Goal: Information Seeking & Learning: Learn about a topic

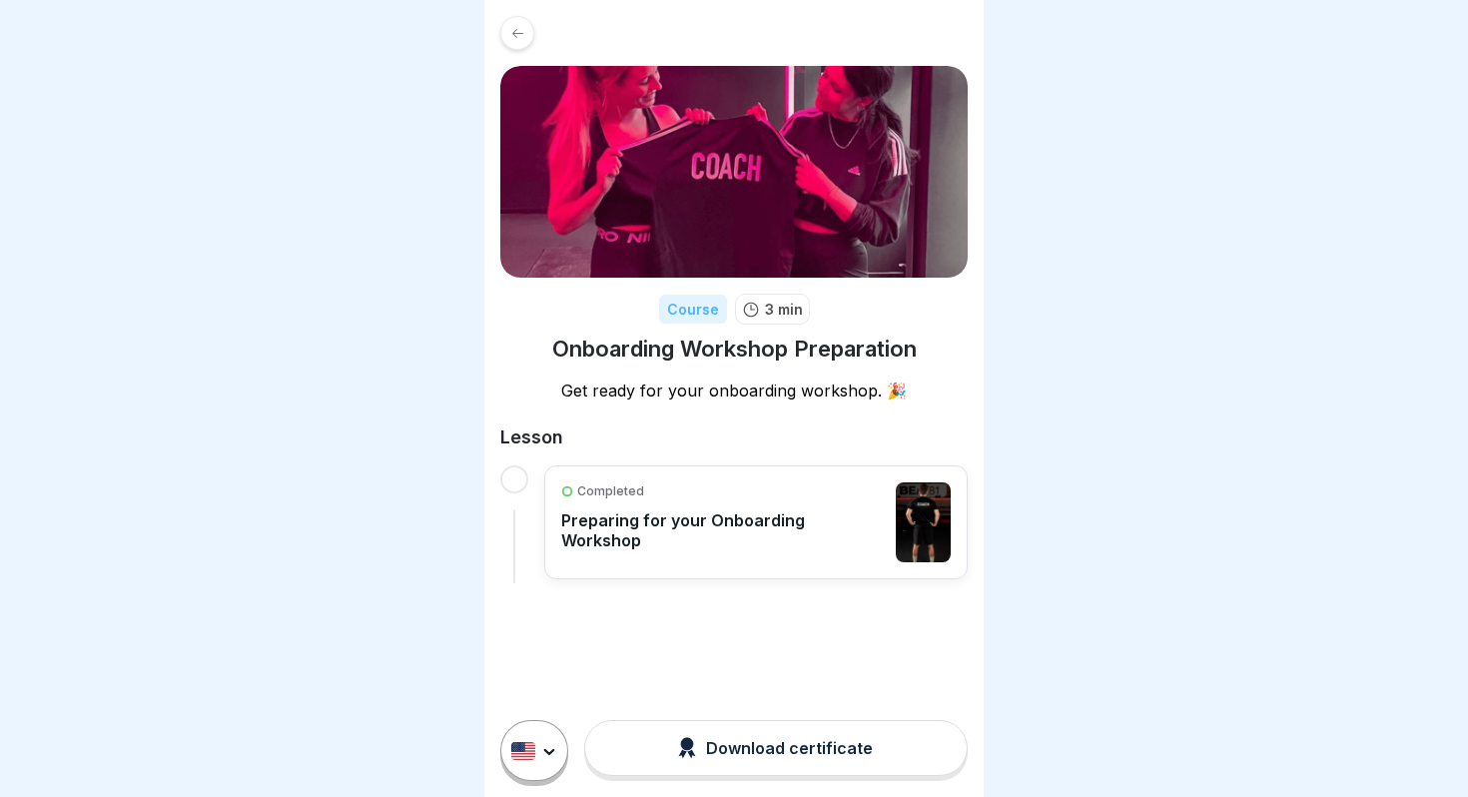
click at [797, 543] on div "Completed Preparing for your Onboarding Workshop" at bounding box center [723, 522] width 325 height 80
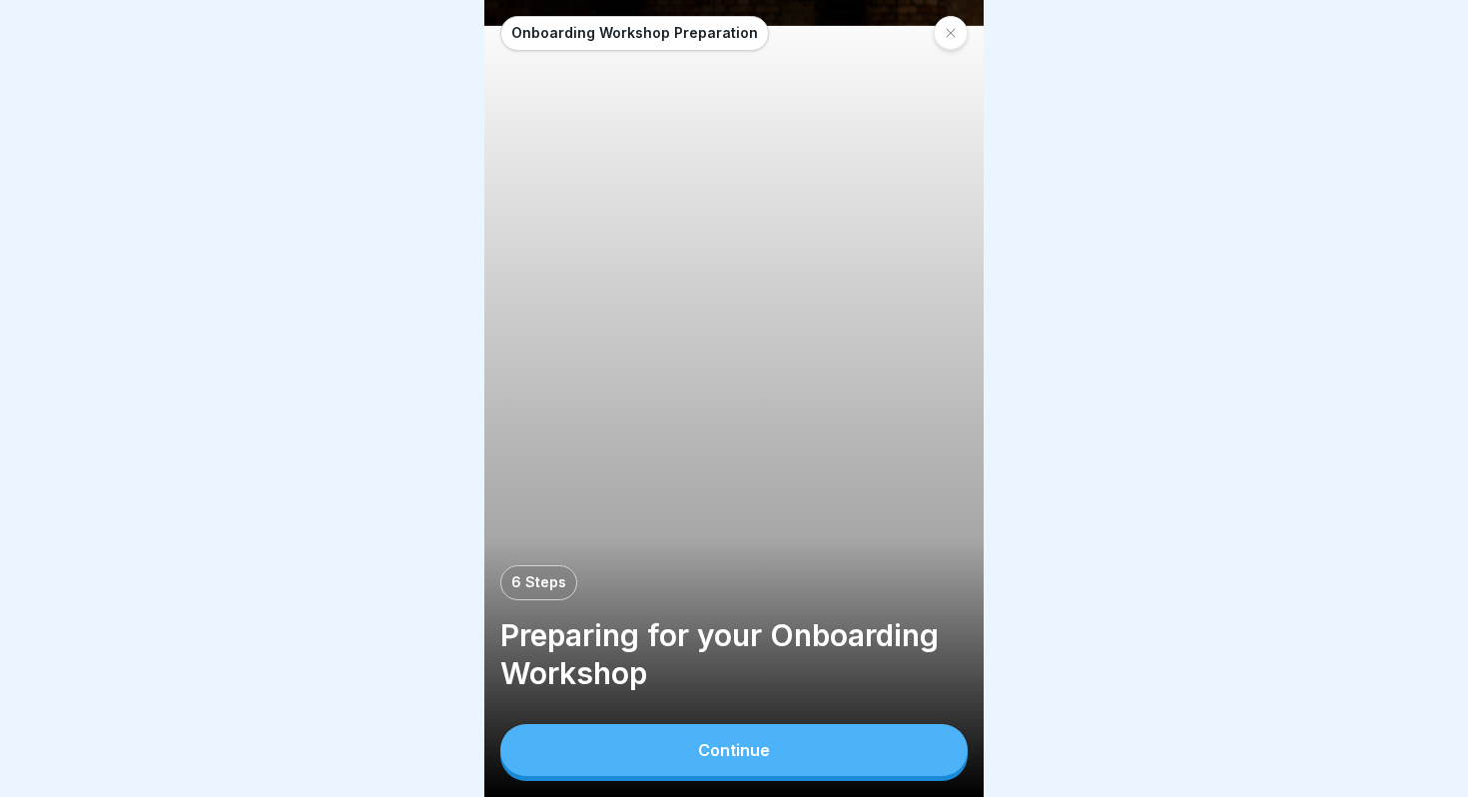
click at [728, 748] on div "Continue" at bounding box center [734, 750] width 72 height 18
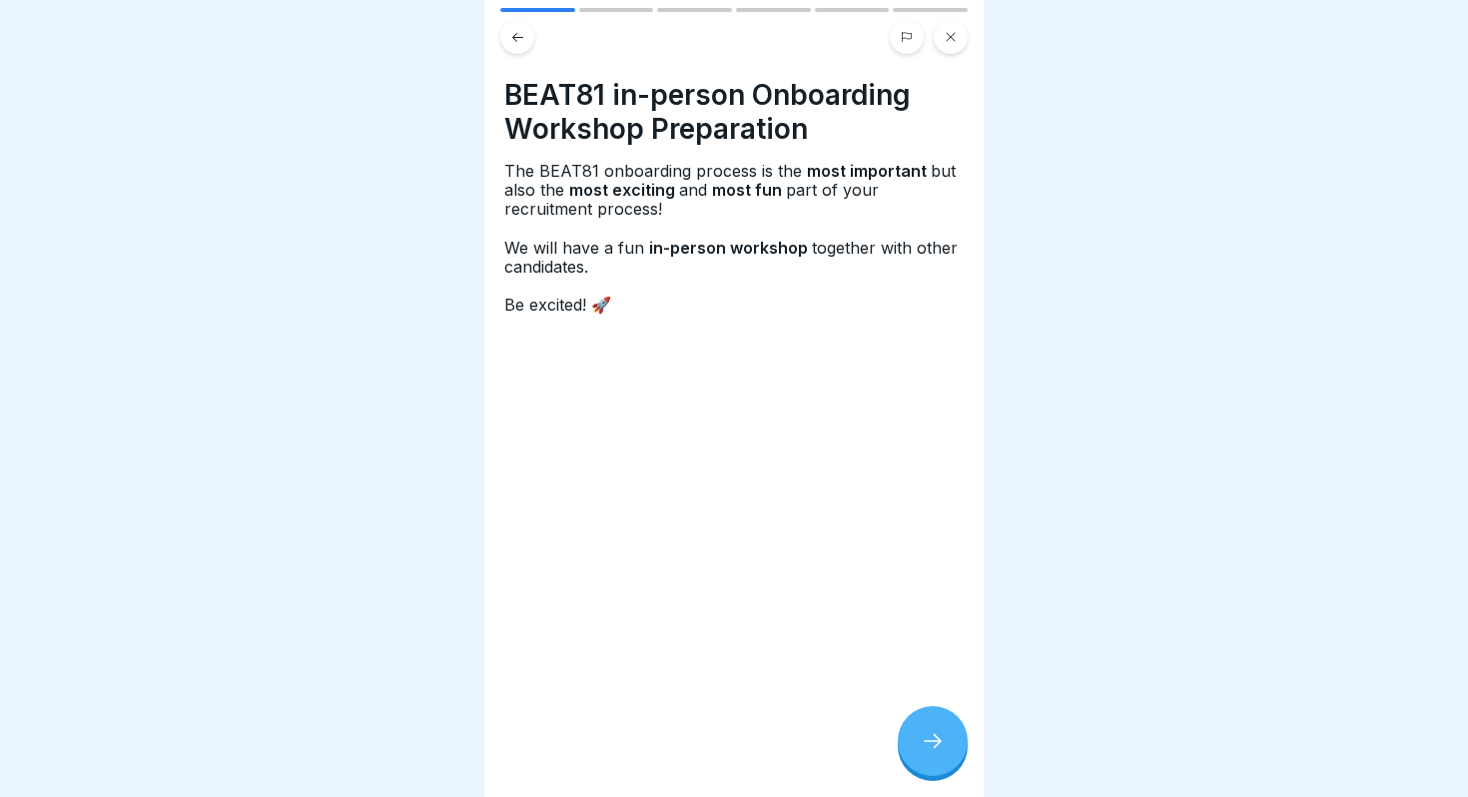
click at [935, 735] on icon at bounding box center [933, 741] width 24 height 24
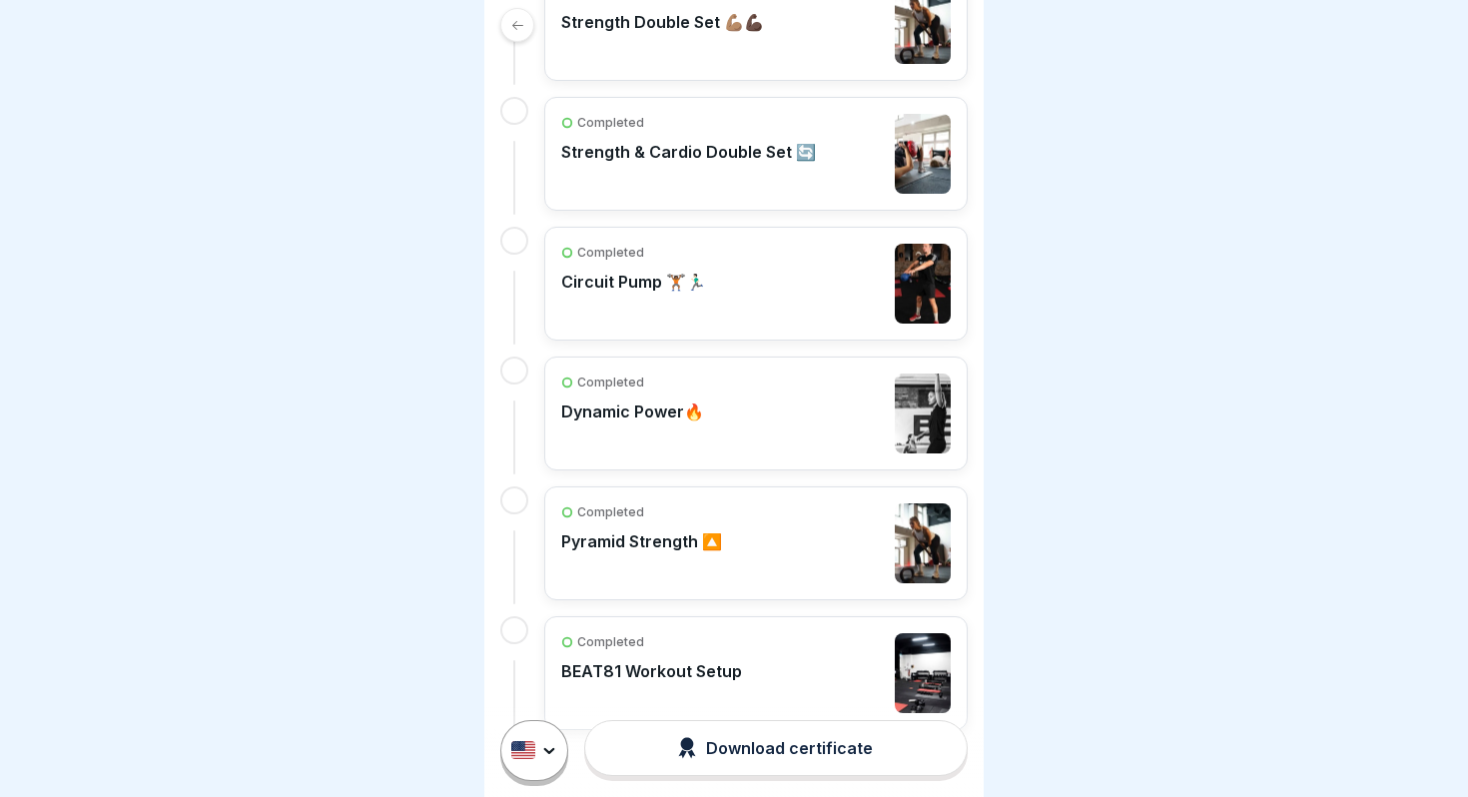
scroll to position [685, 0]
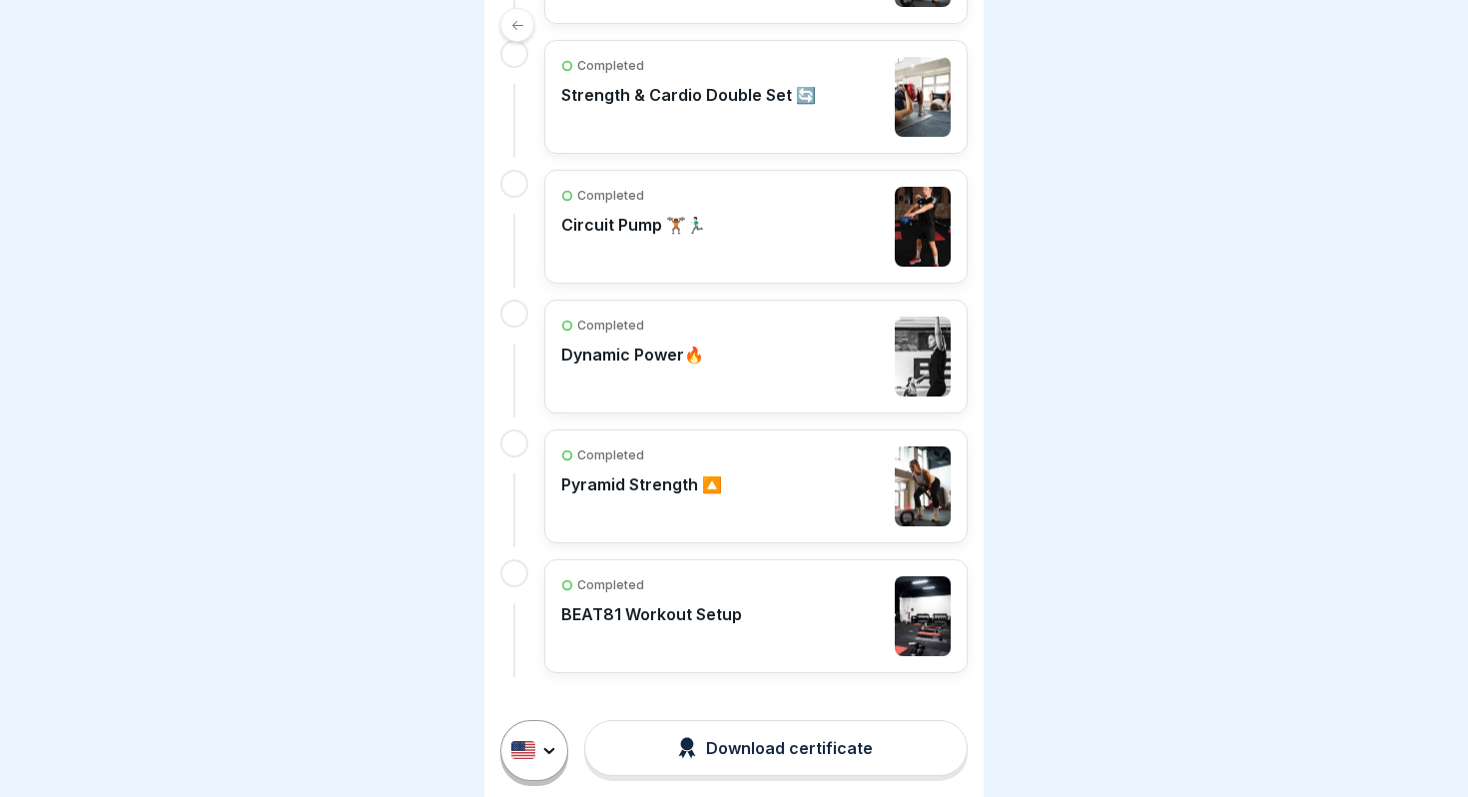
click at [686, 634] on div "Completed BEAT81 Workout Setup" at bounding box center [651, 616] width 181 height 80
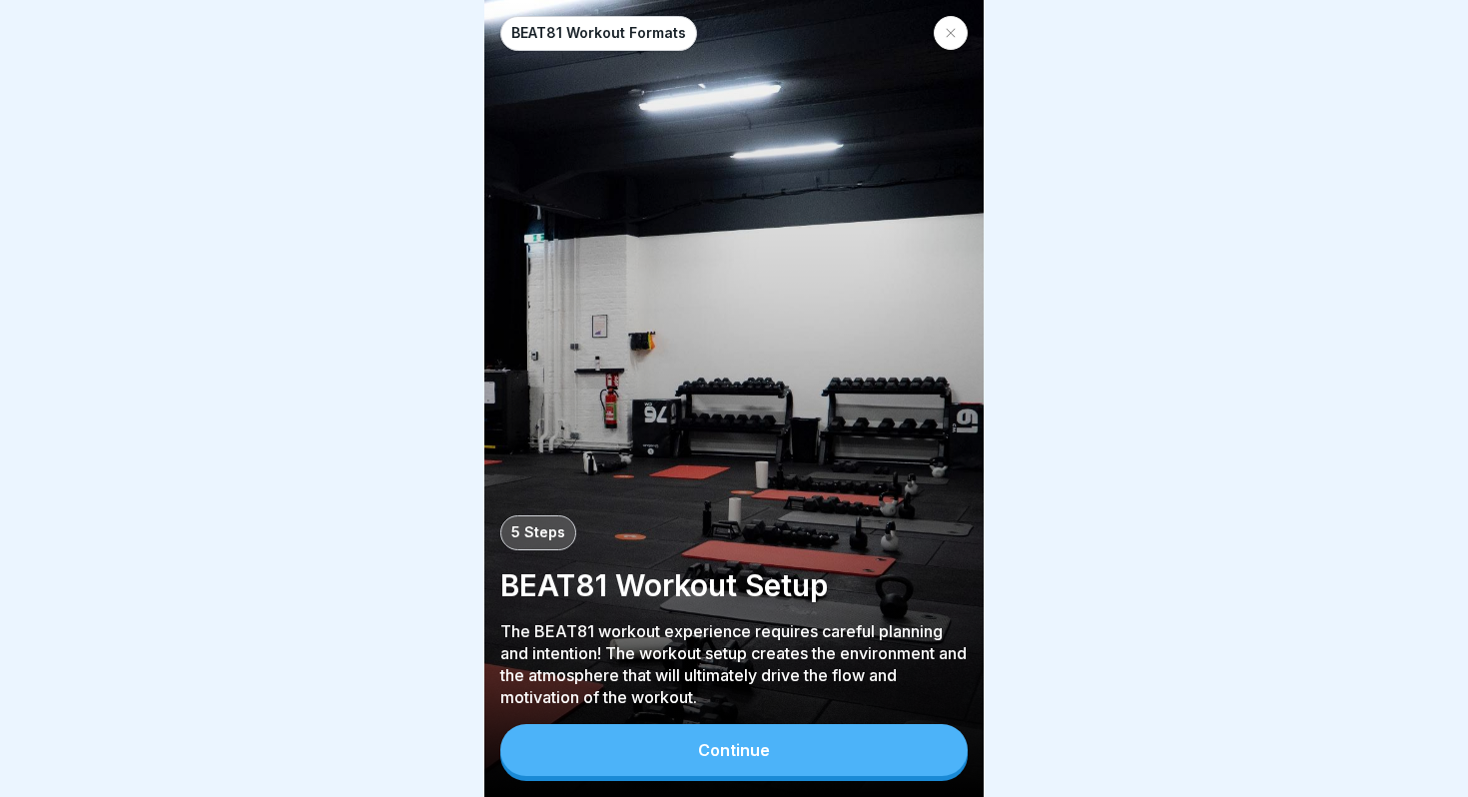
click at [800, 795] on div "BEAT81 Workout Formats 5 Steps BEAT81 Workout Setup The BEAT81 workout experien…" at bounding box center [733, 398] width 499 height 797
click at [800, 773] on button "Continue" at bounding box center [733, 750] width 467 height 52
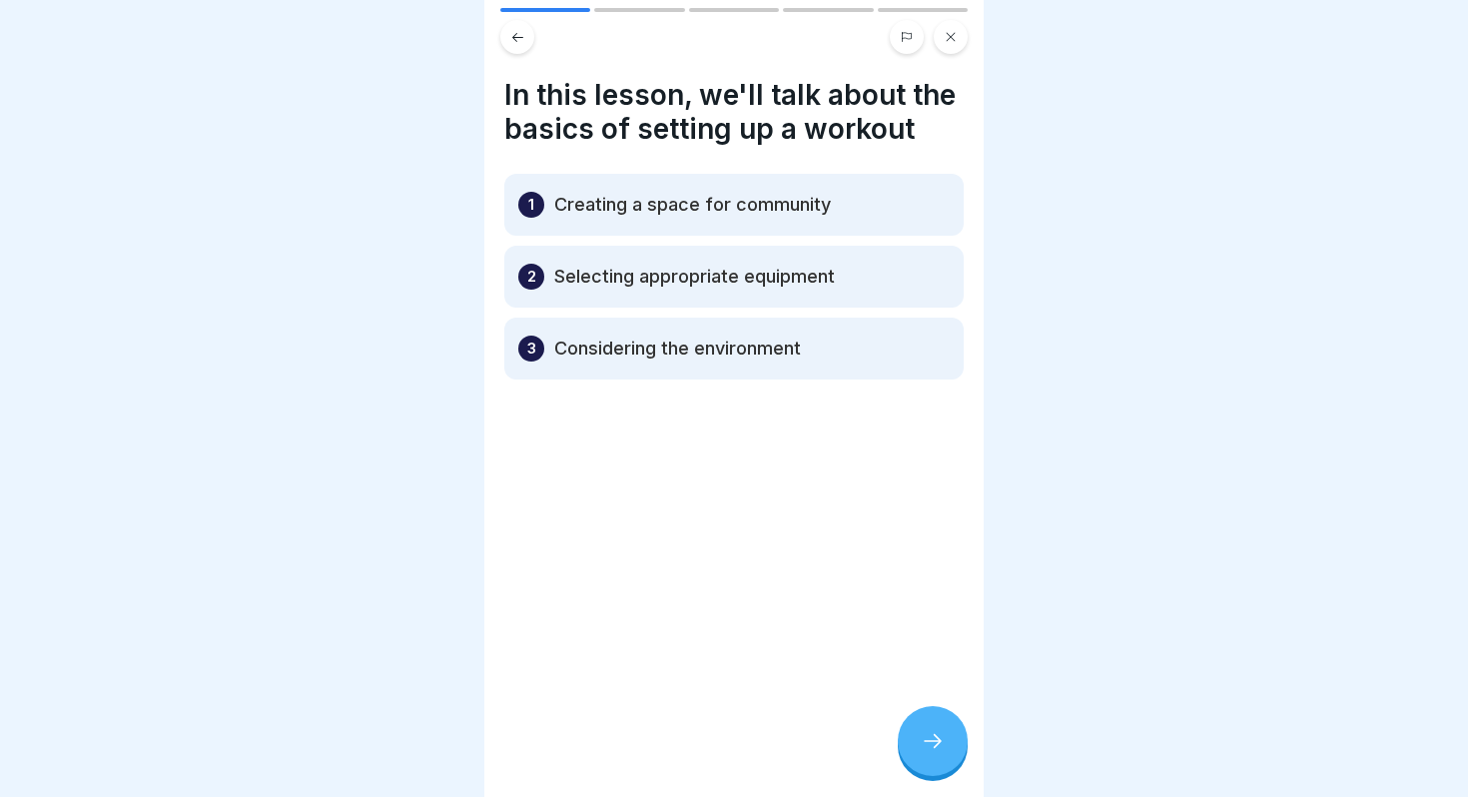
click at [916, 747] on div at bounding box center [933, 741] width 70 height 70
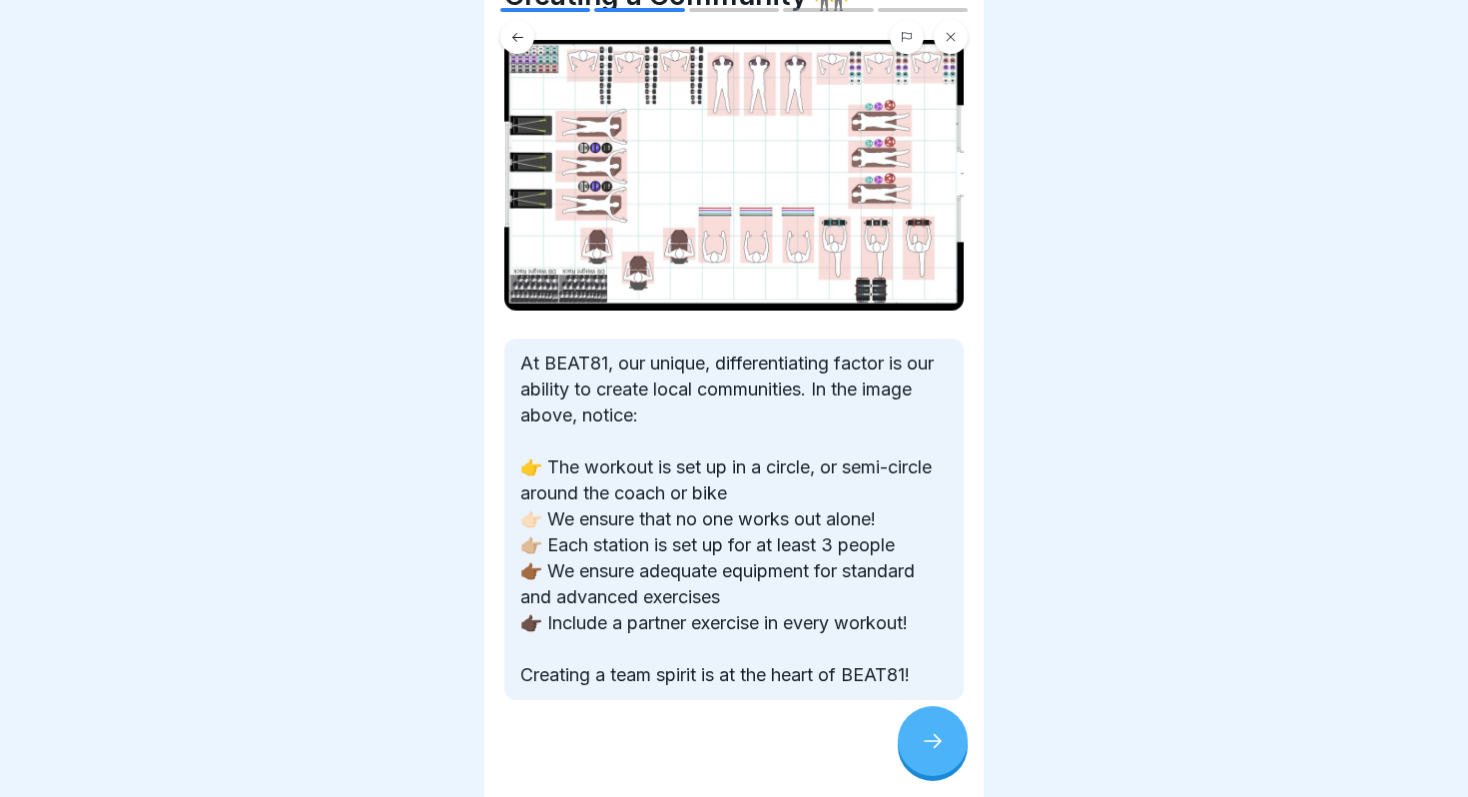
scroll to position [123, 0]
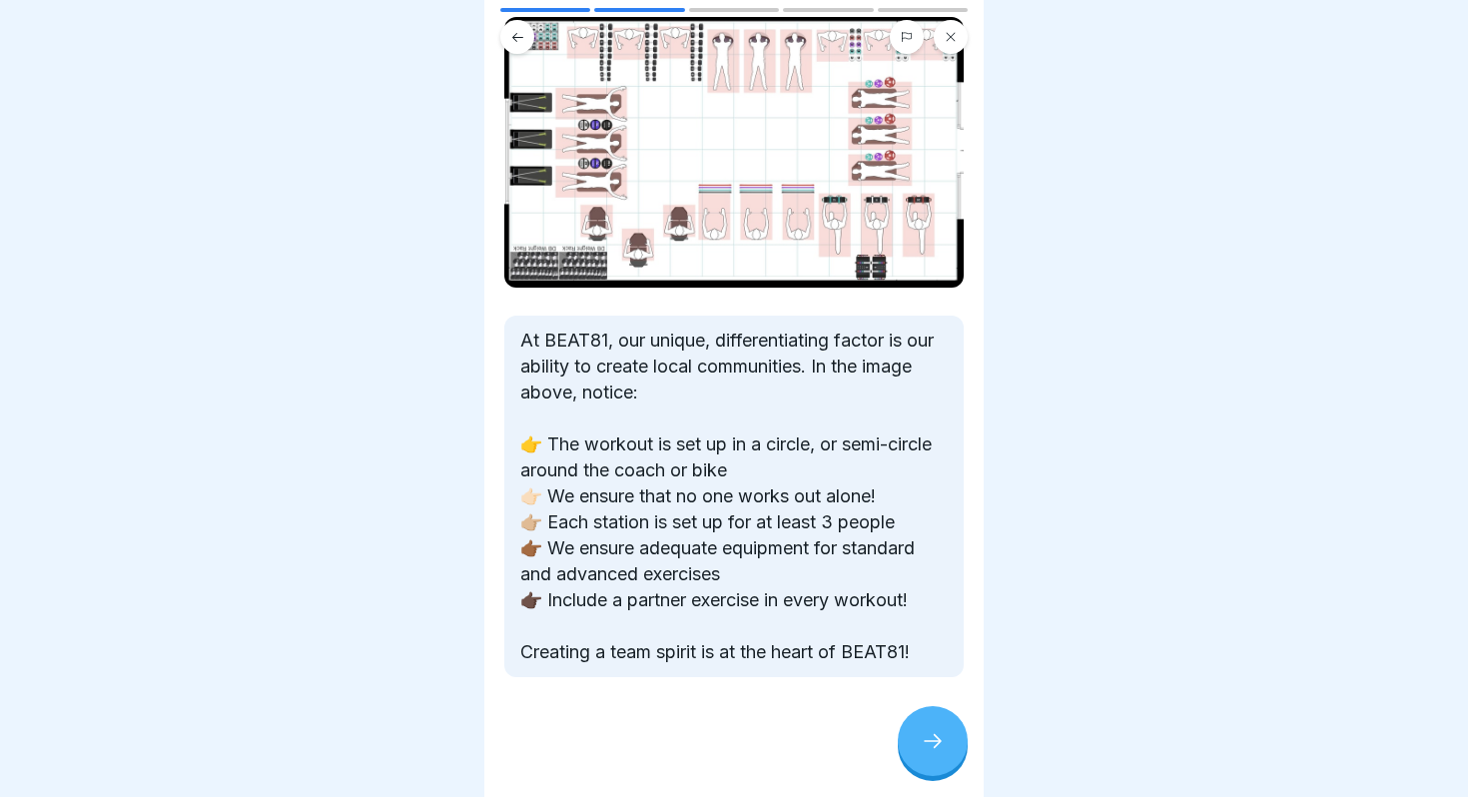
click at [939, 746] on icon at bounding box center [933, 741] width 24 height 24
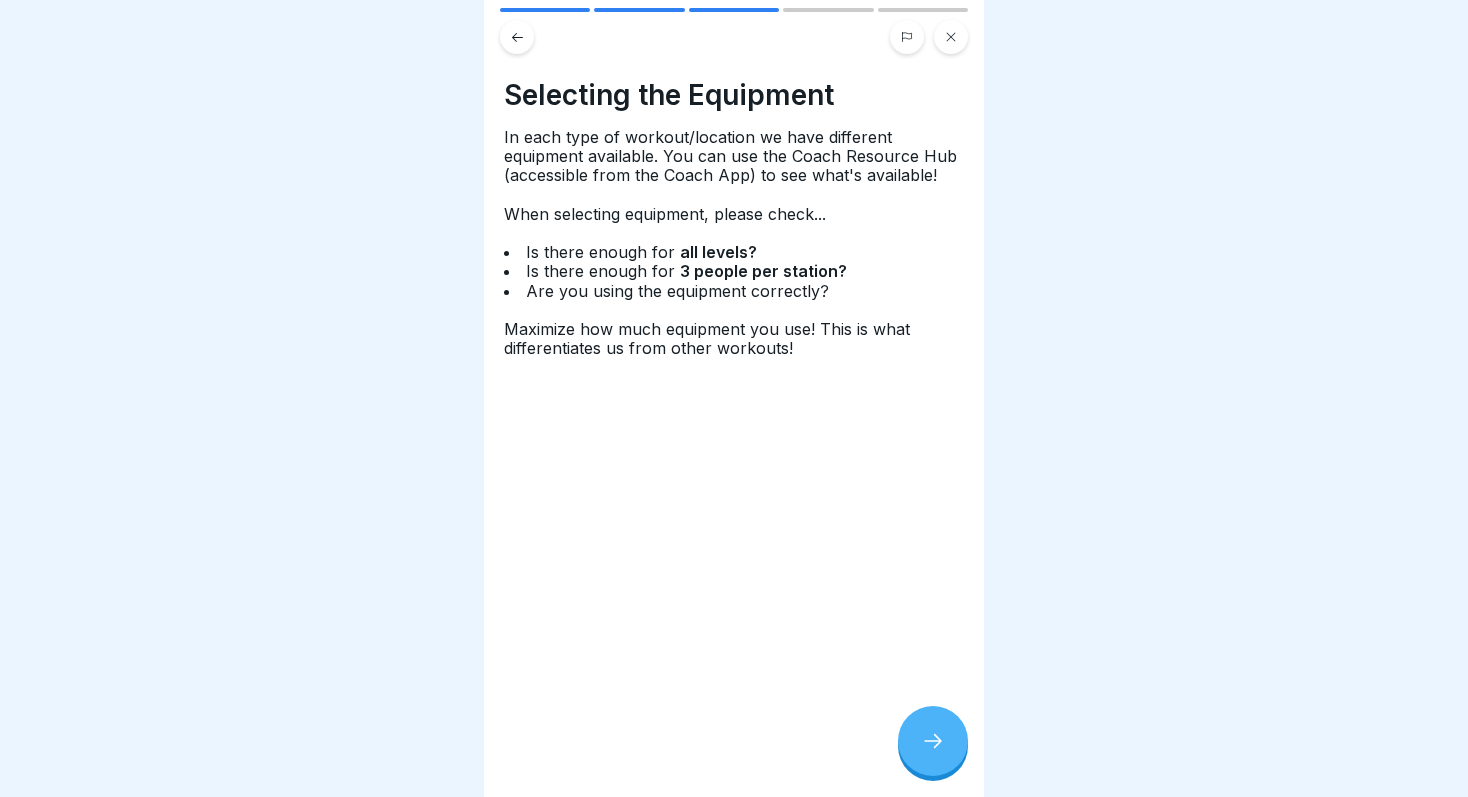
click at [939, 746] on icon at bounding box center [933, 741] width 24 height 24
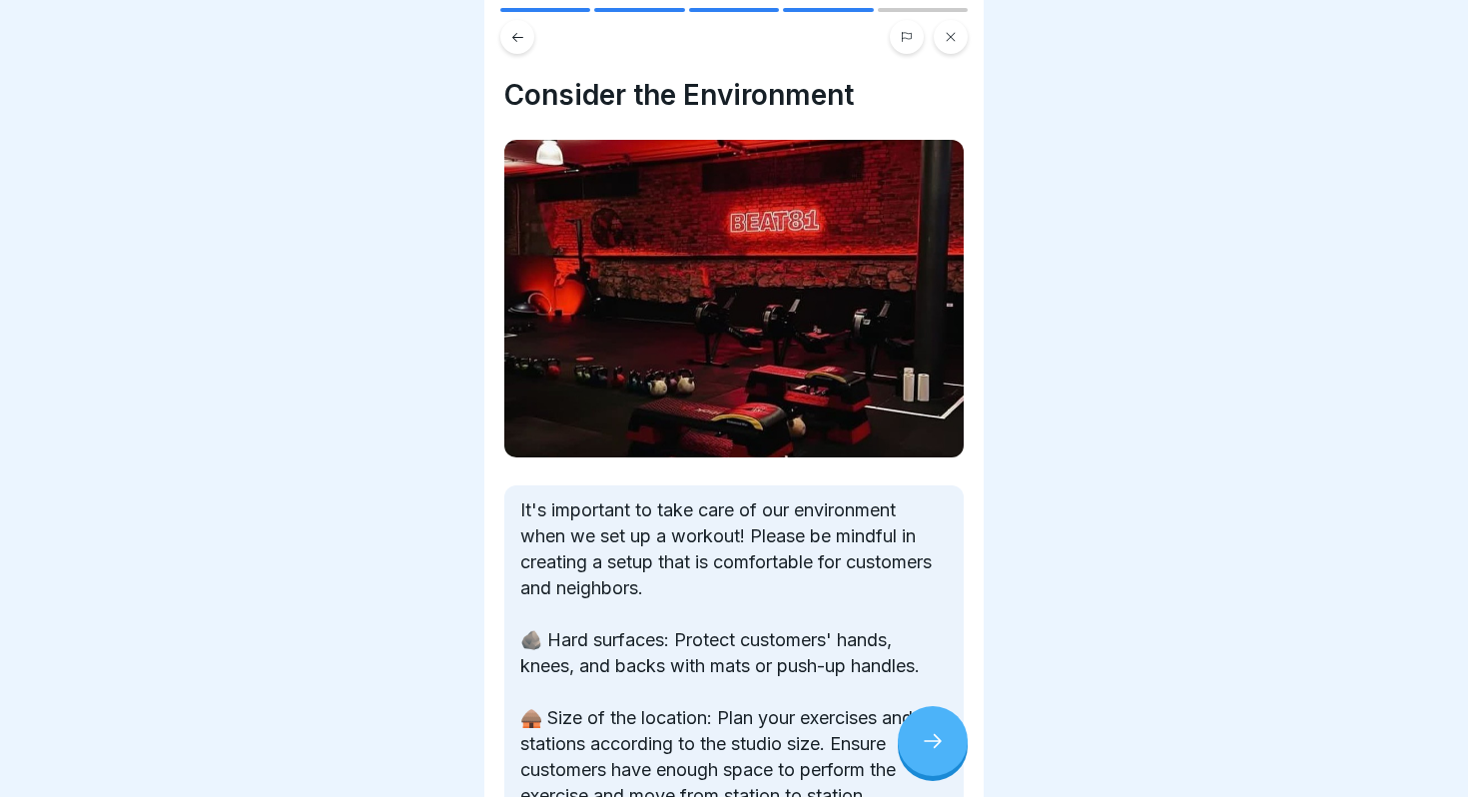
scroll to position [326, 0]
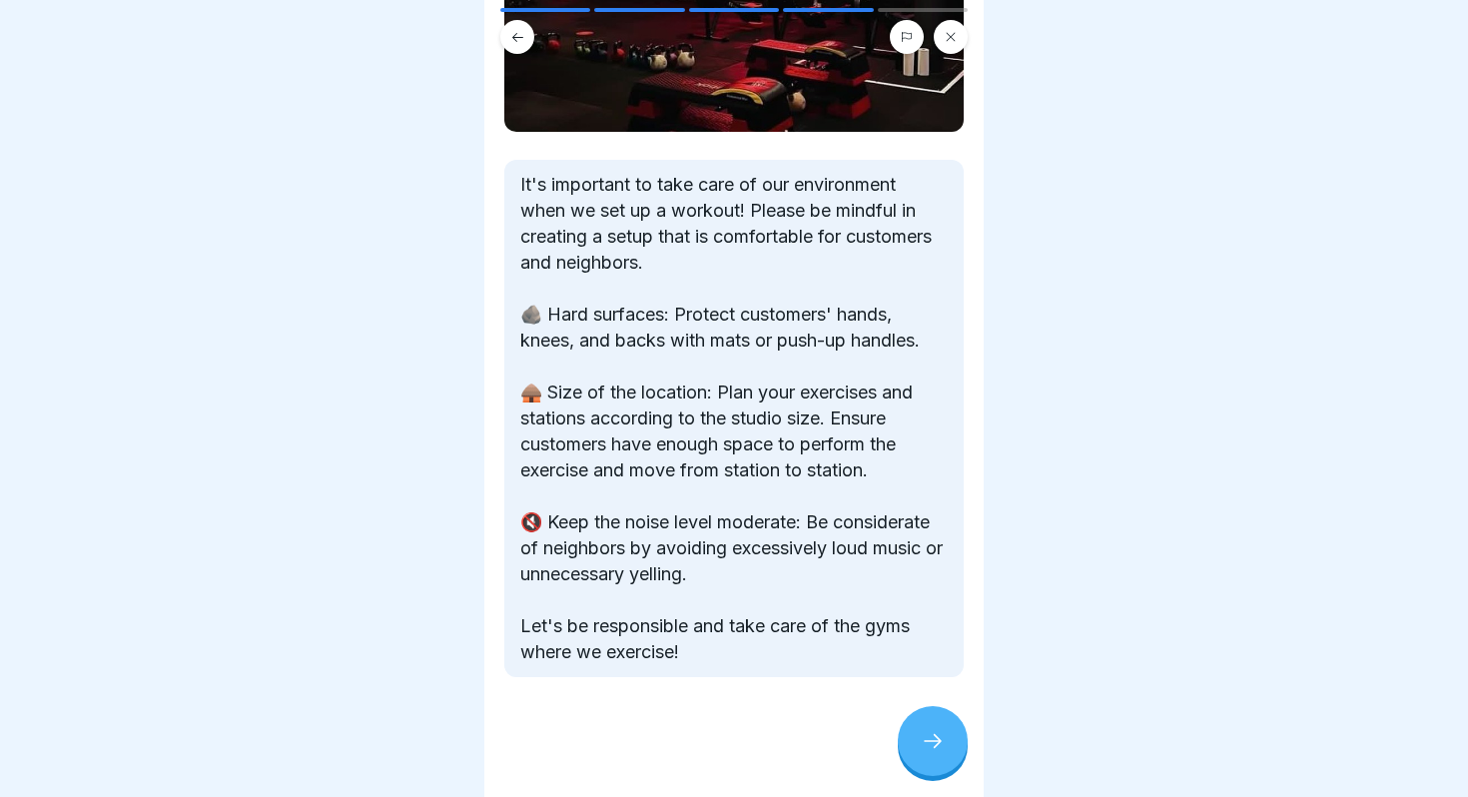
click at [912, 707] on div at bounding box center [733, 737] width 459 height 120
click at [923, 730] on icon at bounding box center [933, 741] width 24 height 24
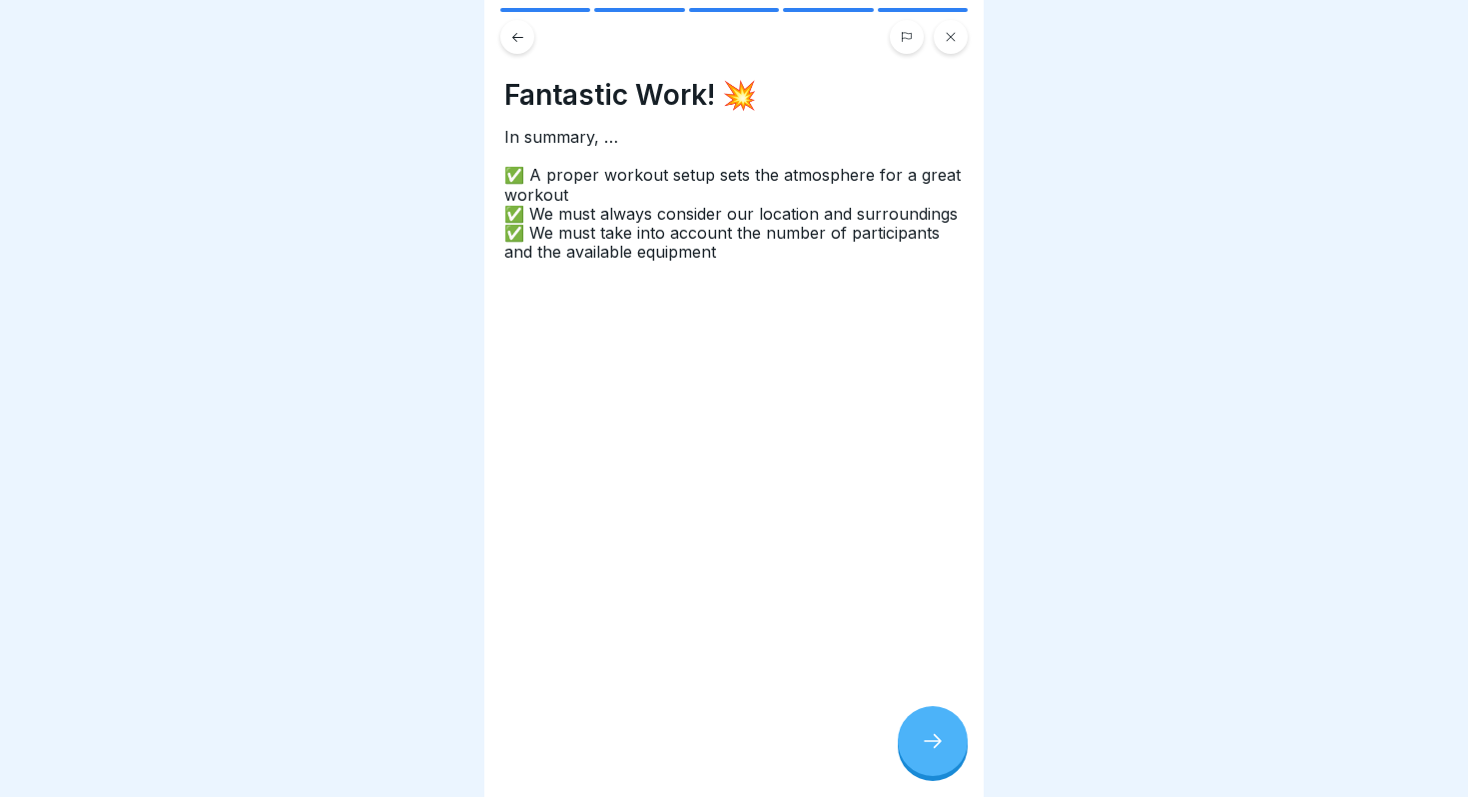
click at [923, 730] on div at bounding box center [933, 741] width 70 height 70
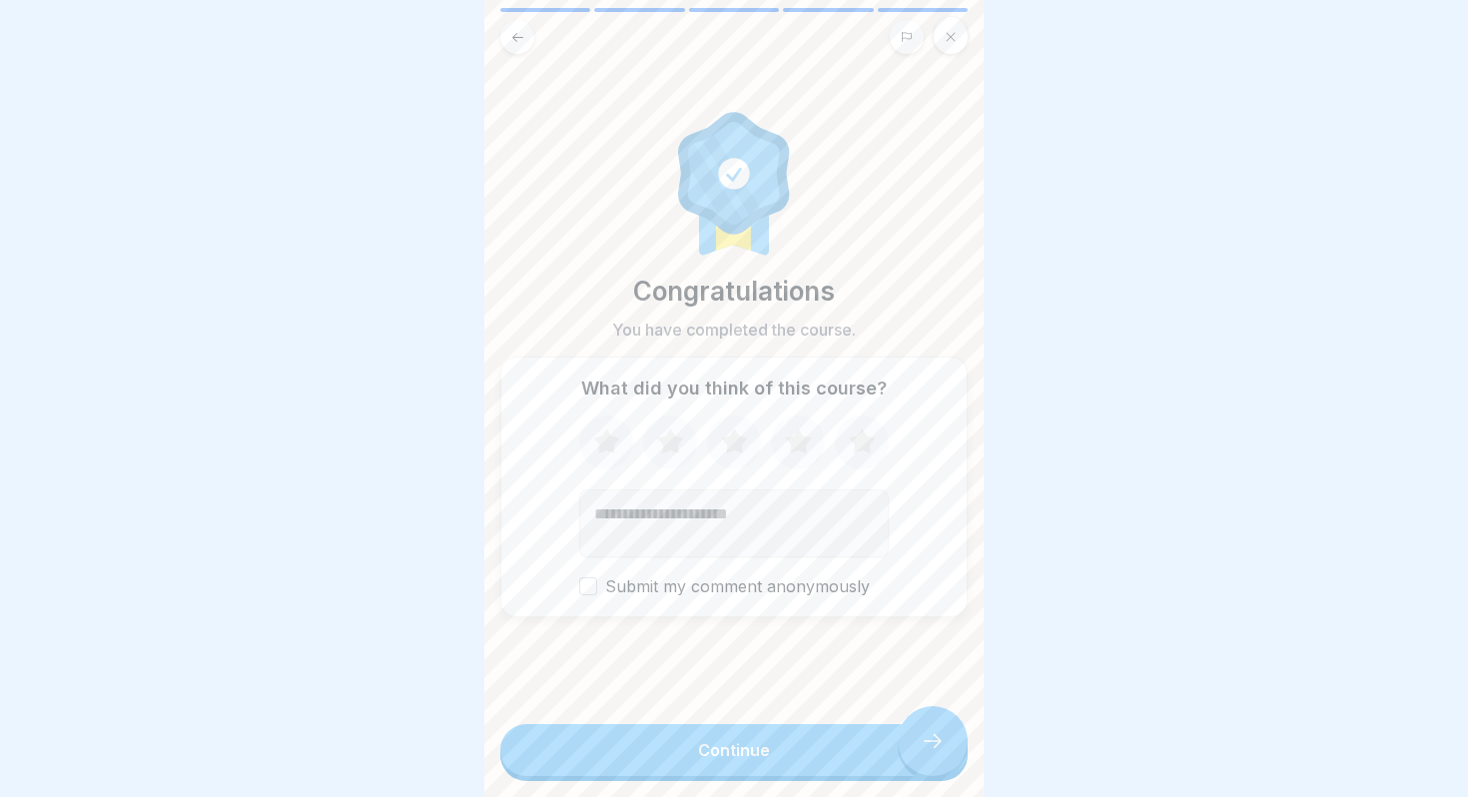
click at [923, 730] on button "Continue" at bounding box center [733, 750] width 467 height 52
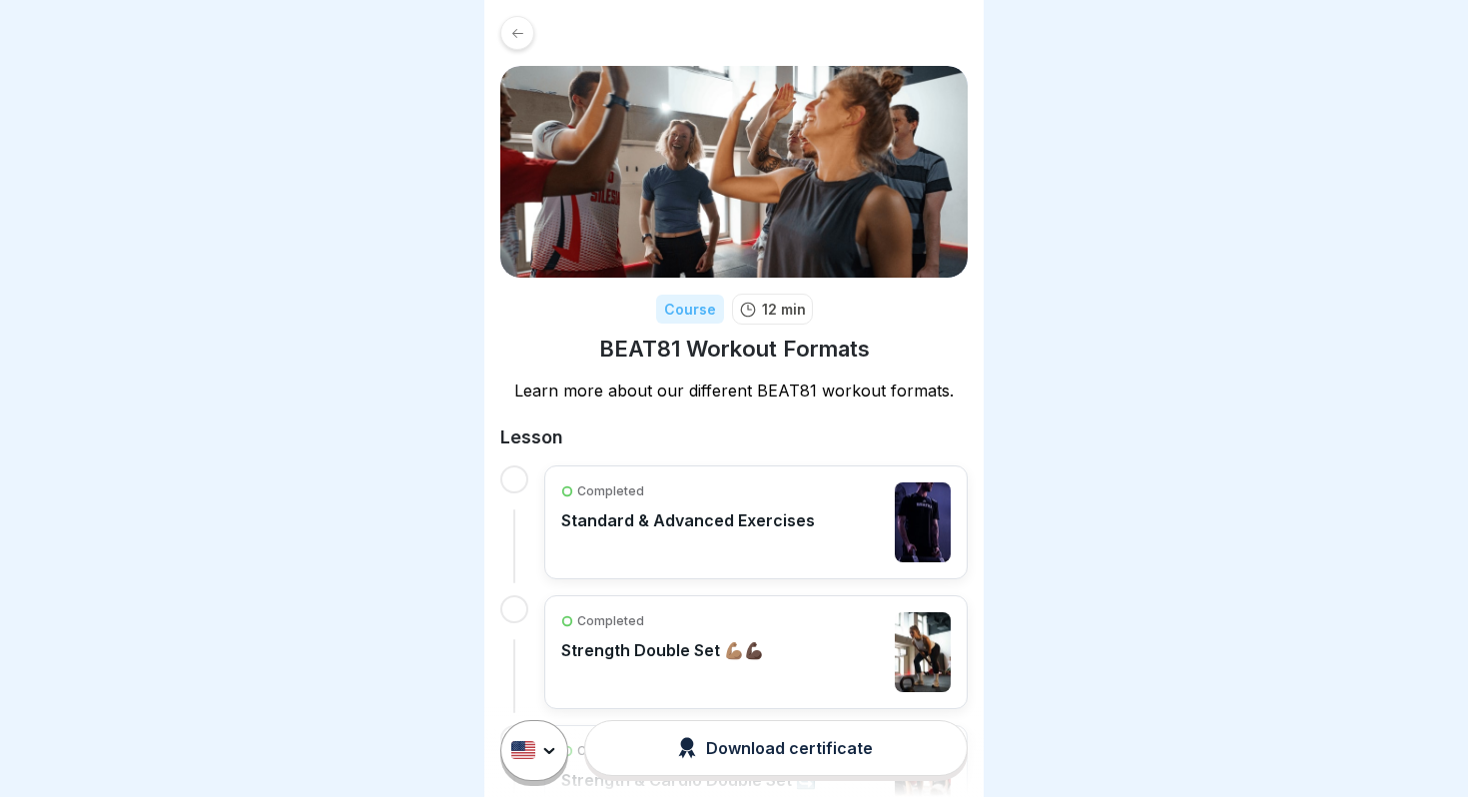
click at [514, 43] on div at bounding box center [517, 33] width 34 height 34
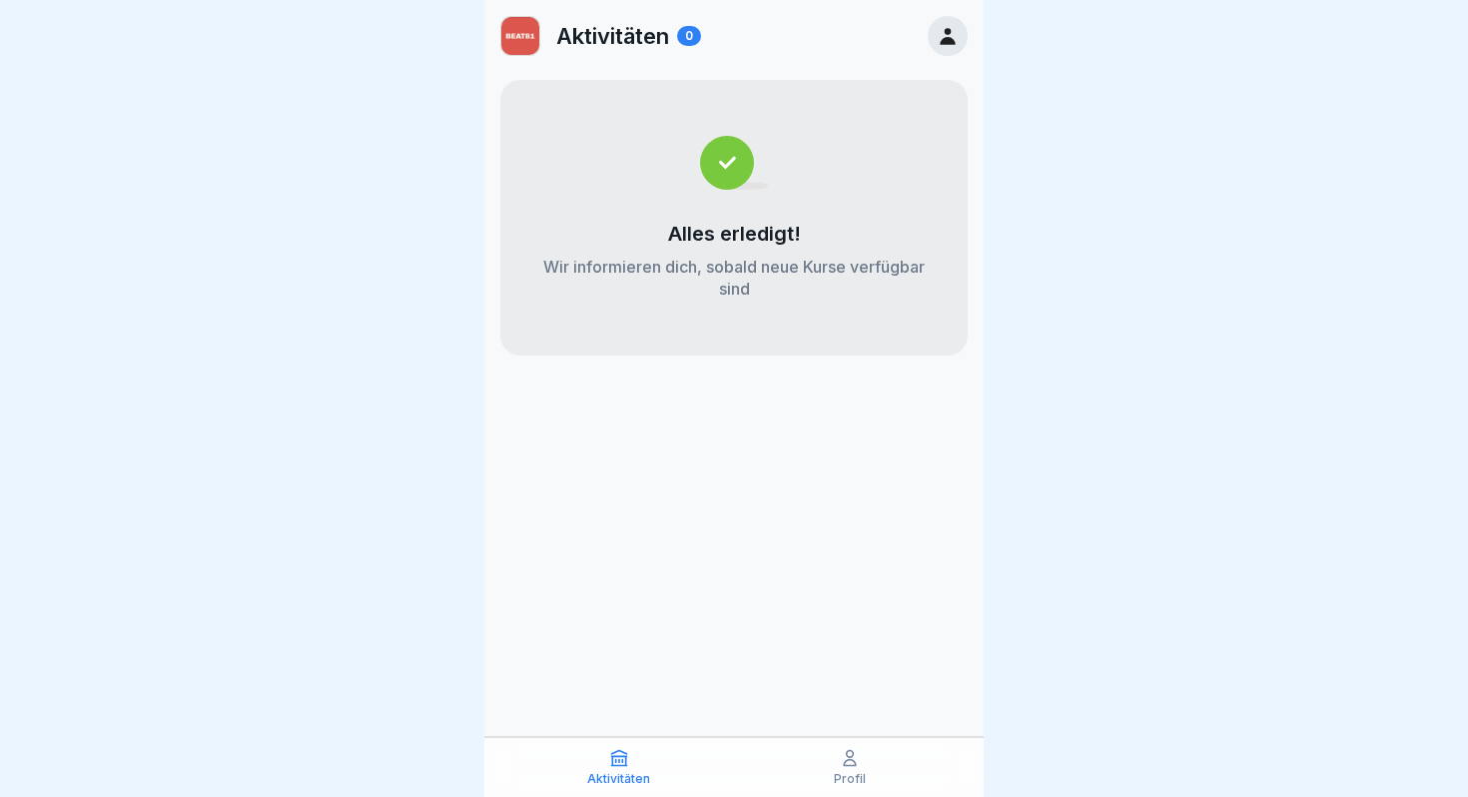
click at [944, 39] on icon at bounding box center [947, 36] width 15 height 17
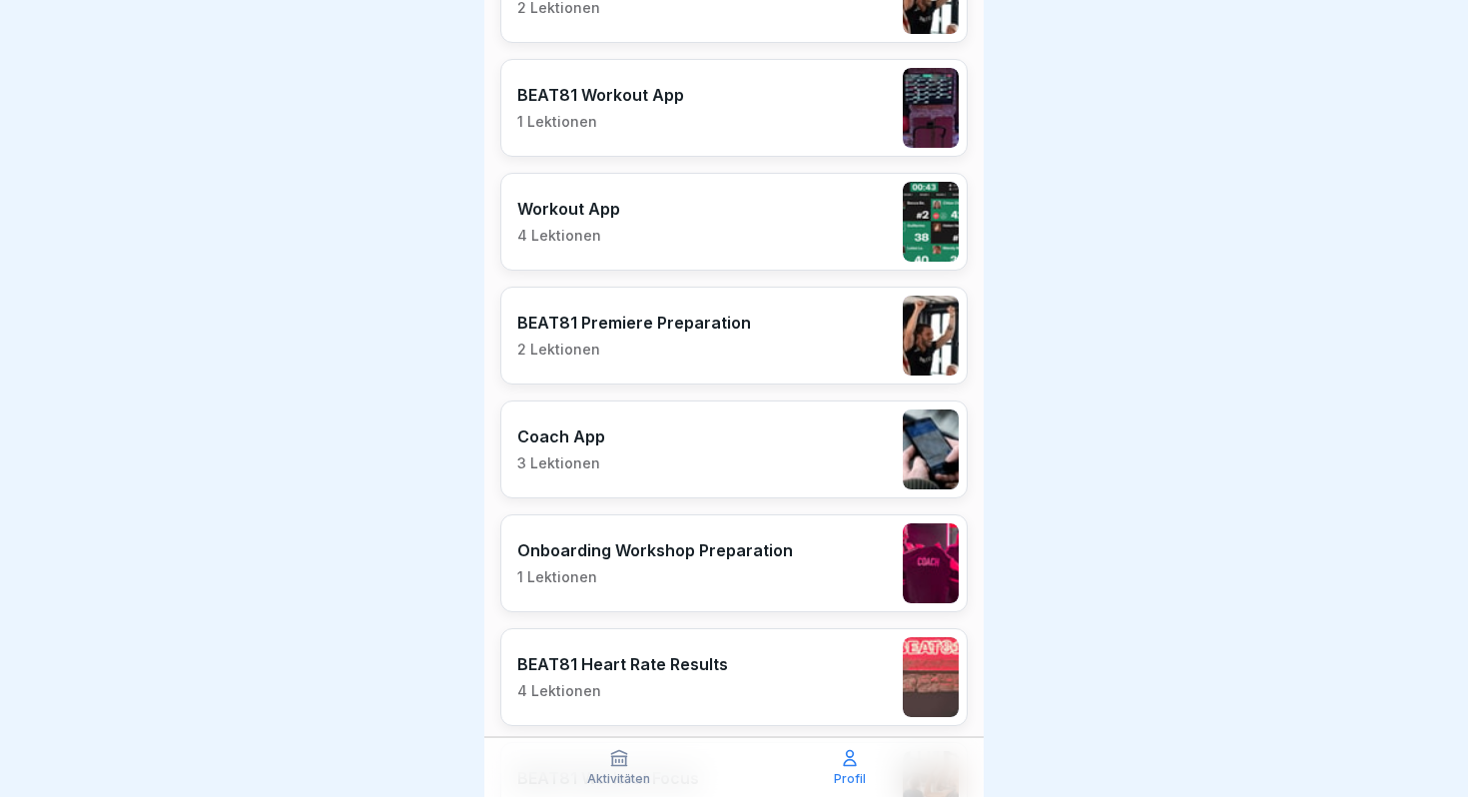
scroll to position [3449, 0]
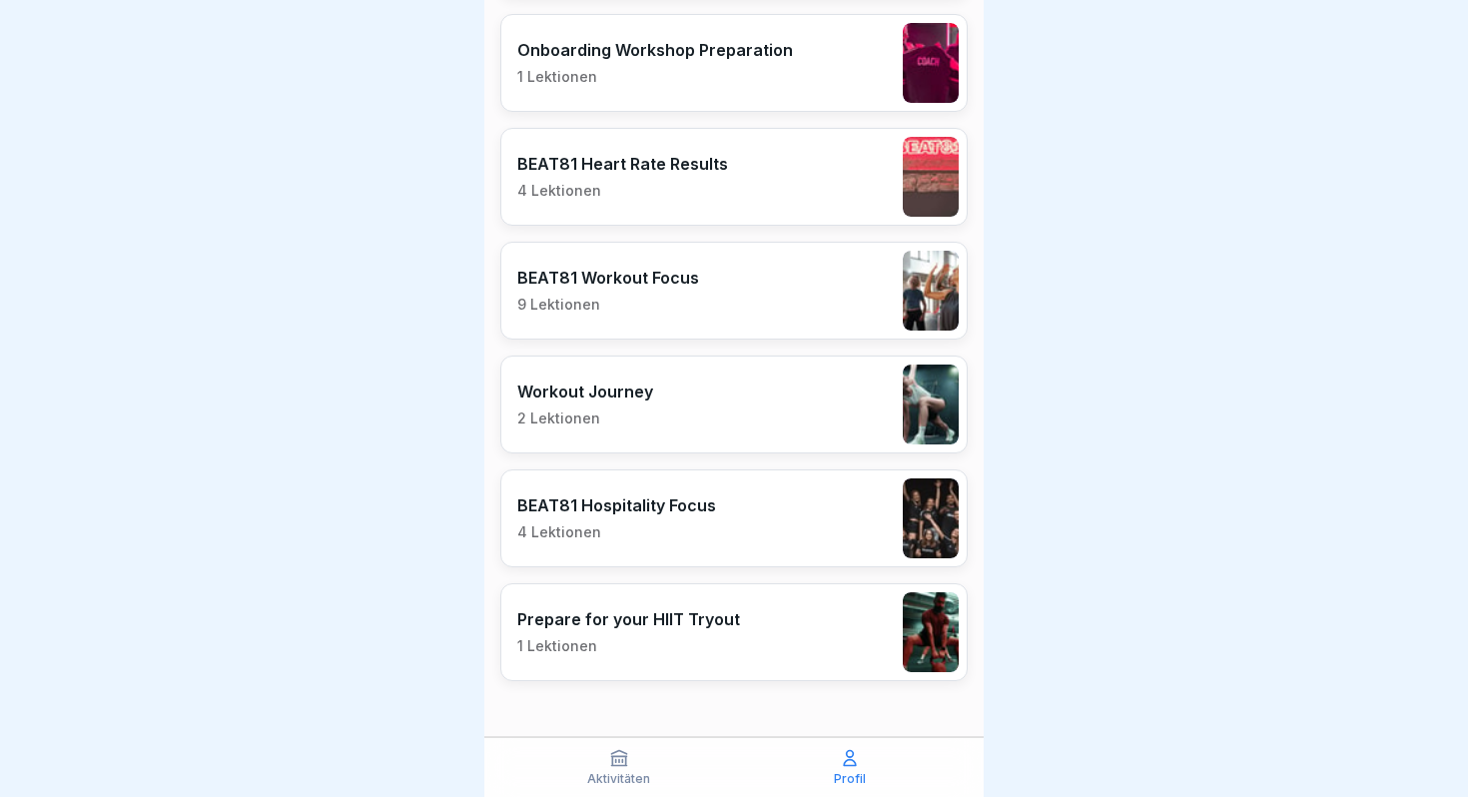
click at [675, 419] on div "Workout Journey 2 Lektionen" at bounding box center [733, 405] width 467 height 98
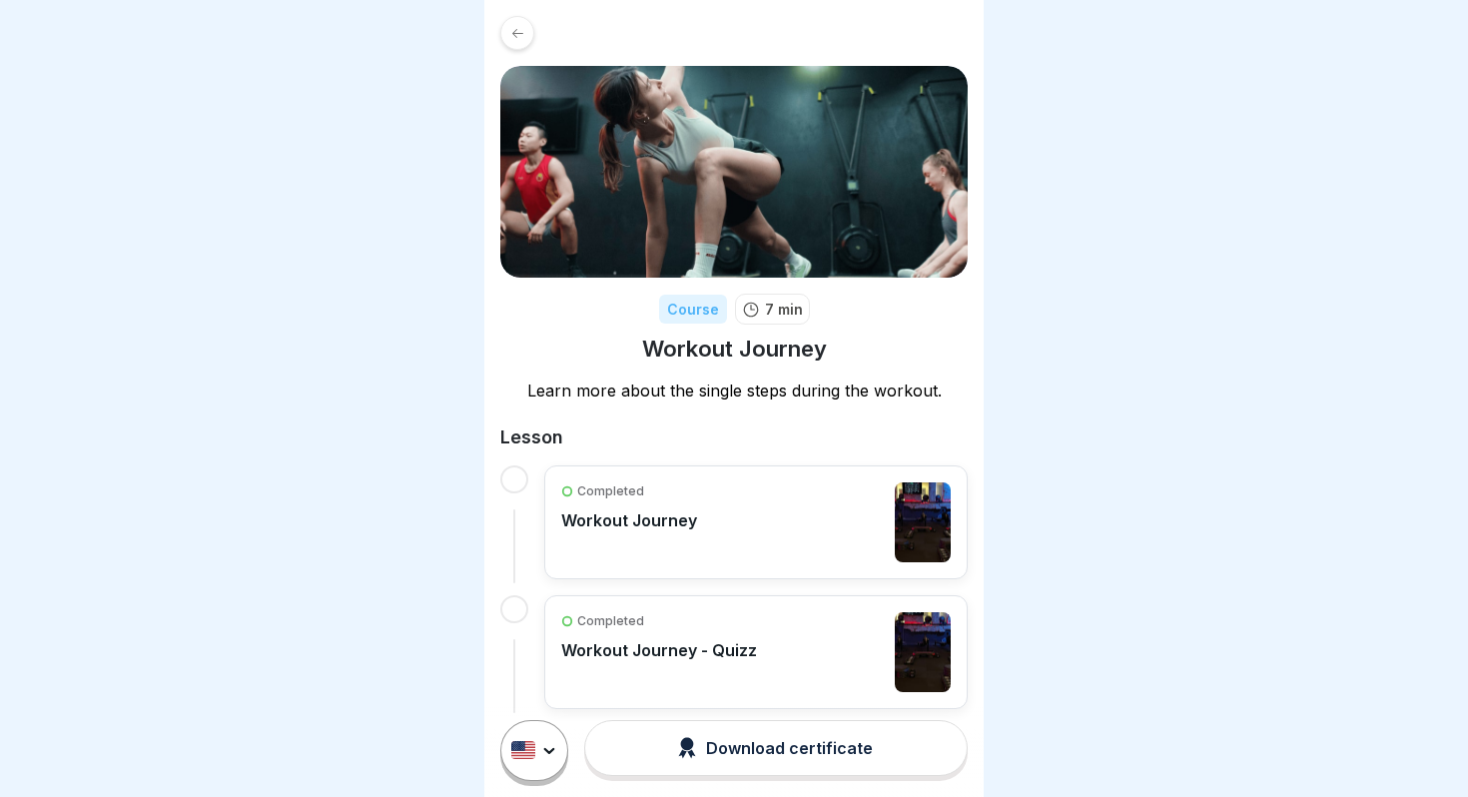
click at [699, 536] on div "Completed Workout Journey" at bounding box center [756, 522] width 390 height 80
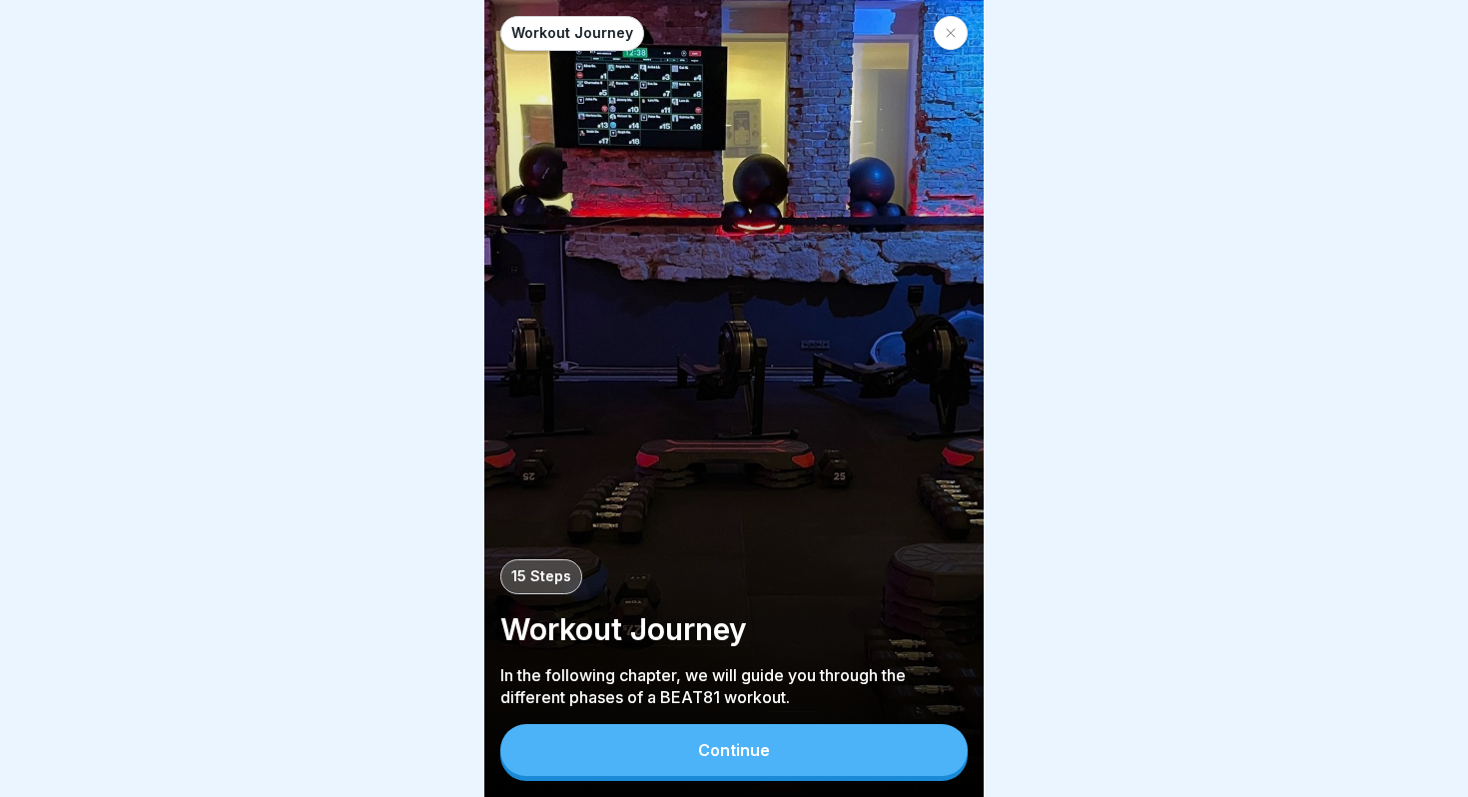
click at [781, 745] on button "Continue" at bounding box center [733, 750] width 467 height 52
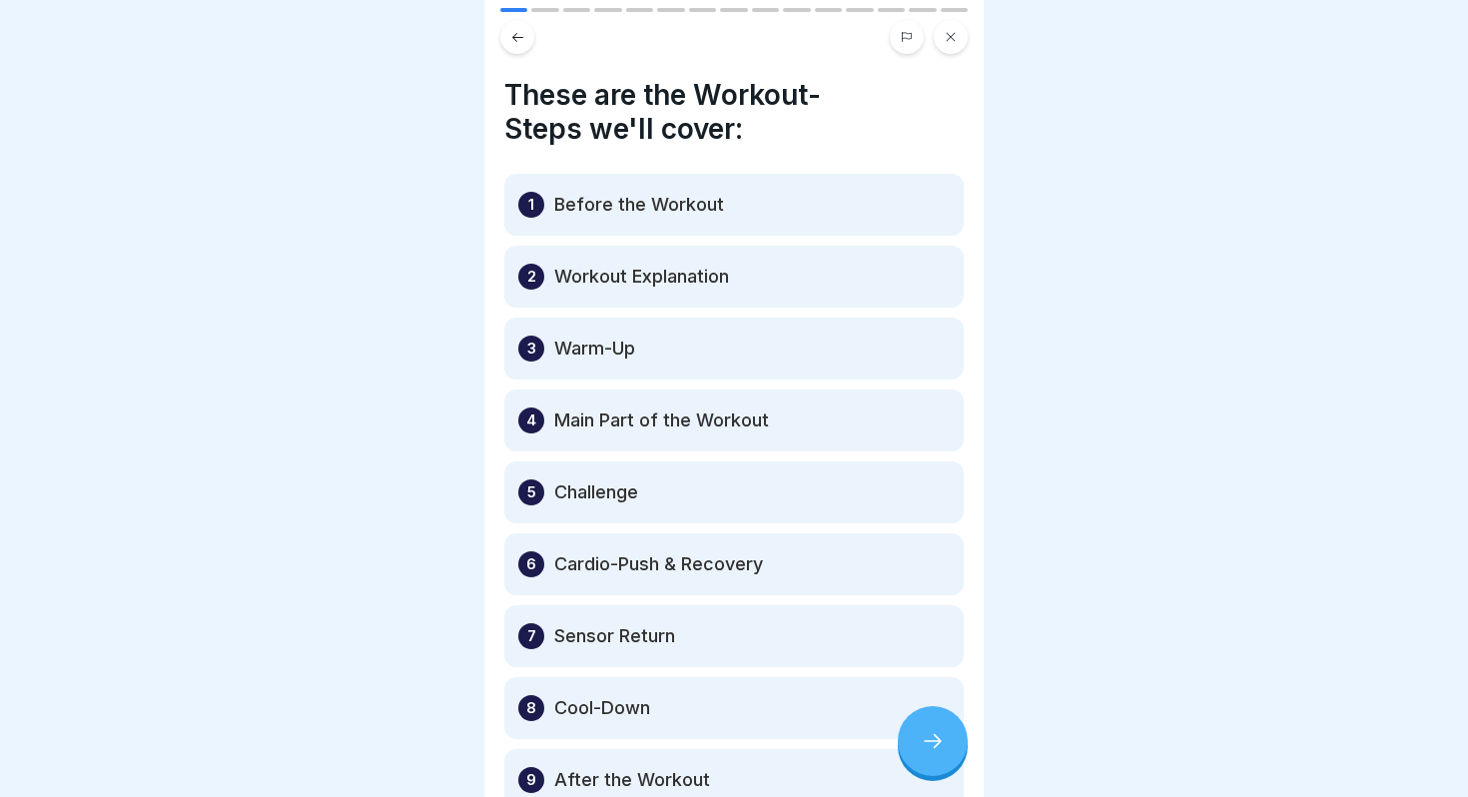
click at [934, 757] on div at bounding box center [933, 741] width 70 height 70
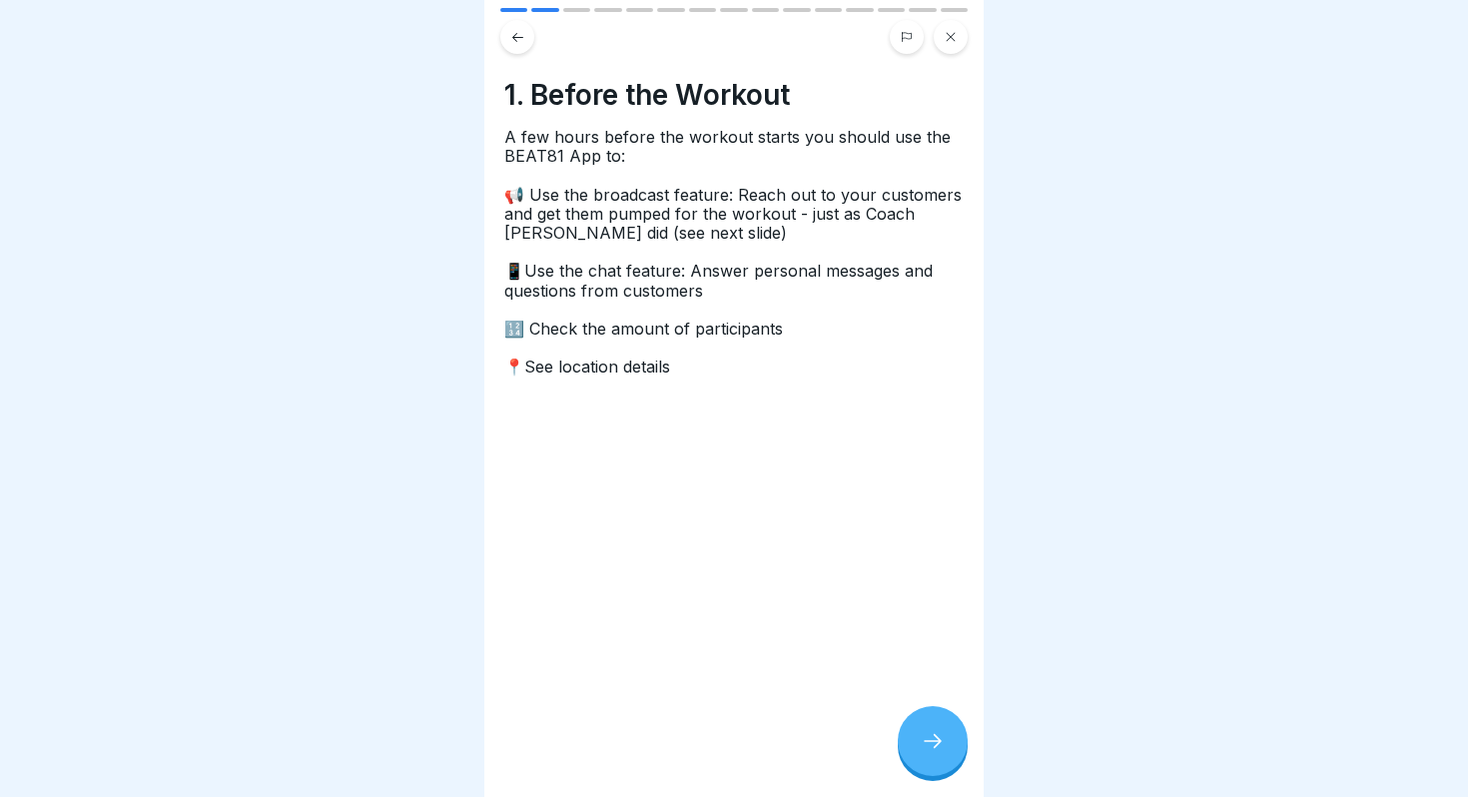
click at [934, 757] on div at bounding box center [933, 741] width 70 height 70
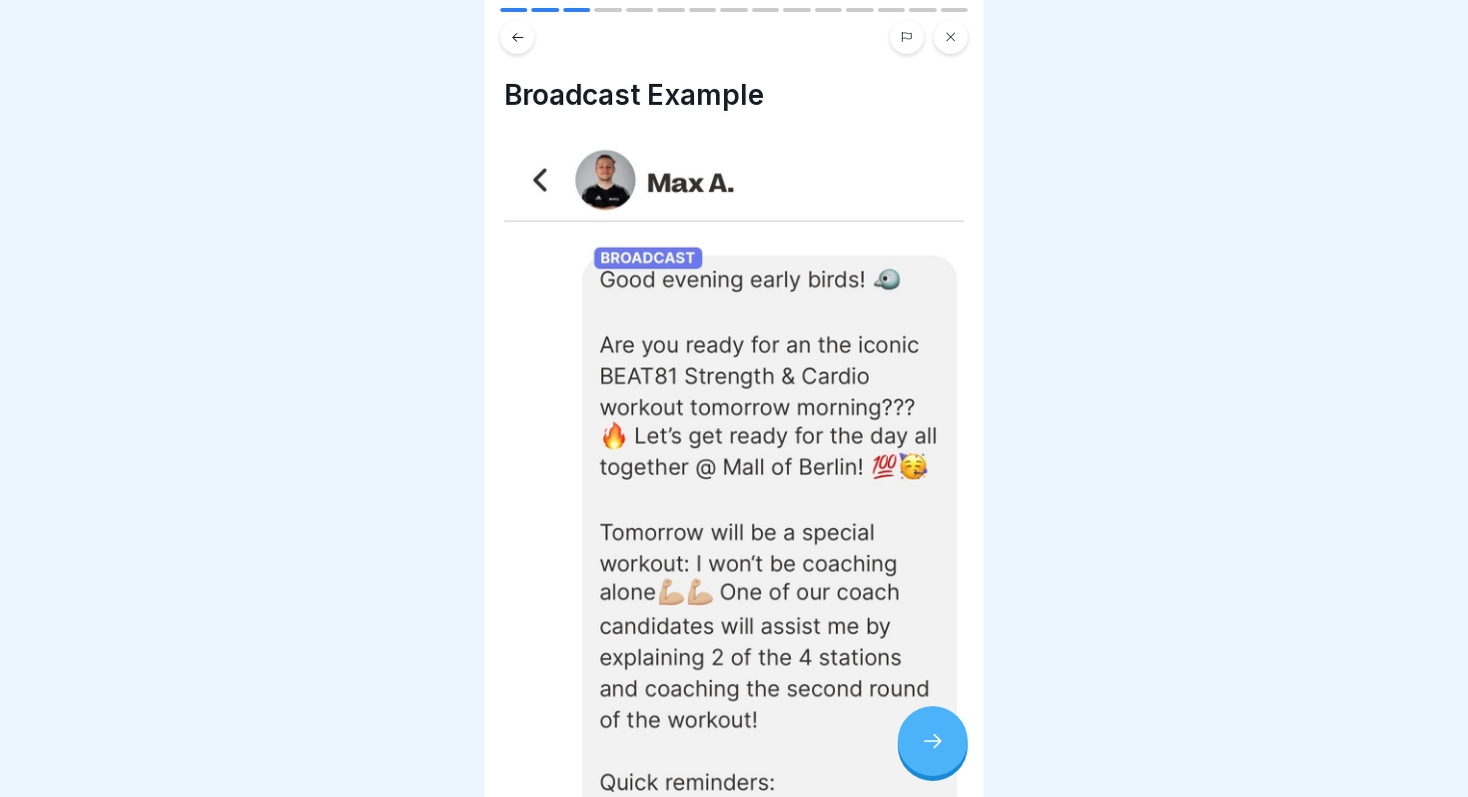
click at [934, 757] on div at bounding box center [933, 741] width 70 height 70
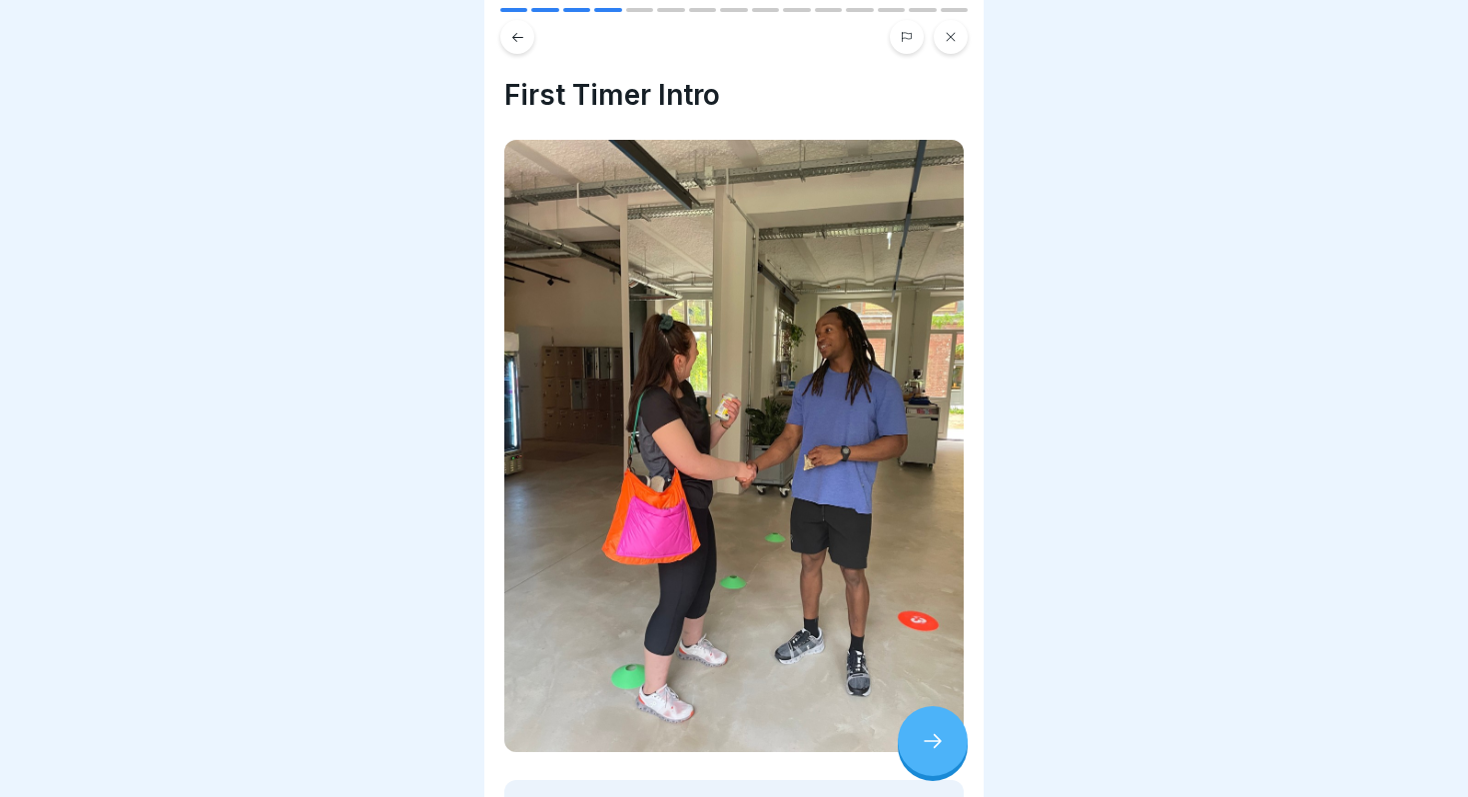
click at [934, 757] on div at bounding box center [933, 741] width 70 height 70
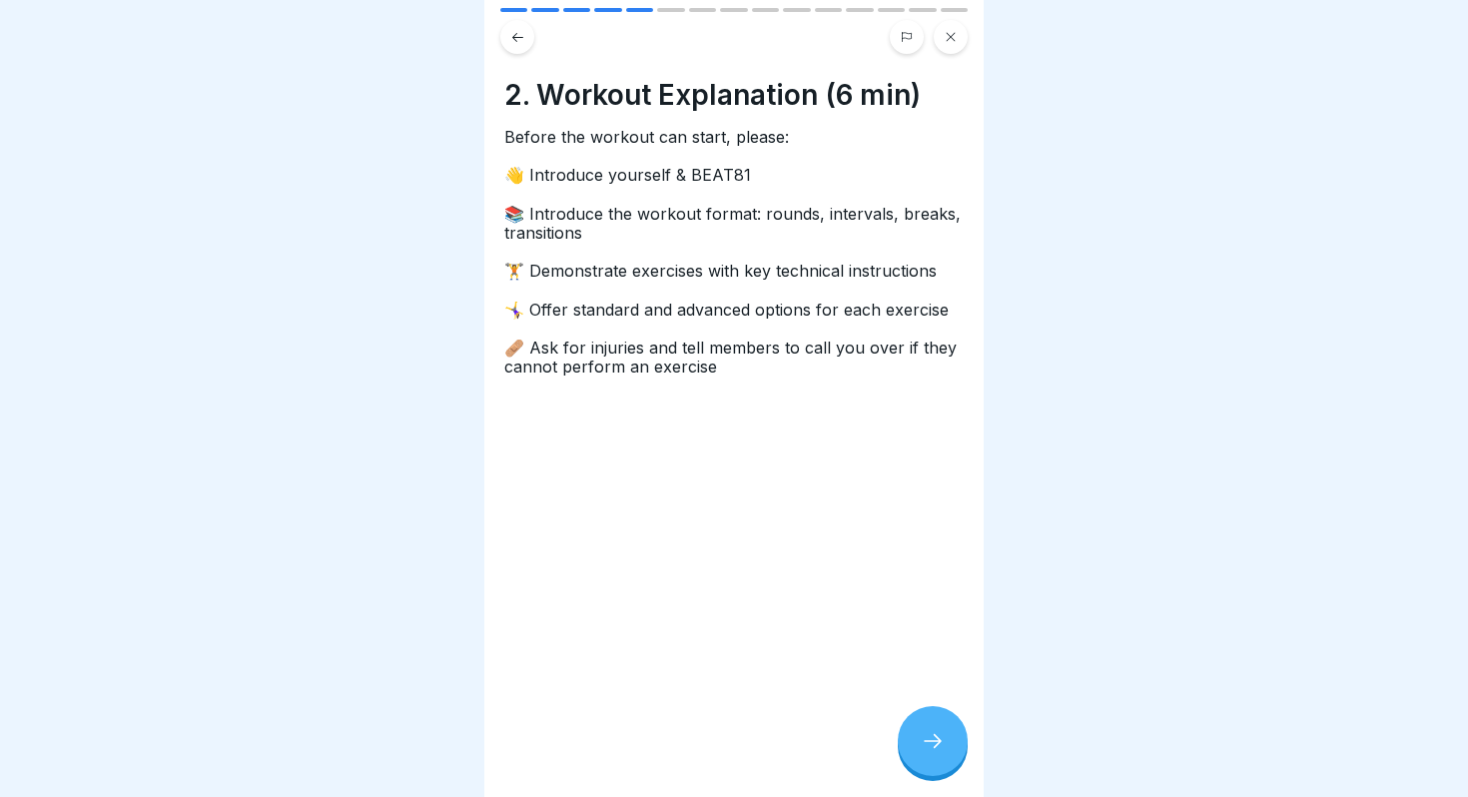
drag, startPoint x: 934, startPoint y: 757, endPoint x: 885, endPoint y: 631, distance: 135.0
click at [885, 631] on div "Workout Journey 15 Steps Workout Journey In the following chapter, we will guid…" at bounding box center [733, 398] width 499 height 797
click at [501, 22] on div at bounding box center [733, 37] width 467 height 34
click at [510, 35] on icon at bounding box center [517, 37] width 15 height 15
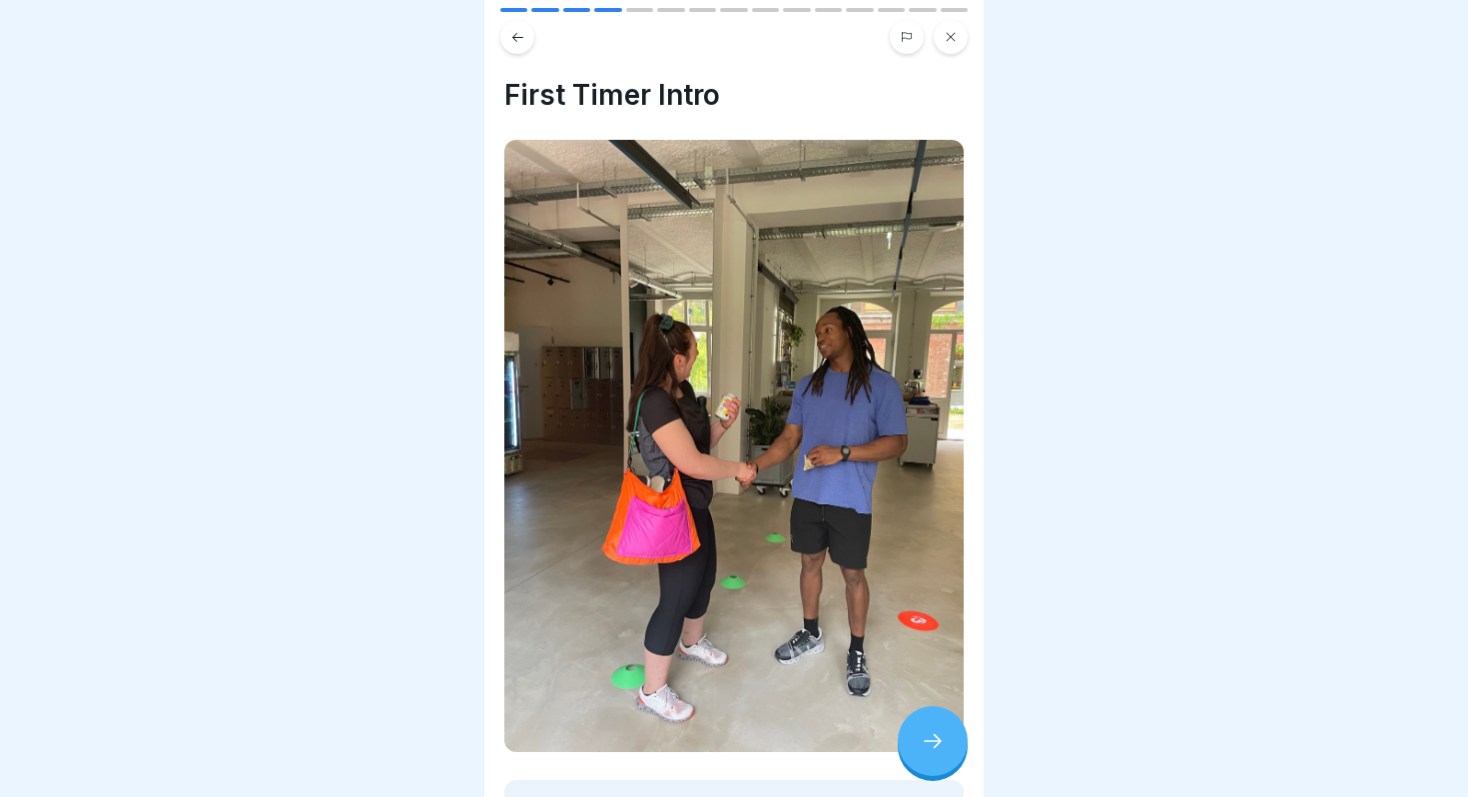
click at [931, 725] on div at bounding box center [933, 741] width 70 height 70
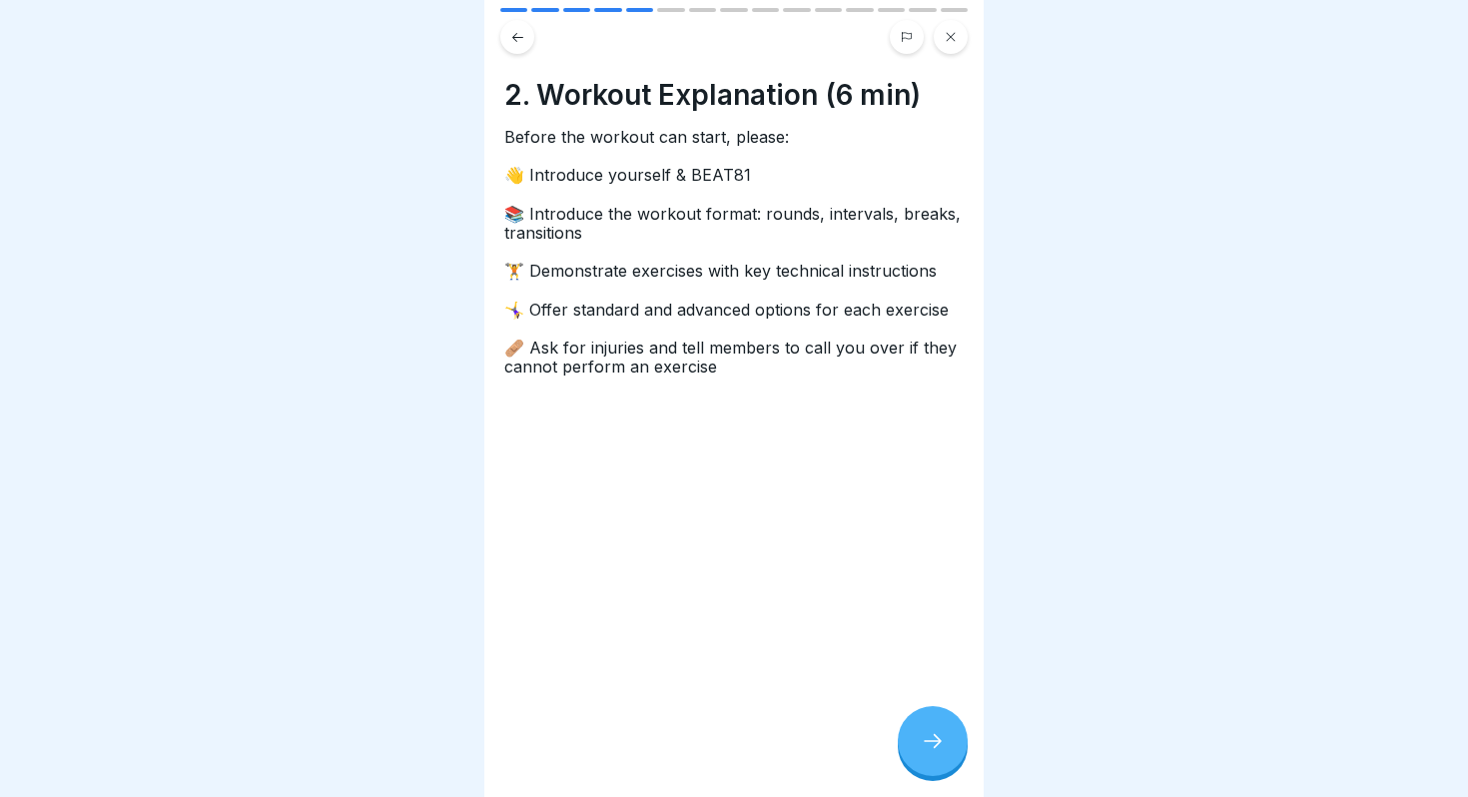
click at [947, 755] on div at bounding box center [933, 741] width 70 height 70
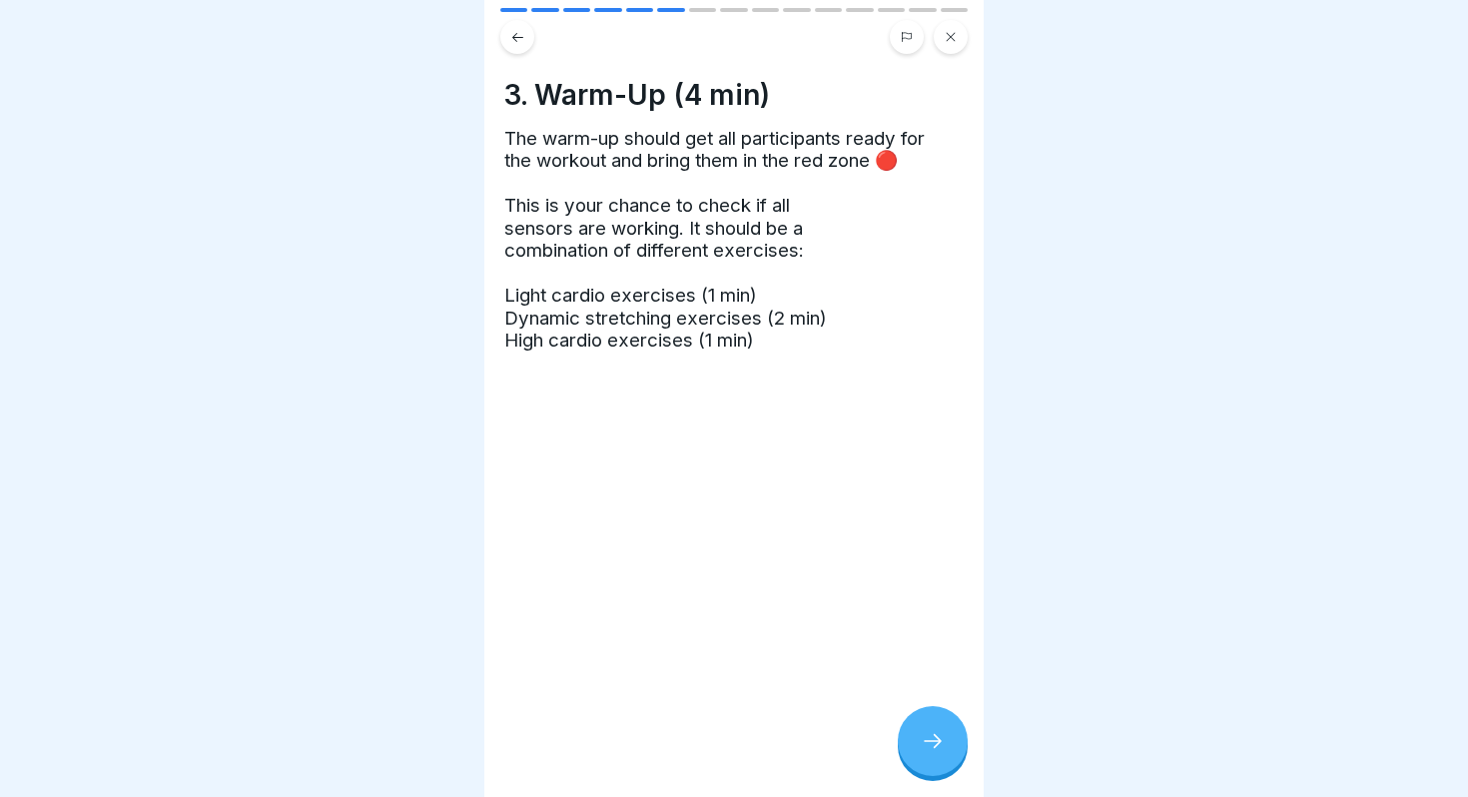
click at [519, 43] on icon at bounding box center [517, 37] width 15 height 15
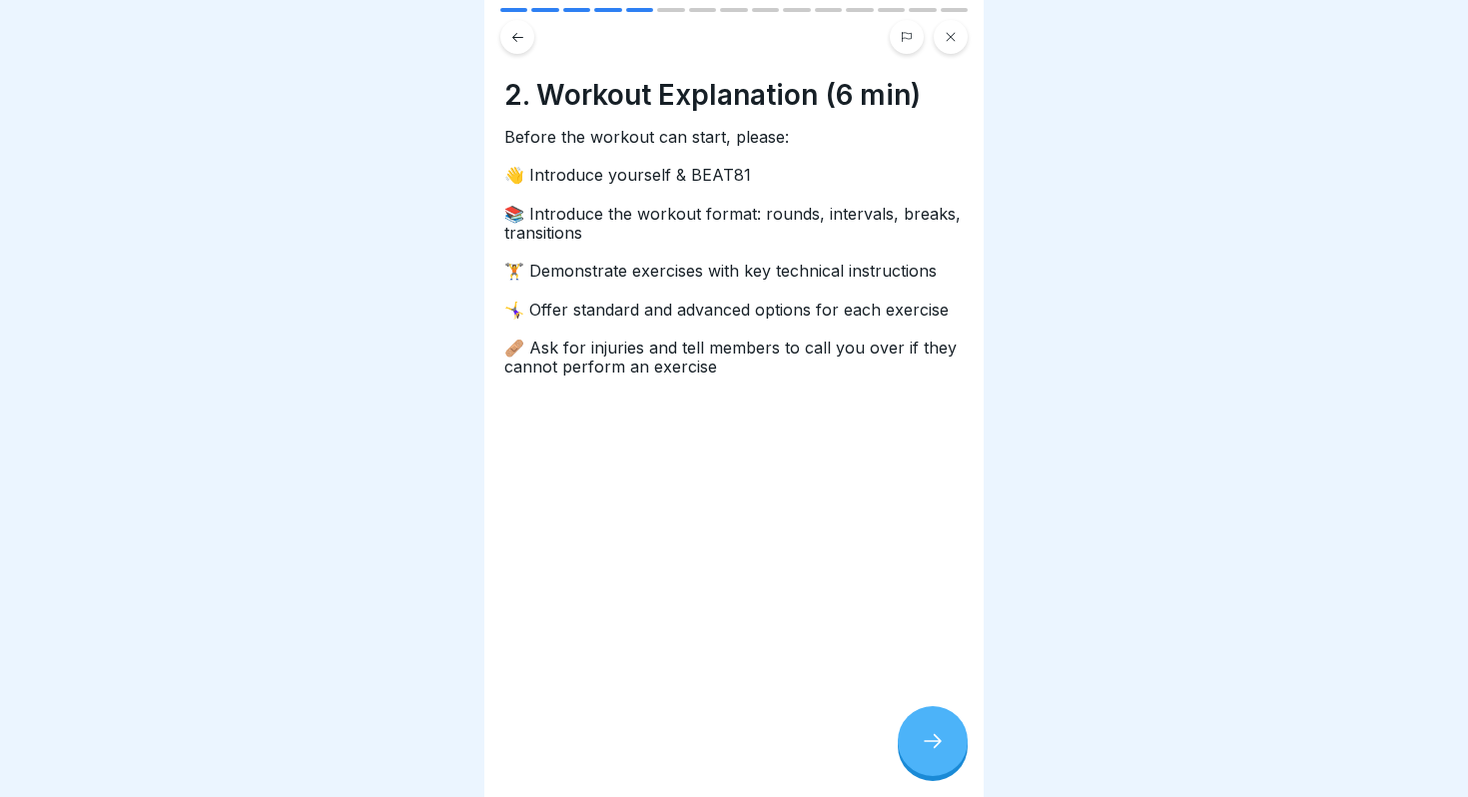
click at [905, 274] on span "🏋️ Demonstrate exercises with key technical instructions" at bounding box center [723, 271] width 438 height 20
click at [716, 369] on span "🩹 Ask for injuries and tell members to call you over if they cannot perform an …" at bounding box center [730, 357] width 453 height 39
click at [708, 369] on span "🩹 Ask for injuries and tell members to call you over if they cannot perform an …" at bounding box center [730, 357] width 453 height 39
click at [713, 368] on span "🩹 Ask for injuries and tell members to call you over if they cannot perform an …" at bounding box center [730, 357] width 453 height 39
click at [941, 714] on div at bounding box center [933, 741] width 70 height 70
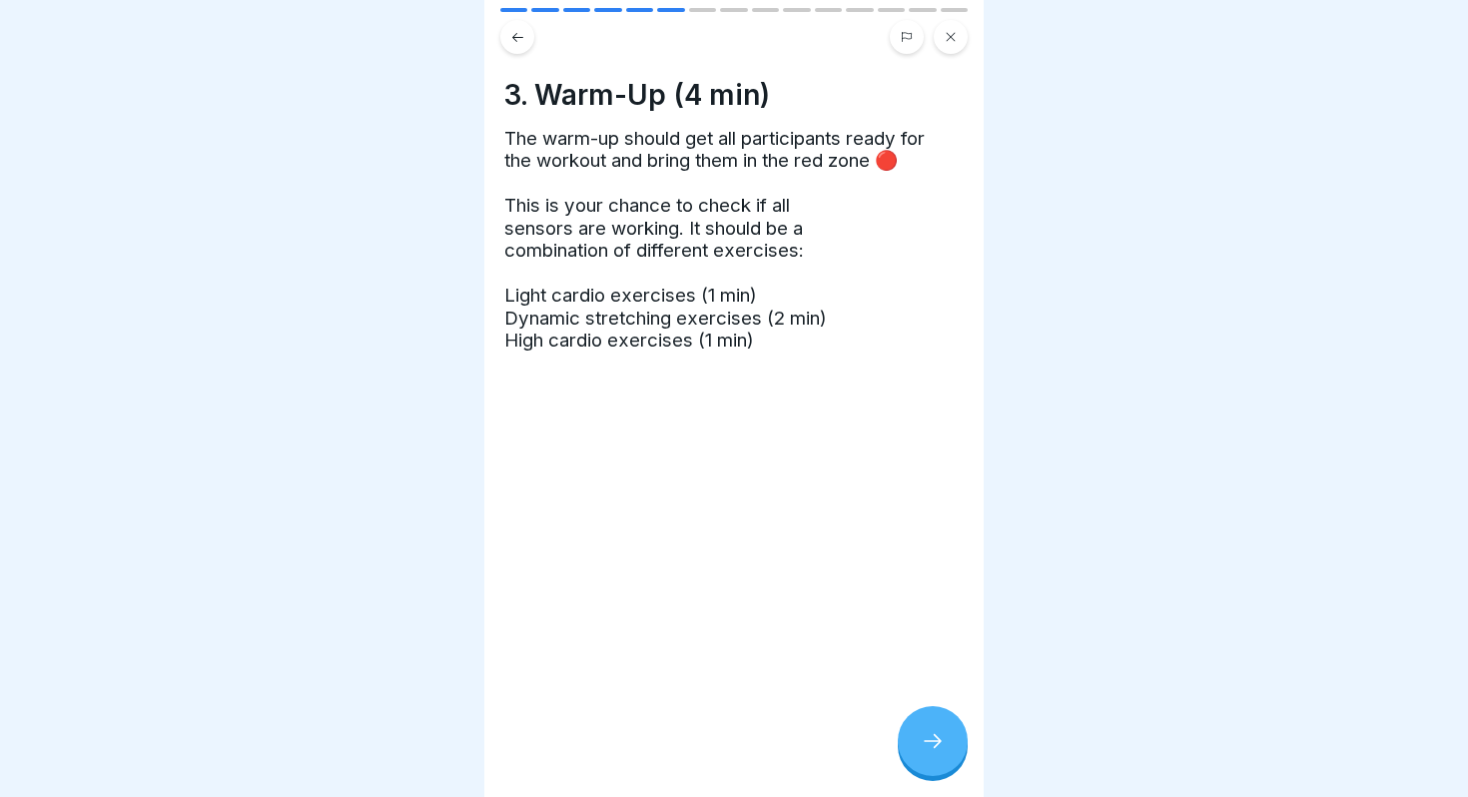
click at [940, 717] on div at bounding box center [933, 741] width 70 height 70
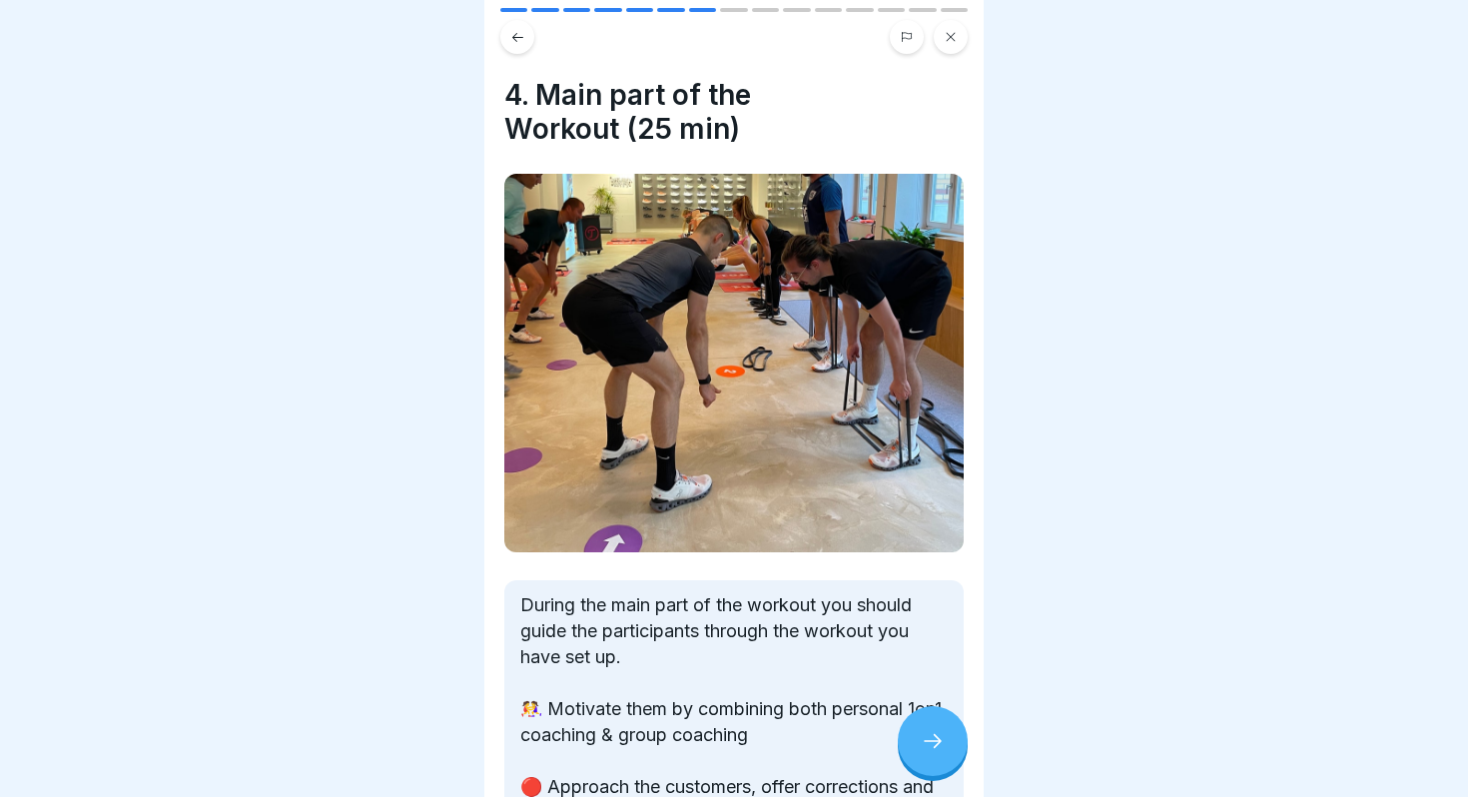
click at [523, 40] on icon at bounding box center [517, 37] width 15 height 15
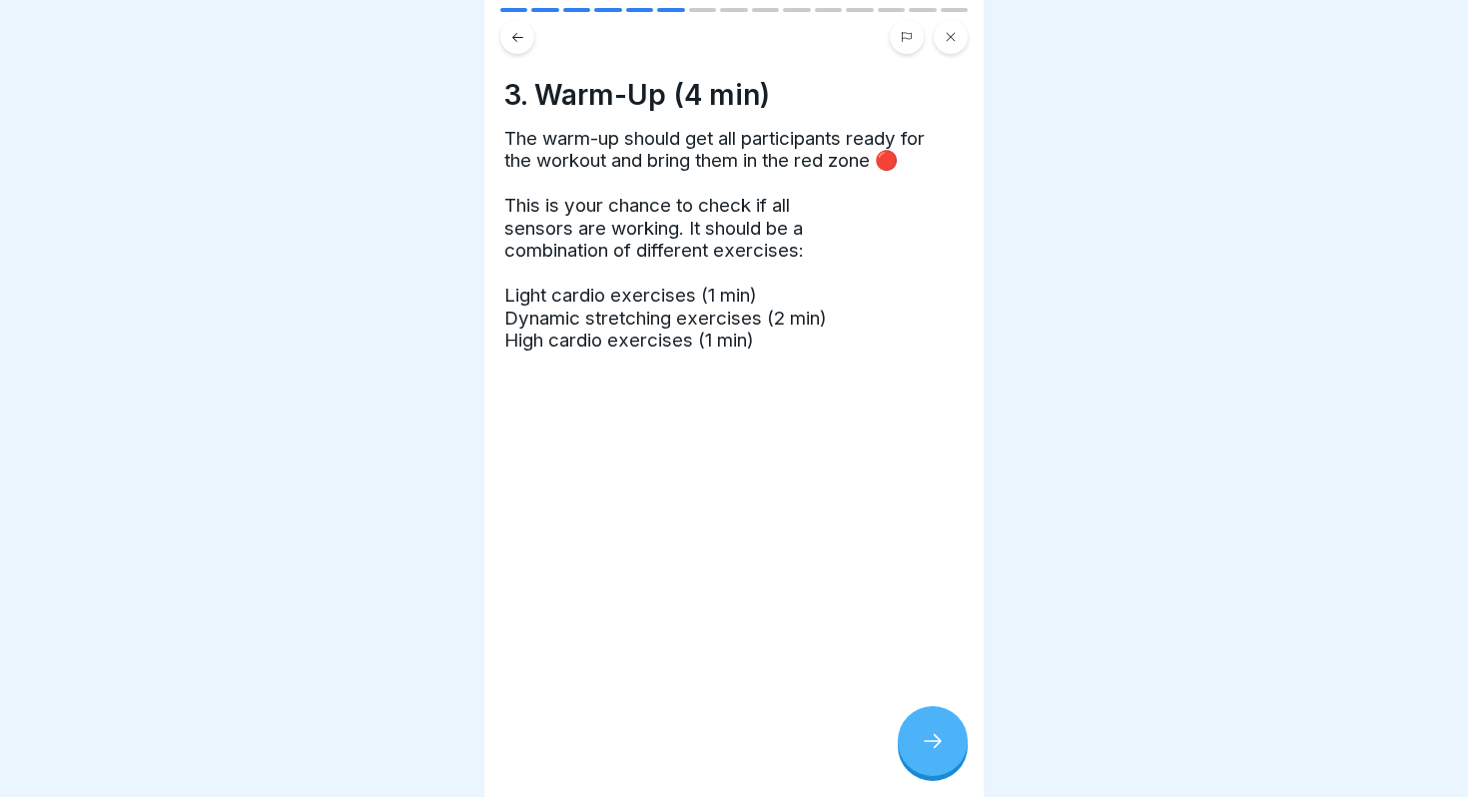
click at [944, 740] on icon at bounding box center [933, 741] width 24 height 24
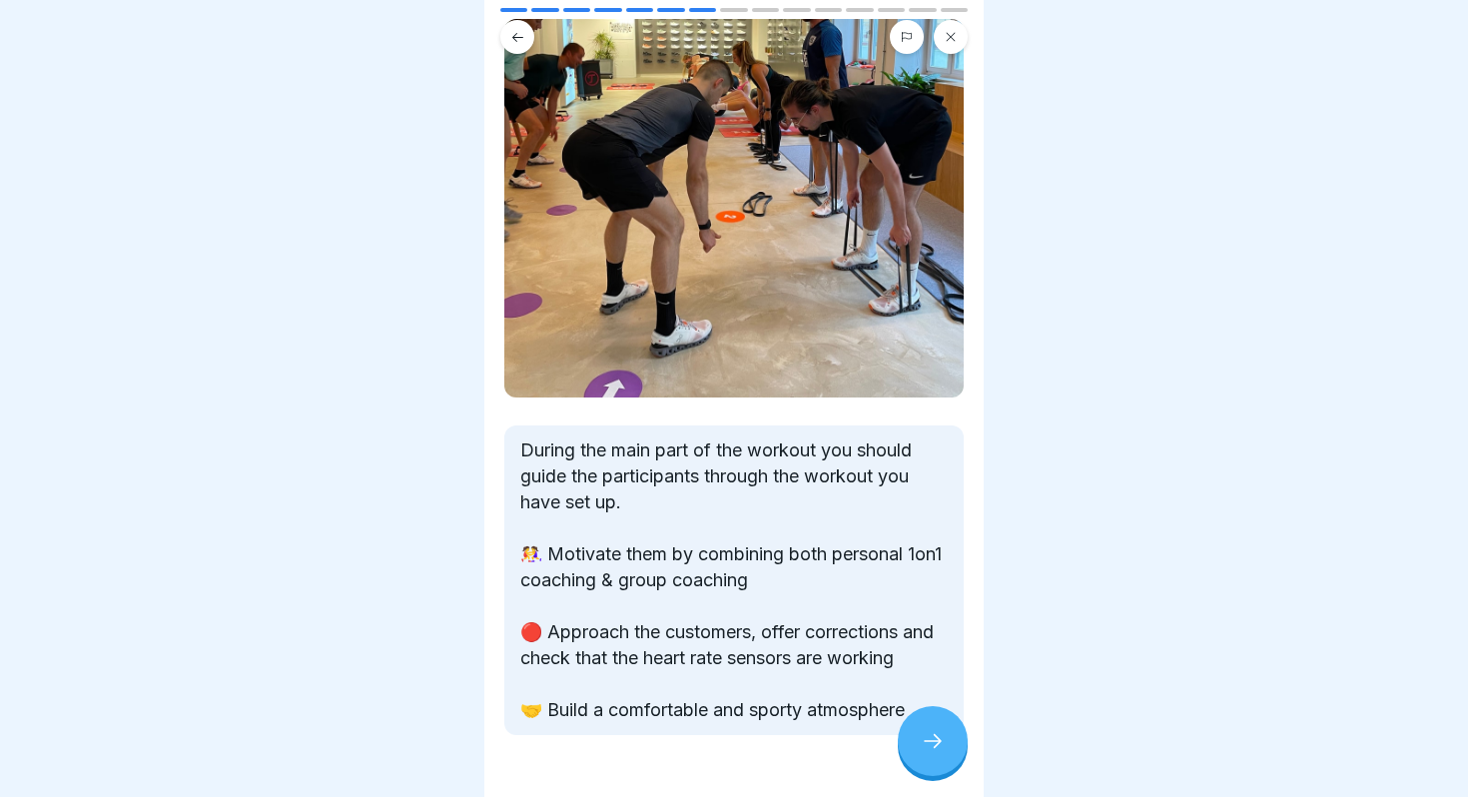
scroll to position [213, 0]
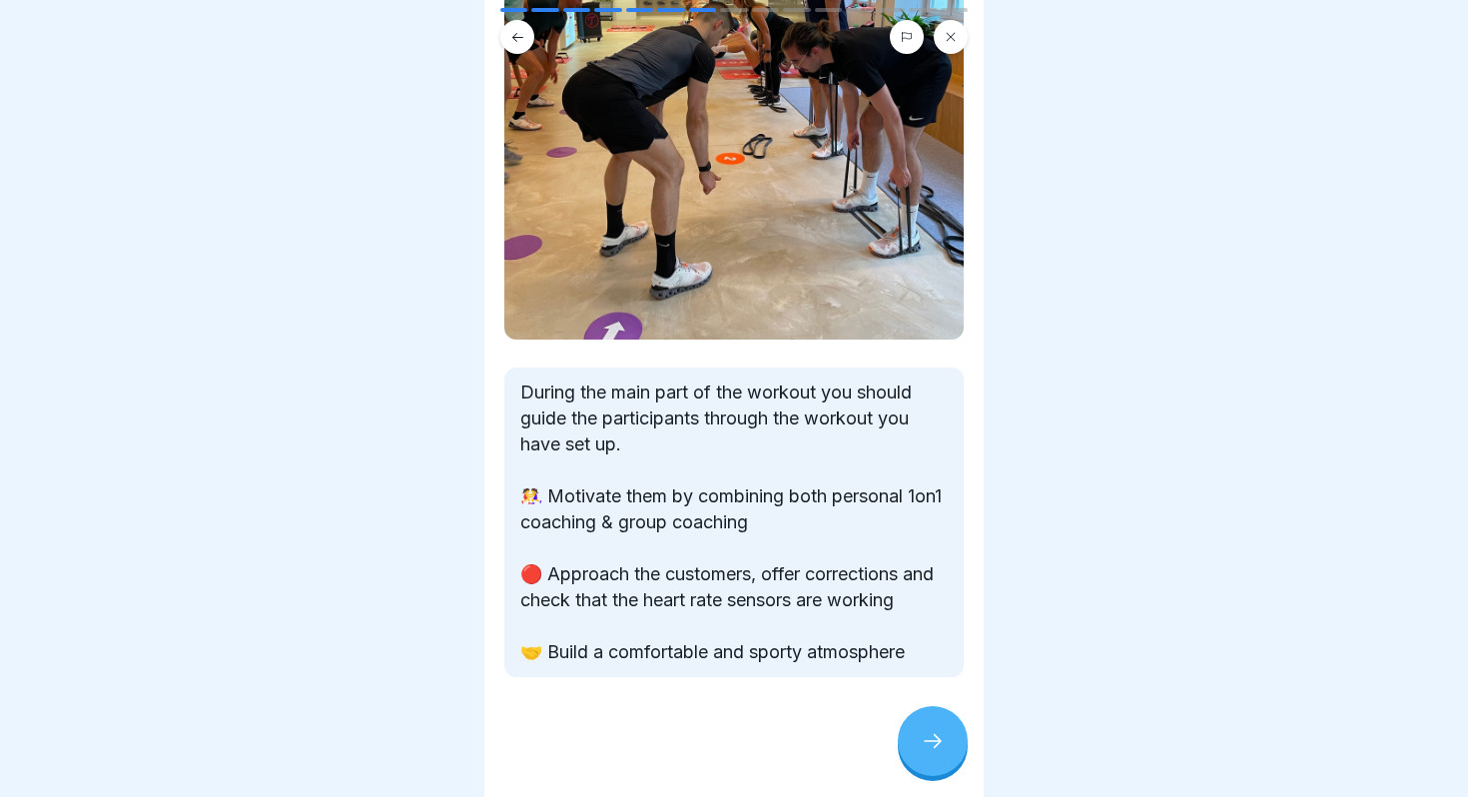
click at [928, 739] on icon at bounding box center [933, 741] width 24 height 24
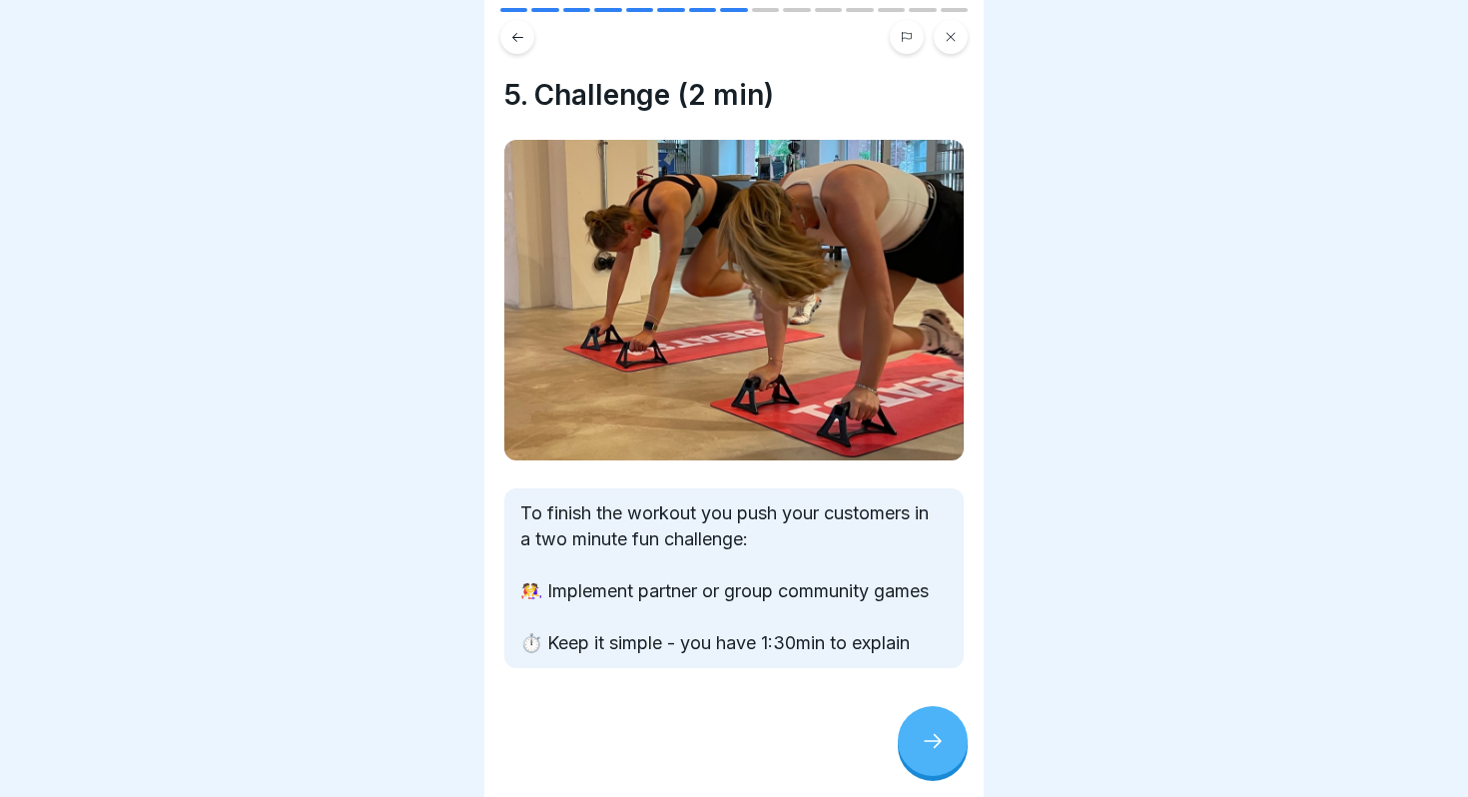
click at [918, 737] on div at bounding box center [933, 741] width 70 height 70
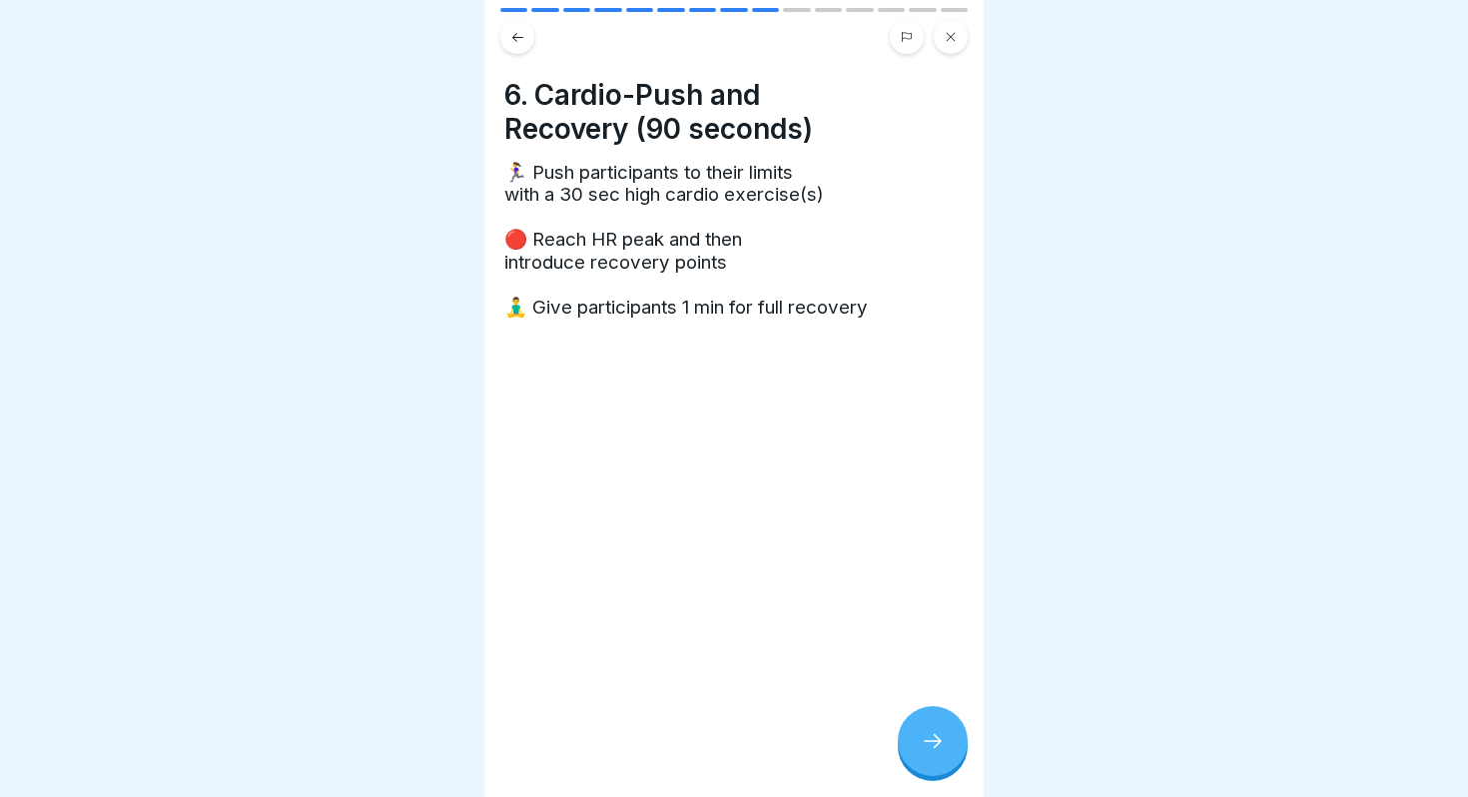
click at [931, 746] on icon at bounding box center [933, 741] width 24 height 24
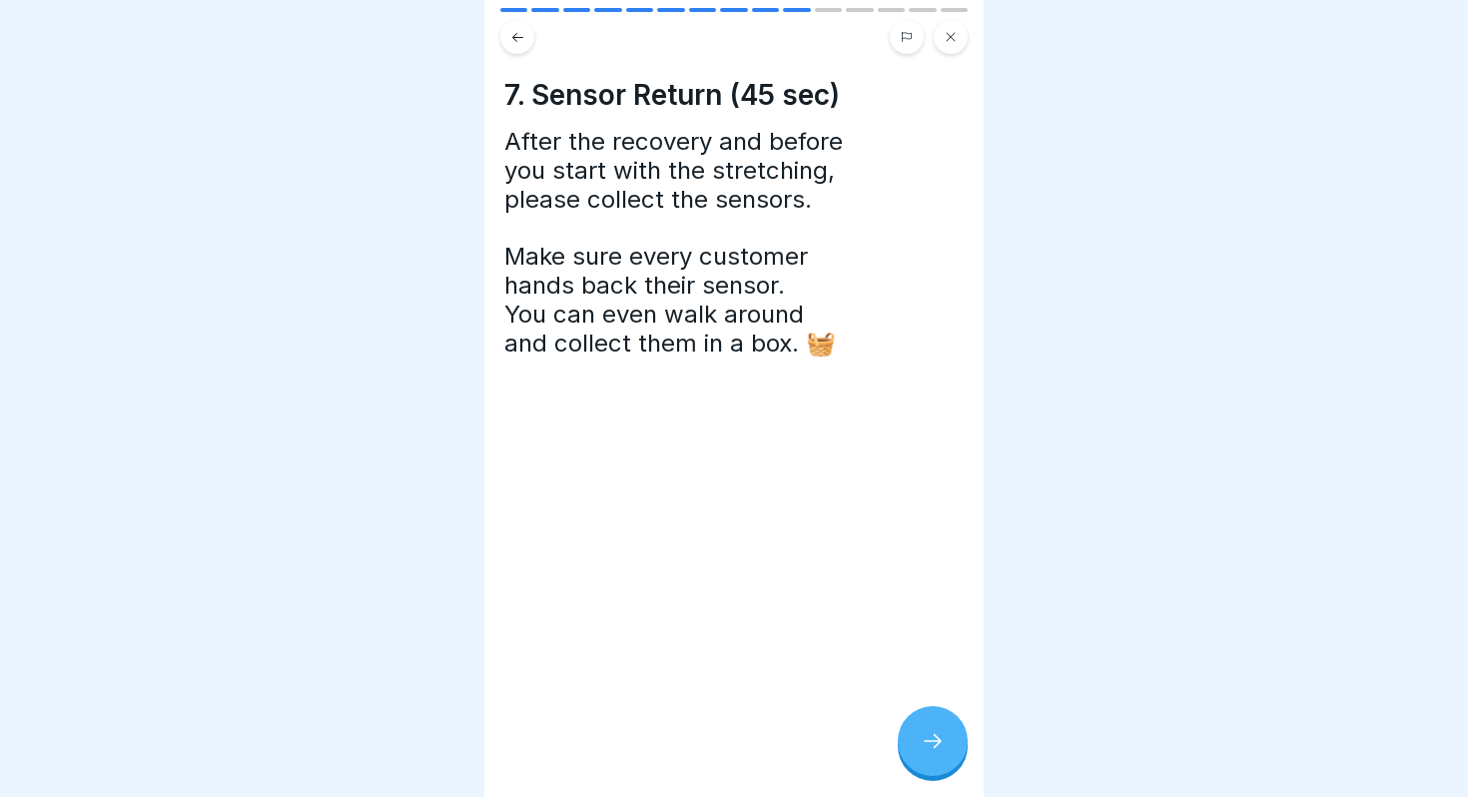
click at [931, 746] on icon at bounding box center [933, 741] width 24 height 24
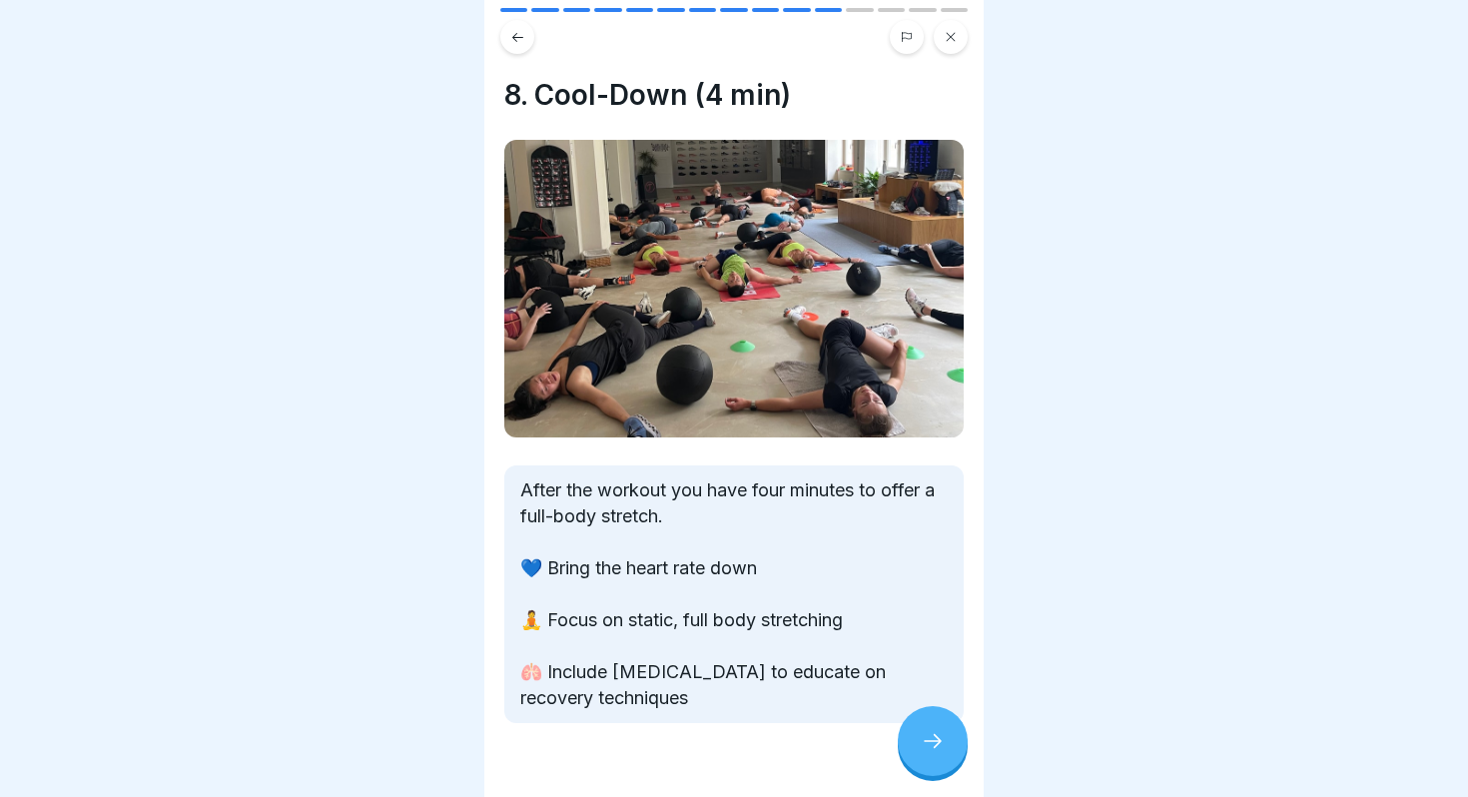
click at [506, 41] on button at bounding box center [517, 37] width 34 height 34
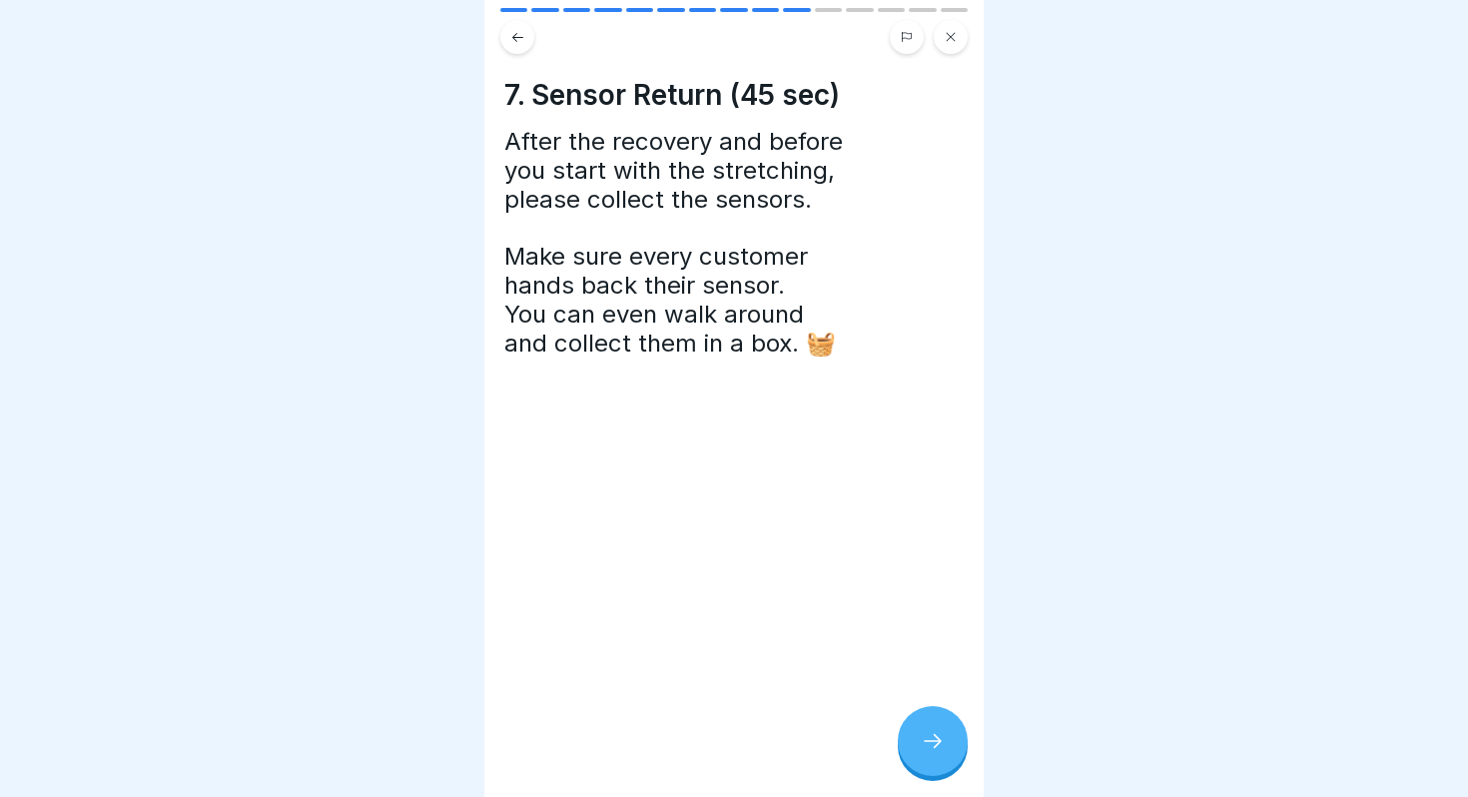
click at [506, 41] on button at bounding box center [517, 37] width 34 height 34
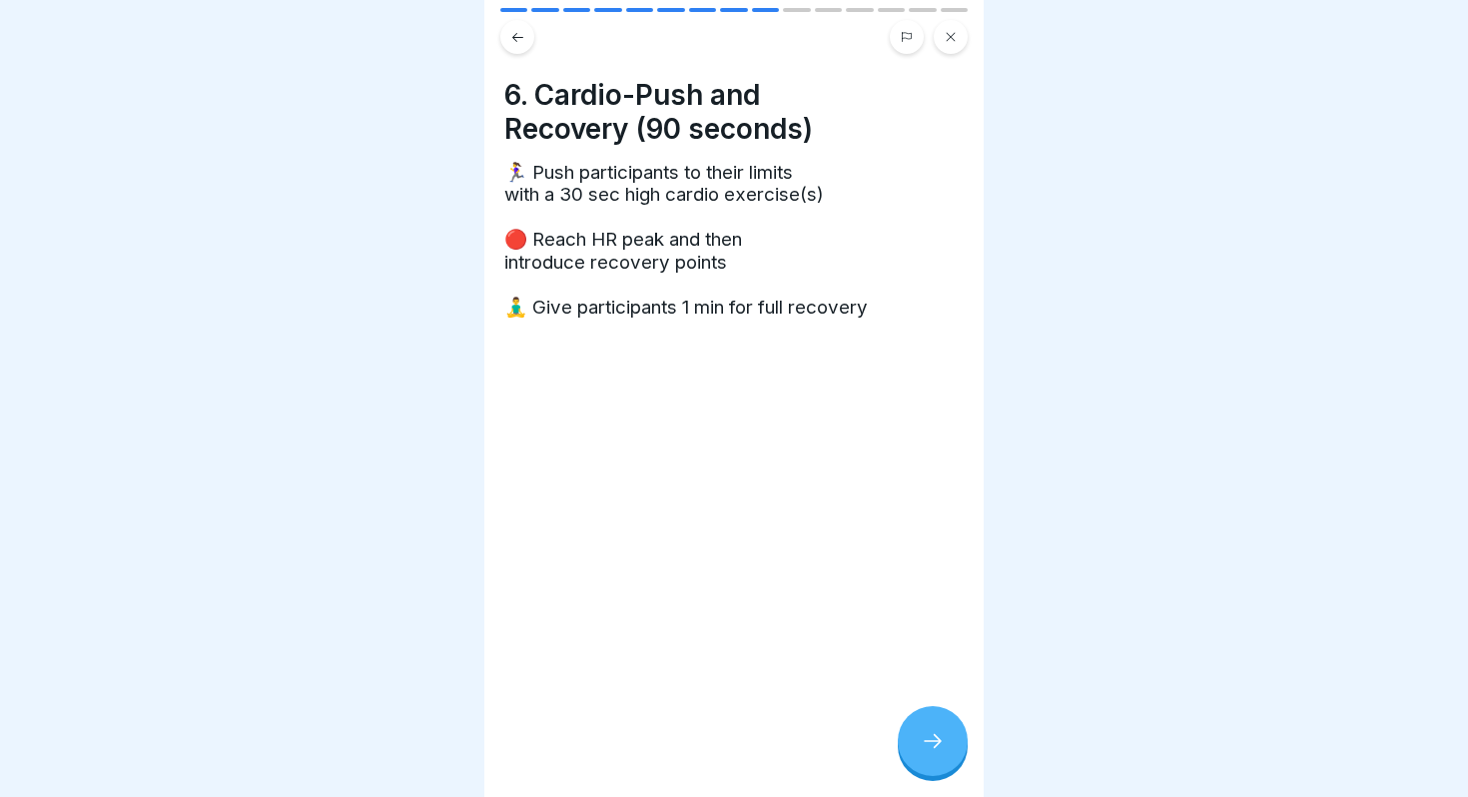
click at [506, 41] on button at bounding box center [517, 37] width 34 height 34
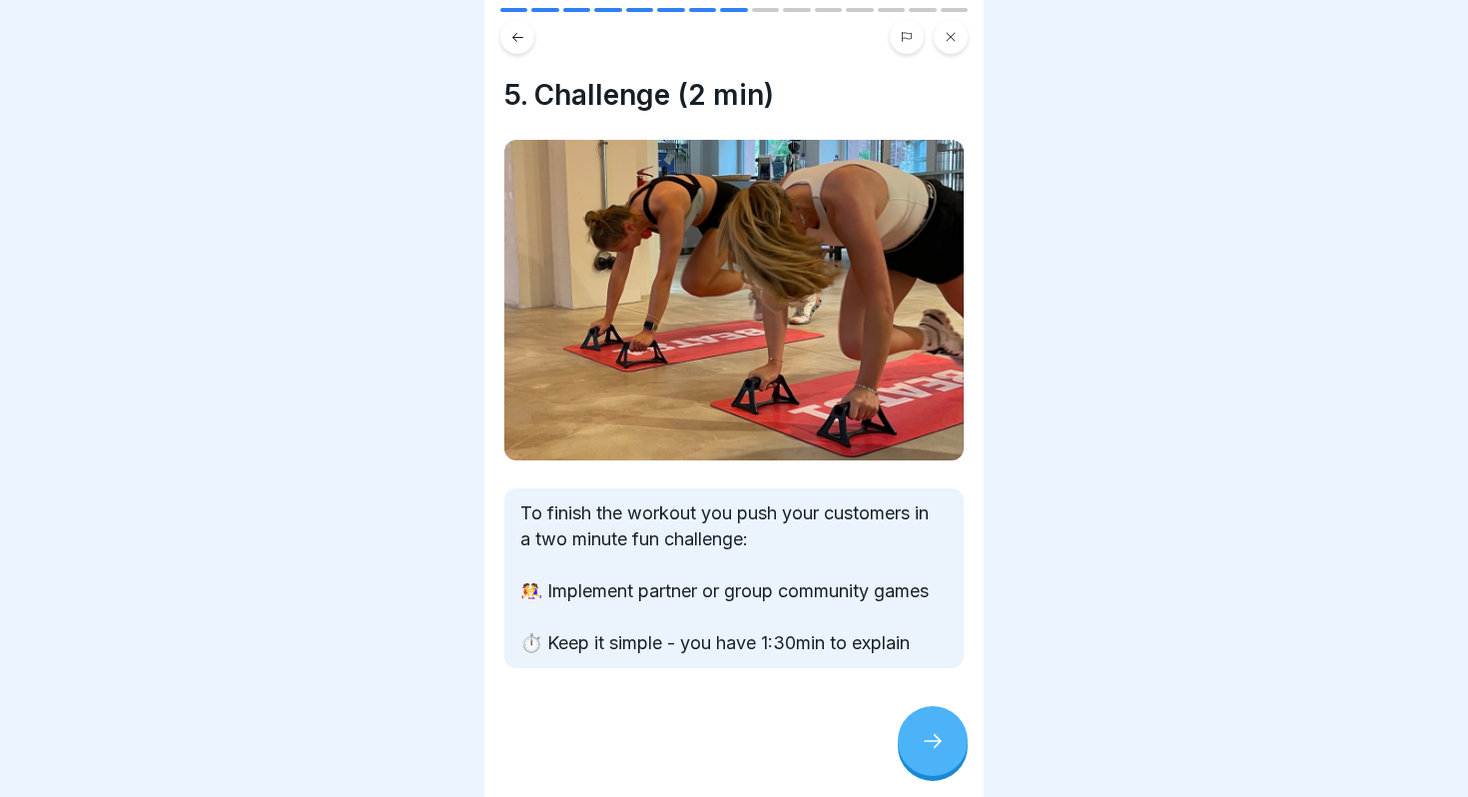
click at [506, 41] on button at bounding box center [517, 37] width 34 height 34
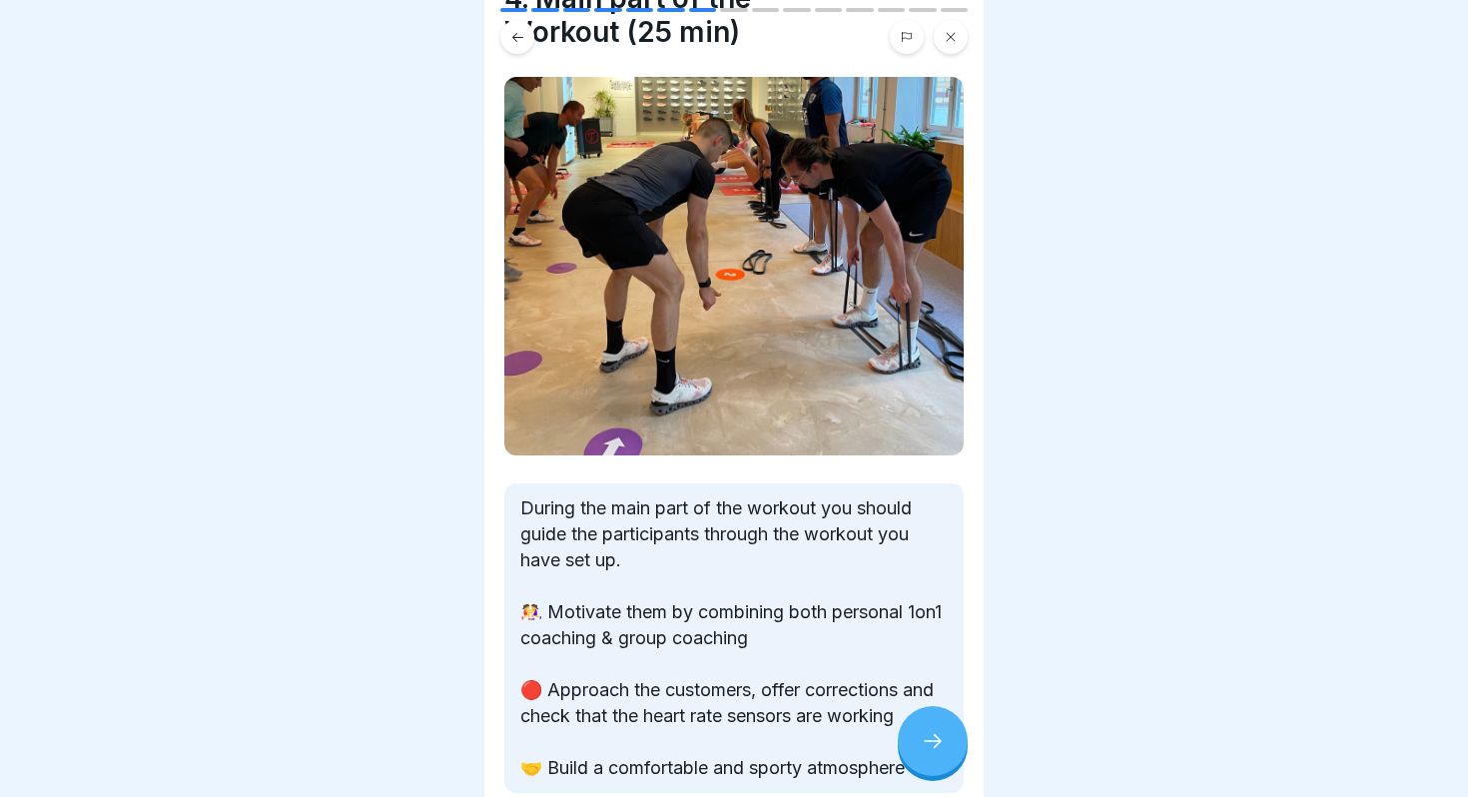
scroll to position [62, 0]
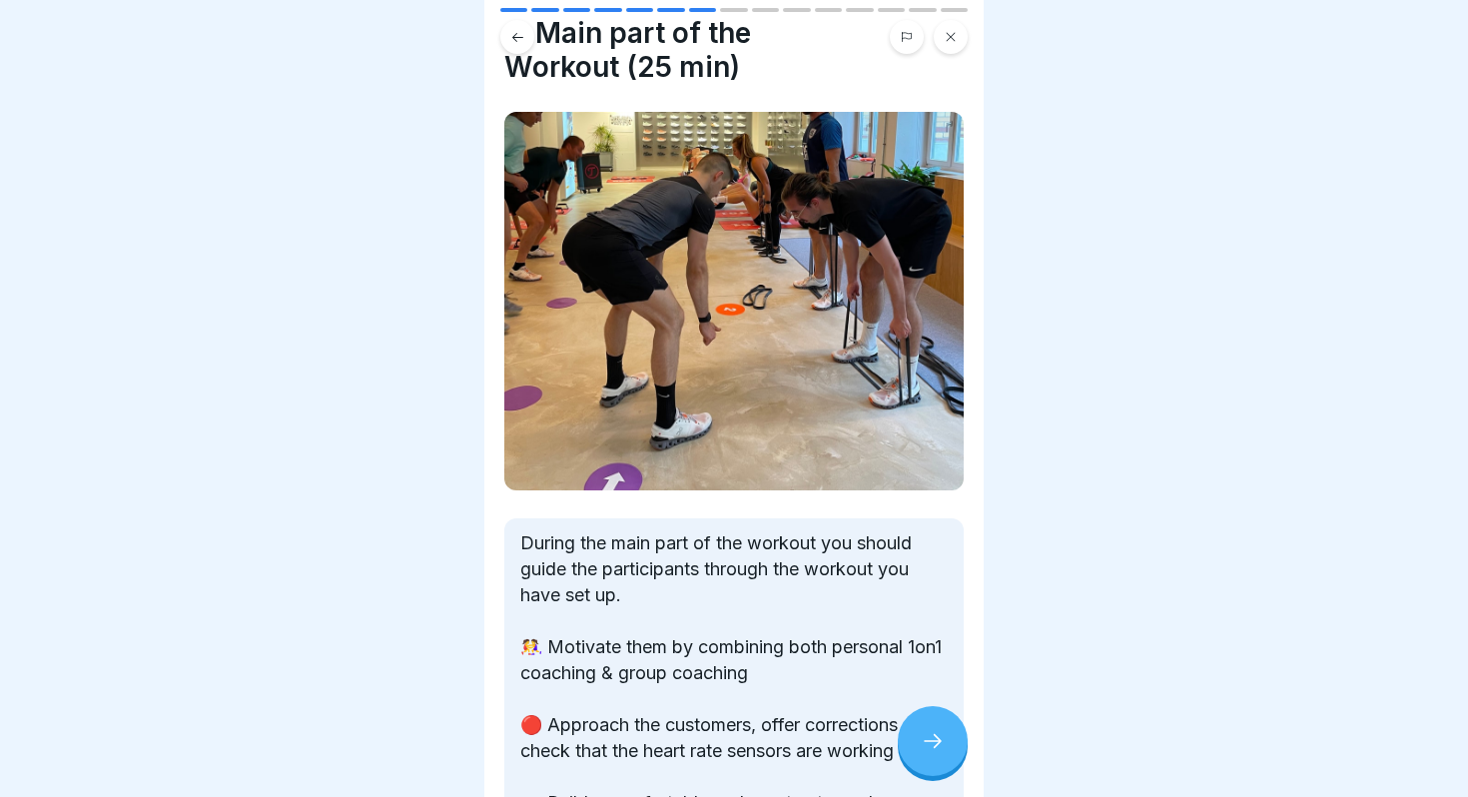
click at [515, 35] on icon at bounding box center [517, 37] width 15 height 15
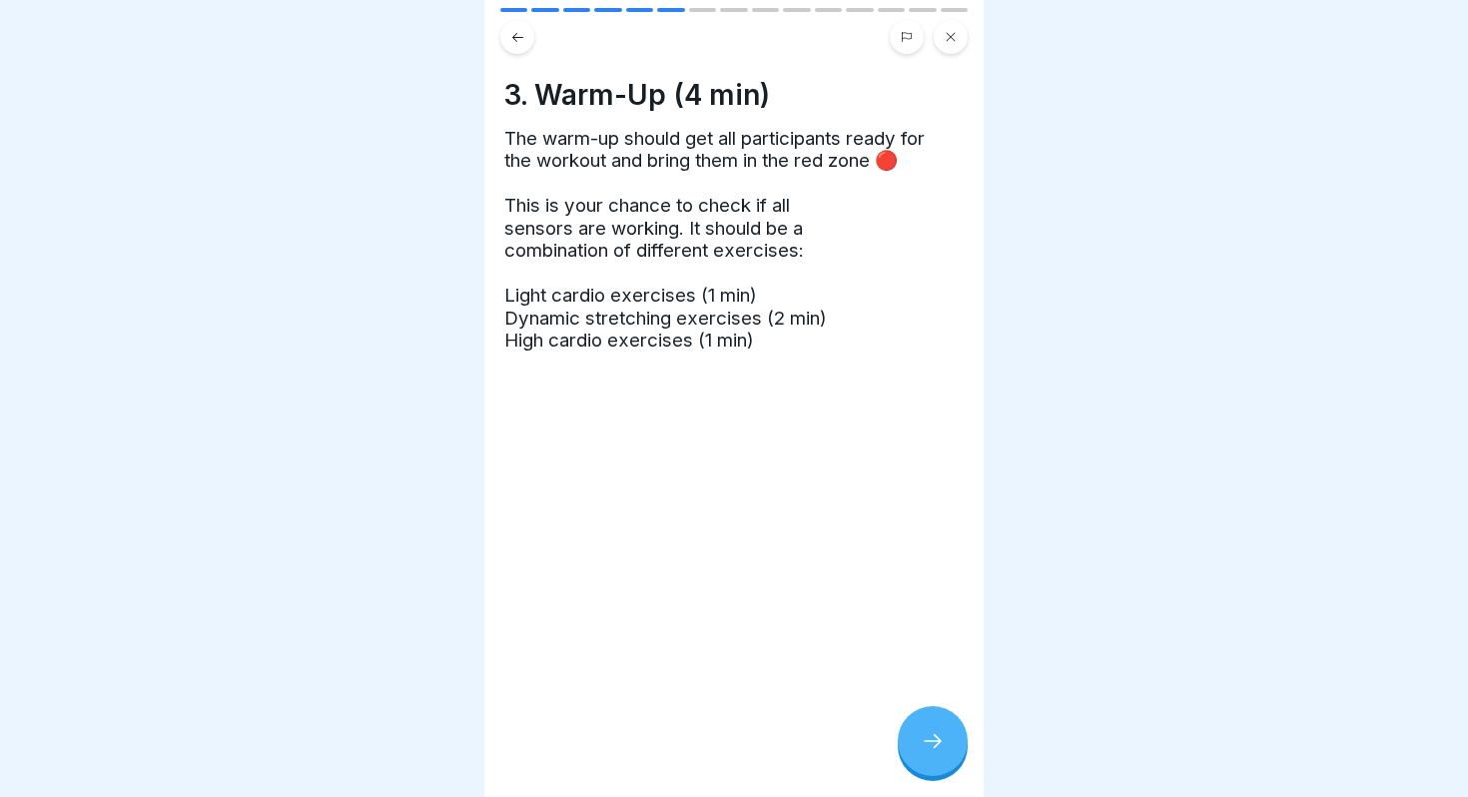
click at [515, 35] on icon at bounding box center [517, 37] width 15 height 15
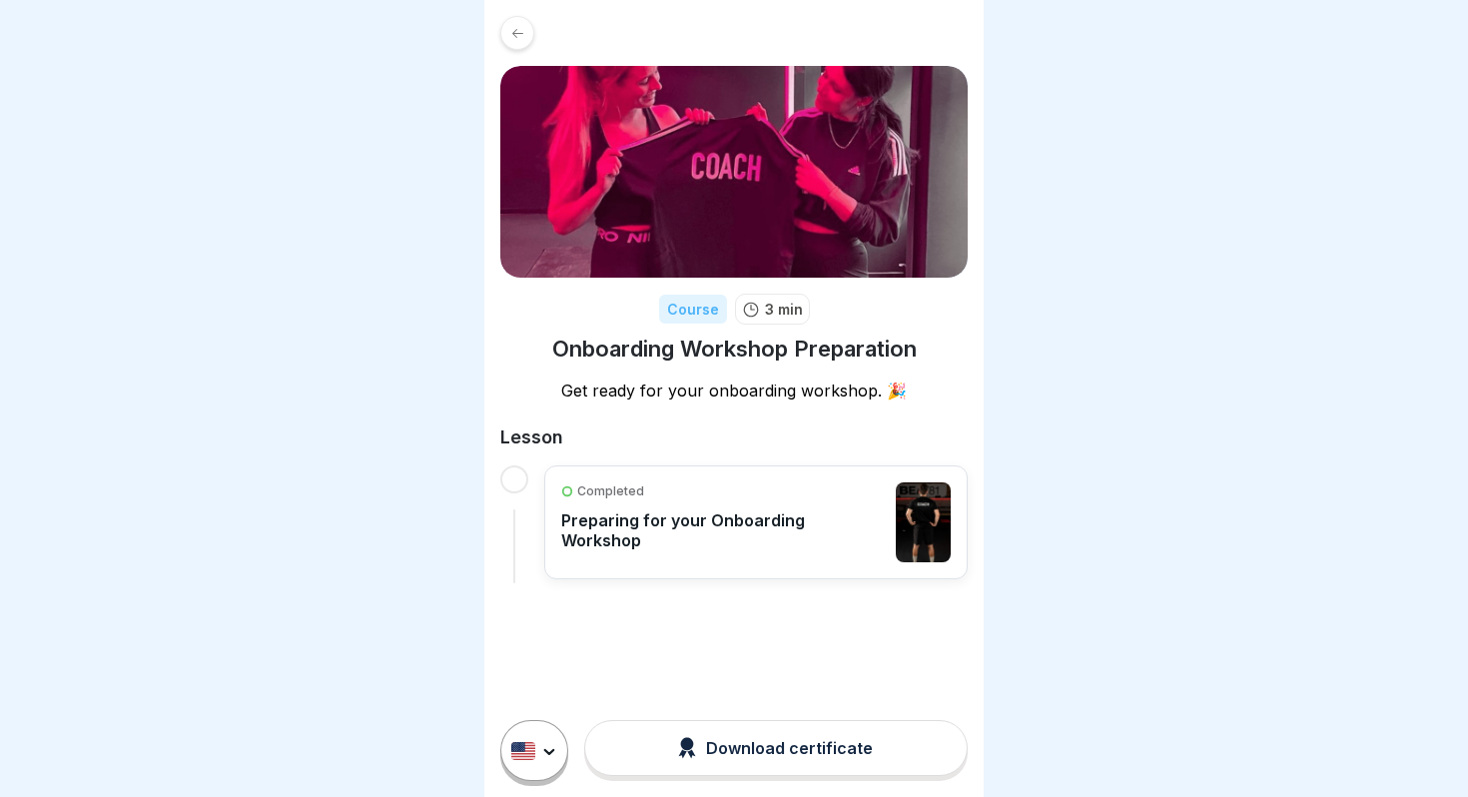
click at [680, 534] on div "Completed Preparing for your Onboarding Workshop" at bounding box center [723, 522] width 325 height 80
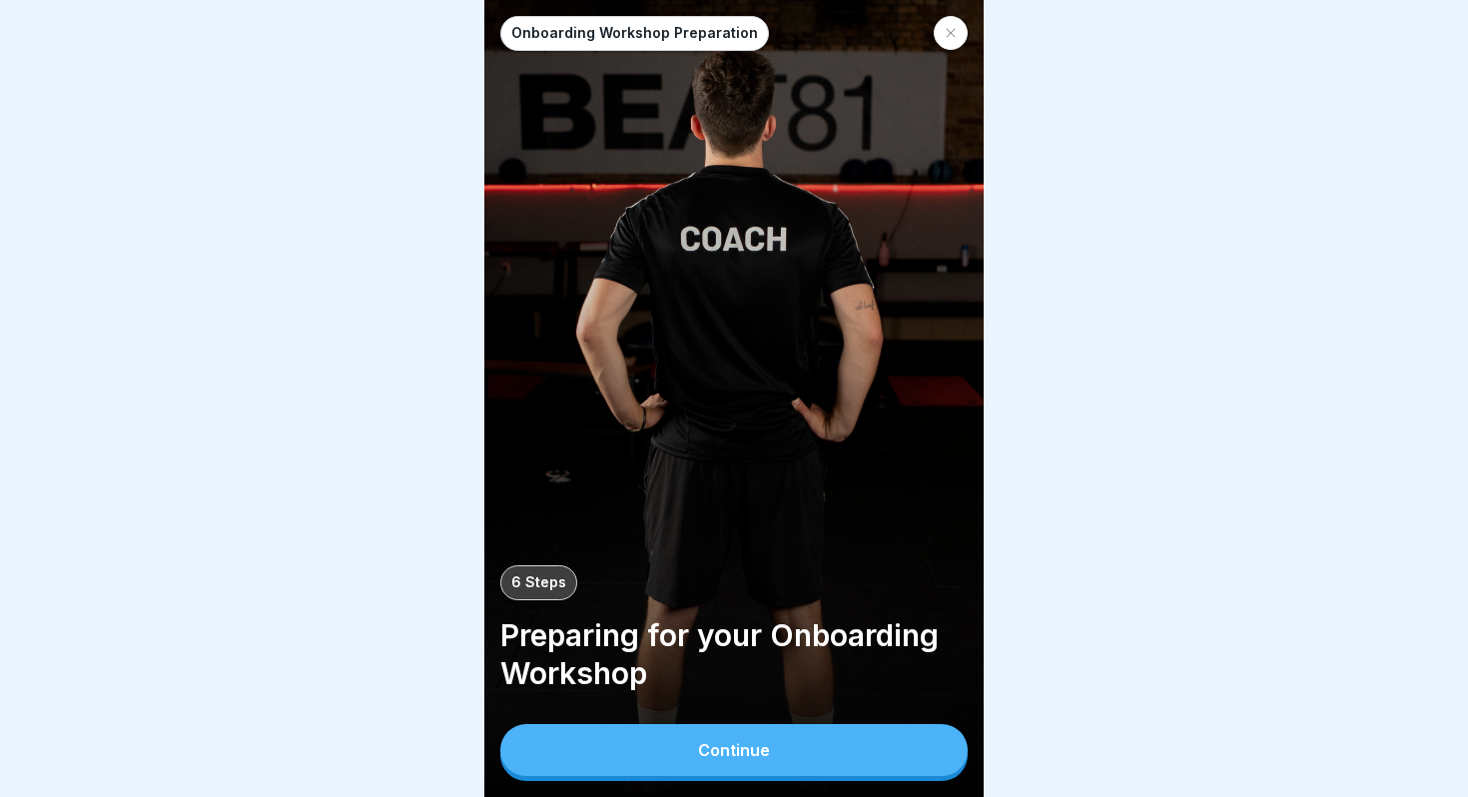
click at [685, 785] on div "Onboarding Workshop Preparation 6 Steps Preparing for your Onboarding Workshop …" at bounding box center [733, 398] width 499 height 797
click at [707, 757] on div "Continue" at bounding box center [734, 750] width 72 height 18
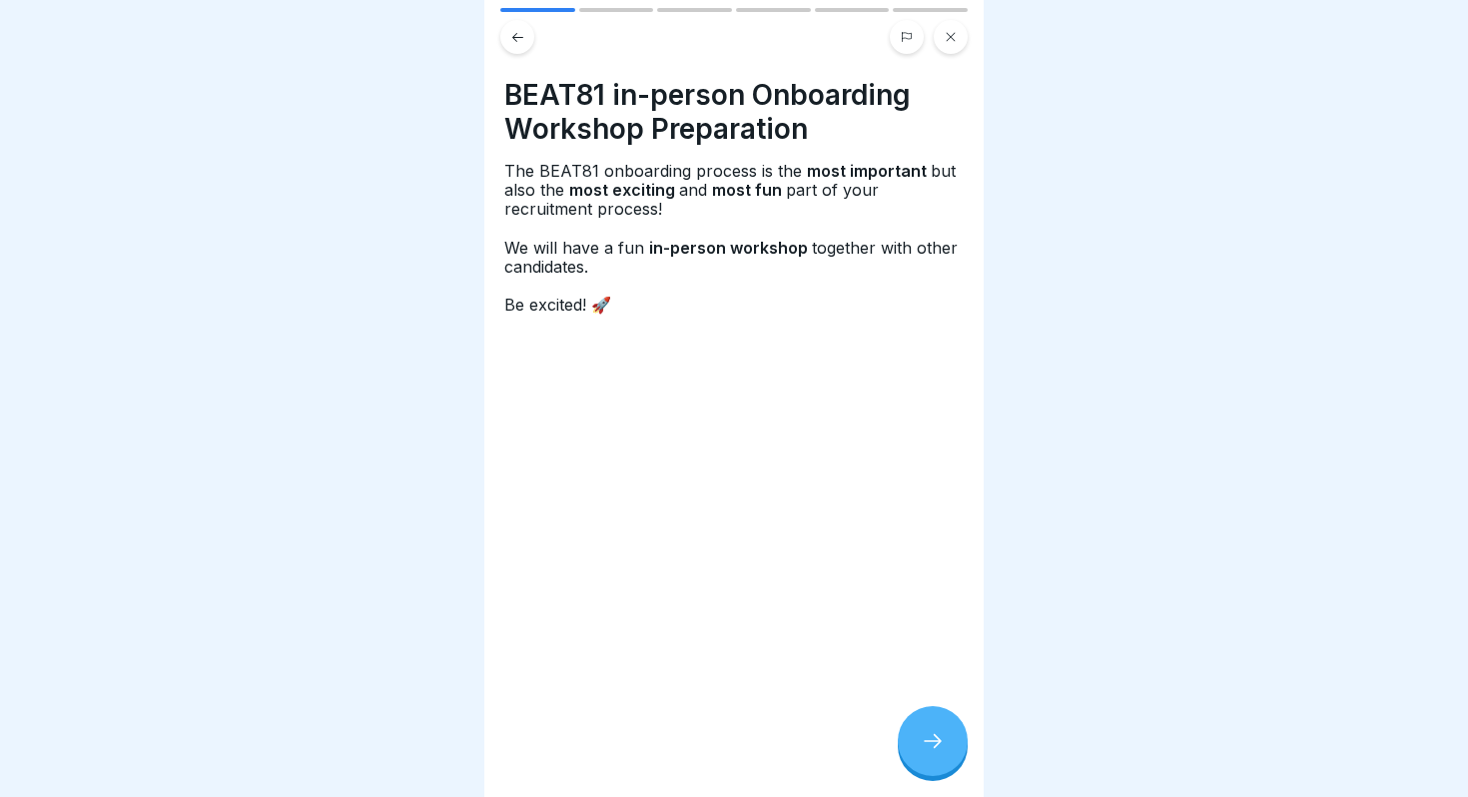
click at [959, 735] on div at bounding box center [933, 741] width 70 height 70
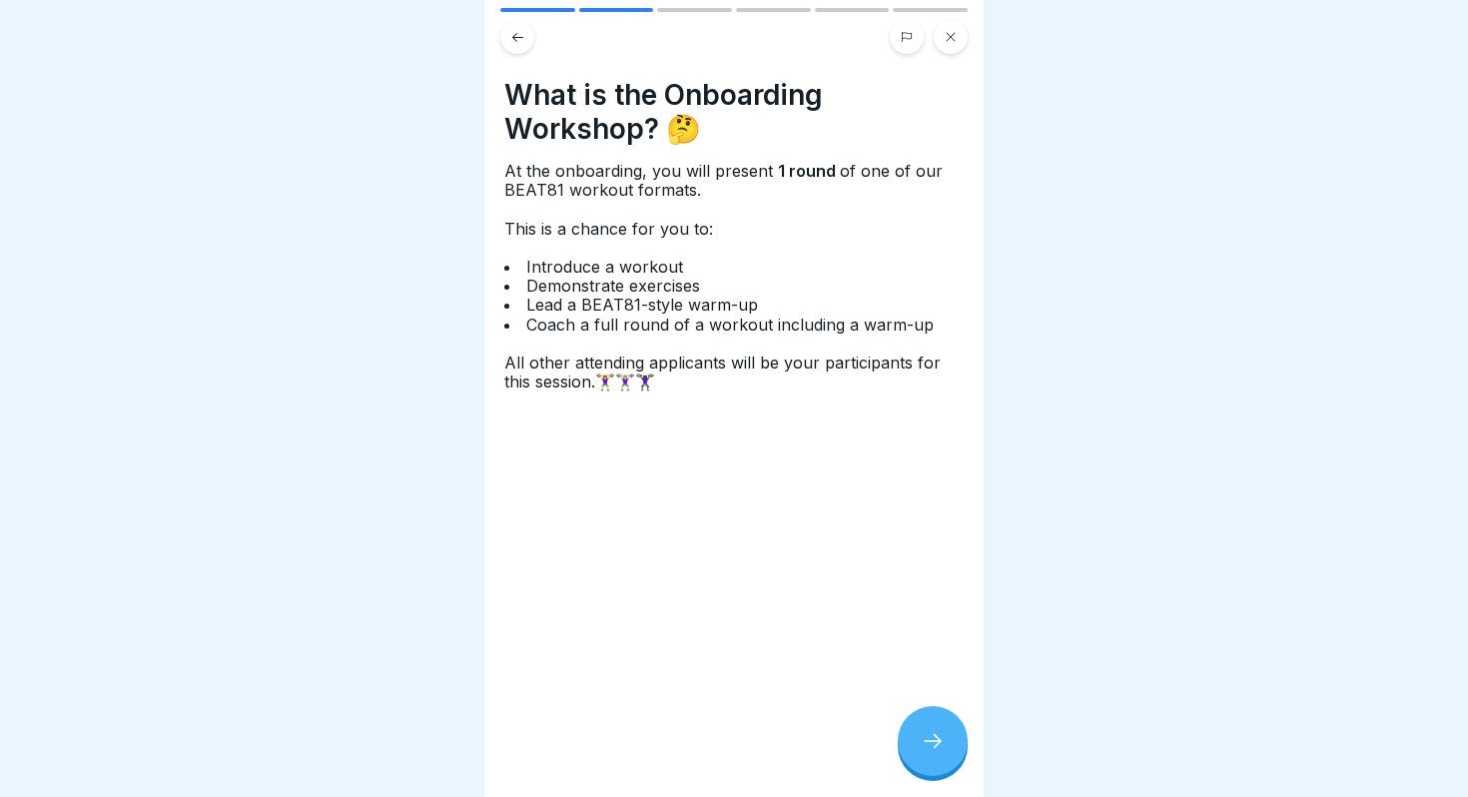
click at [959, 735] on div at bounding box center [933, 741] width 70 height 70
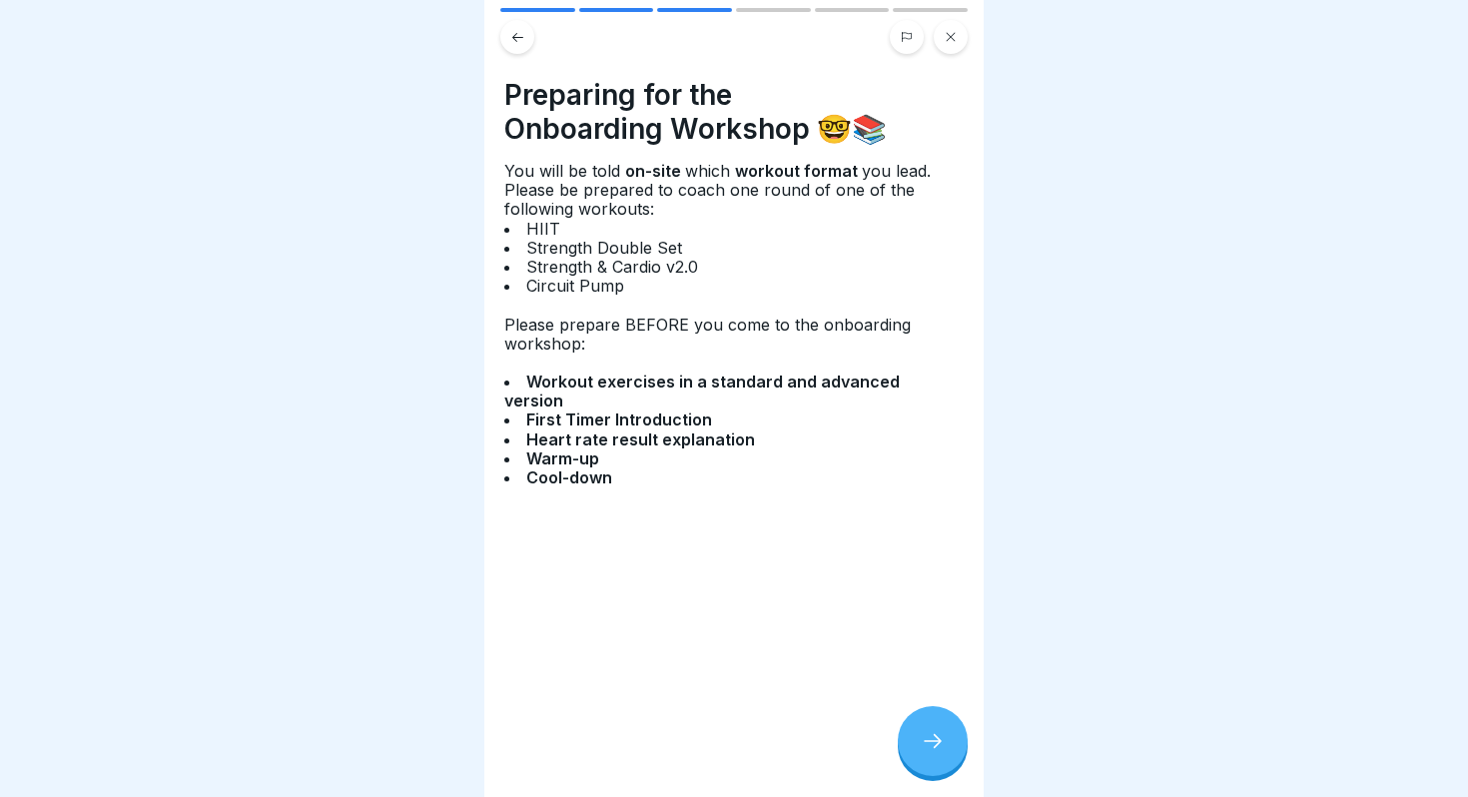
click at [924, 751] on icon at bounding box center [933, 741] width 24 height 24
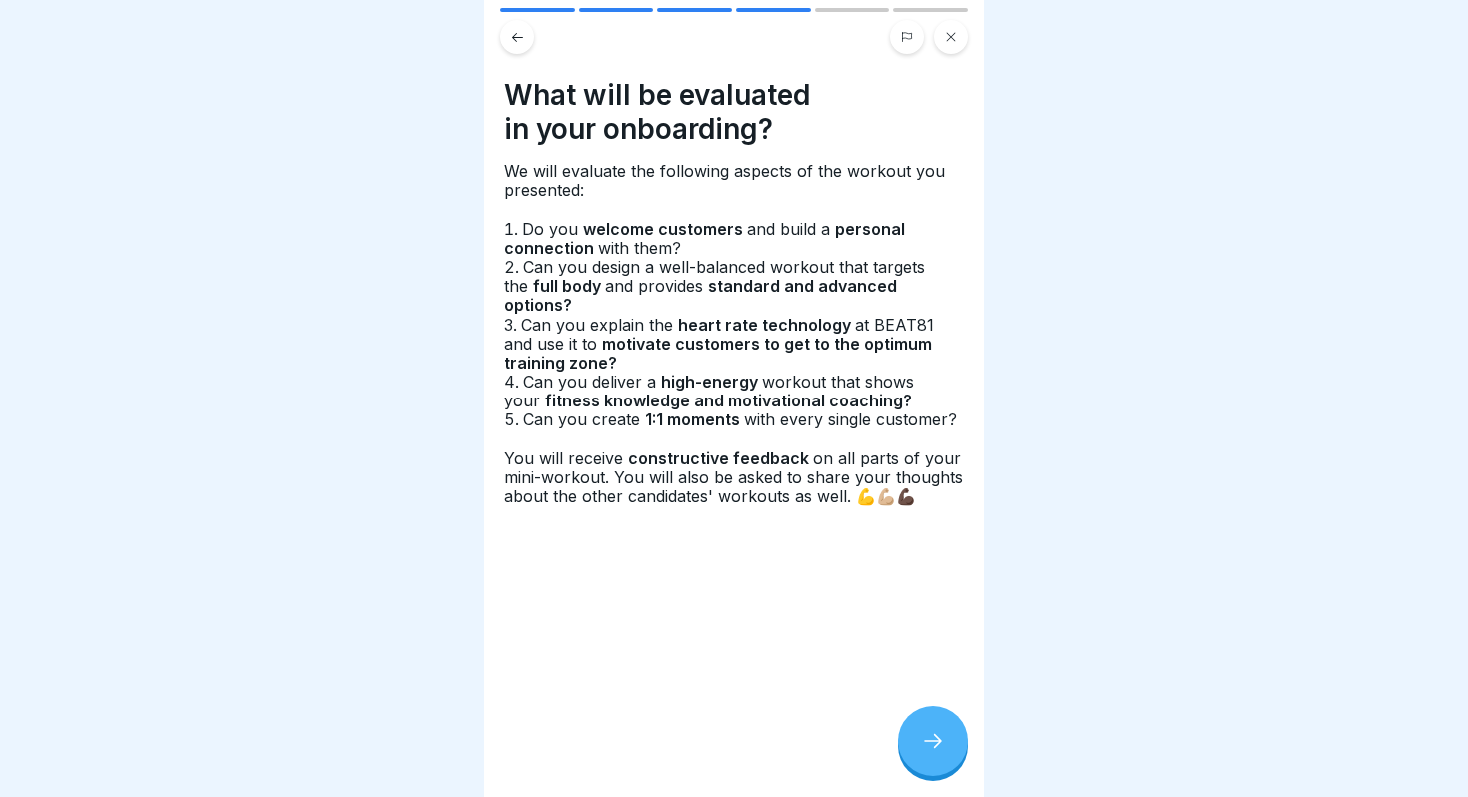
click at [924, 751] on icon at bounding box center [933, 741] width 24 height 24
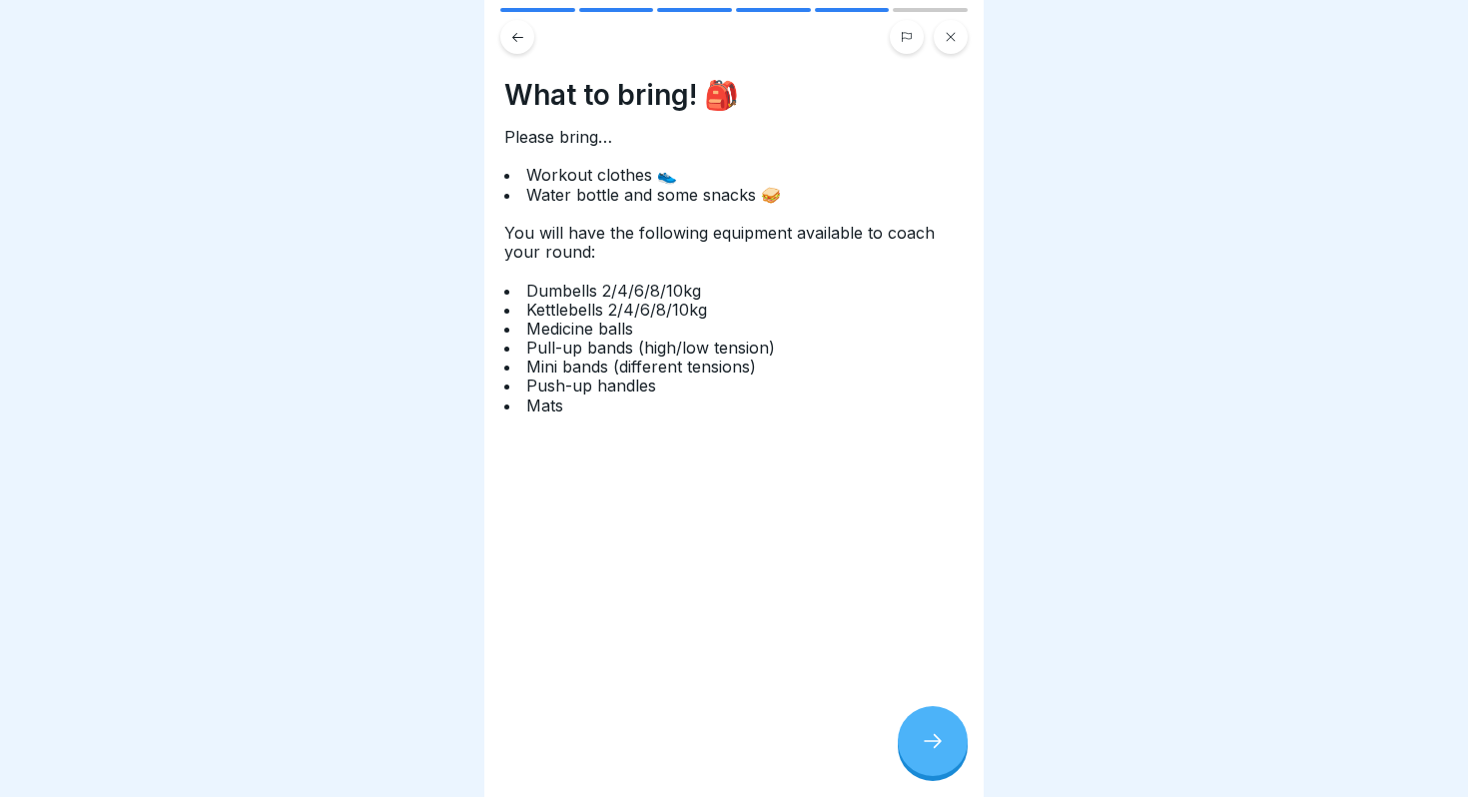
click at [924, 751] on icon at bounding box center [933, 741] width 24 height 24
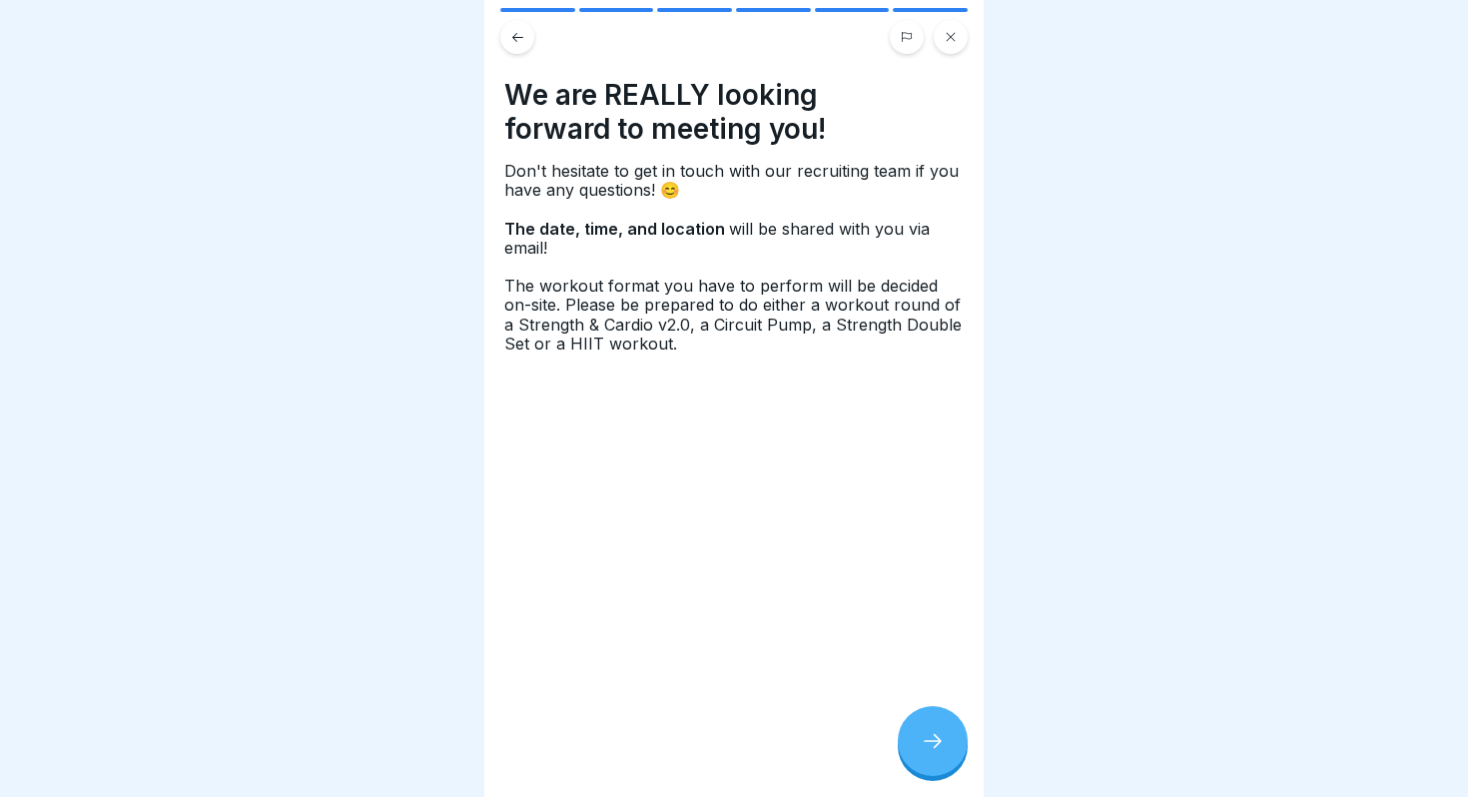
click at [924, 751] on icon at bounding box center [933, 741] width 24 height 24
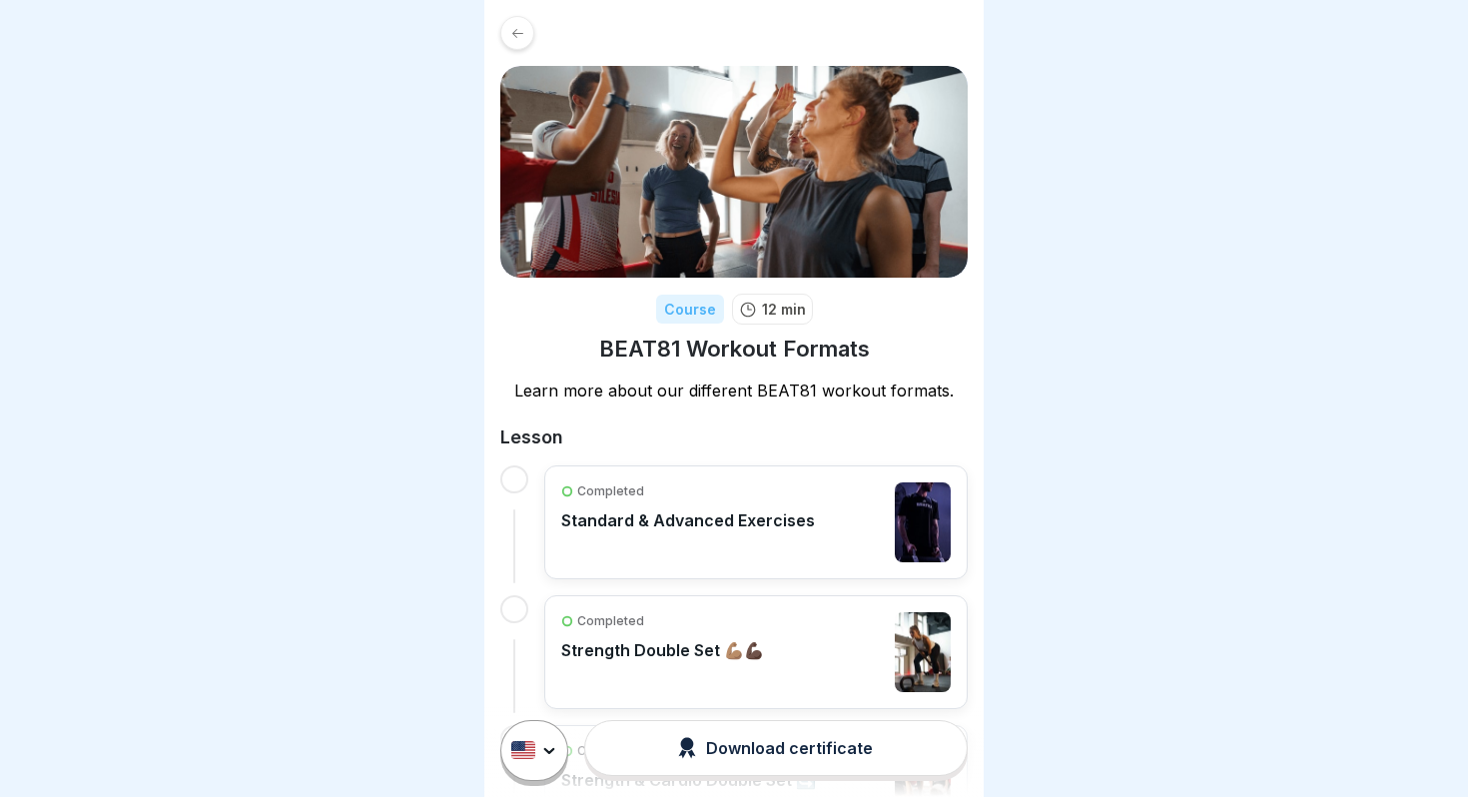
click at [530, 30] on div at bounding box center [517, 33] width 34 height 34
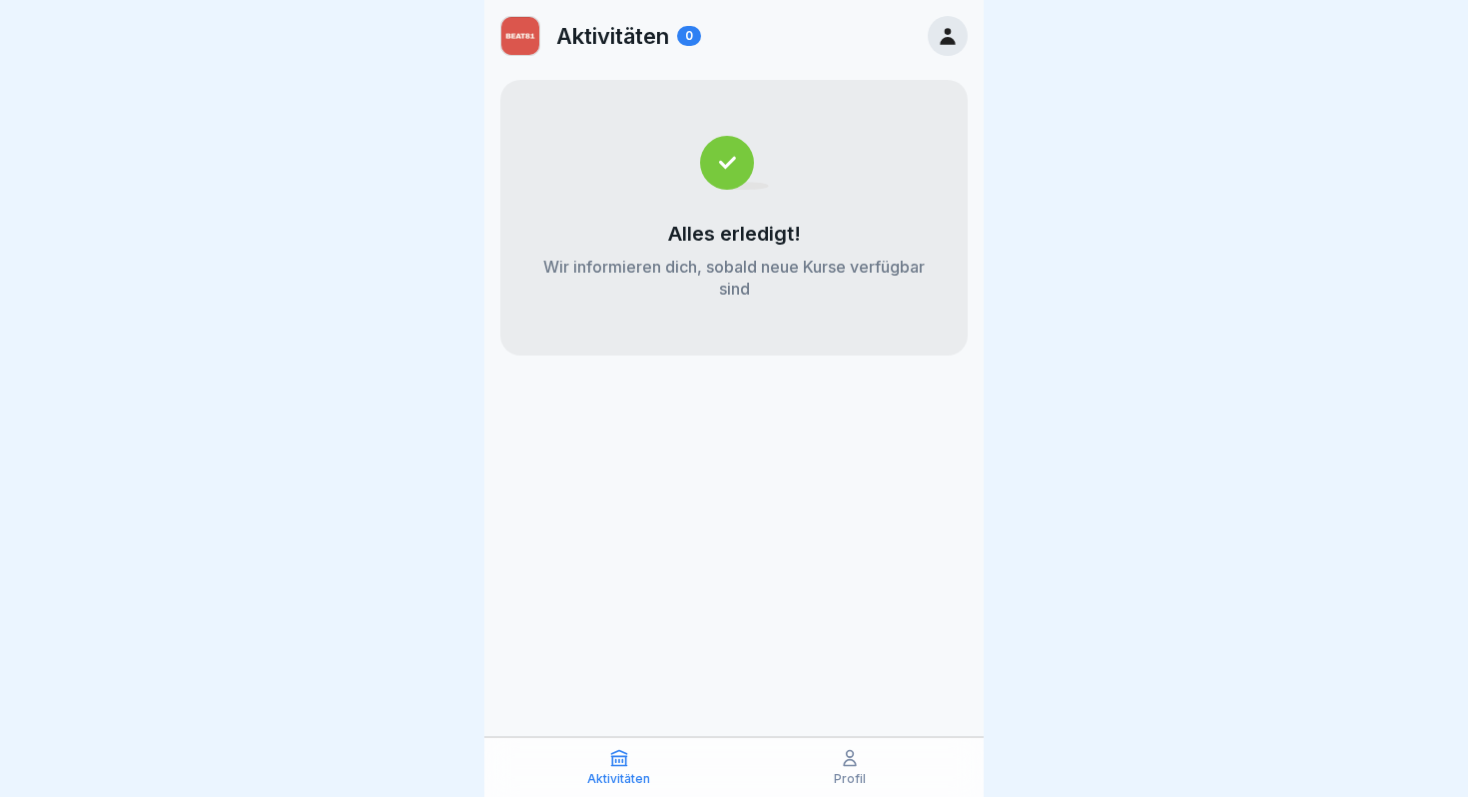
click at [951, 39] on icon at bounding box center [947, 36] width 15 height 17
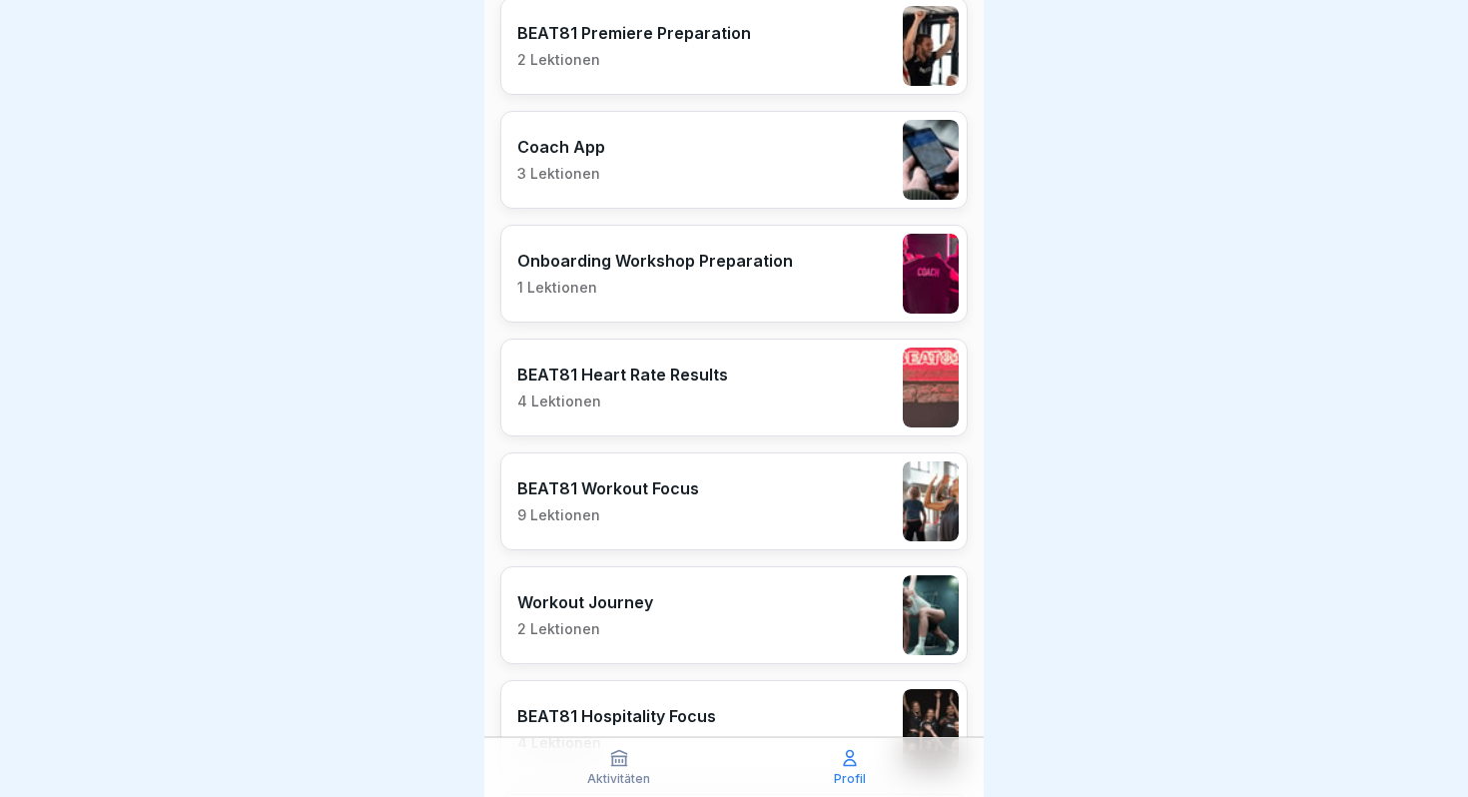
scroll to position [3338, 0]
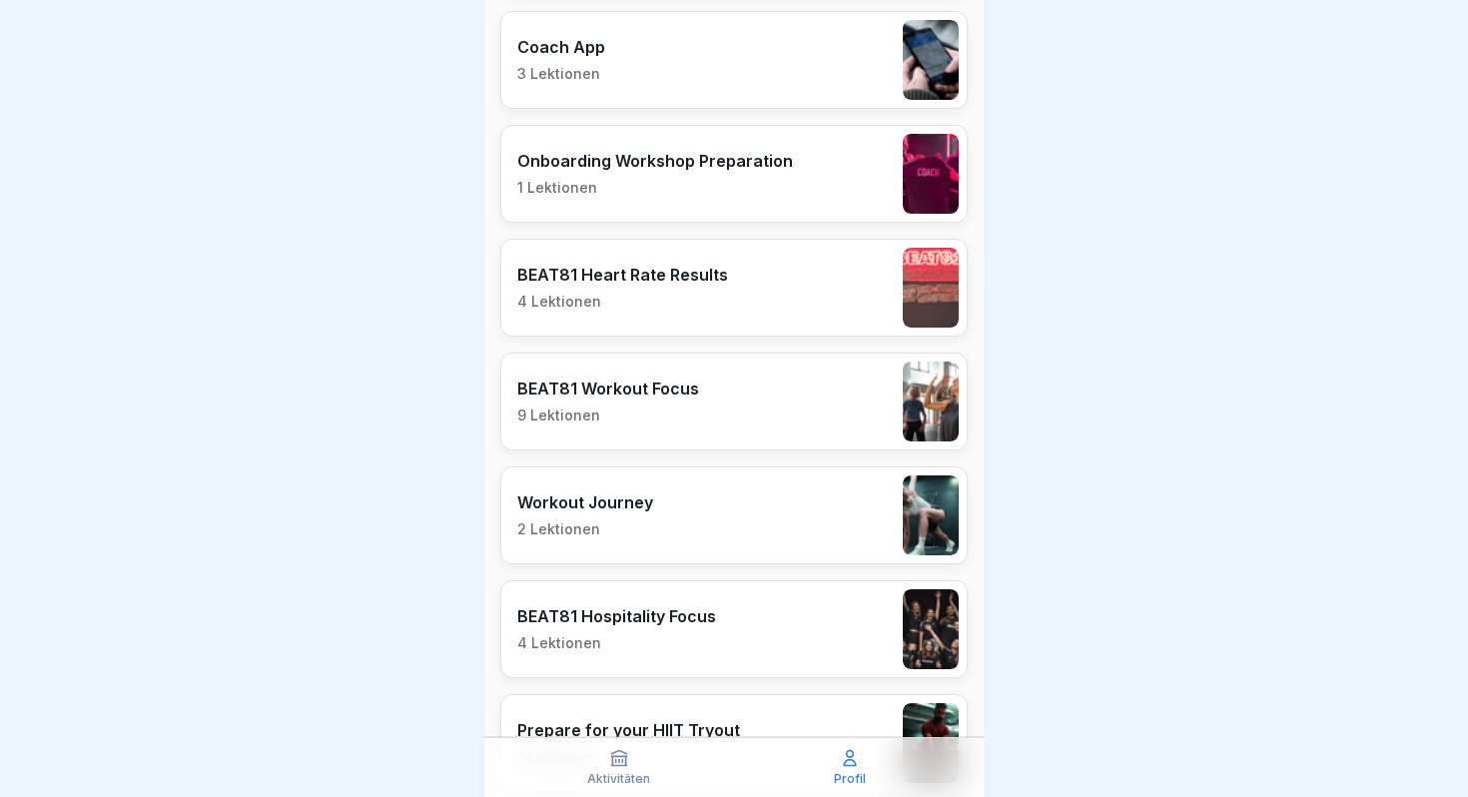
click at [723, 372] on div "BEAT81 Workout Focus 9 Lektionen" at bounding box center [733, 402] width 467 height 98
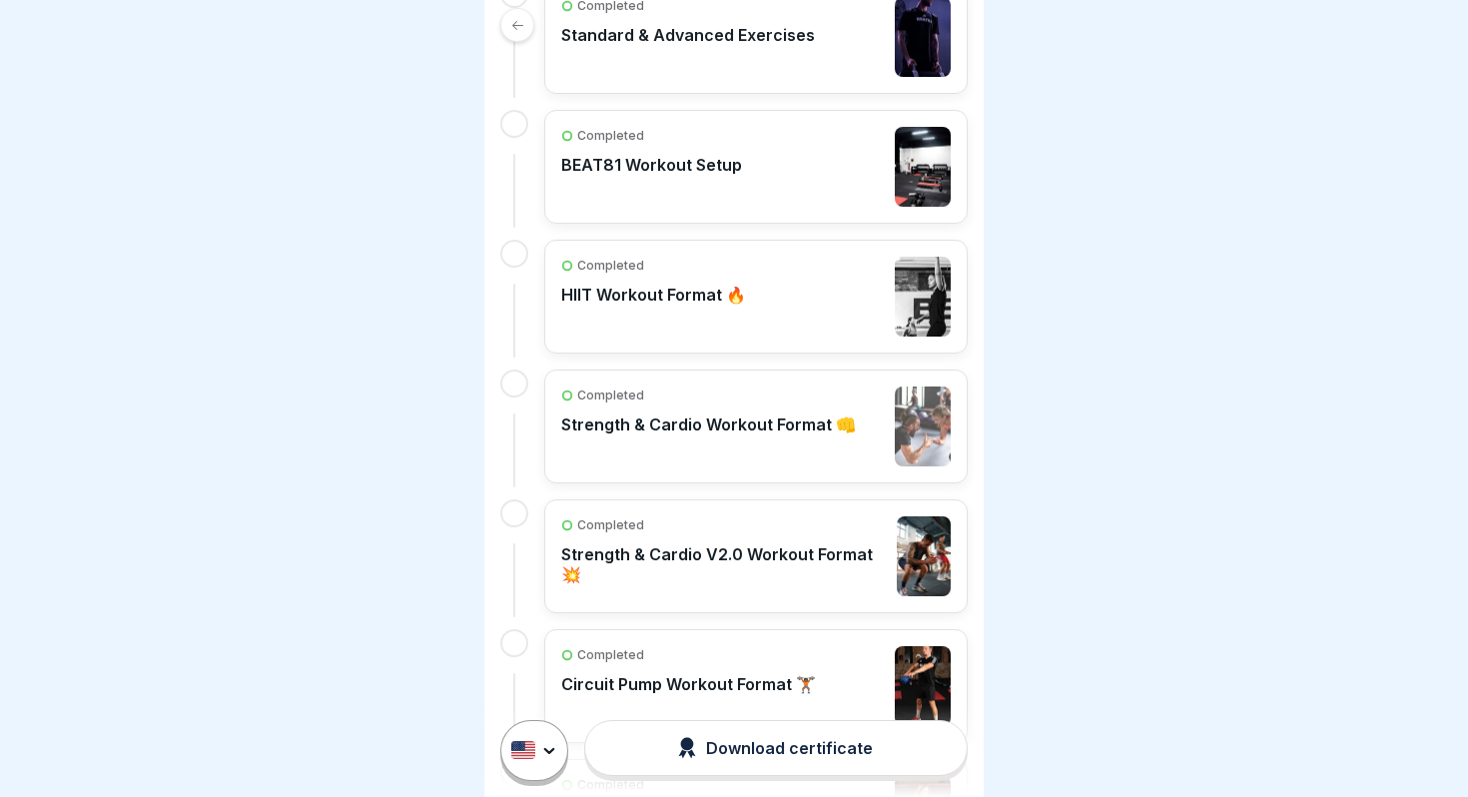
scroll to position [691, 0]
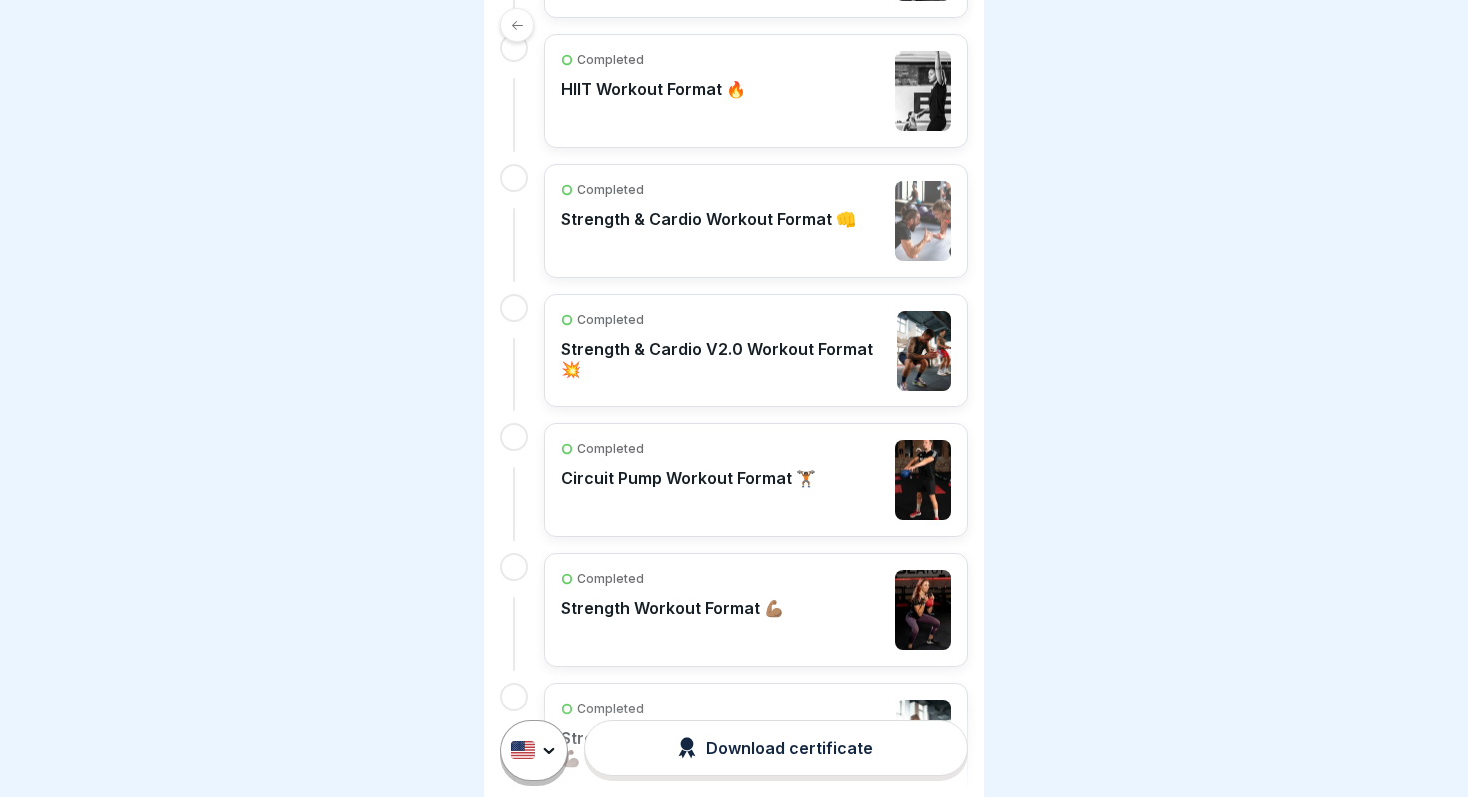
click at [733, 77] on div "Completed HIIT Workout Format 🔥" at bounding box center [653, 91] width 185 height 80
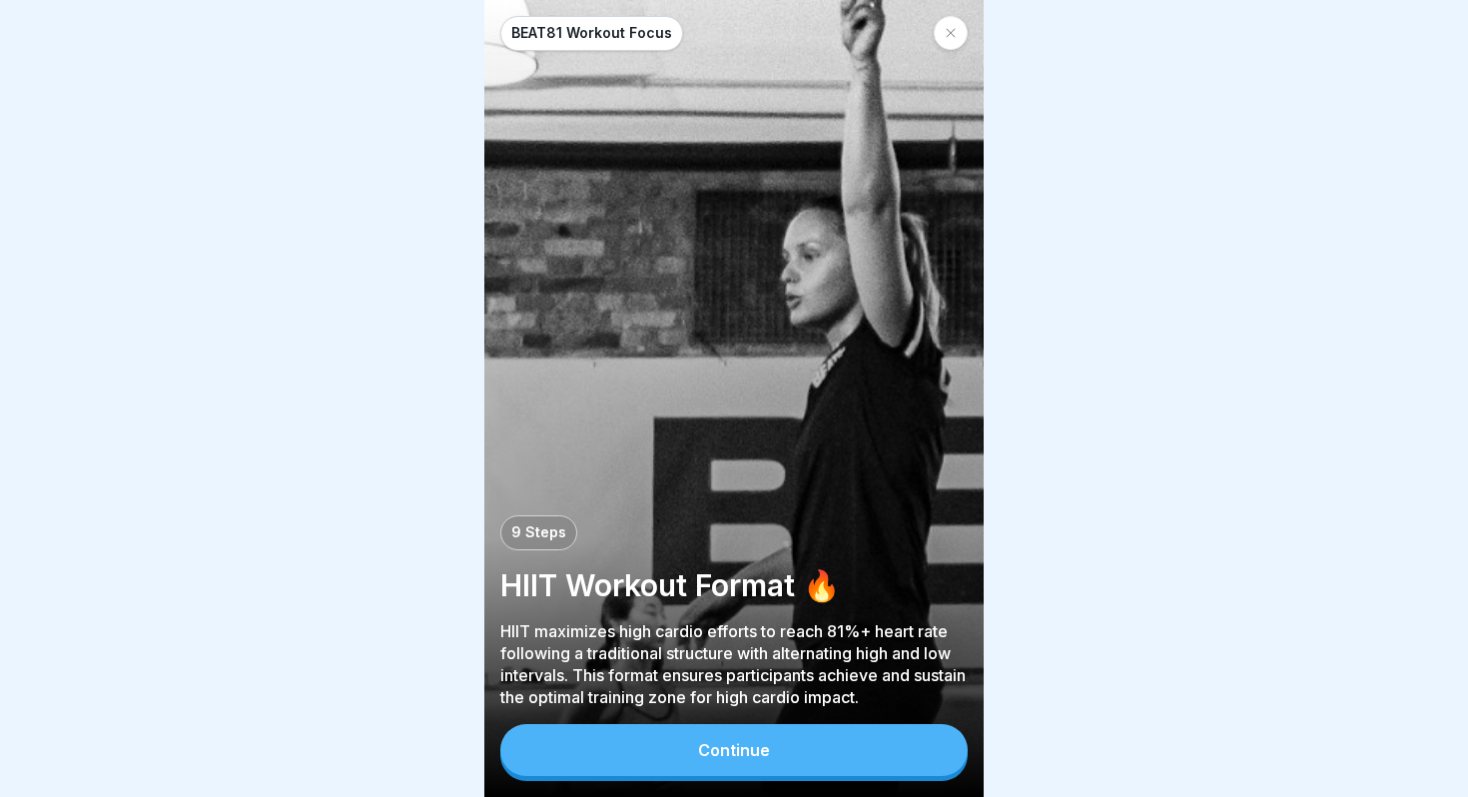
click at [746, 747] on div "Continue" at bounding box center [734, 750] width 72 height 18
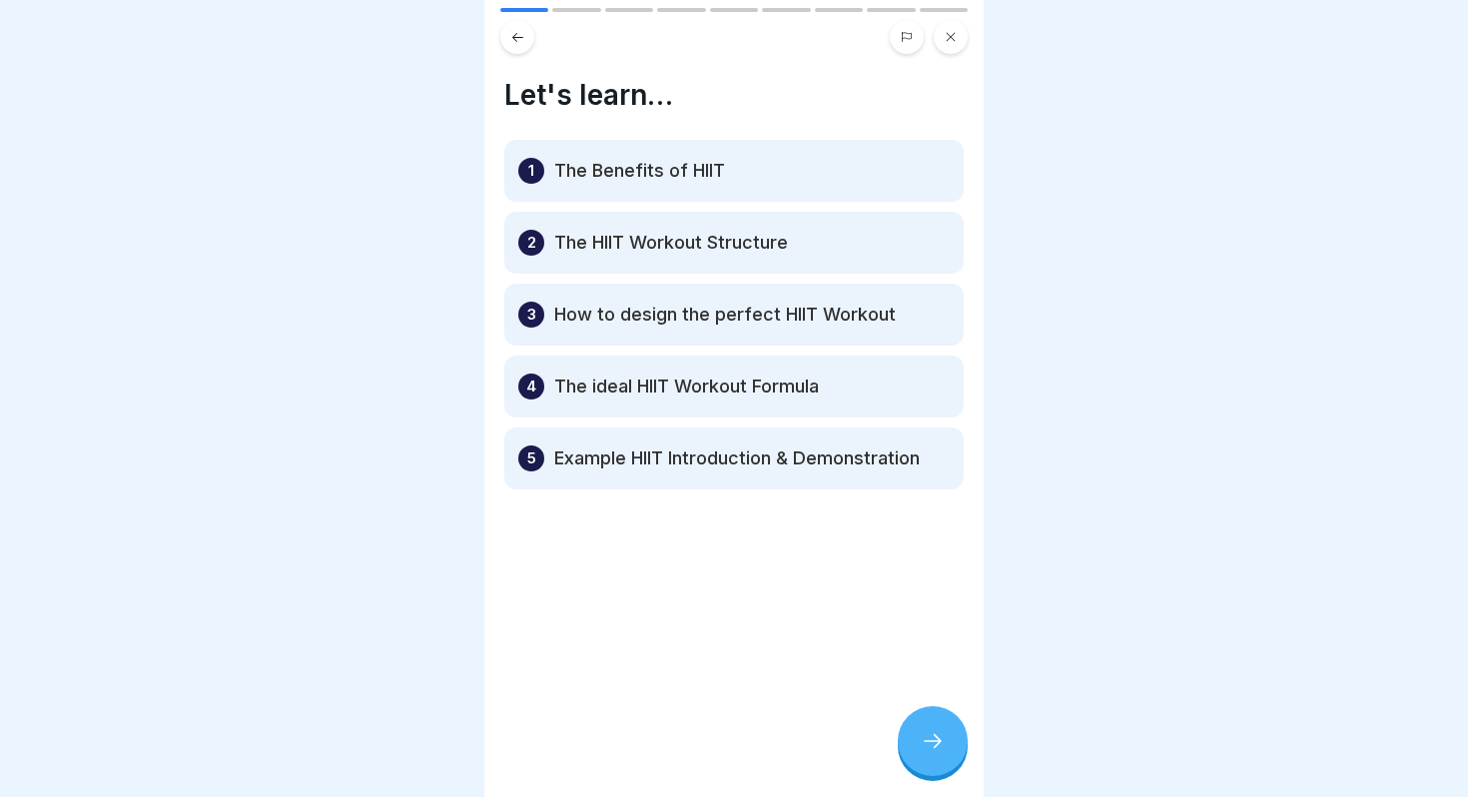
click at [938, 731] on icon at bounding box center [933, 741] width 24 height 24
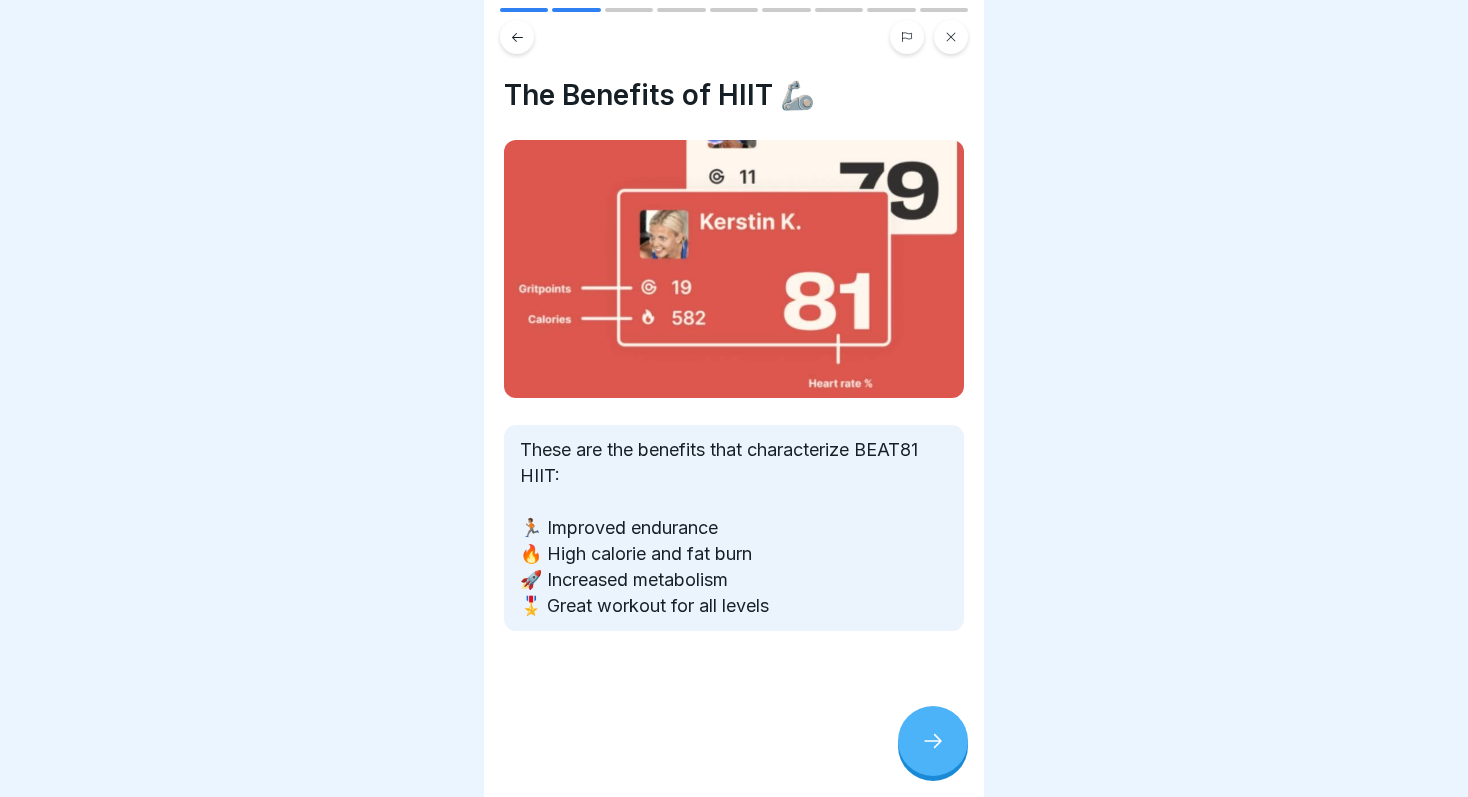
click at [938, 731] on icon at bounding box center [933, 741] width 24 height 24
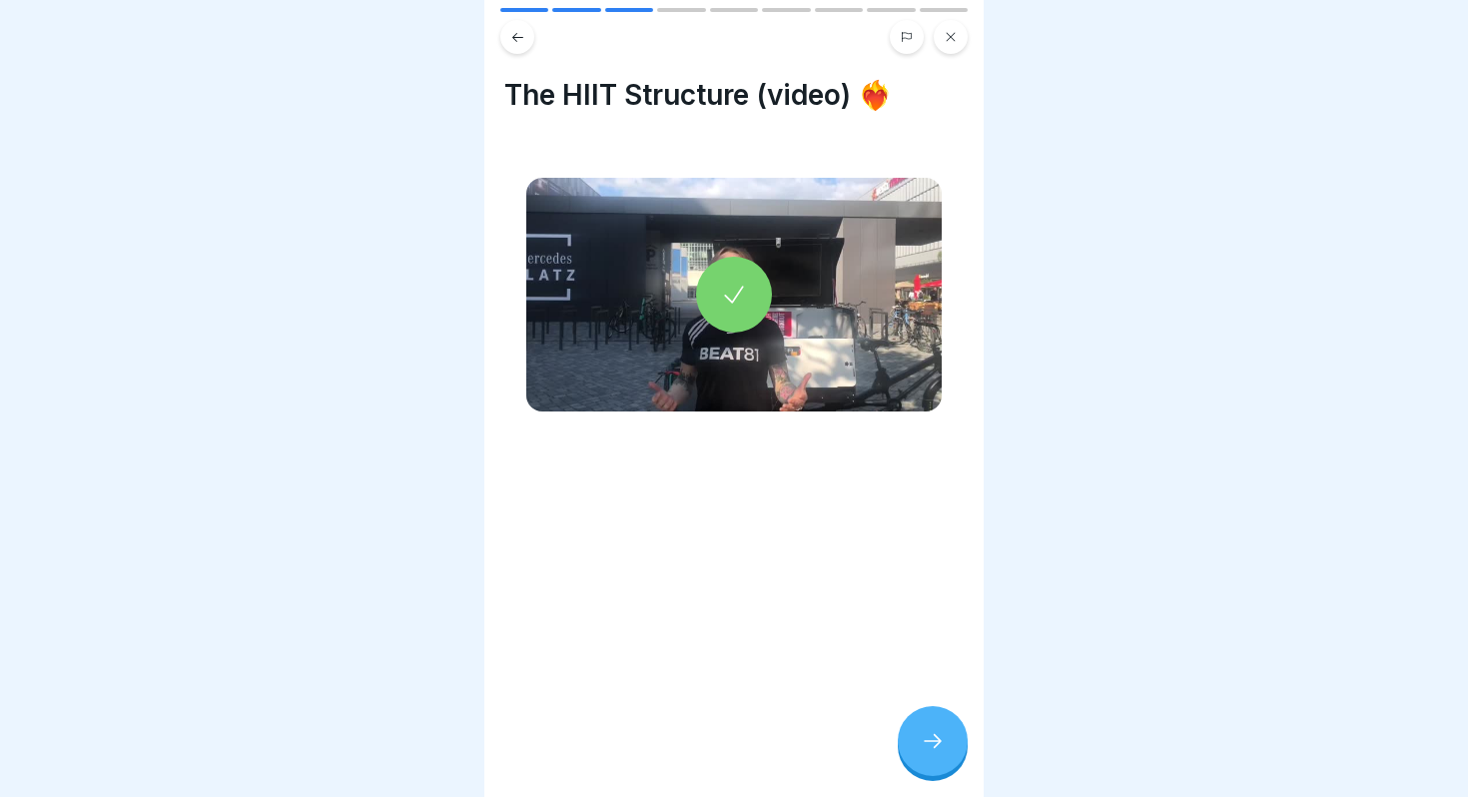
click at [938, 731] on icon at bounding box center [933, 741] width 24 height 24
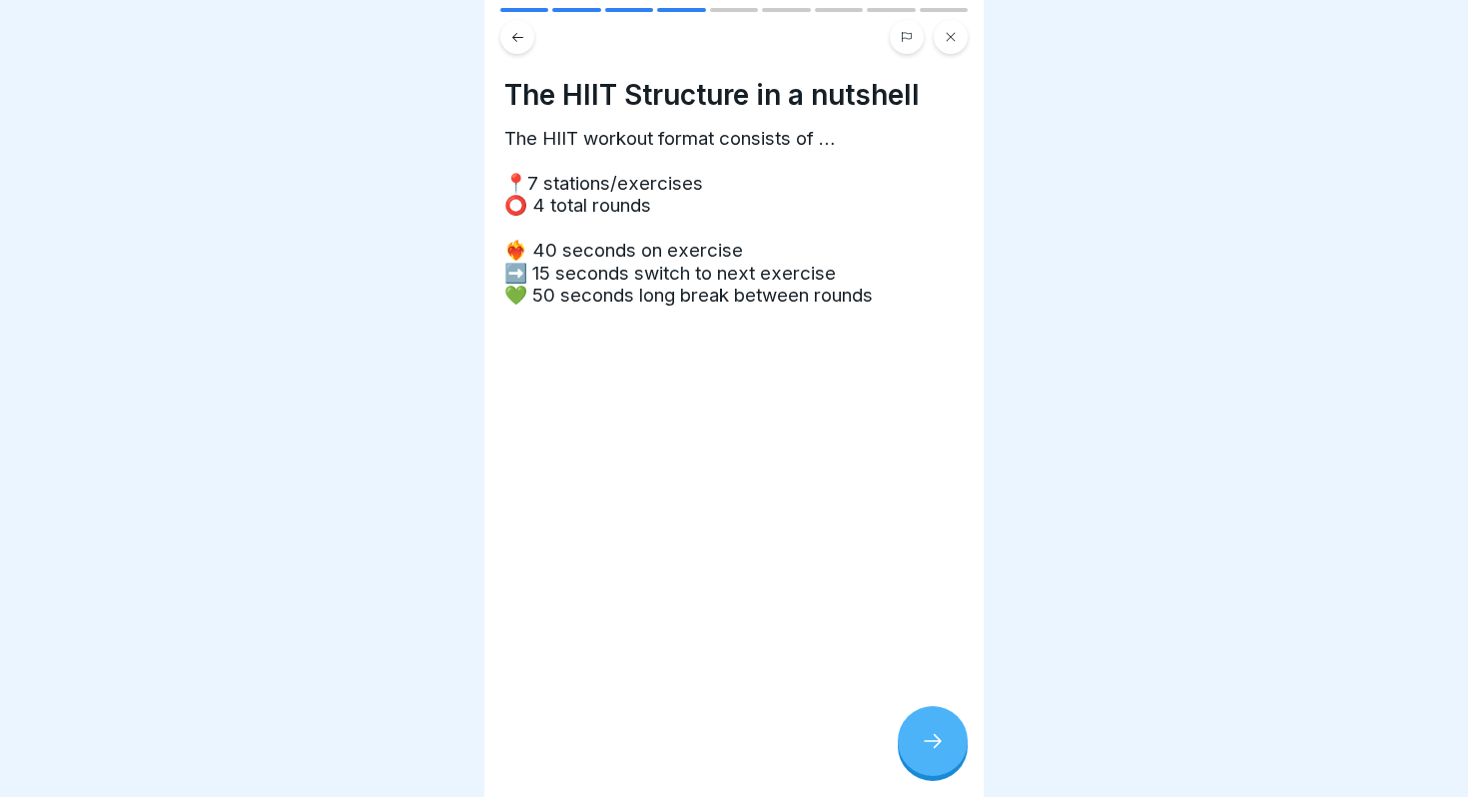
click at [938, 731] on icon at bounding box center [933, 741] width 24 height 24
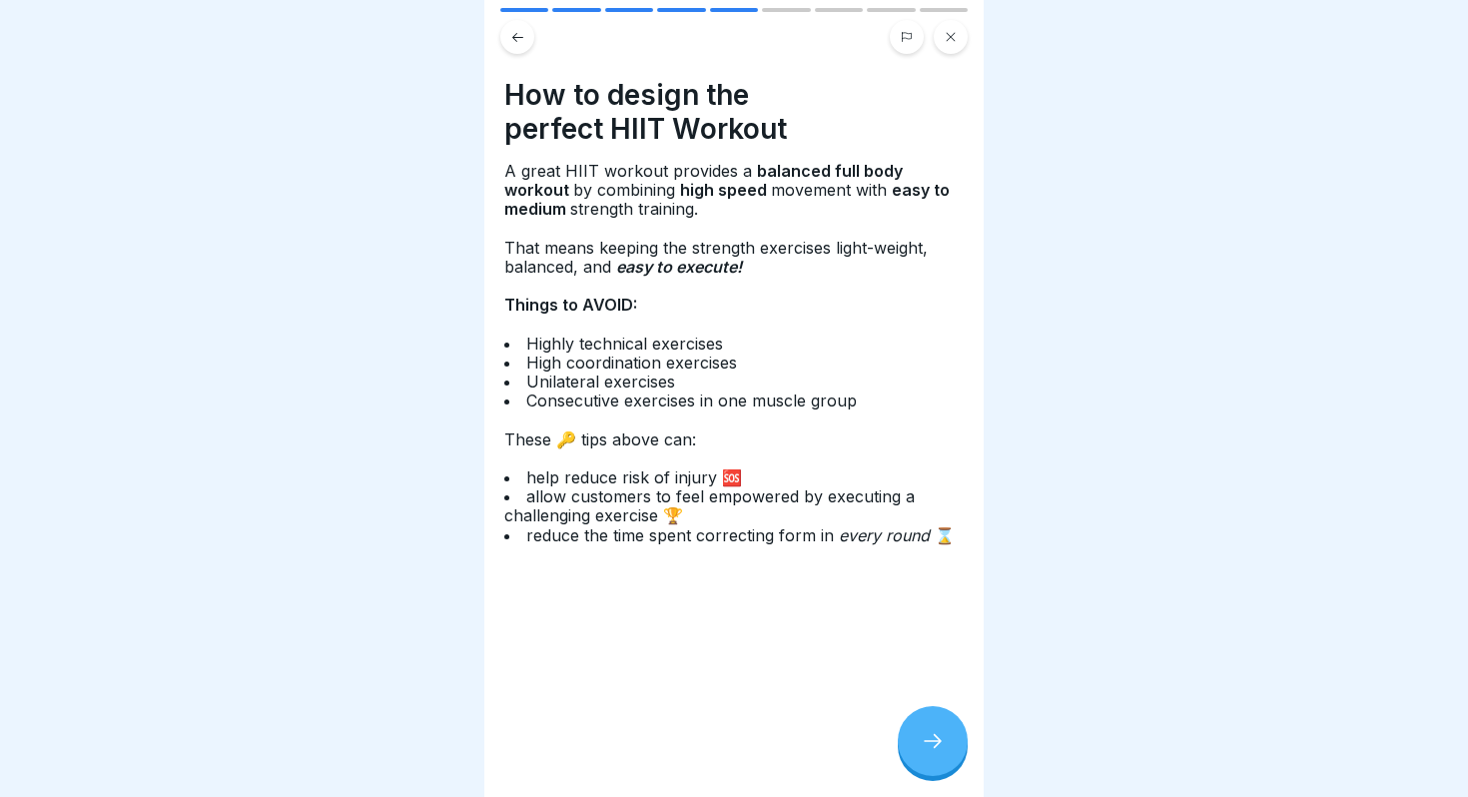
click at [938, 731] on icon at bounding box center [933, 741] width 24 height 24
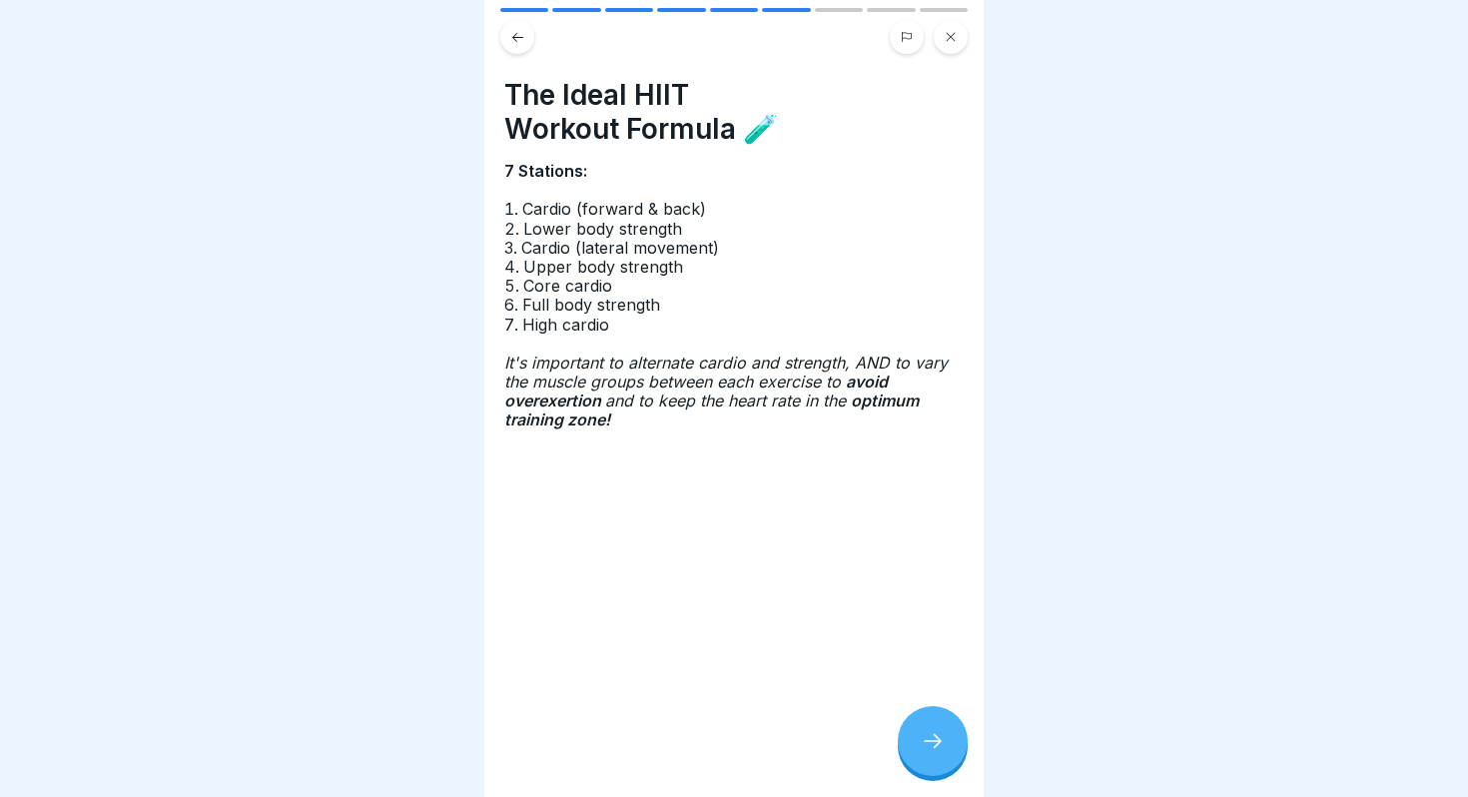
click at [938, 731] on icon at bounding box center [933, 741] width 24 height 24
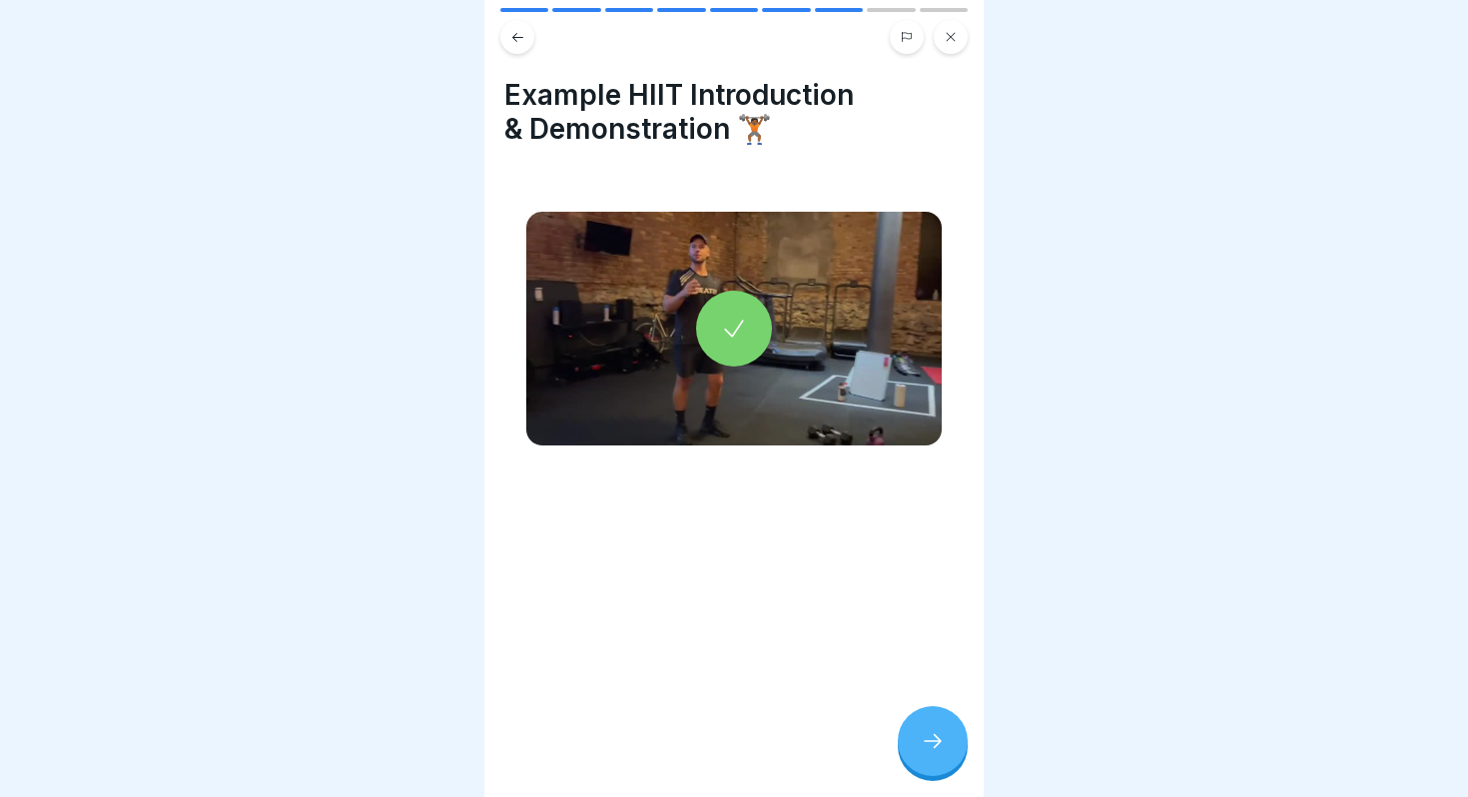
click at [938, 731] on icon at bounding box center [933, 741] width 24 height 24
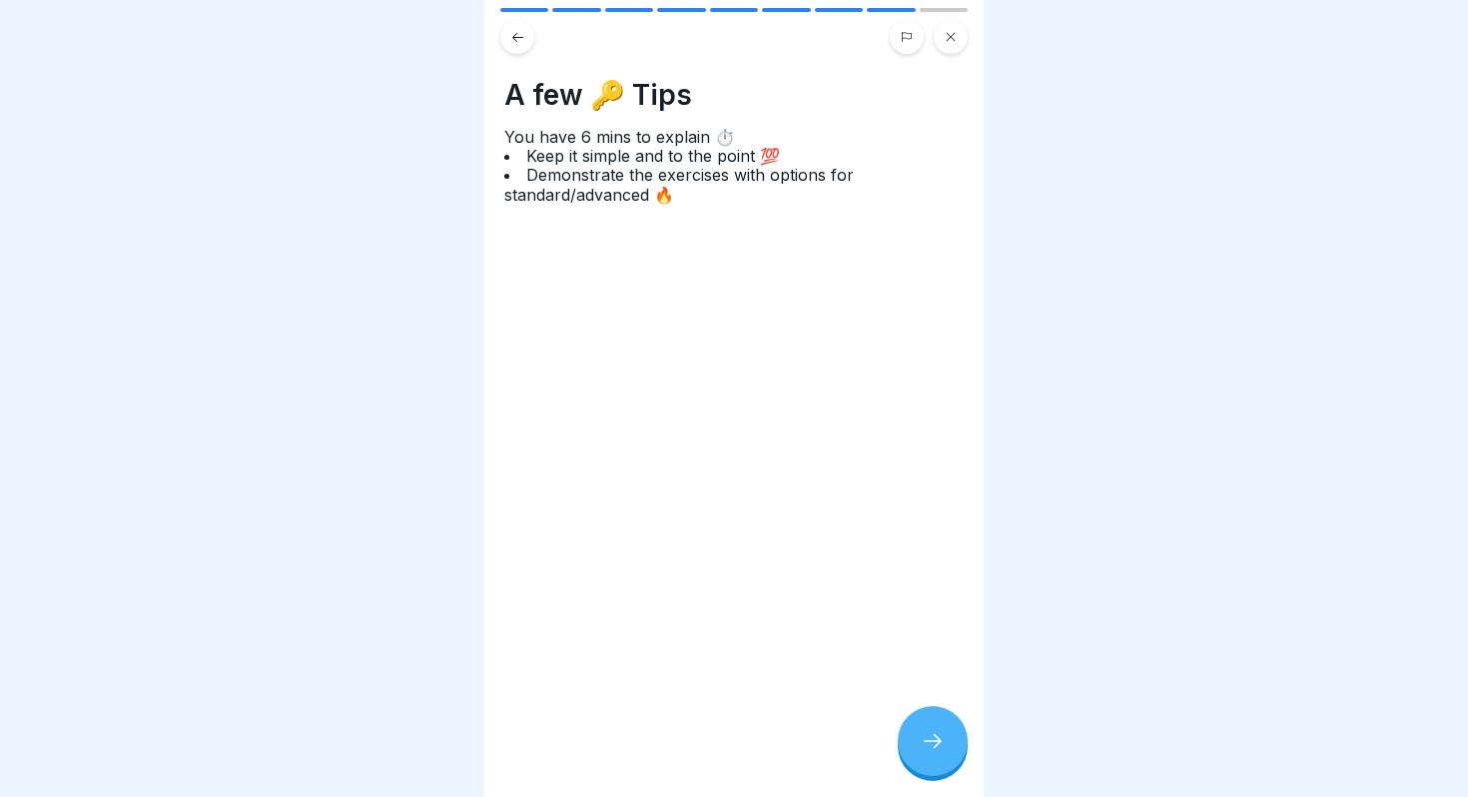
click at [938, 731] on icon at bounding box center [933, 741] width 24 height 24
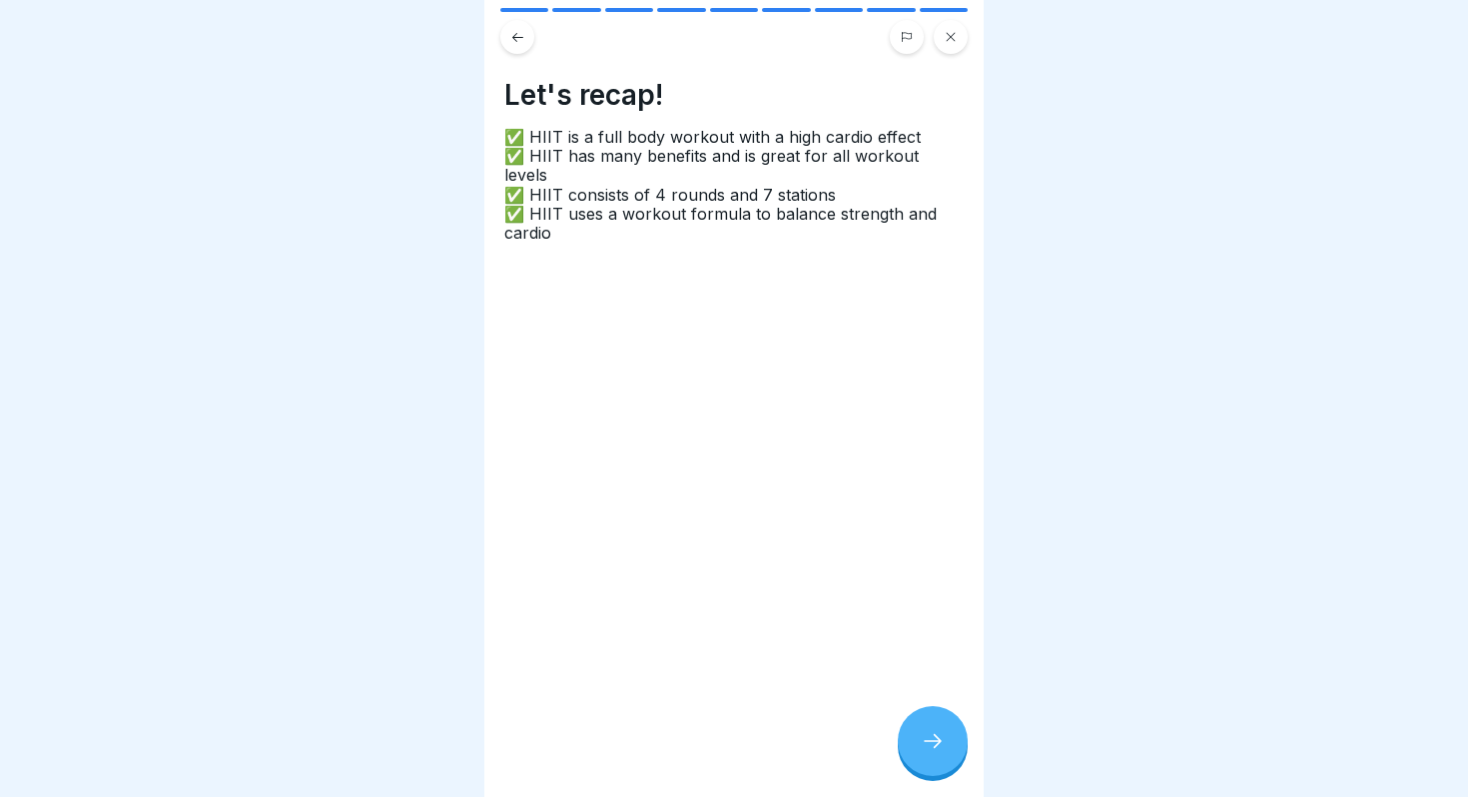
click at [523, 50] on button at bounding box center [517, 37] width 34 height 34
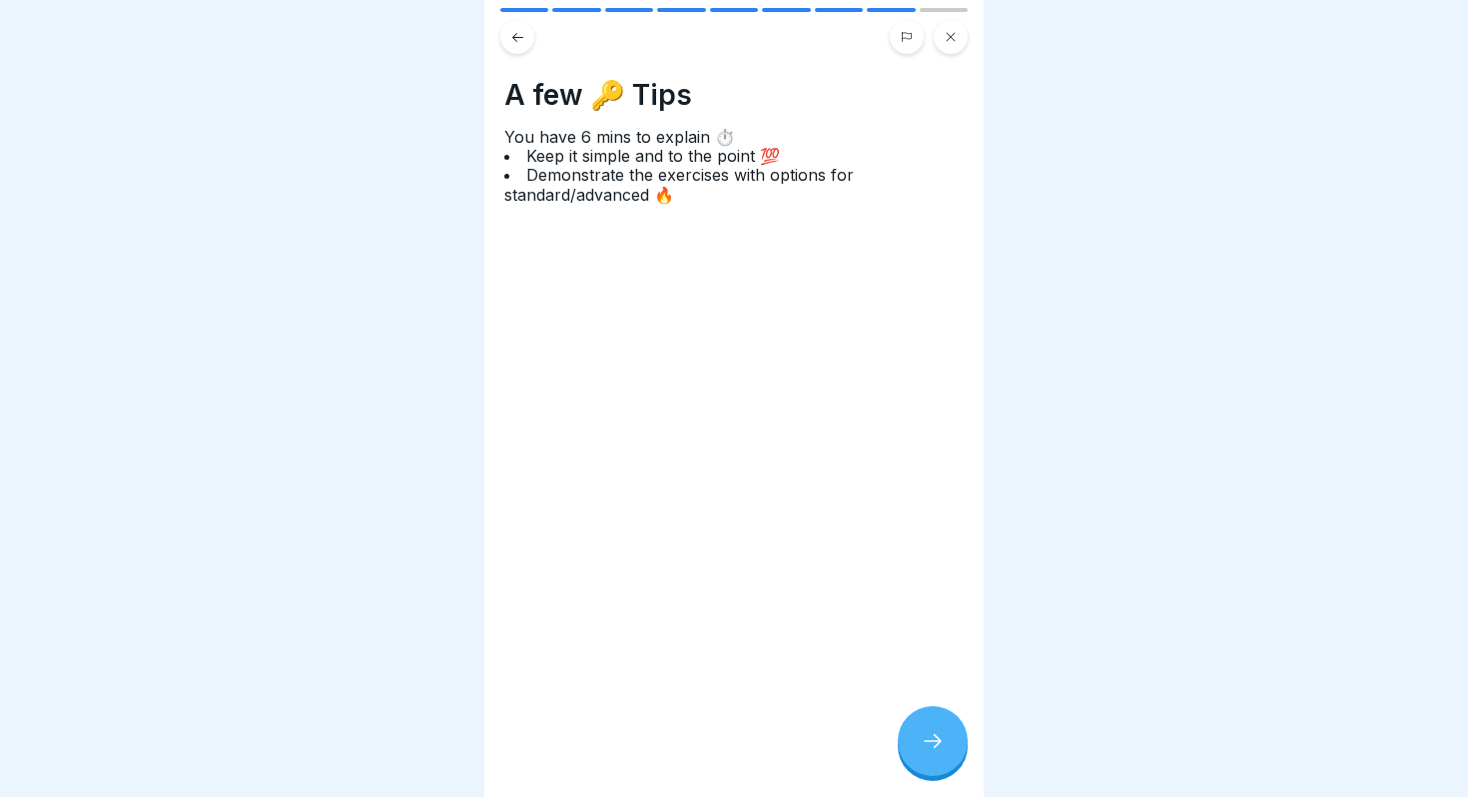
click at [506, 32] on button at bounding box center [517, 37] width 34 height 34
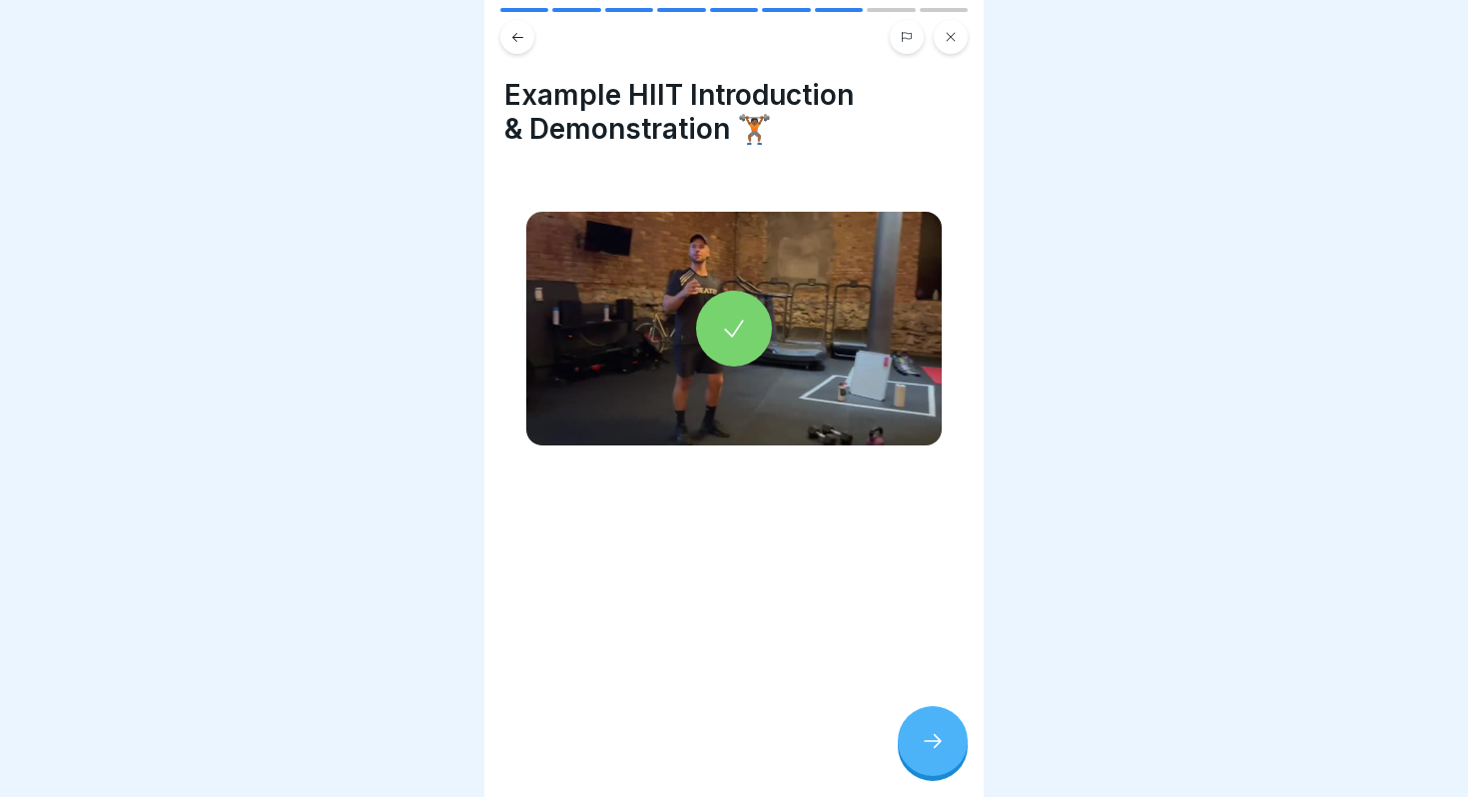
click at [506, 32] on button at bounding box center [517, 37] width 34 height 34
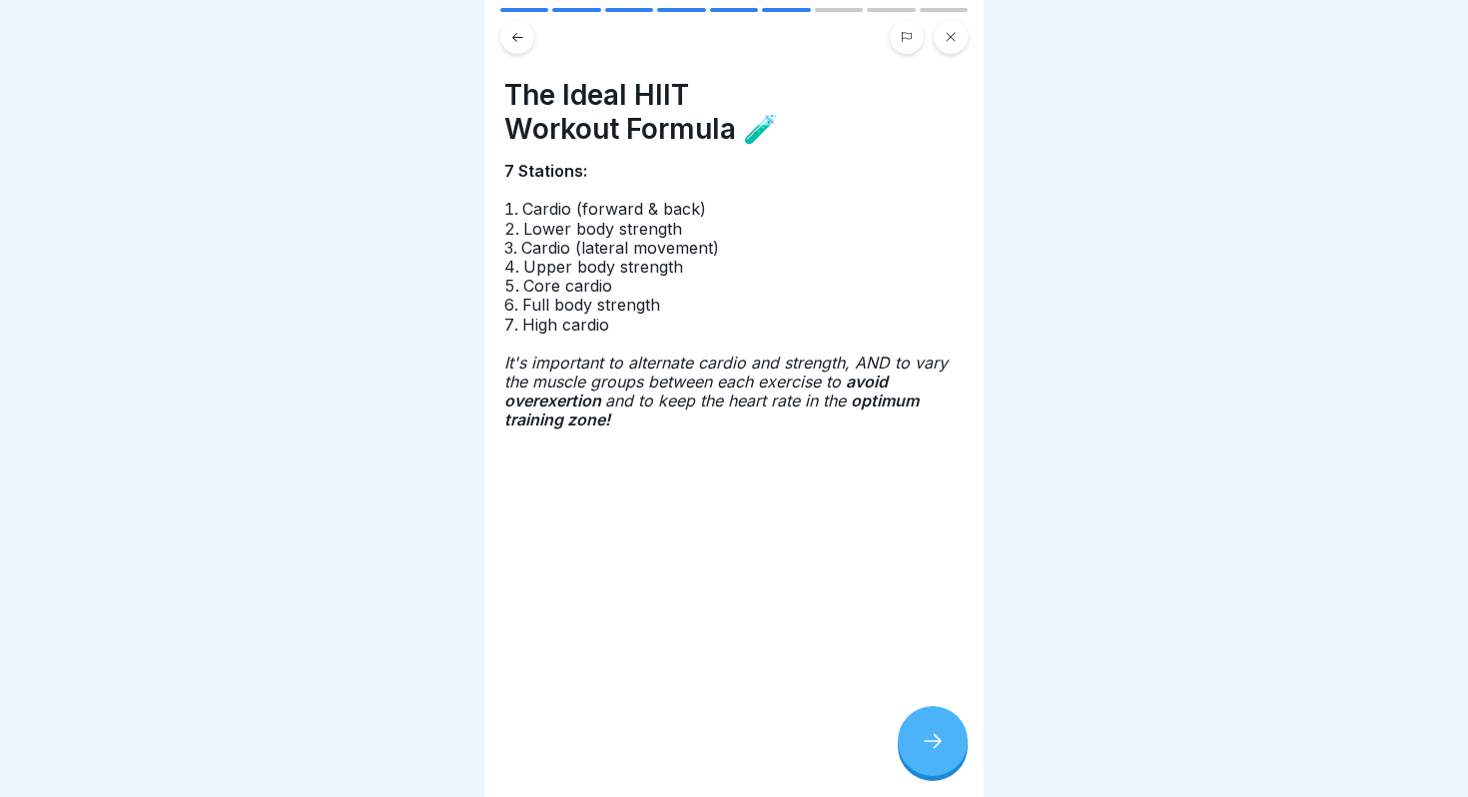
click at [506, 32] on button at bounding box center [517, 37] width 34 height 34
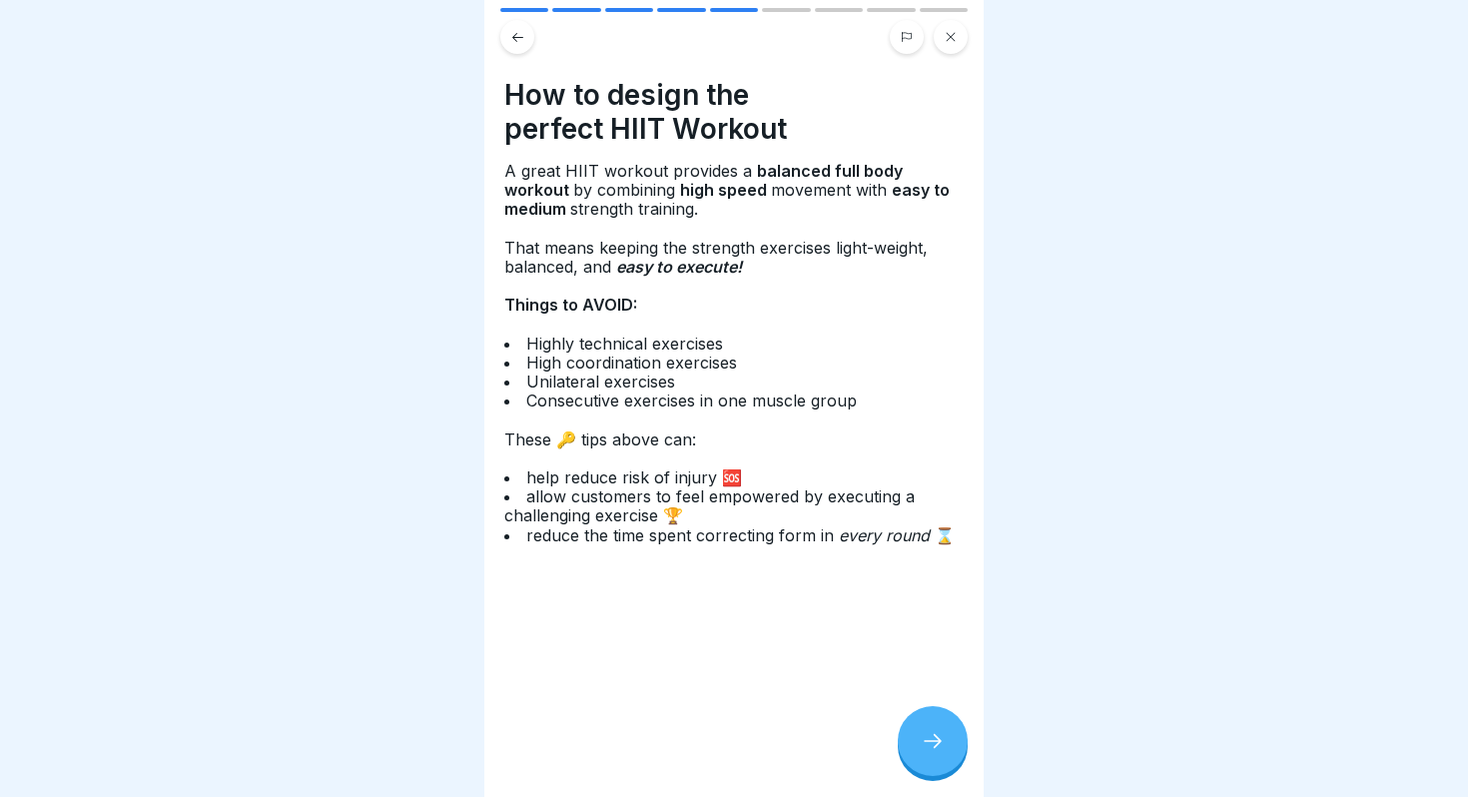
click at [506, 32] on button at bounding box center [517, 37] width 34 height 34
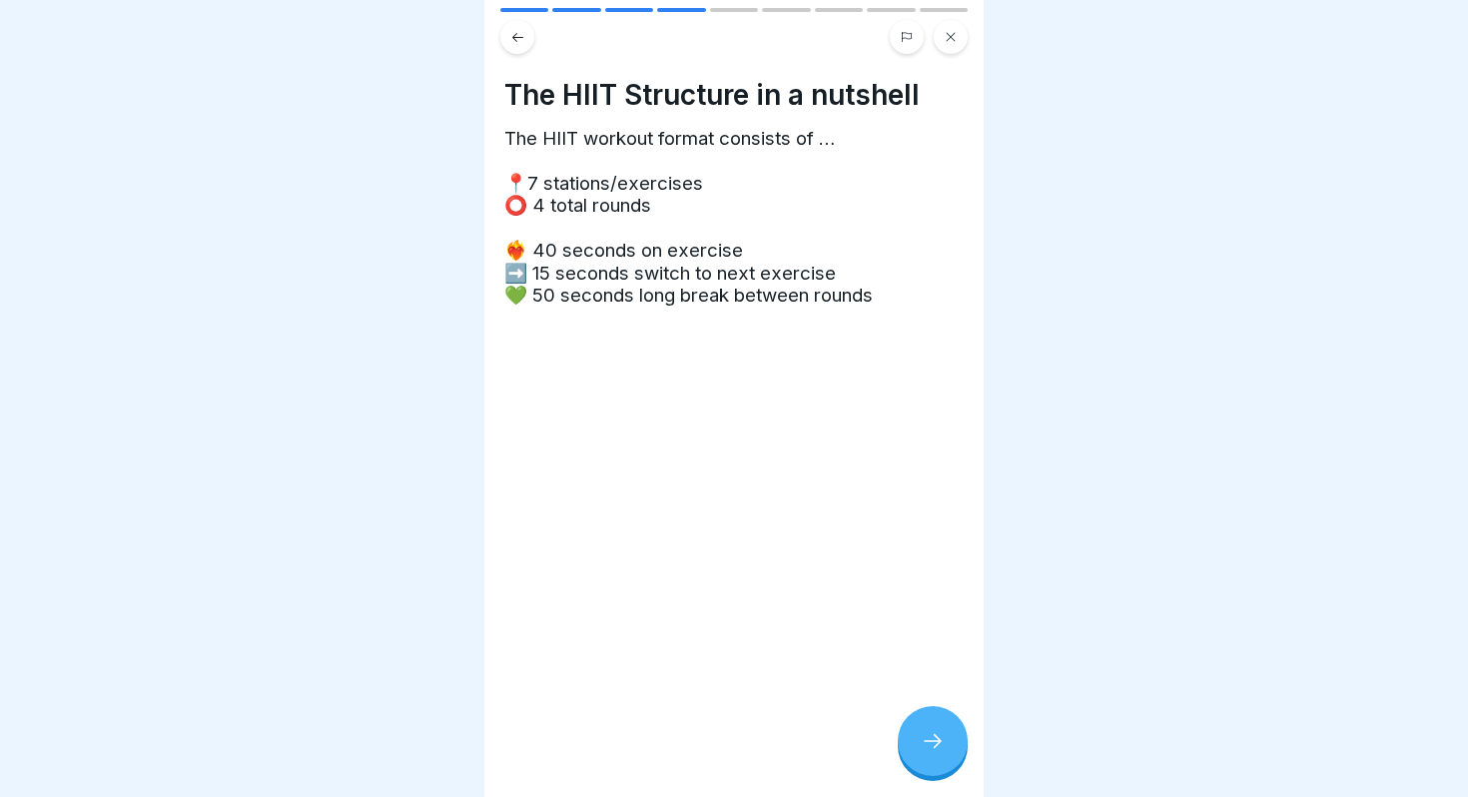
click at [506, 32] on button at bounding box center [517, 37] width 34 height 34
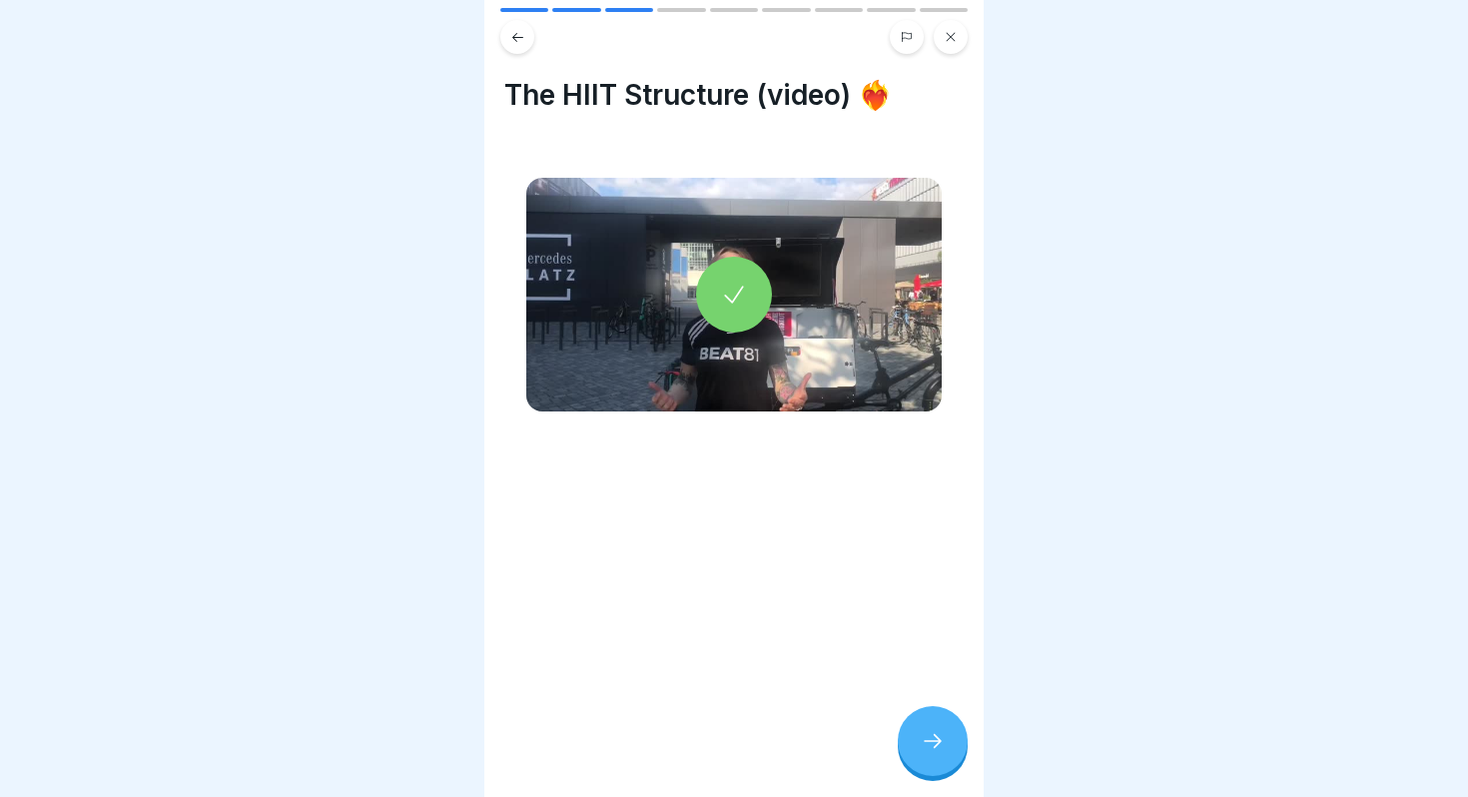
click at [506, 32] on button at bounding box center [517, 37] width 34 height 34
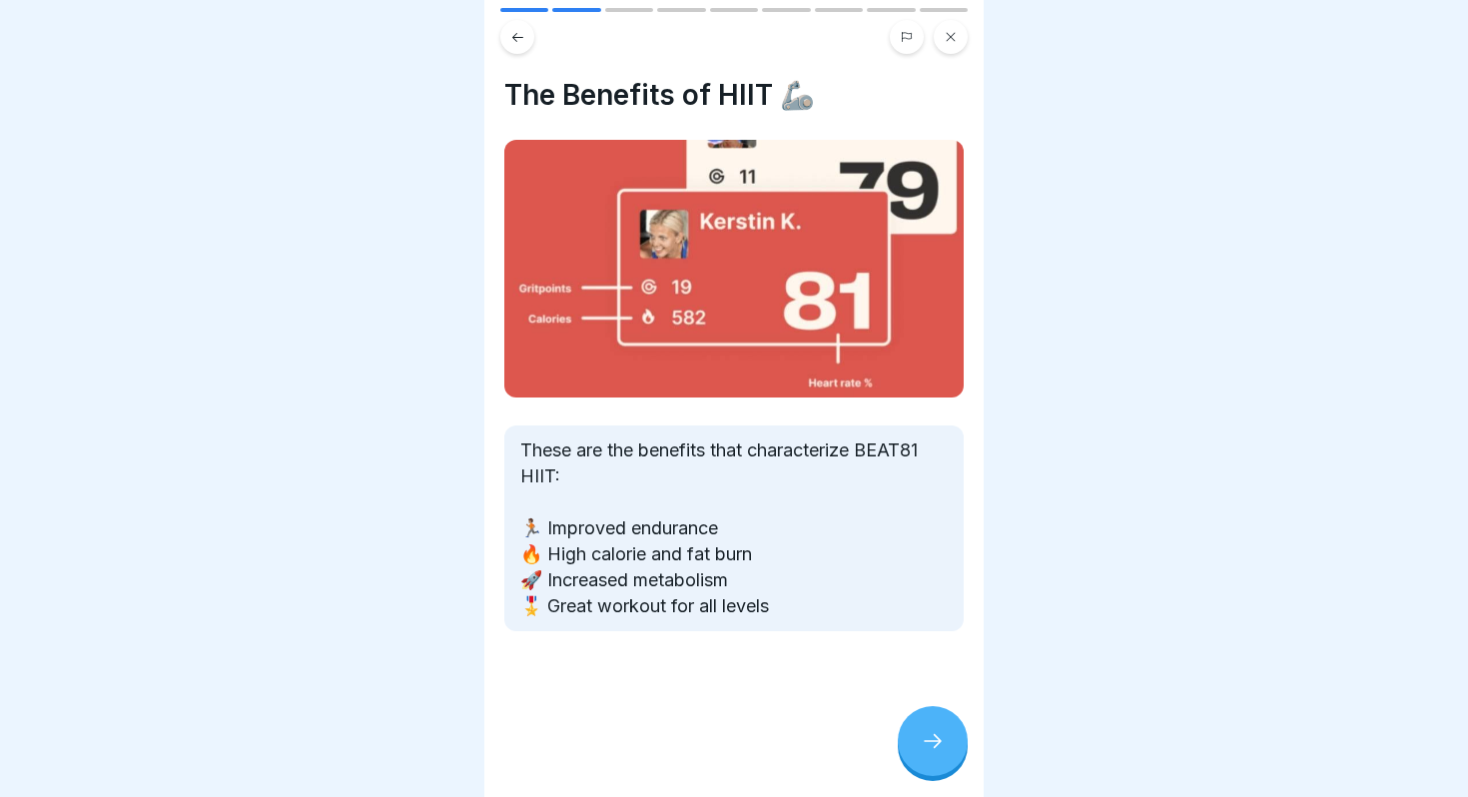
click at [506, 32] on button at bounding box center [517, 37] width 34 height 34
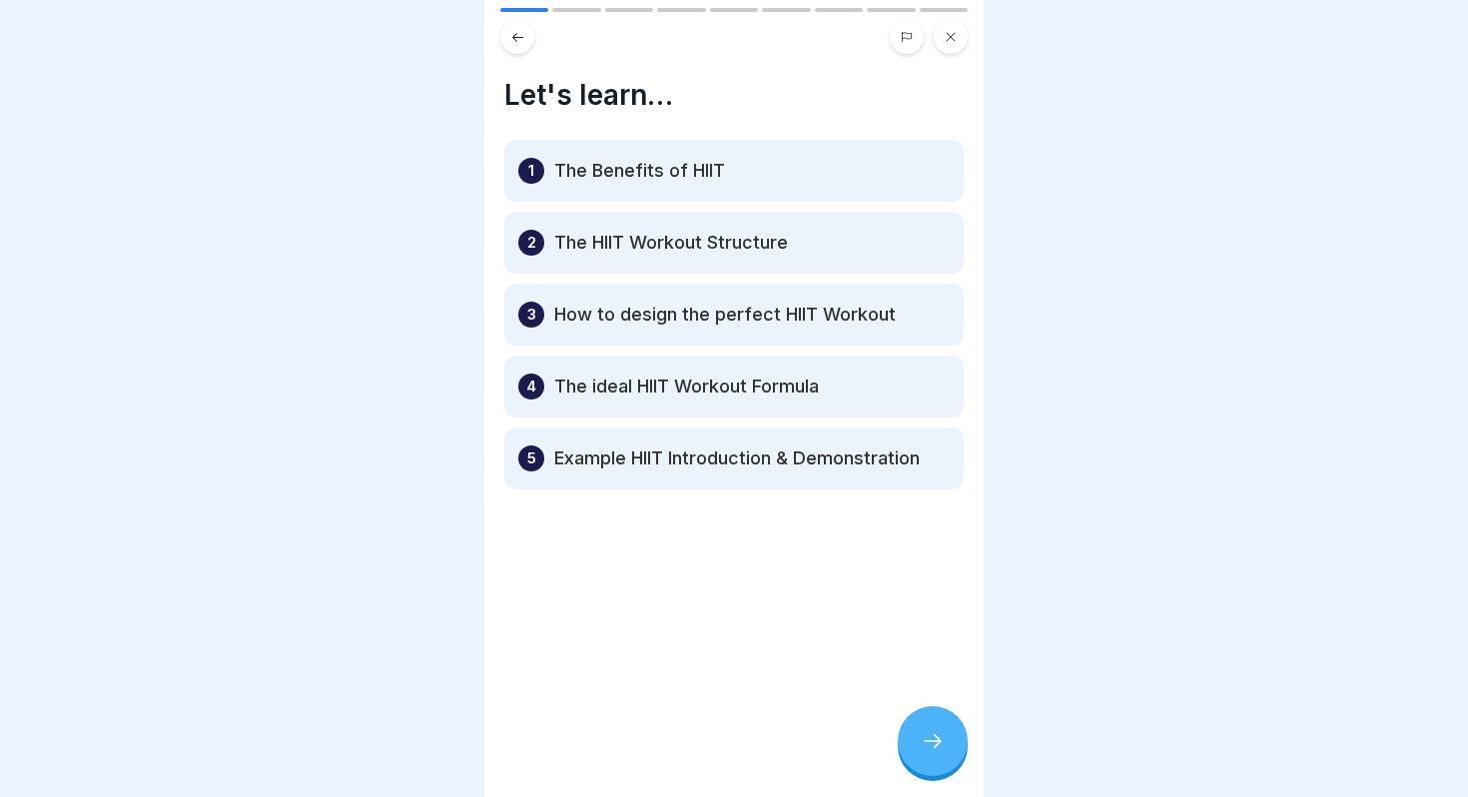
click at [506, 32] on button at bounding box center [517, 37] width 34 height 34
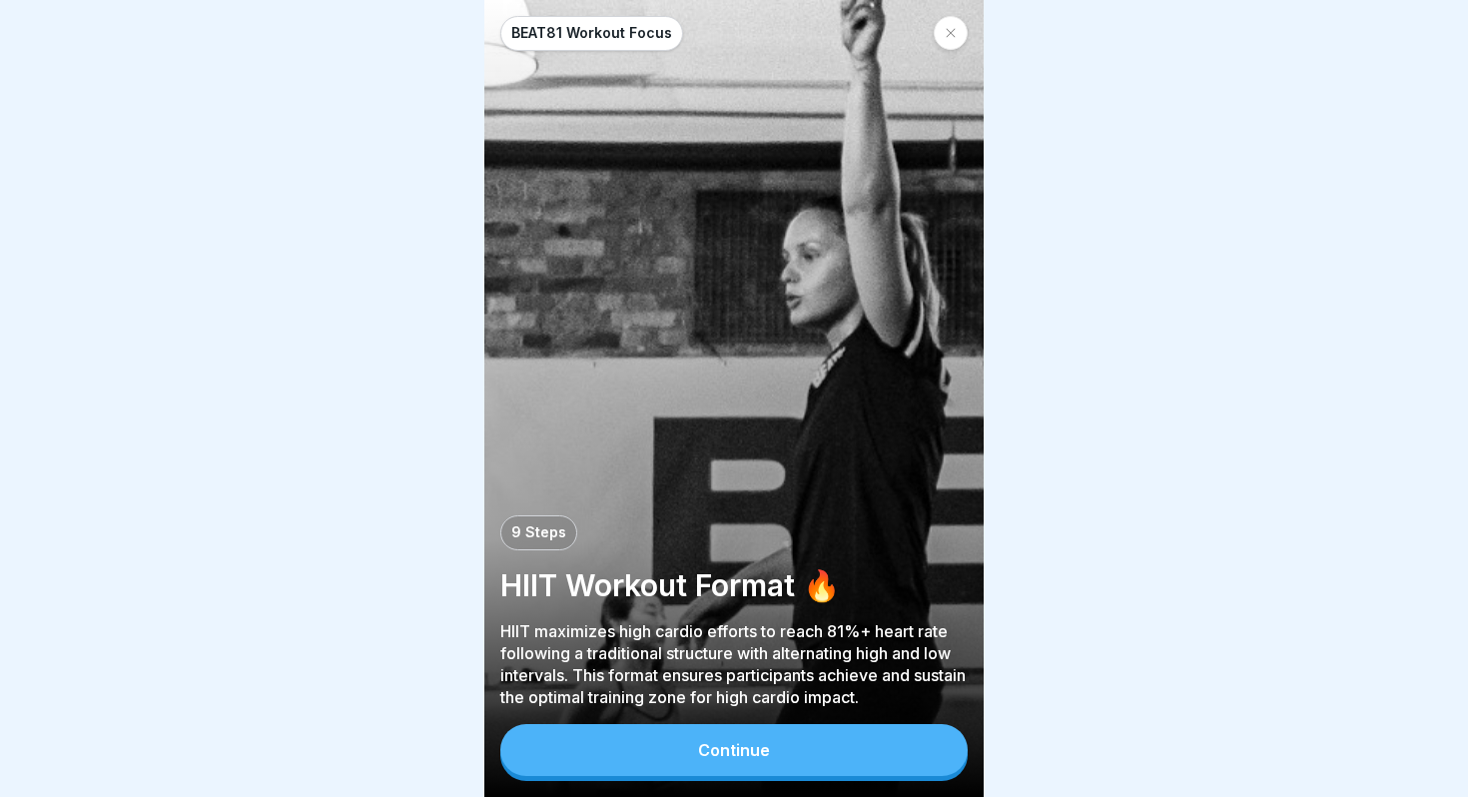
click at [941, 32] on div at bounding box center [951, 33] width 34 height 34
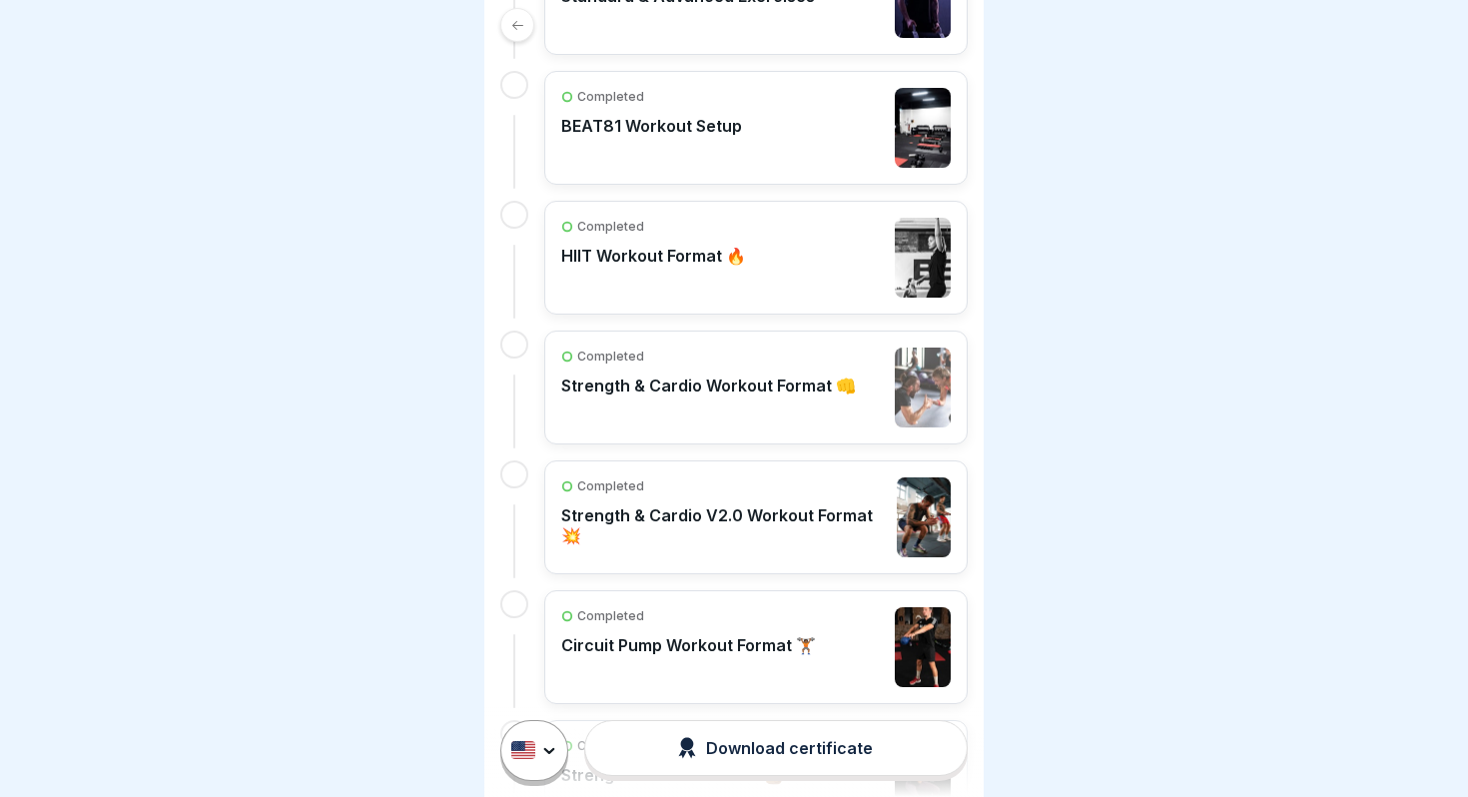
scroll to position [532, 0]
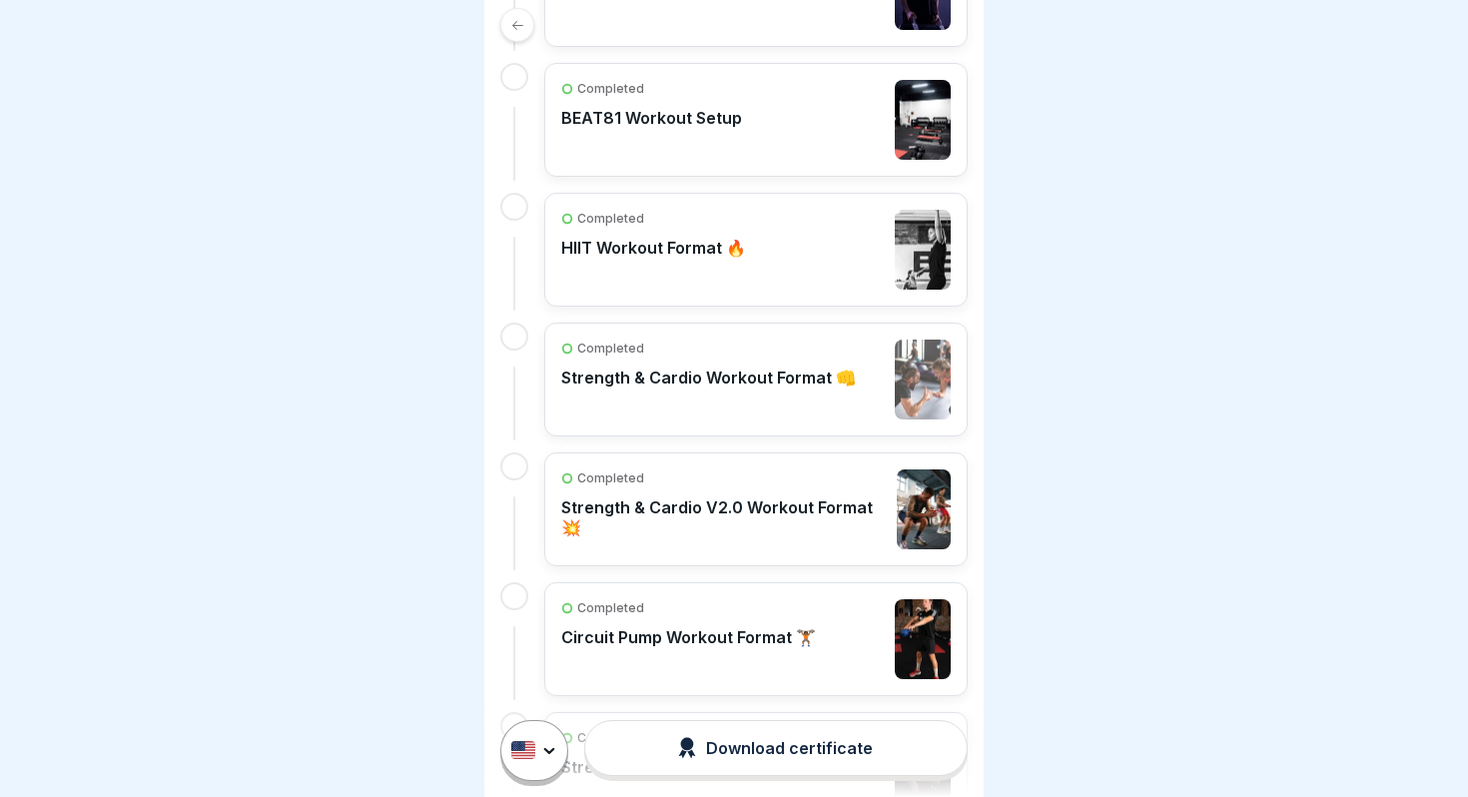
click at [746, 484] on div "Completed" at bounding box center [724, 478] width 326 height 18
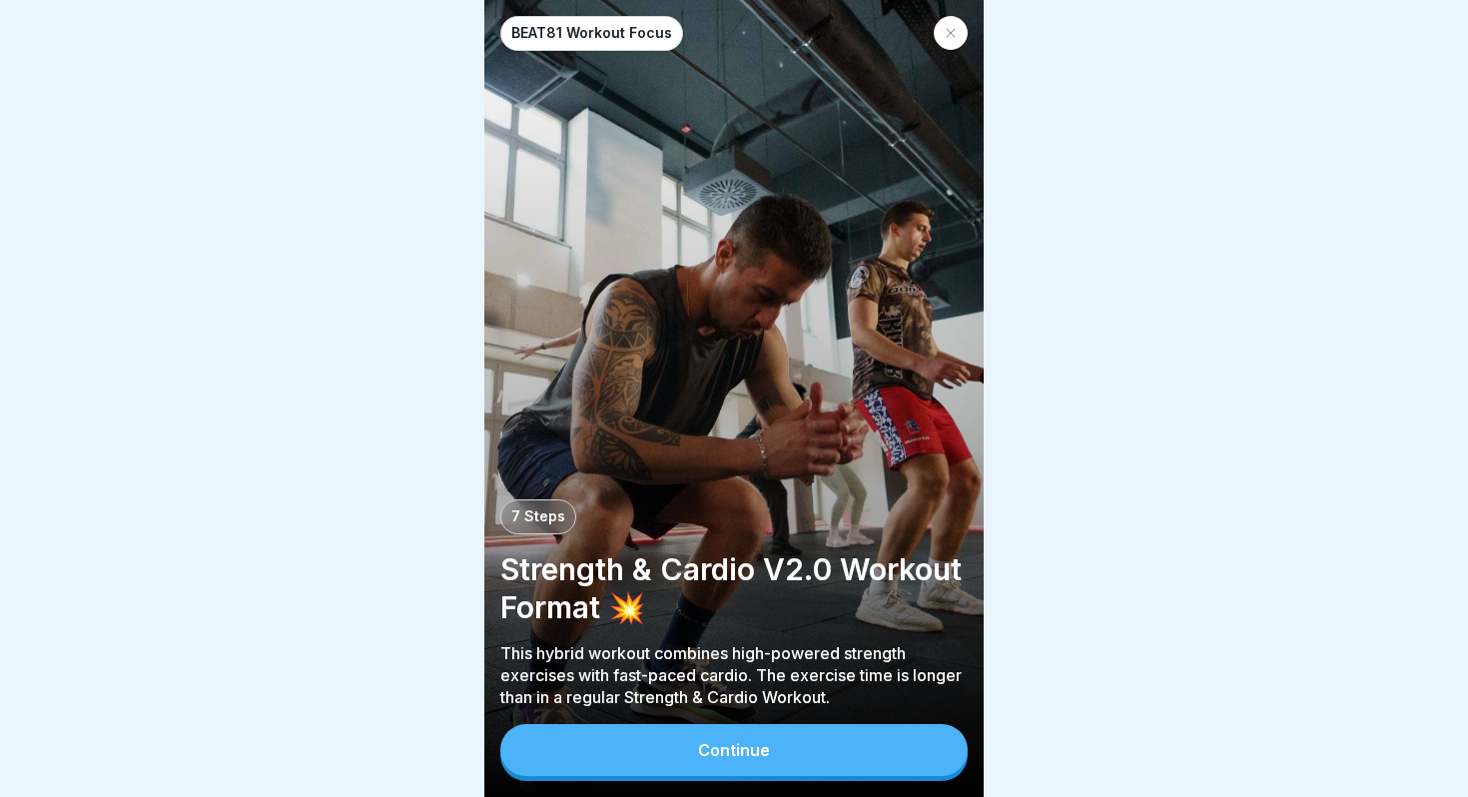
click at [818, 768] on button "Continue" at bounding box center [733, 750] width 467 height 52
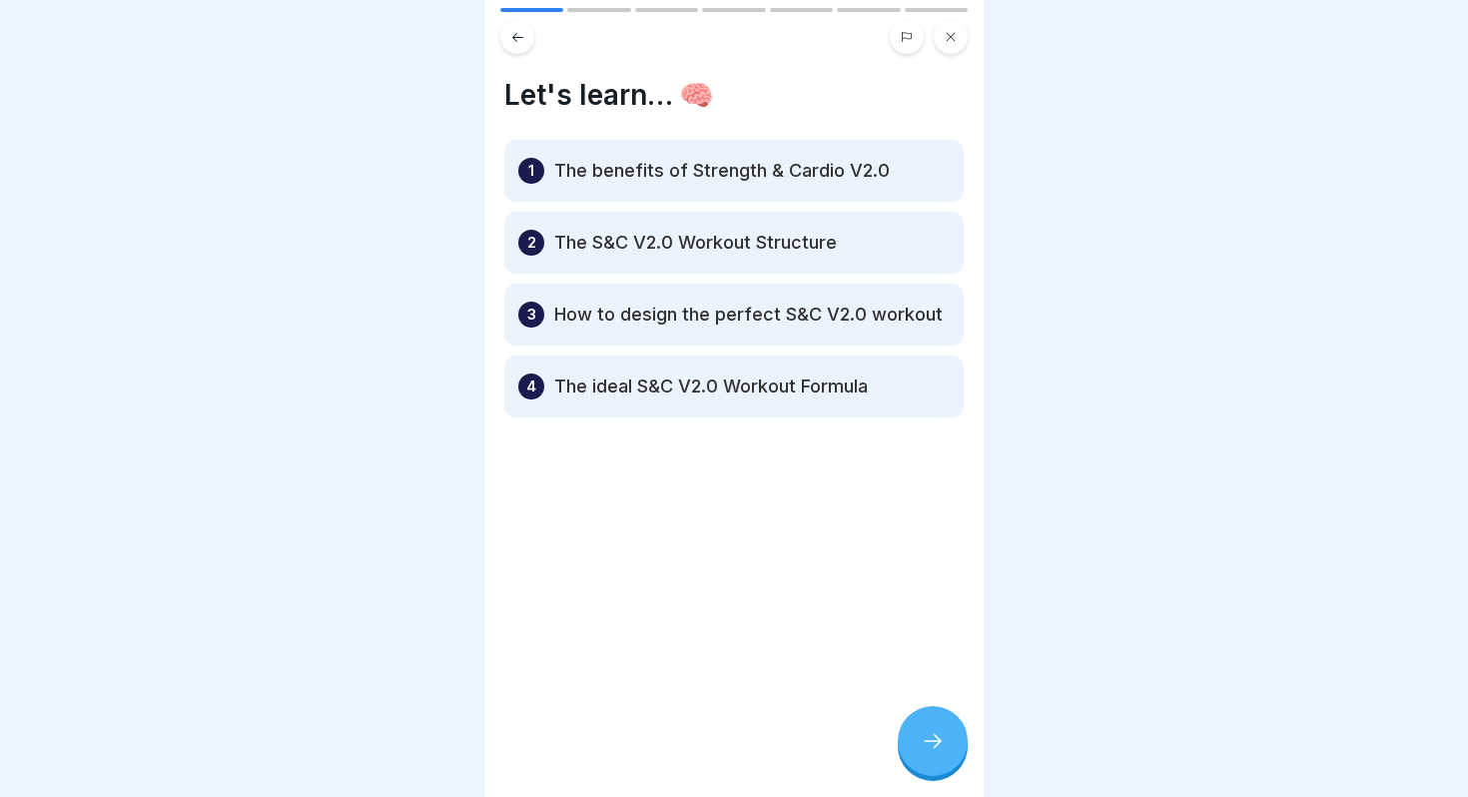
click at [931, 749] on icon at bounding box center [933, 741] width 24 height 24
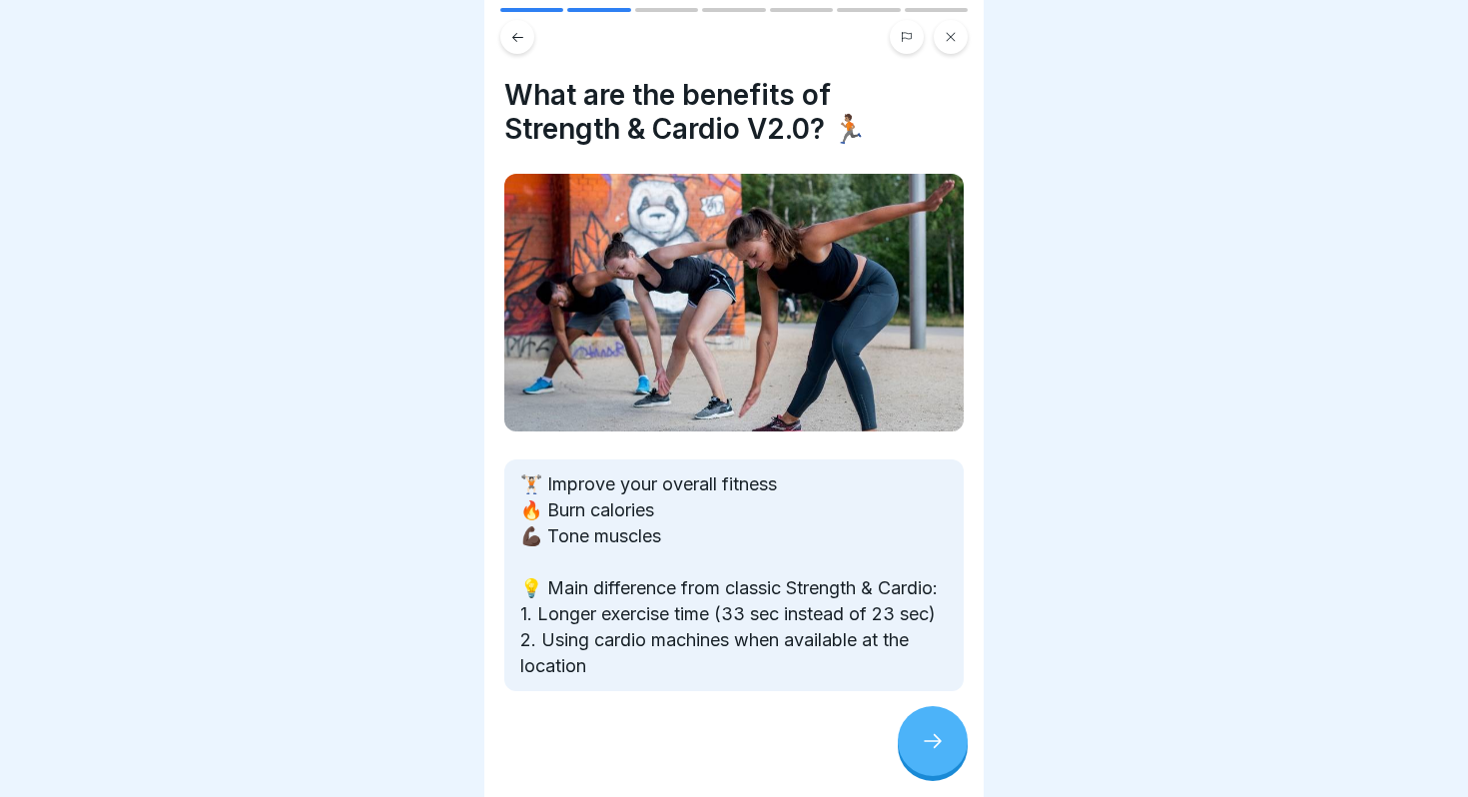
click at [931, 749] on icon at bounding box center [933, 741] width 24 height 24
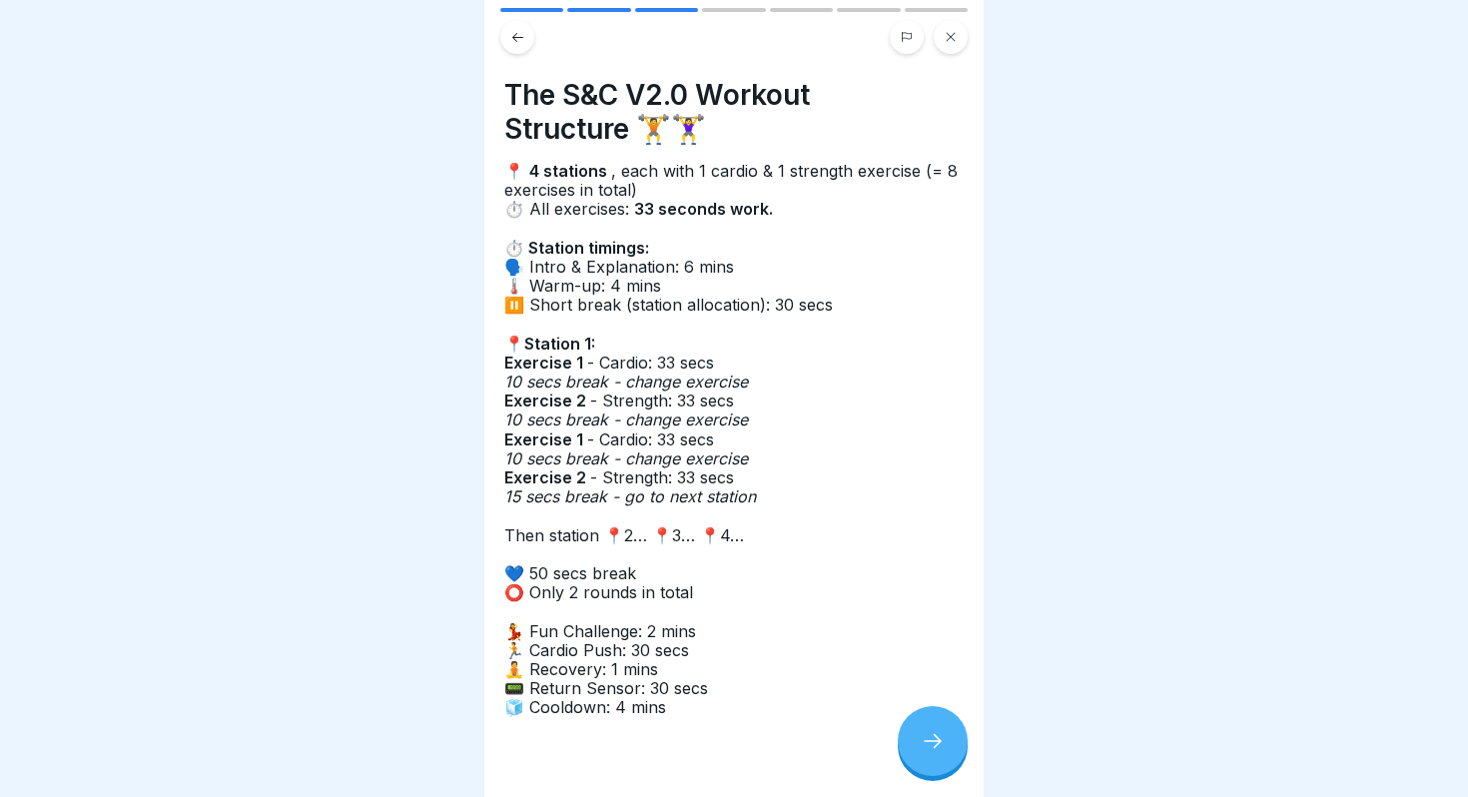
click at [931, 749] on icon at bounding box center [933, 741] width 24 height 24
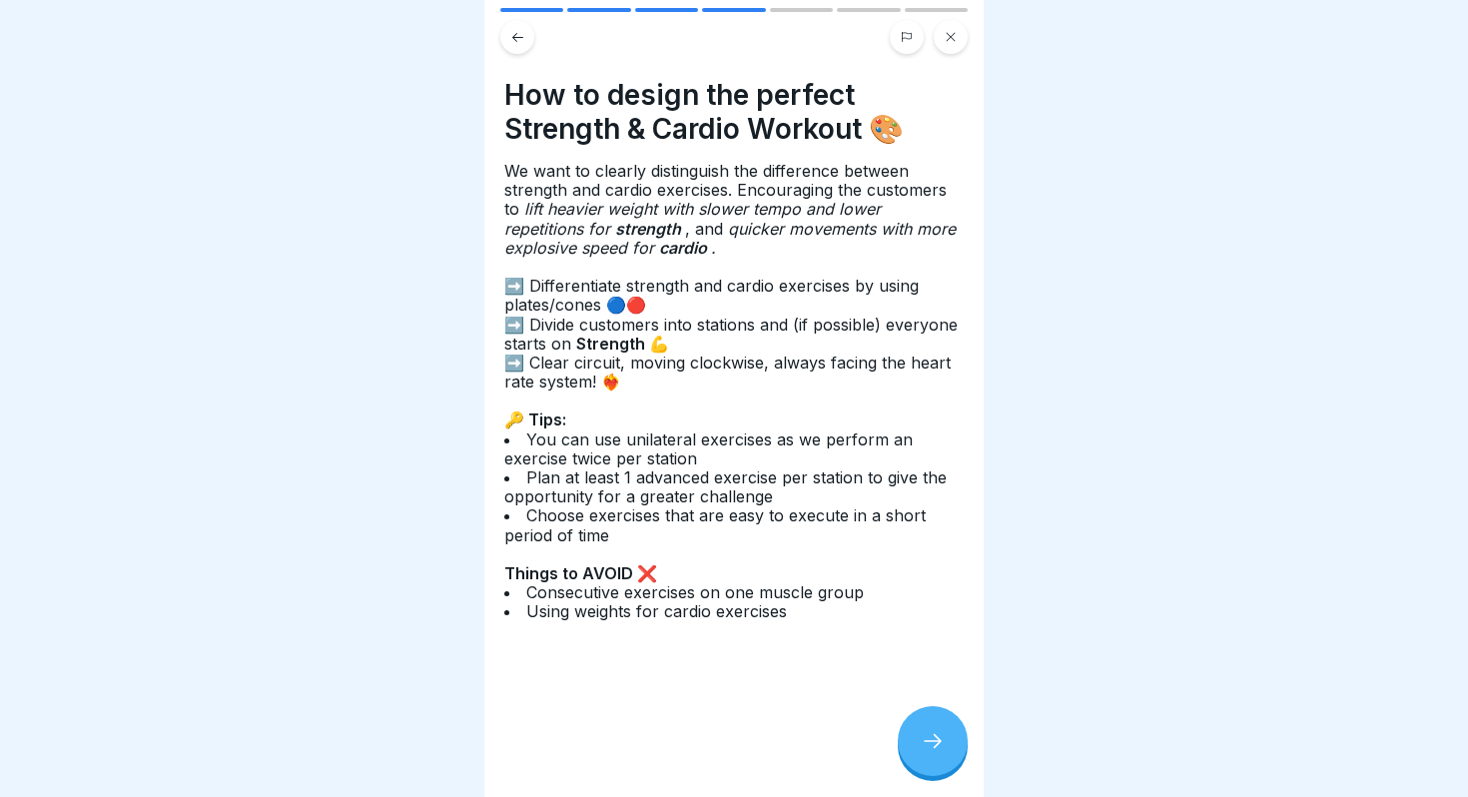
click at [931, 749] on icon at bounding box center [933, 741] width 24 height 24
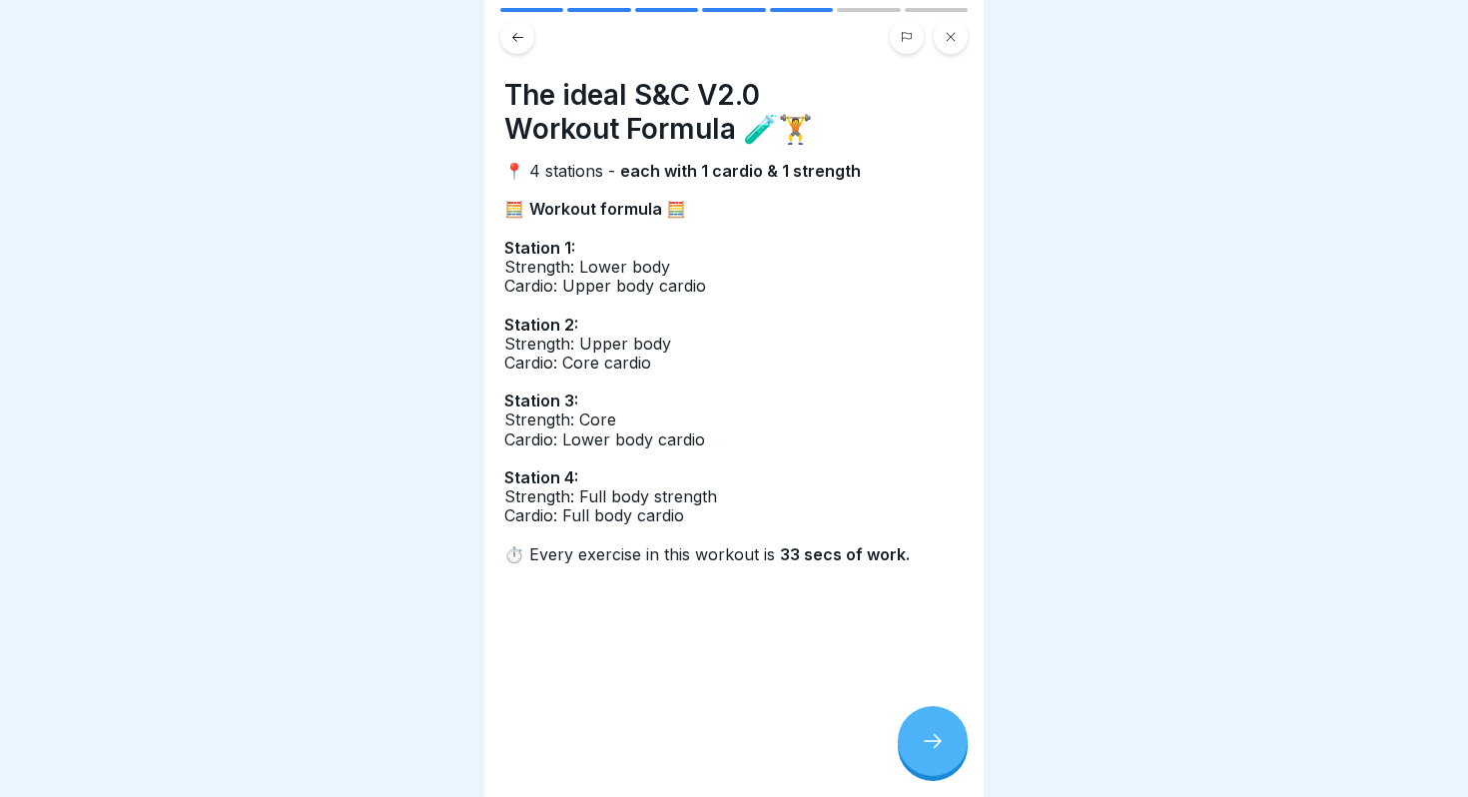
click at [931, 749] on icon at bounding box center [933, 741] width 24 height 24
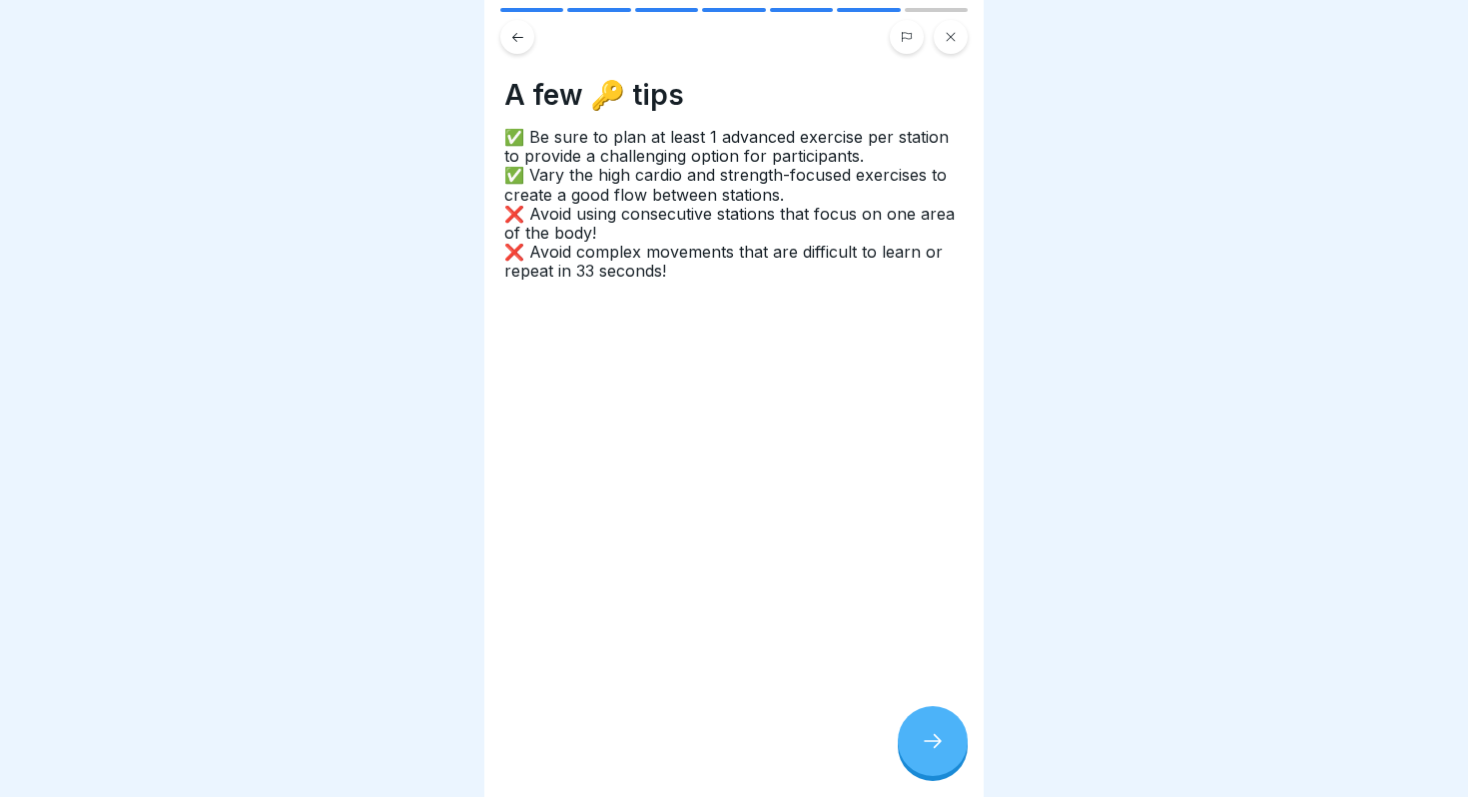
click at [931, 749] on icon at bounding box center [933, 741] width 24 height 24
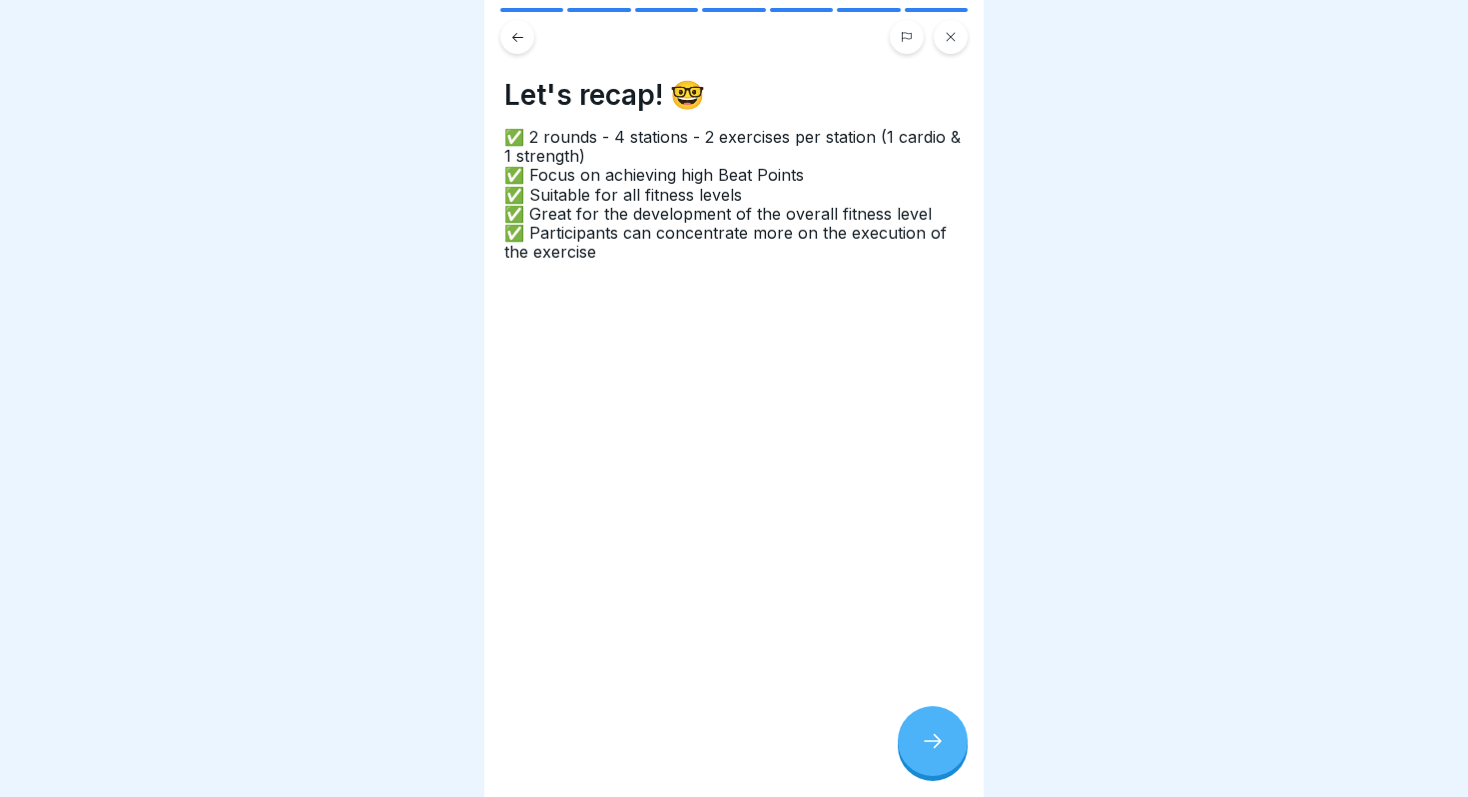
click at [515, 40] on icon at bounding box center [517, 36] width 11 height 9
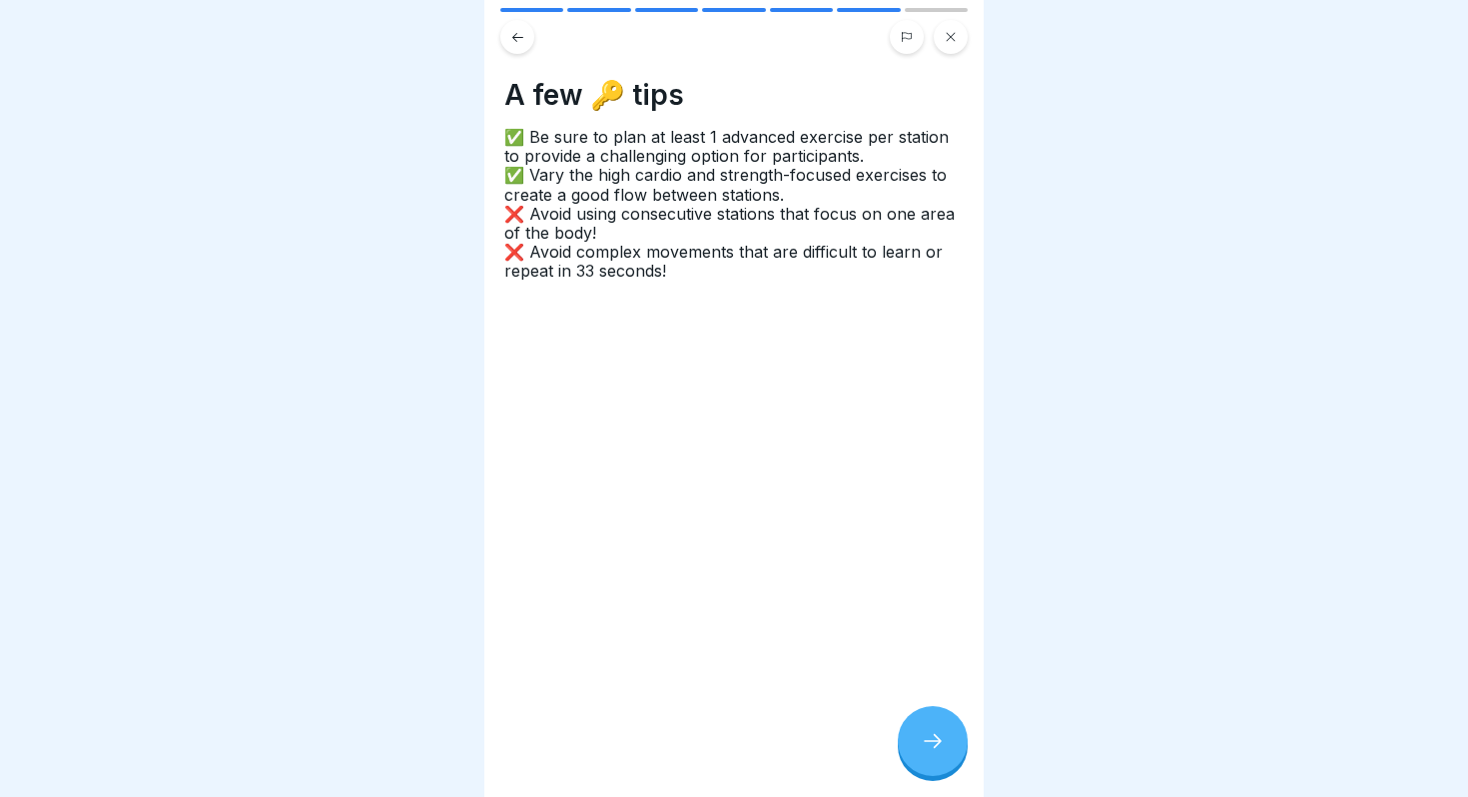
click at [953, 41] on icon at bounding box center [951, 37] width 12 height 12
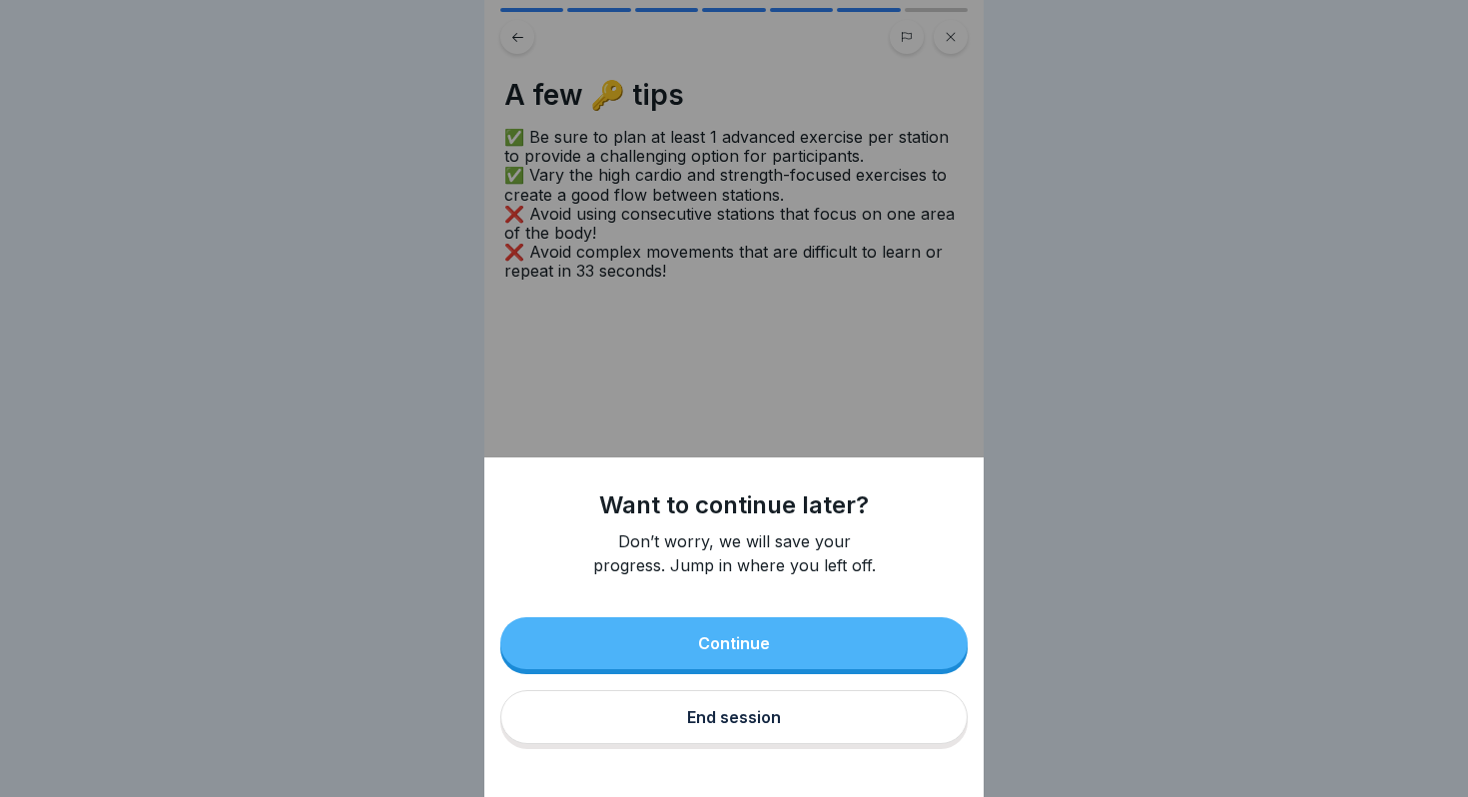
click at [791, 705] on button "End session" at bounding box center [733, 717] width 467 height 54
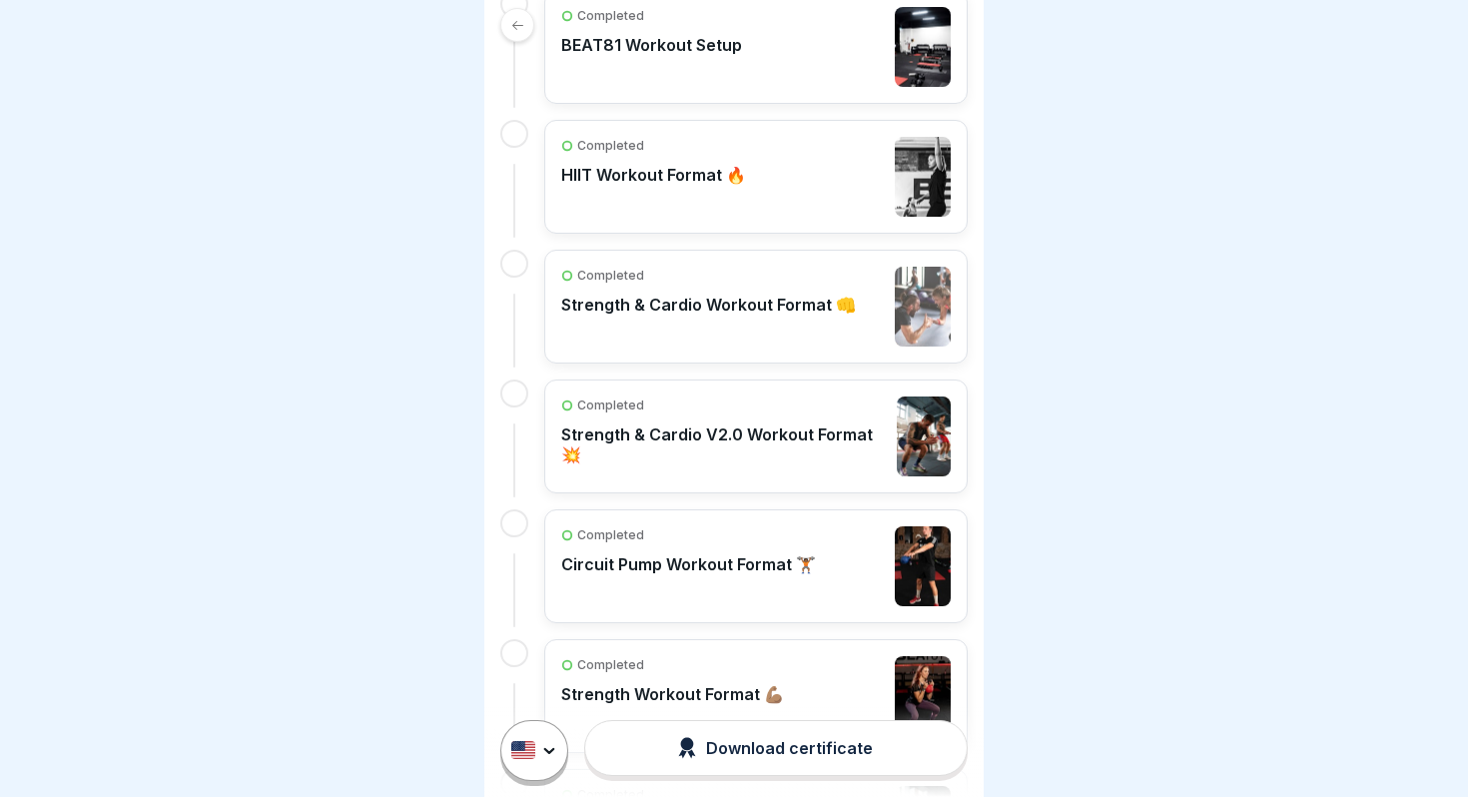
scroll to position [662, 0]
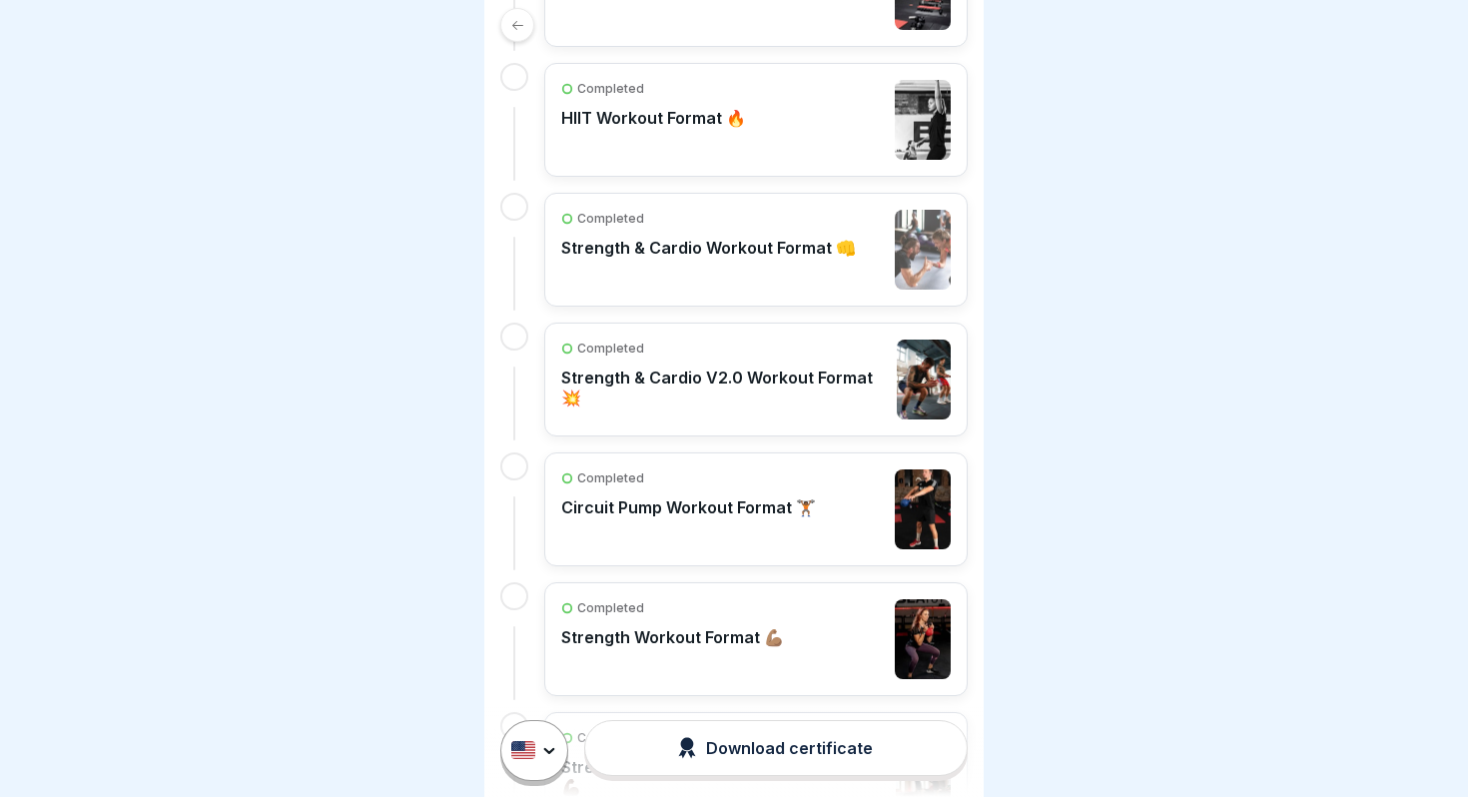
click at [694, 280] on div "Completed Strength & Cardio Workout Format 👊" at bounding box center [708, 250] width 295 height 80
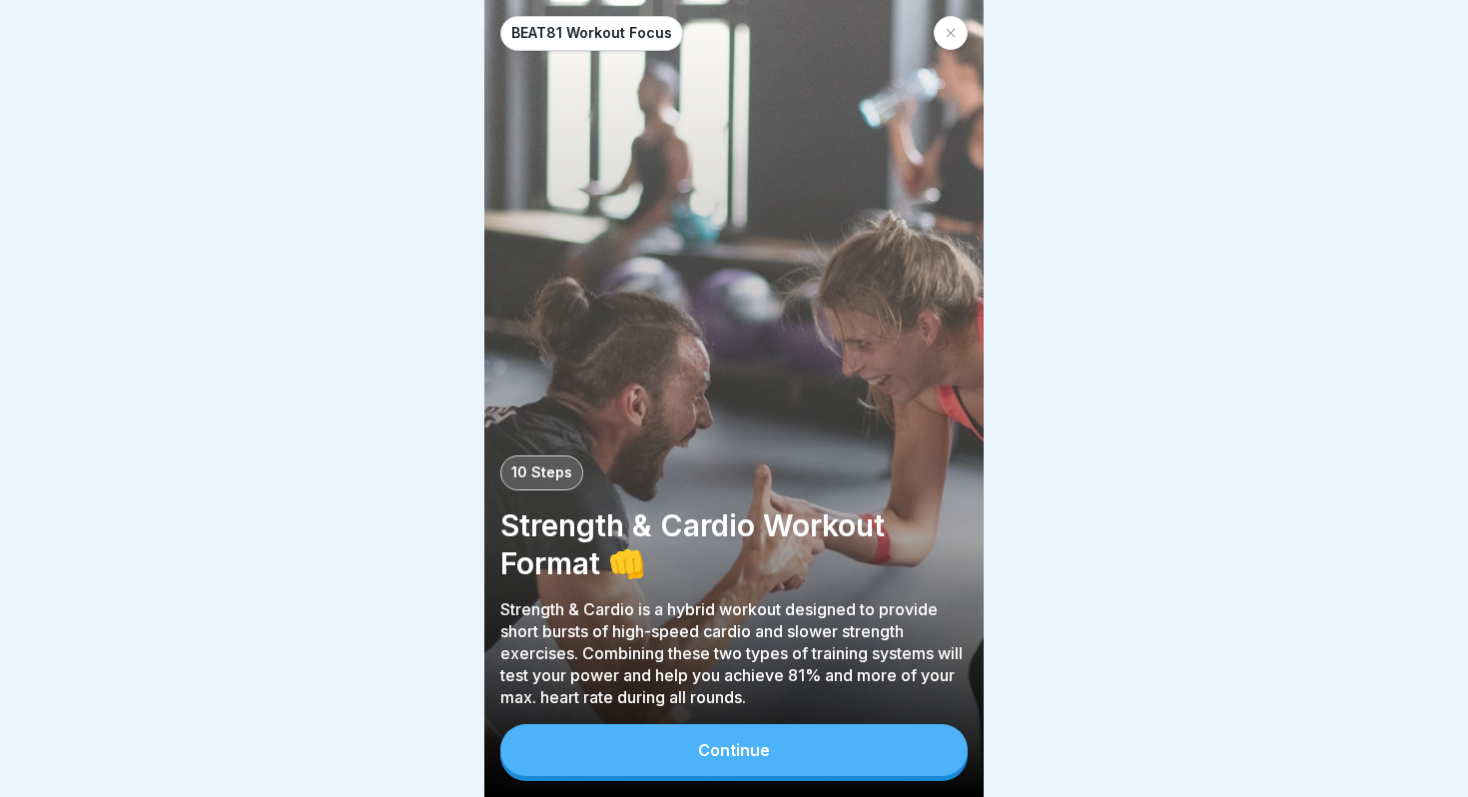
click at [782, 740] on button "Continue" at bounding box center [733, 750] width 467 height 52
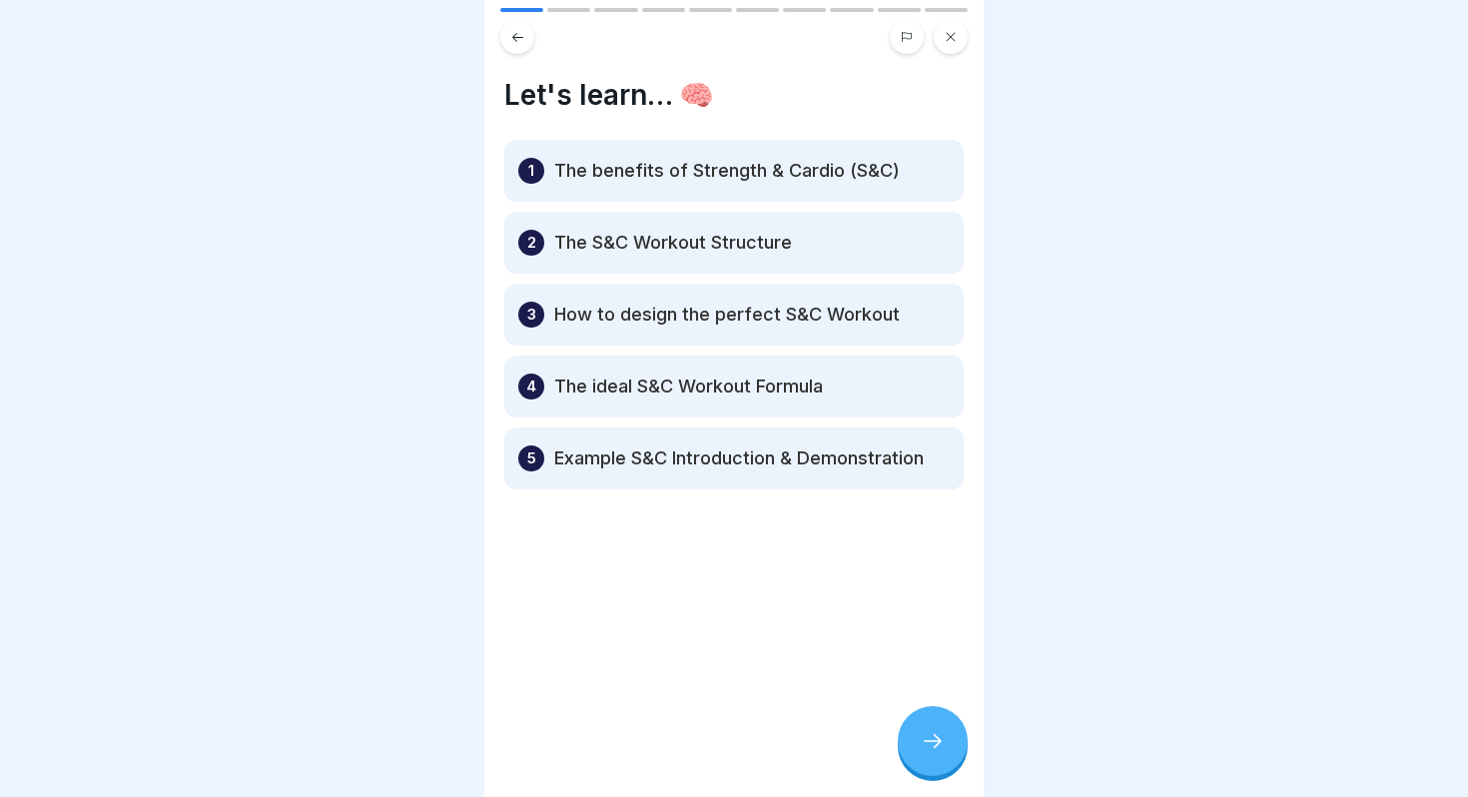
click at [933, 754] on div at bounding box center [933, 741] width 70 height 70
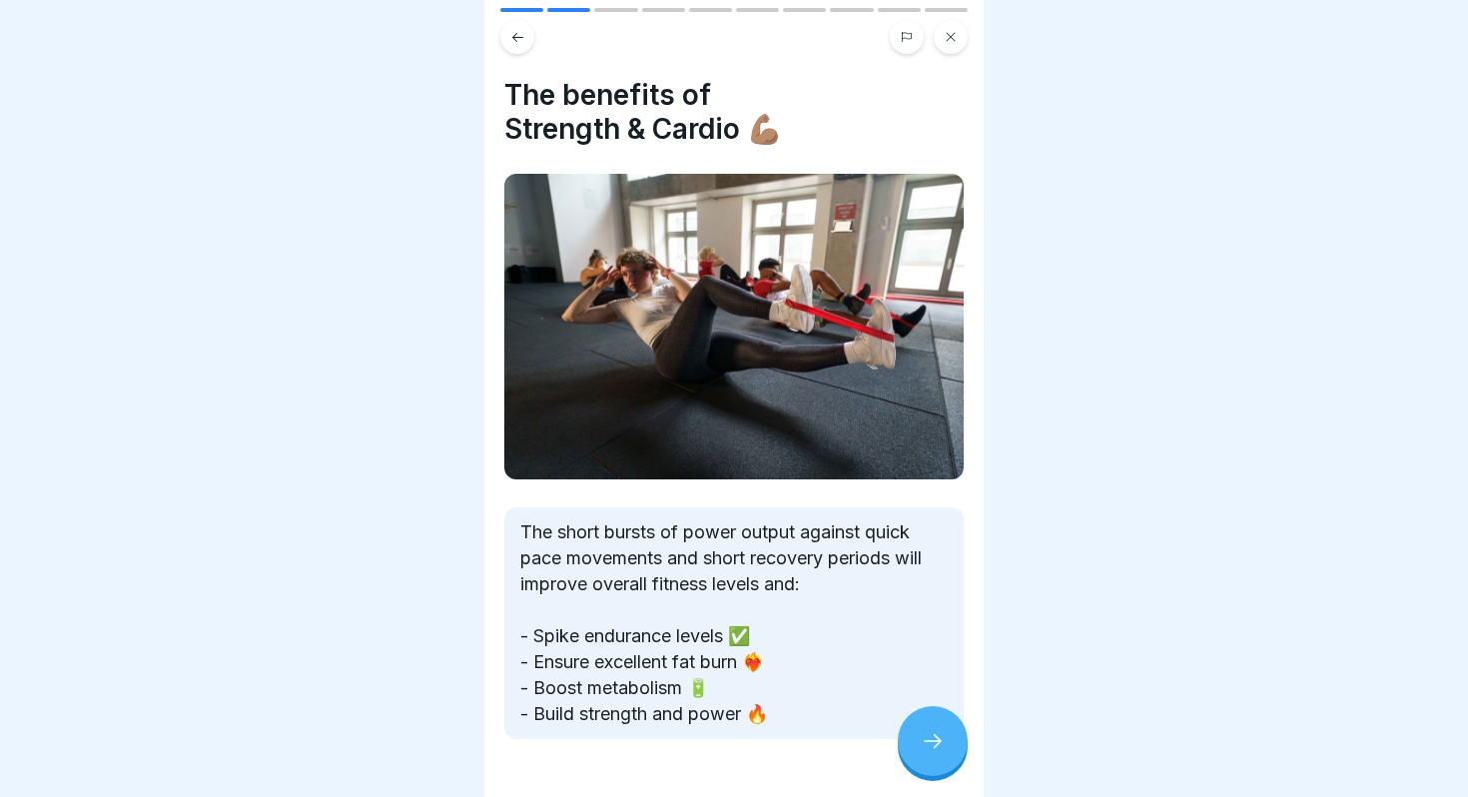
click at [933, 754] on div at bounding box center [933, 741] width 70 height 70
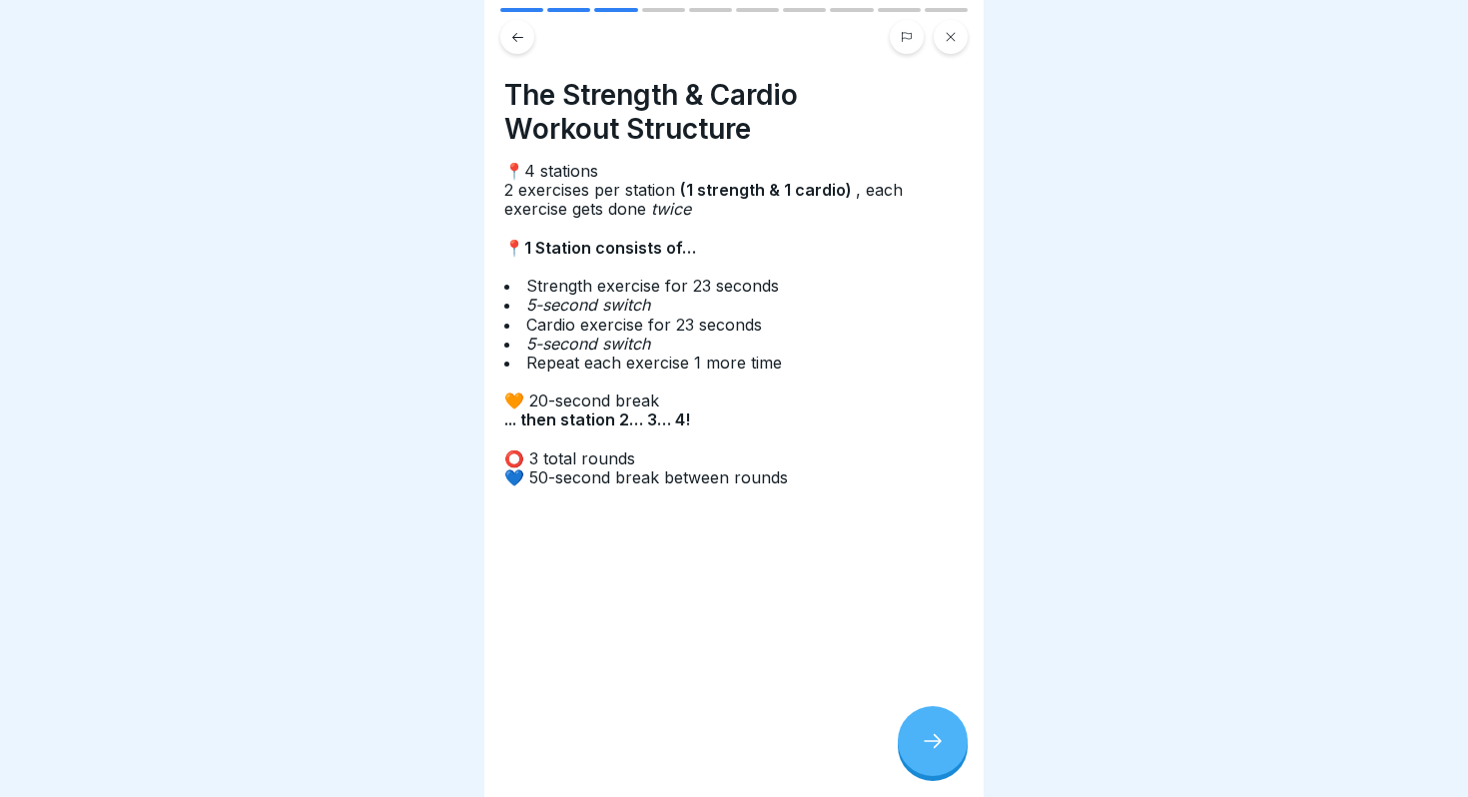
click at [933, 754] on div at bounding box center [933, 741] width 70 height 70
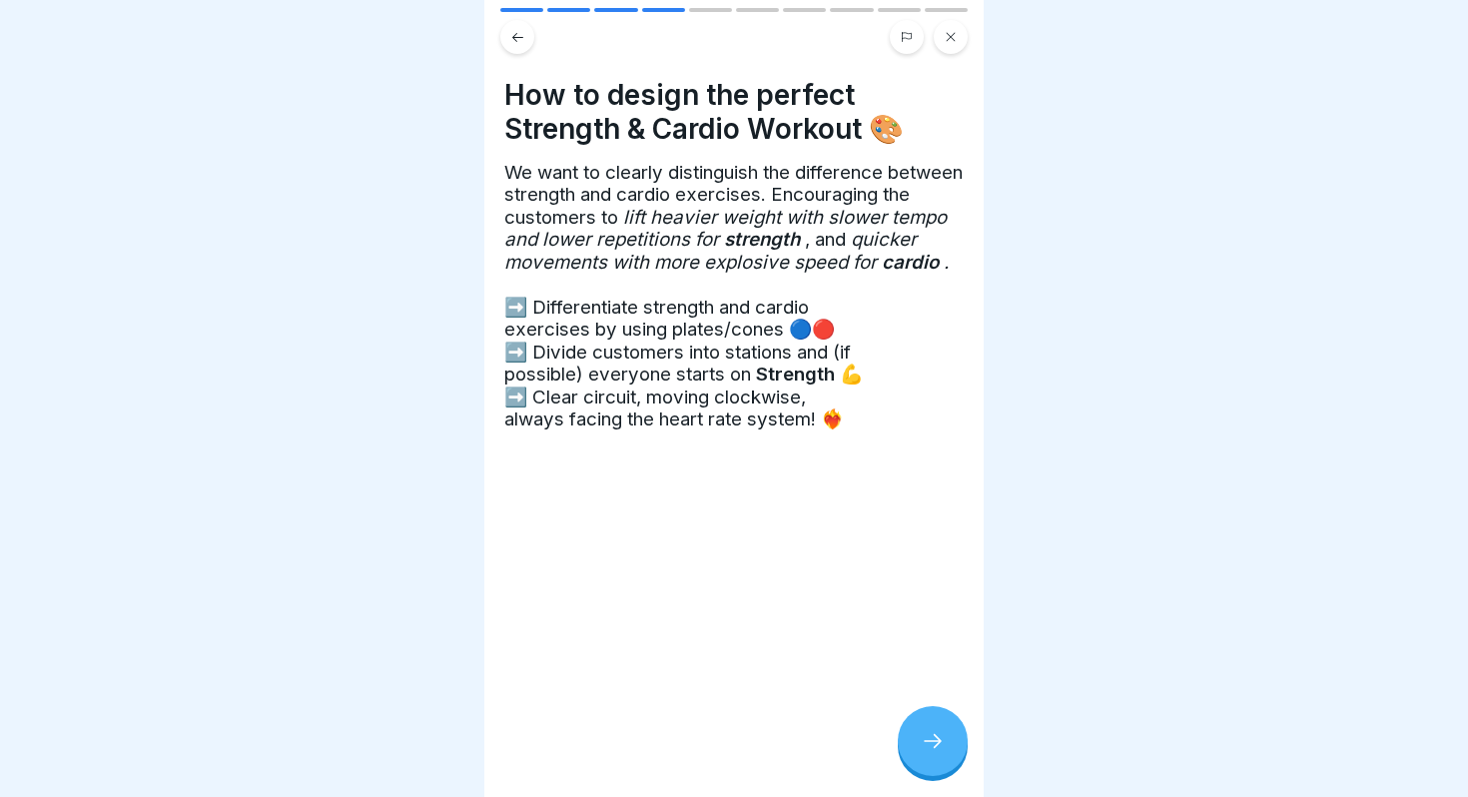
click at [933, 754] on div at bounding box center [933, 741] width 70 height 70
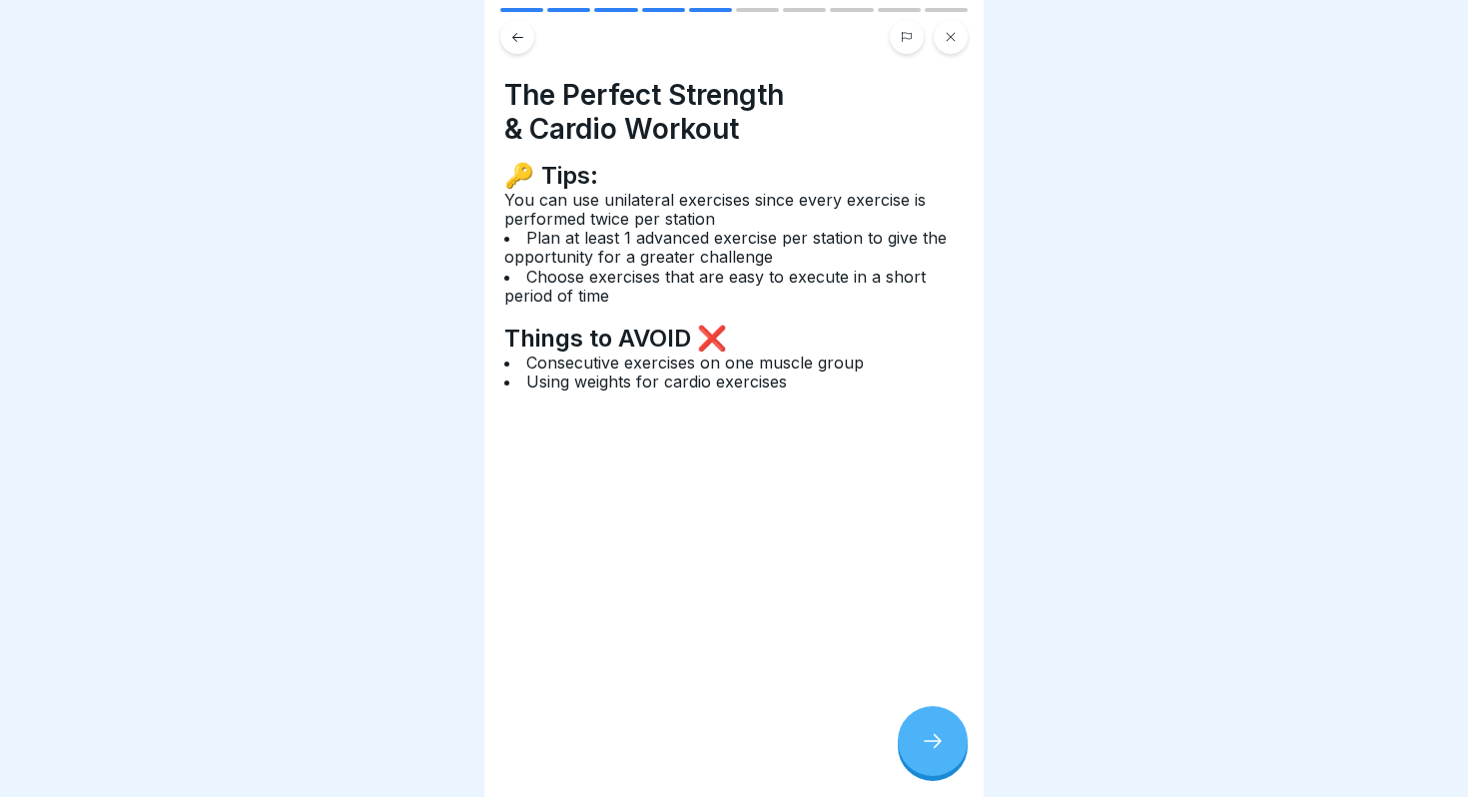
click at [933, 754] on div at bounding box center [933, 741] width 70 height 70
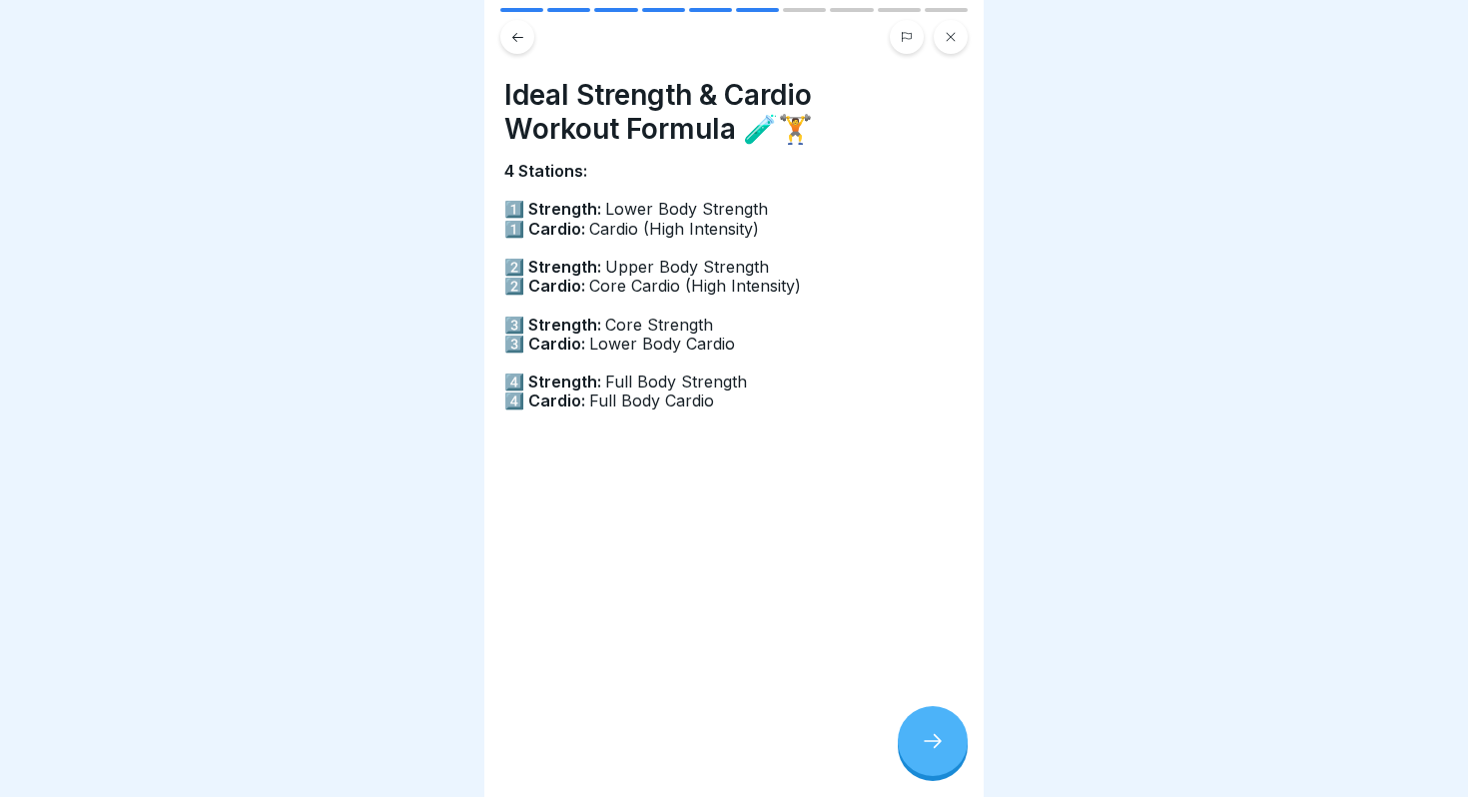
click at [933, 754] on div at bounding box center [933, 741] width 70 height 70
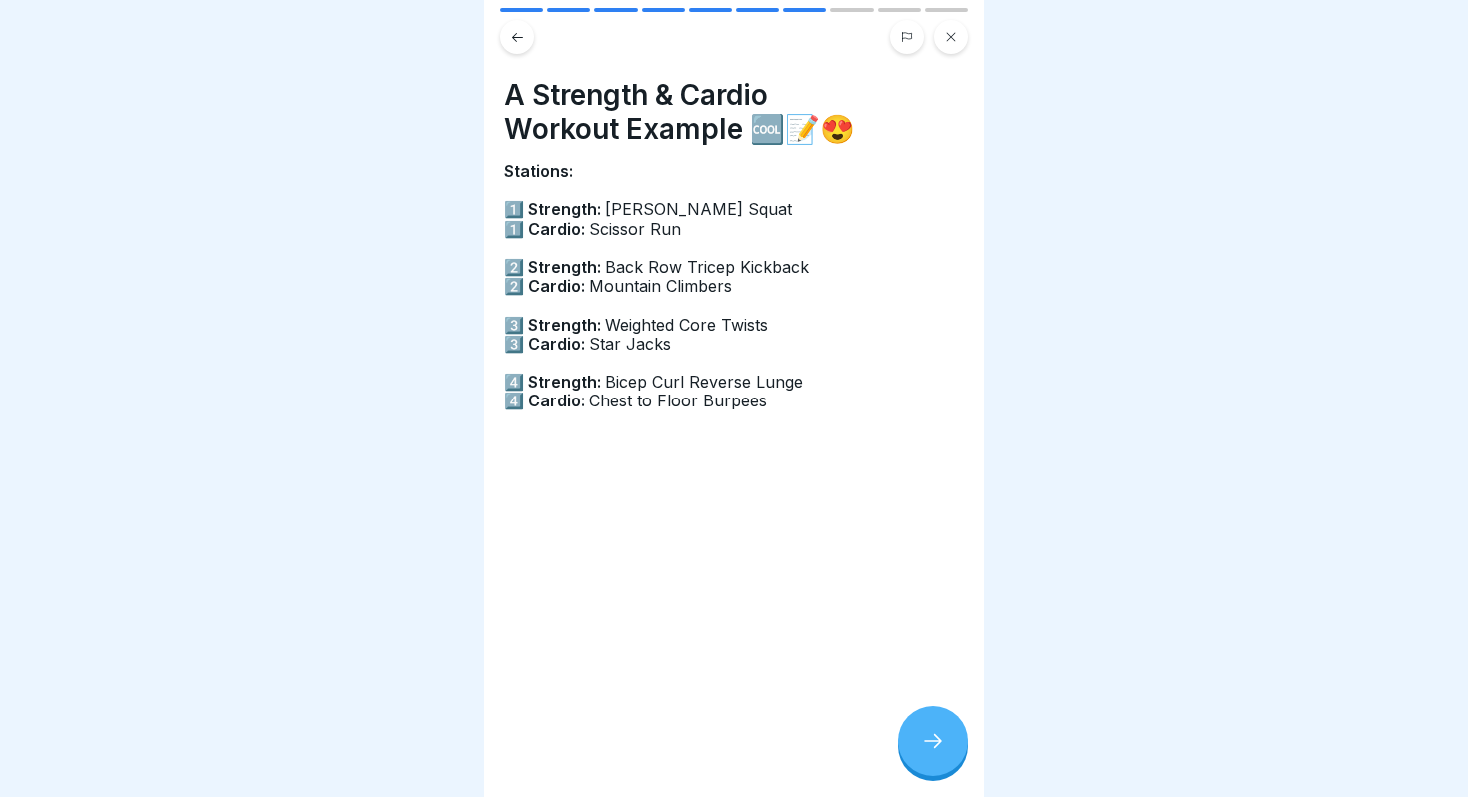
click at [933, 754] on div at bounding box center [933, 741] width 70 height 70
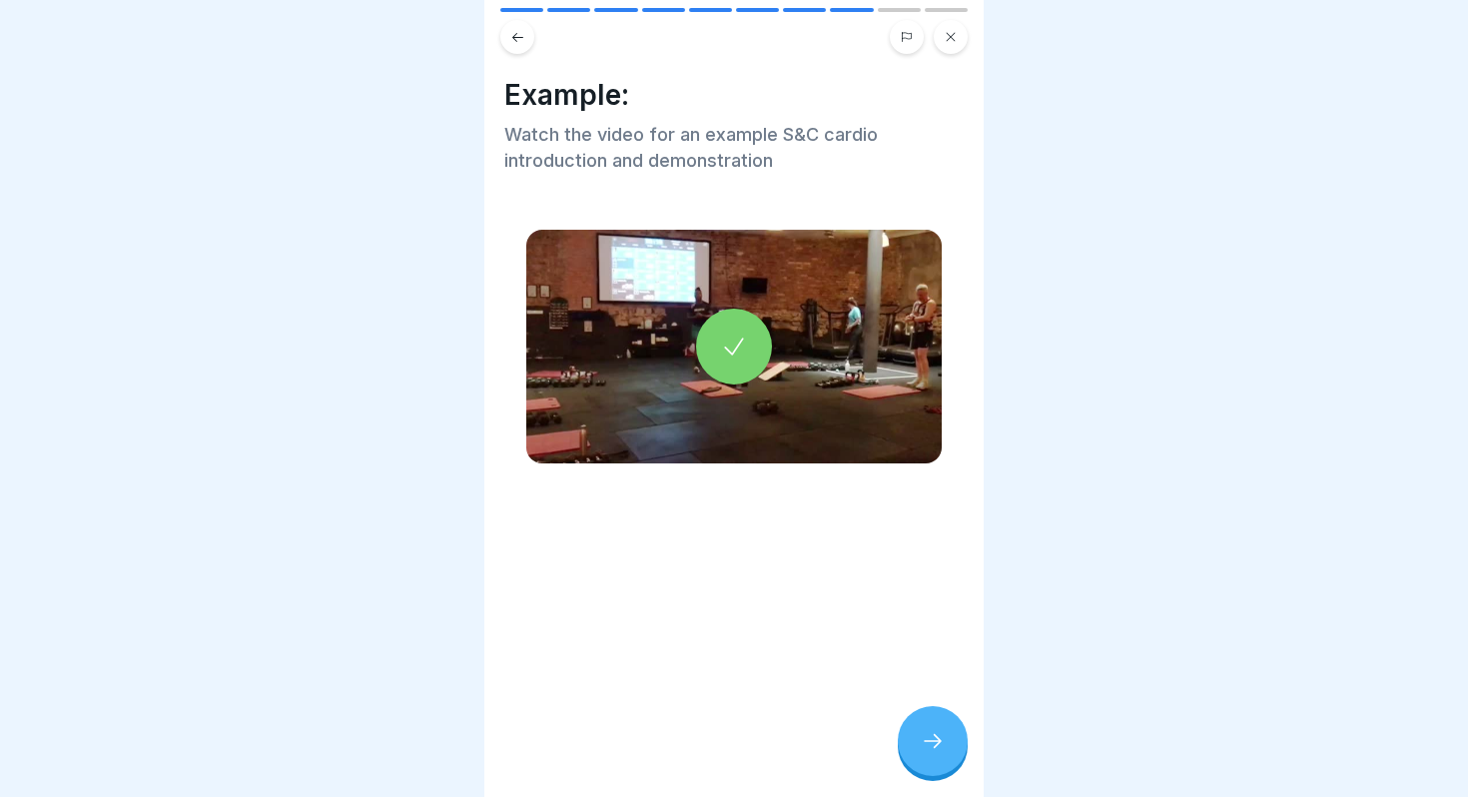
click at [933, 754] on div at bounding box center [933, 741] width 70 height 70
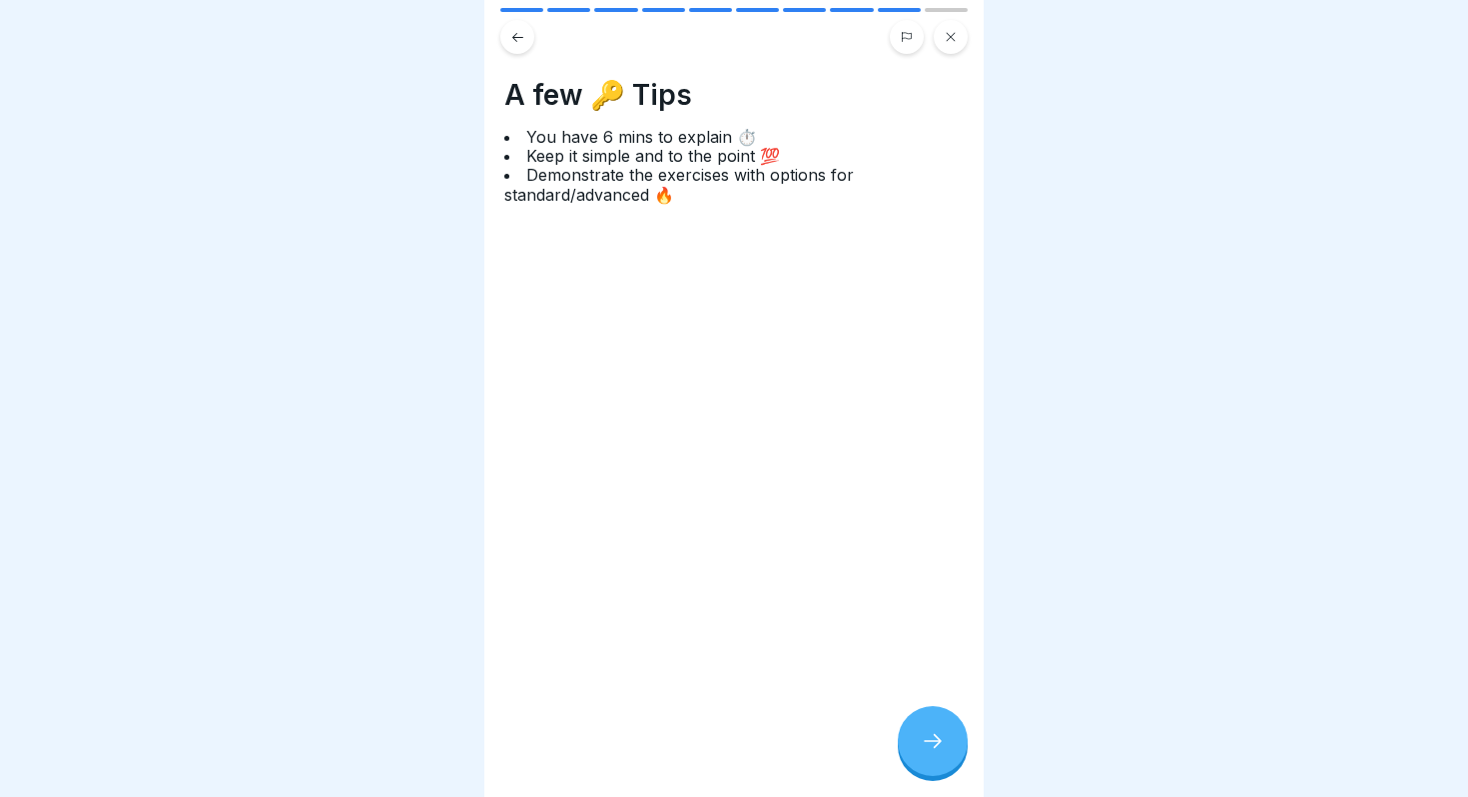
click at [933, 754] on div at bounding box center [933, 741] width 70 height 70
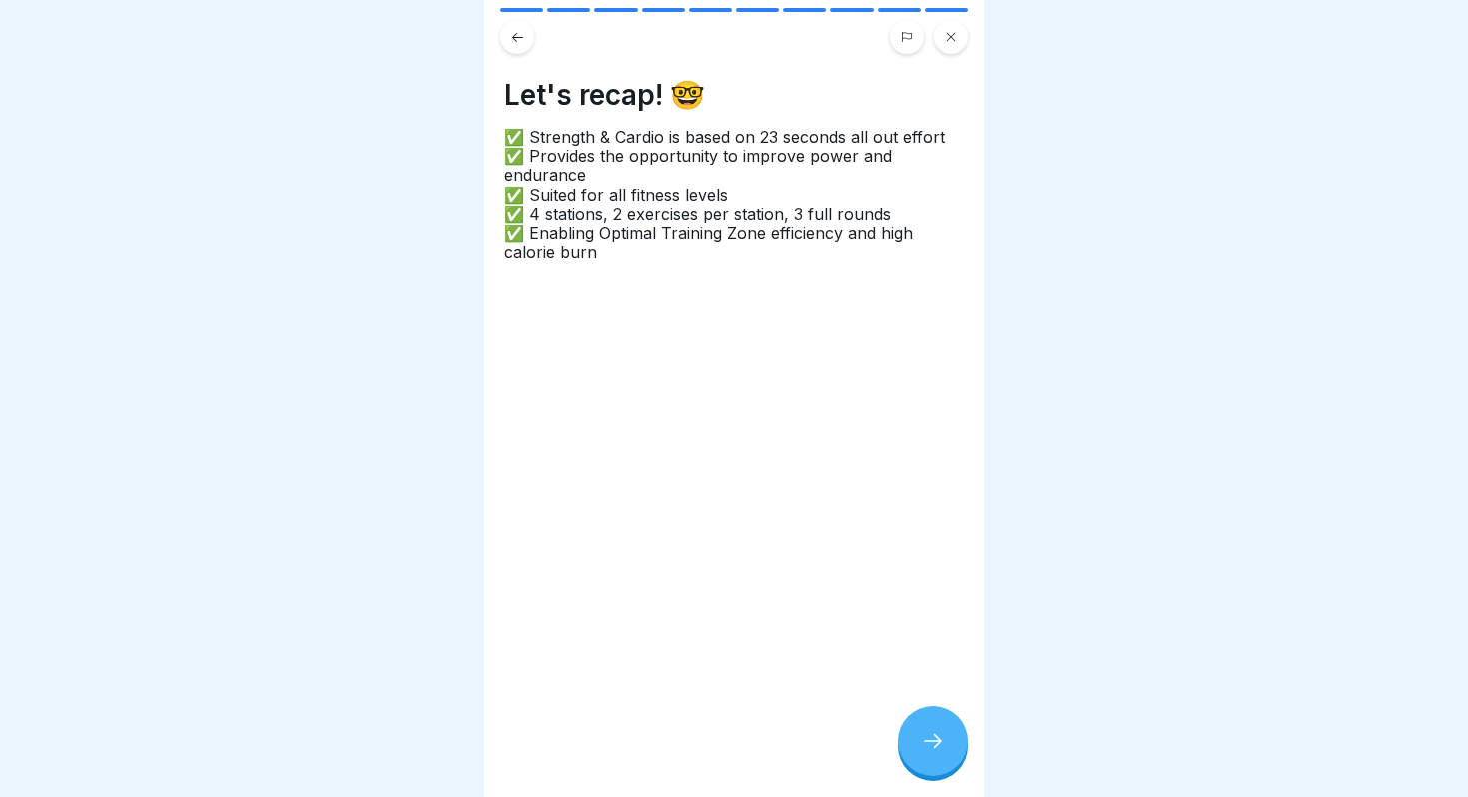
click at [513, 33] on icon at bounding box center [517, 37] width 15 height 15
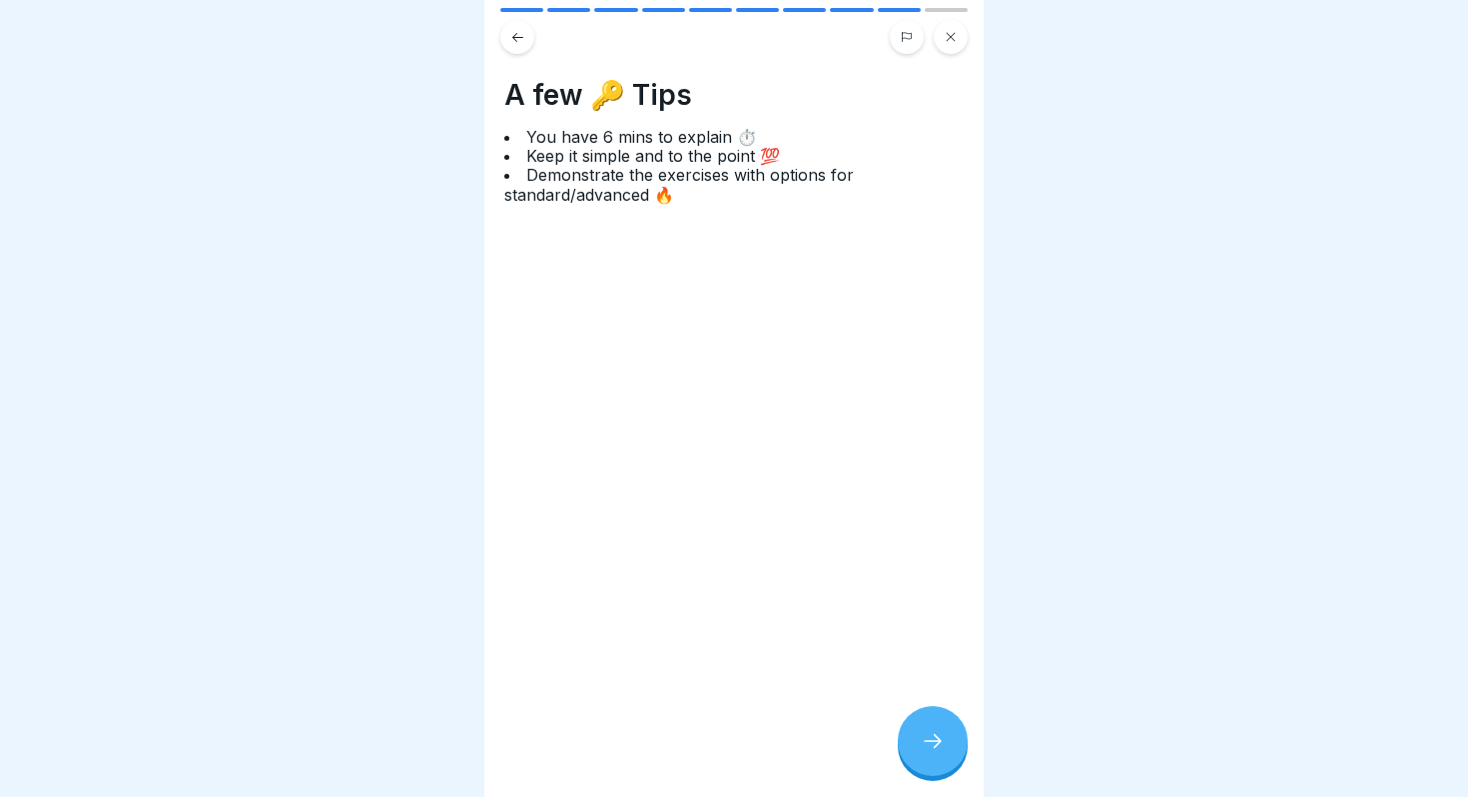
click at [513, 33] on icon at bounding box center [517, 37] width 15 height 15
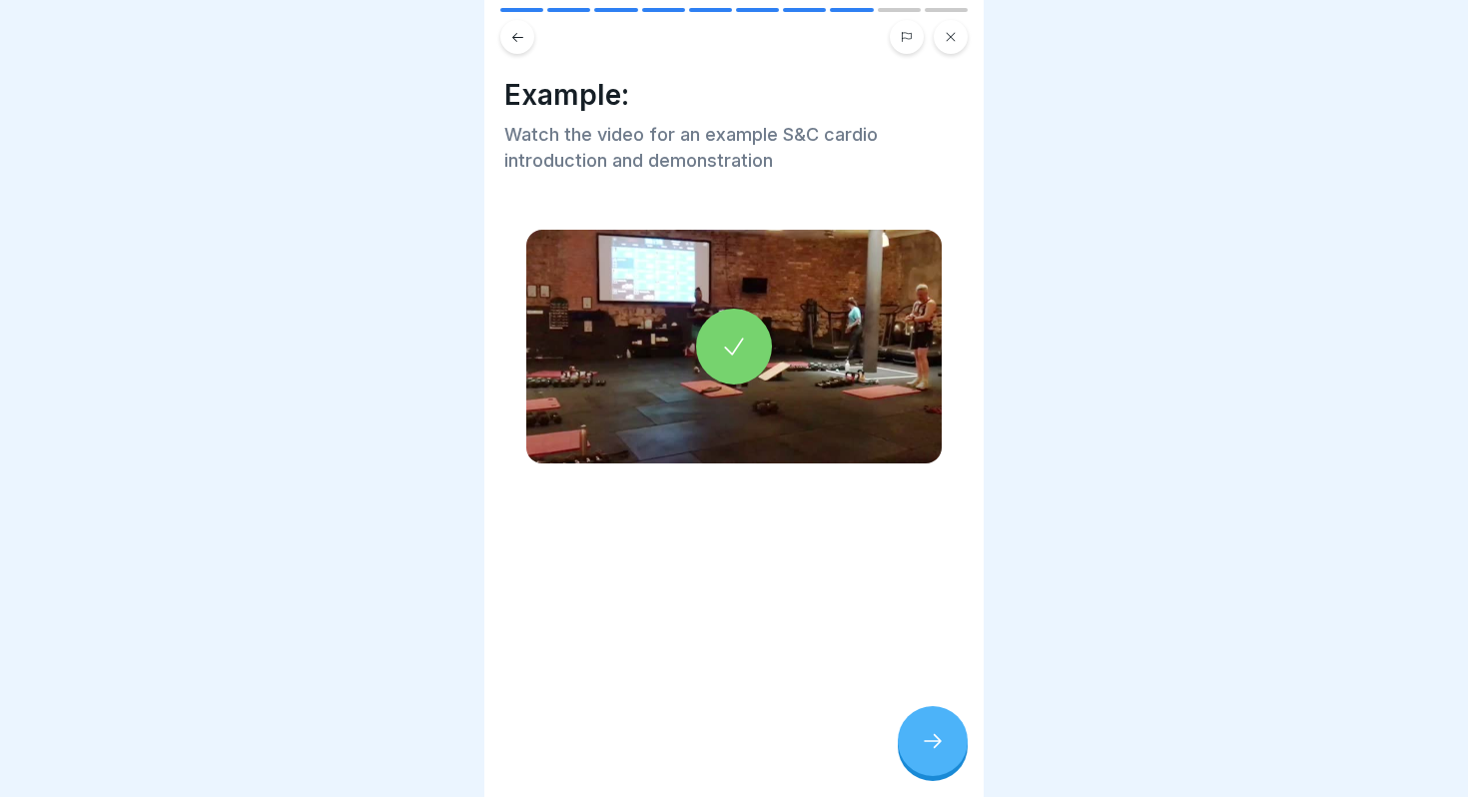
click at [513, 33] on icon at bounding box center [517, 37] width 15 height 15
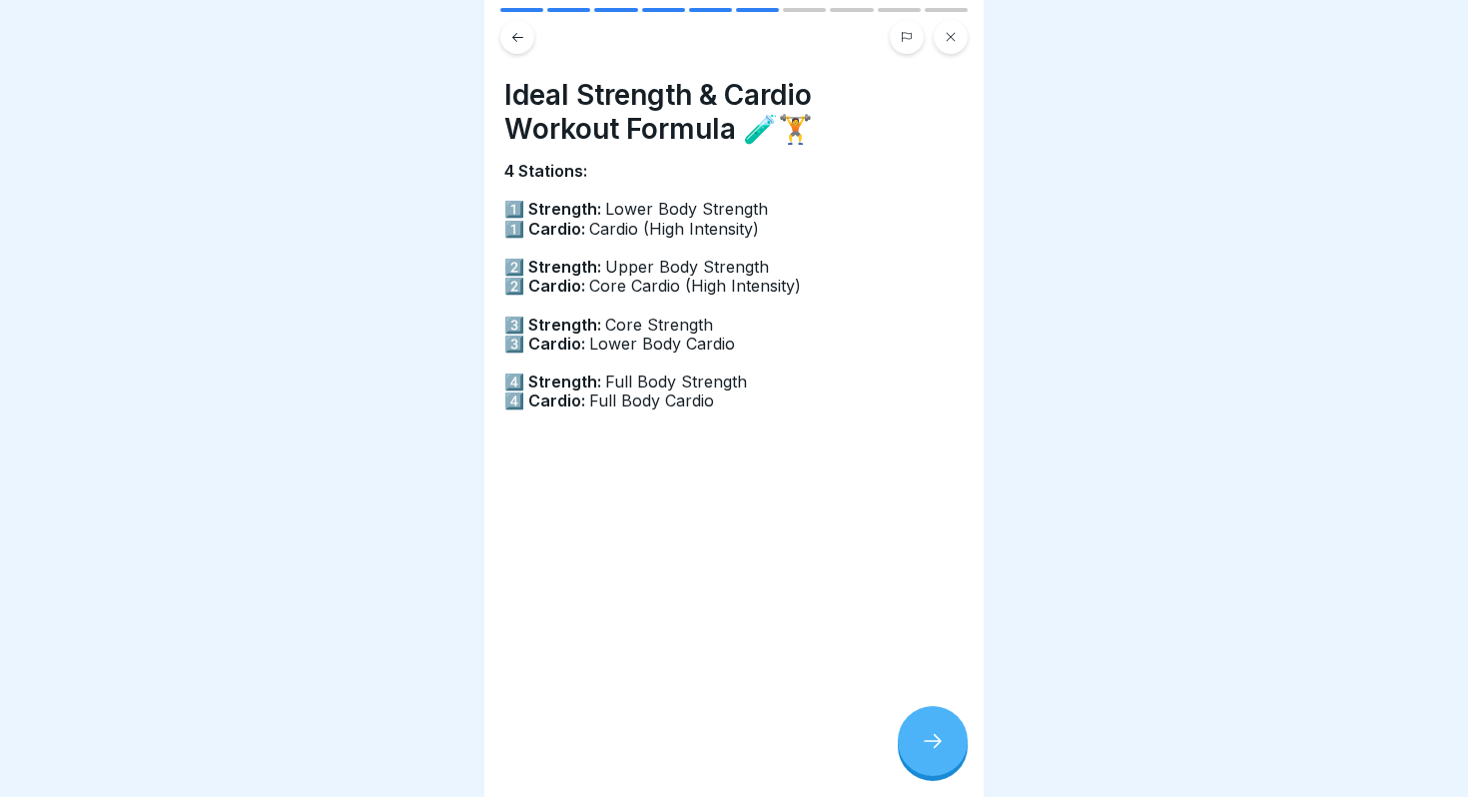
click at [513, 33] on icon at bounding box center [517, 37] width 15 height 15
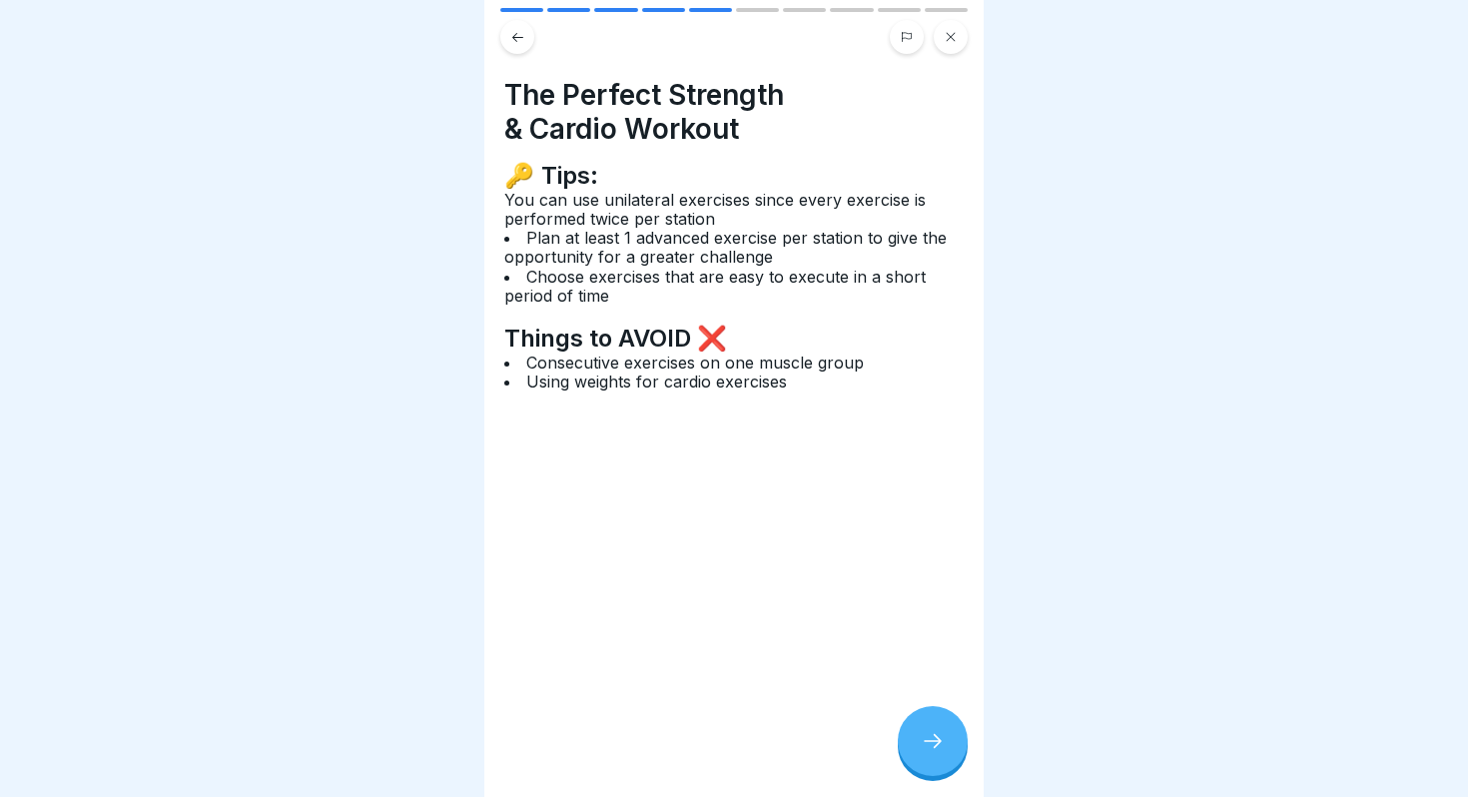
click at [513, 33] on icon at bounding box center [517, 37] width 15 height 15
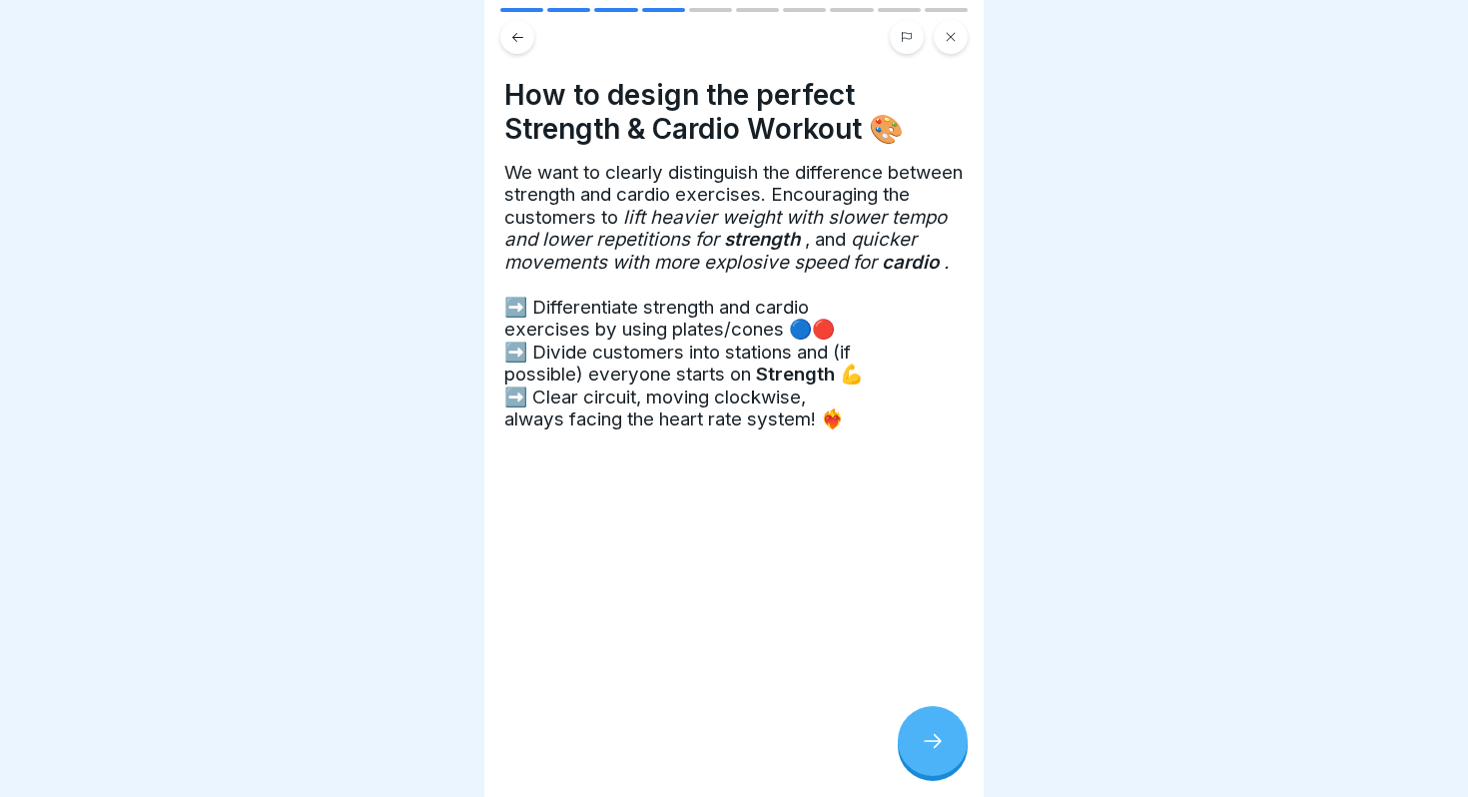
click at [513, 33] on icon at bounding box center [517, 37] width 15 height 15
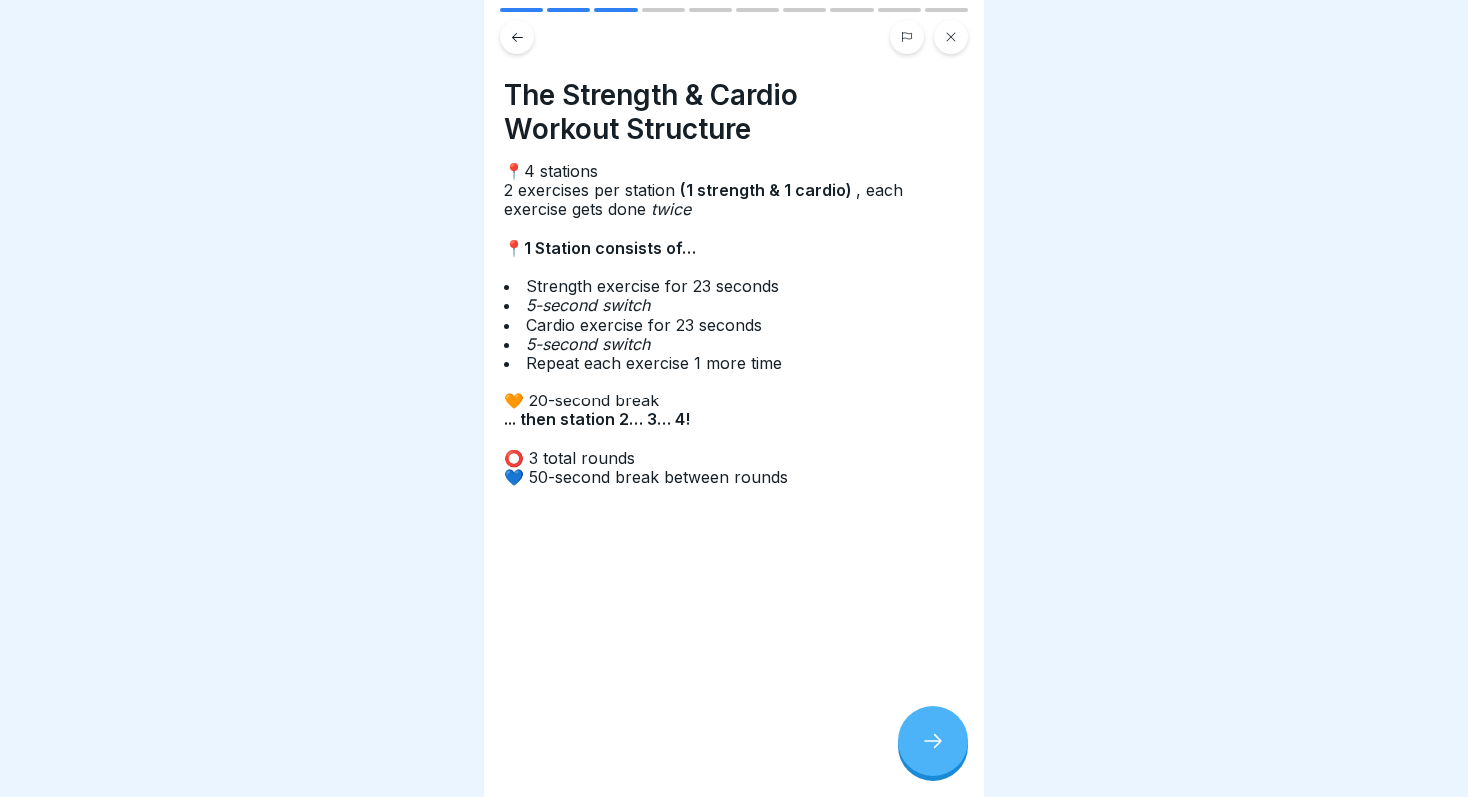
click at [513, 33] on icon at bounding box center [517, 37] width 15 height 15
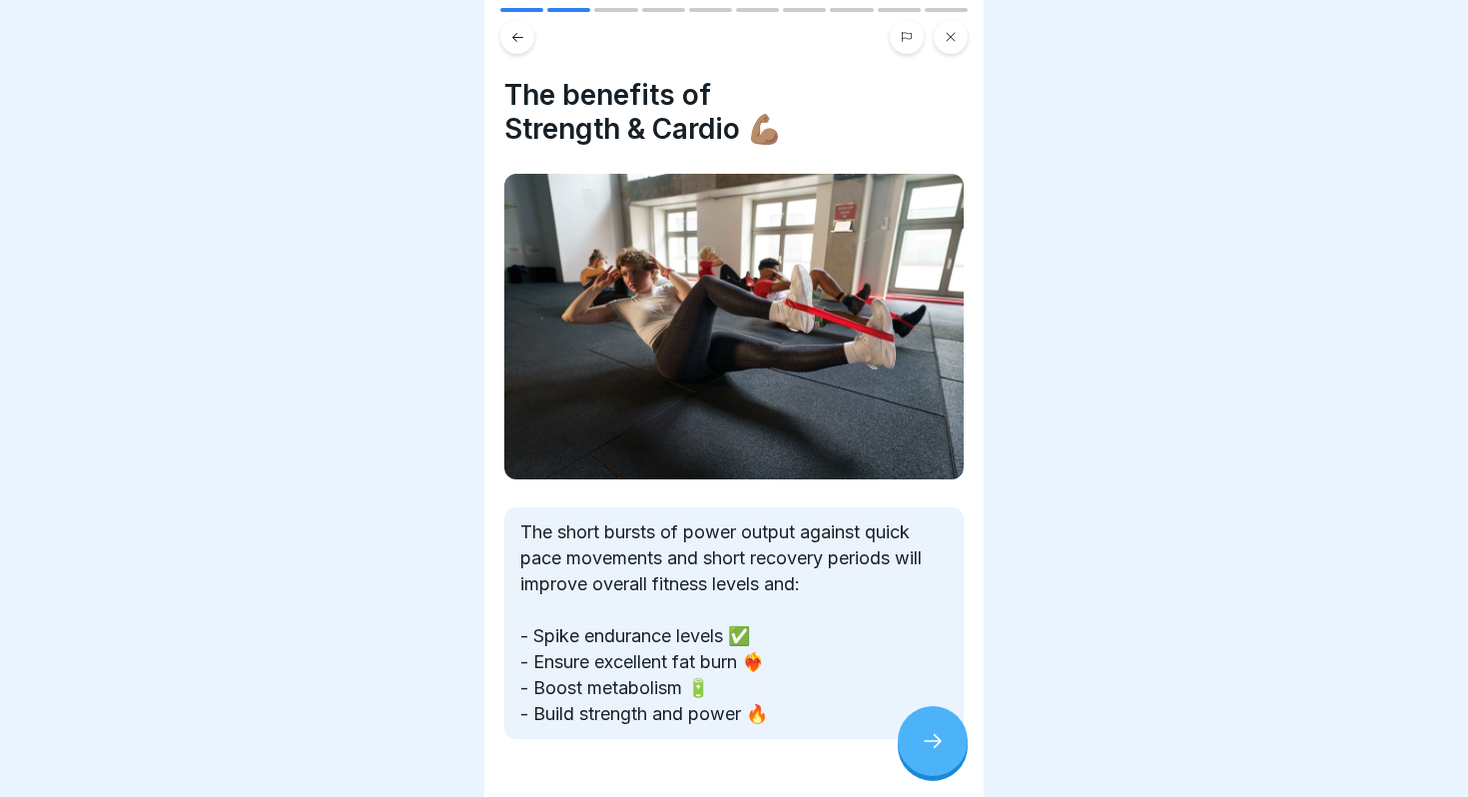
click at [513, 33] on icon at bounding box center [517, 37] width 15 height 15
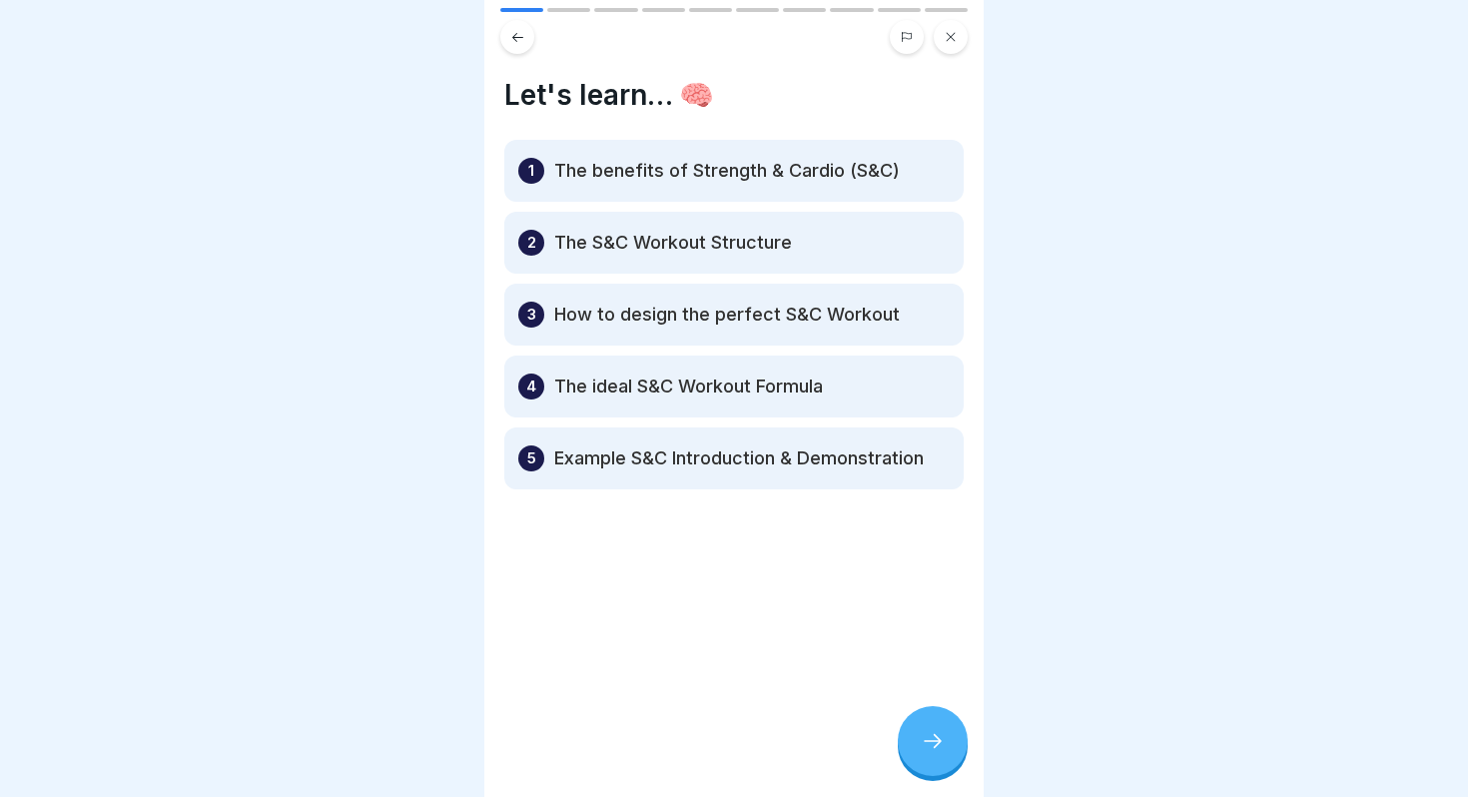
click at [909, 774] on div "Let's learn… 🧠 1 The benefits of Strength & [PERSON_NAME] (S&C) 2 The S&C Worko…" at bounding box center [733, 398] width 499 height 797
click at [922, 748] on icon at bounding box center [933, 741] width 24 height 24
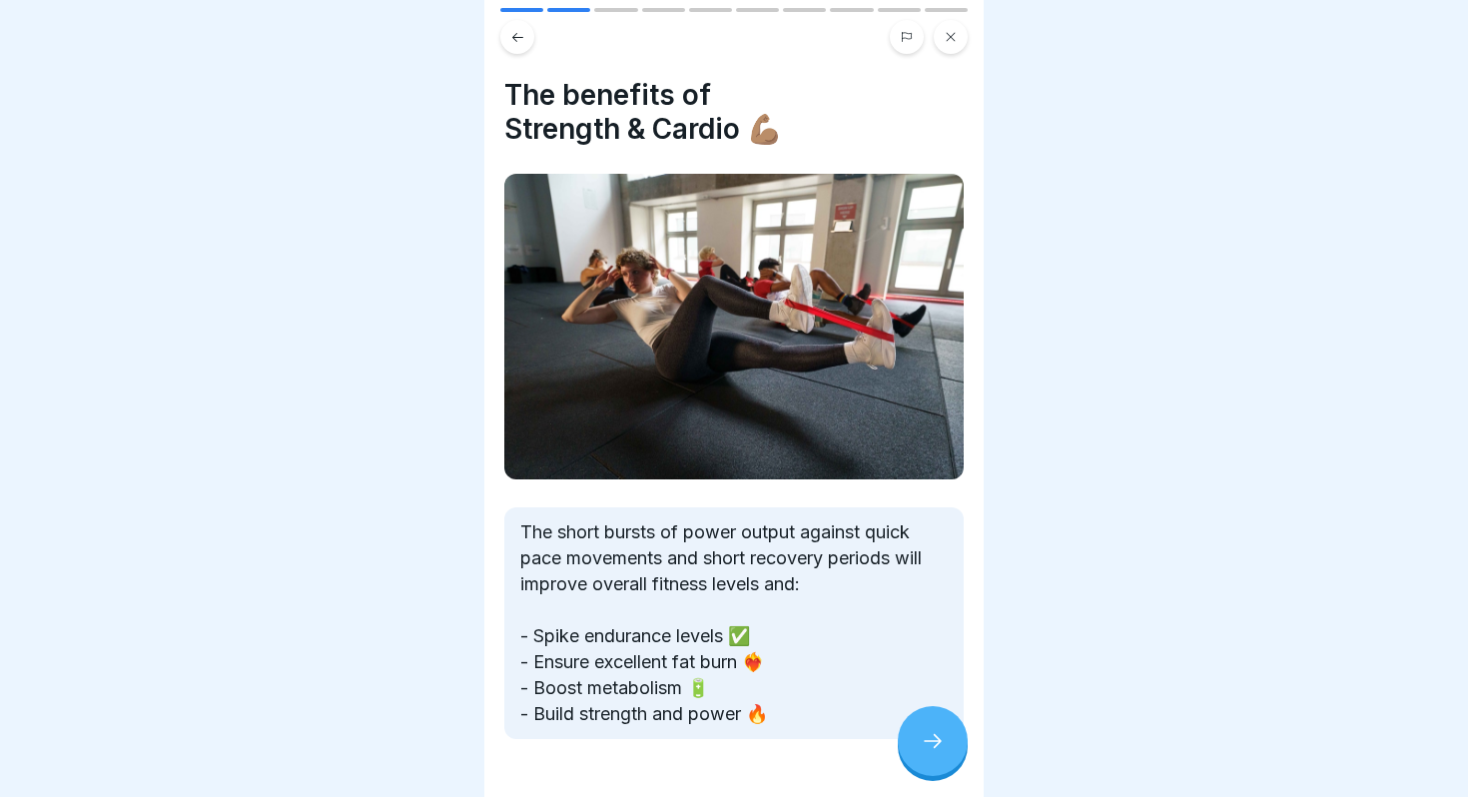
click at [922, 748] on icon at bounding box center [933, 741] width 24 height 24
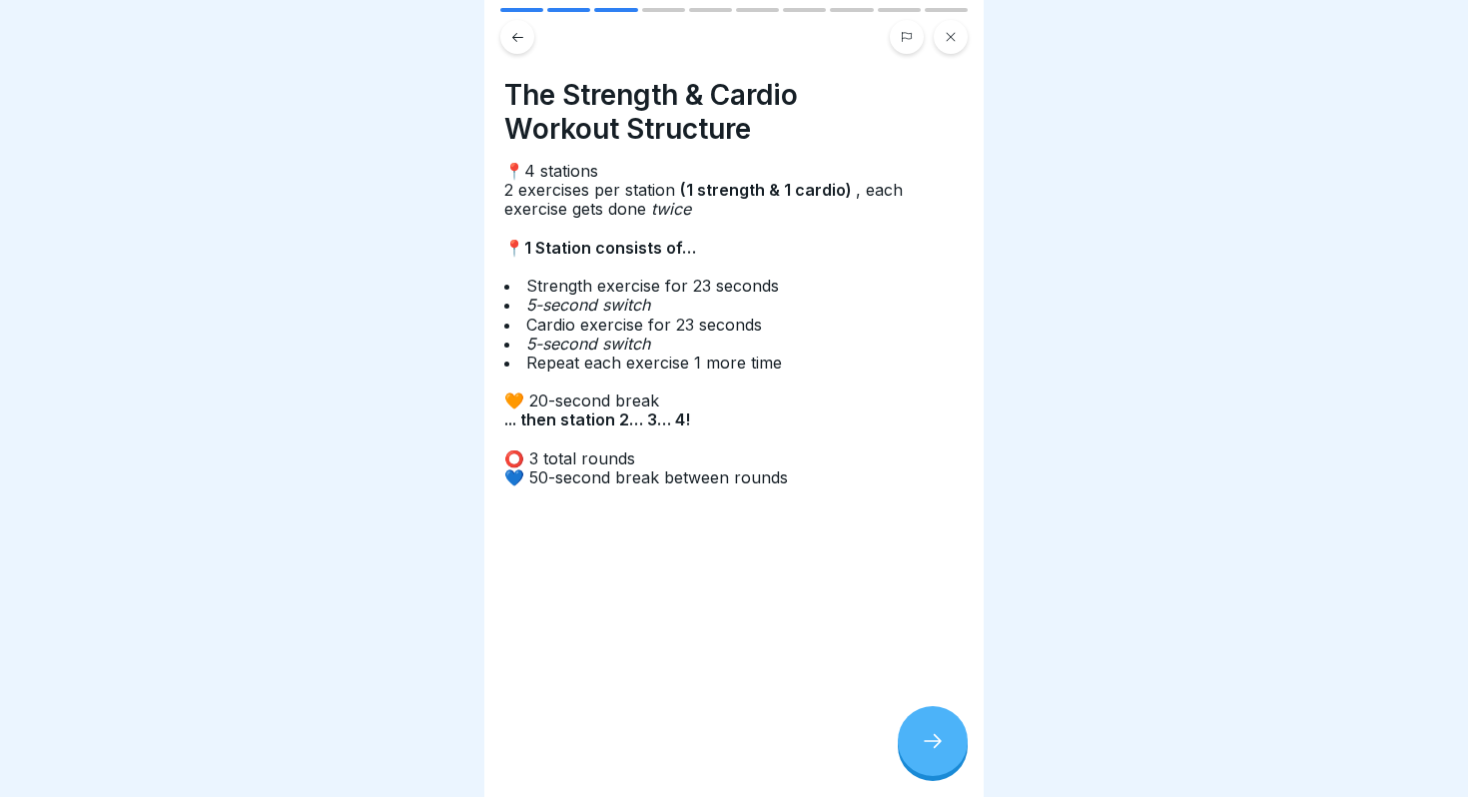
click at [922, 748] on icon at bounding box center [933, 741] width 24 height 24
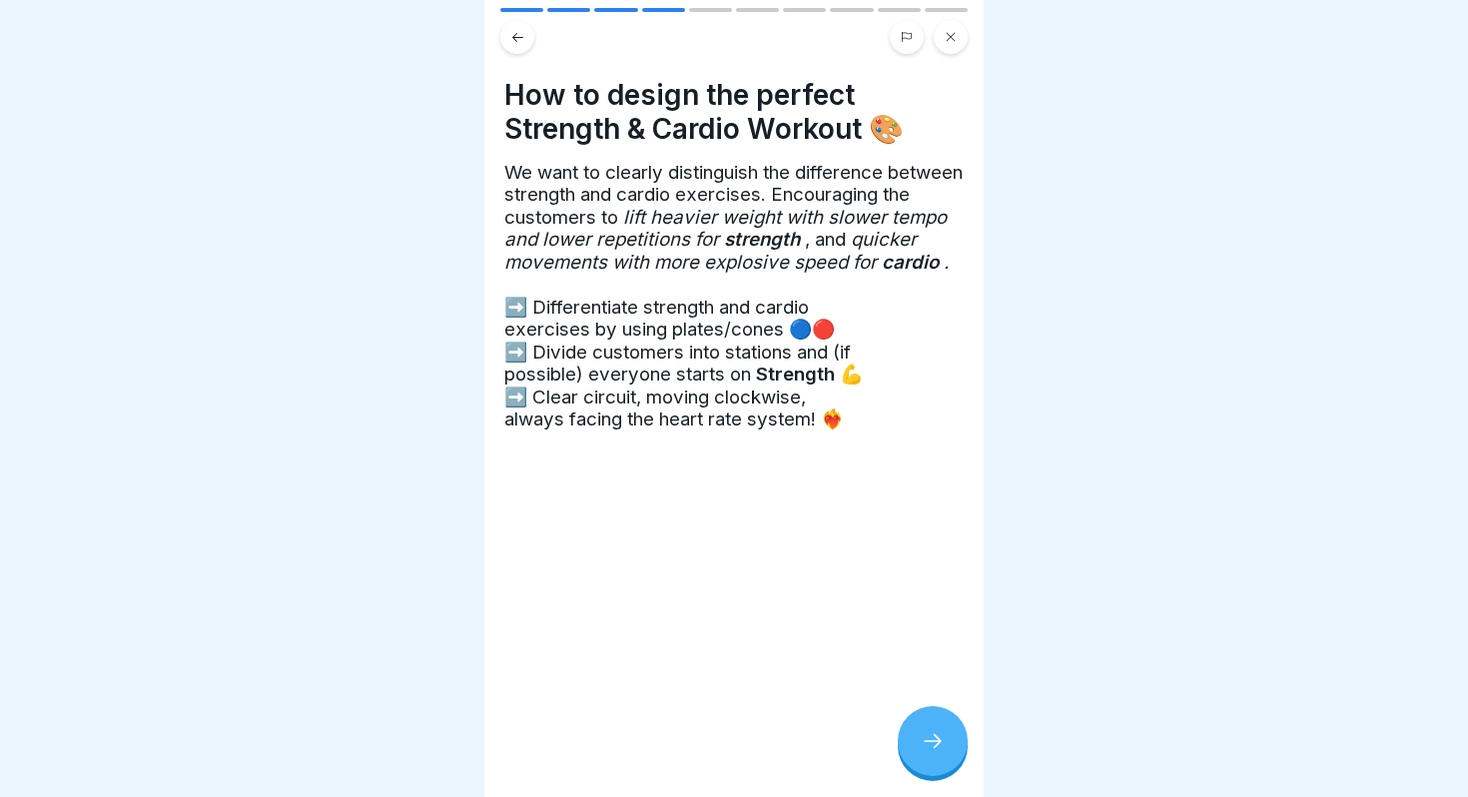
click at [922, 748] on icon at bounding box center [933, 741] width 24 height 24
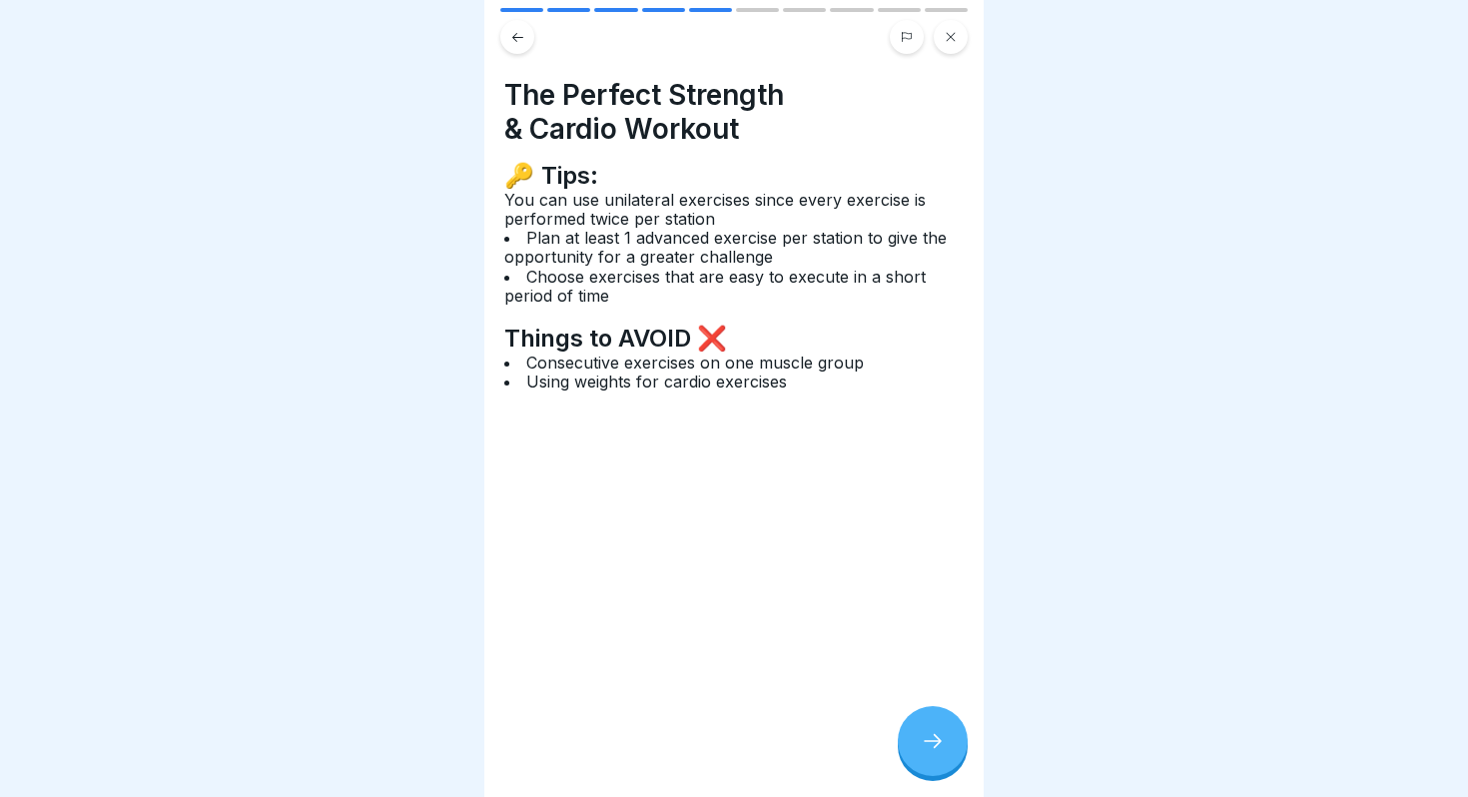
click at [922, 748] on icon at bounding box center [933, 741] width 24 height 24
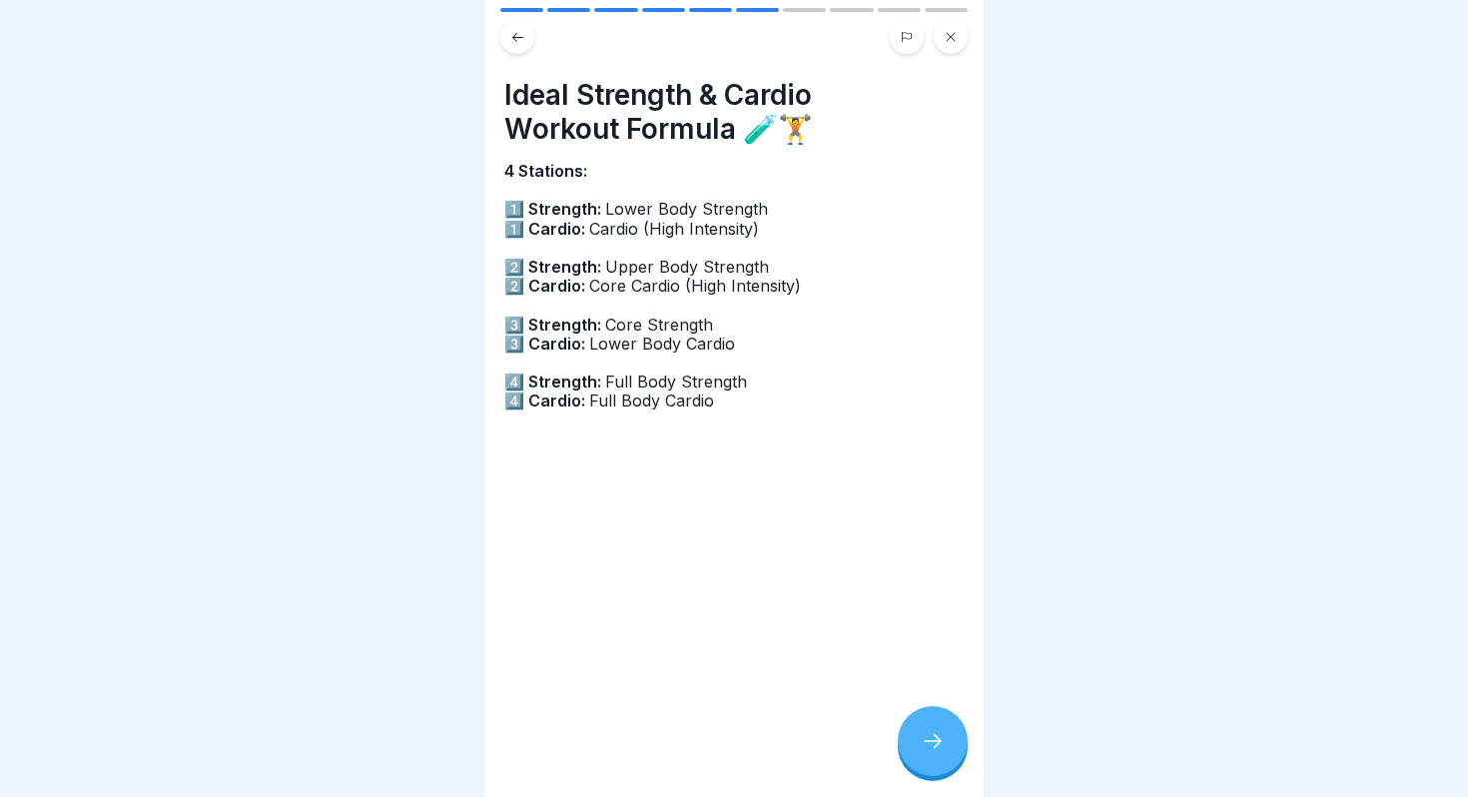
click at [922, 748] on icon at bounding box center [933, 741] width 24 height 24
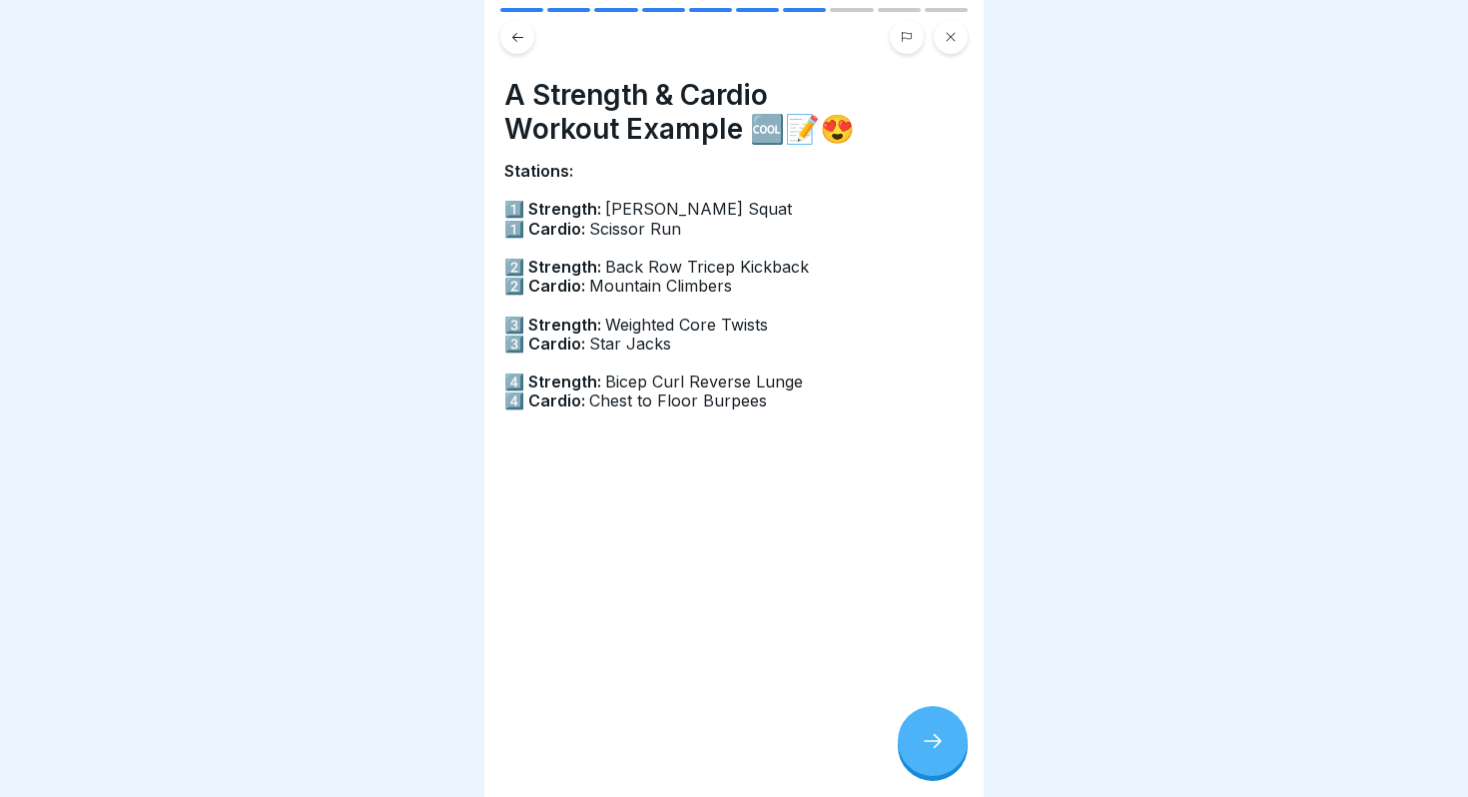
click at [922, 748] on icon at bounding box center [933, 741] width 24 height 24
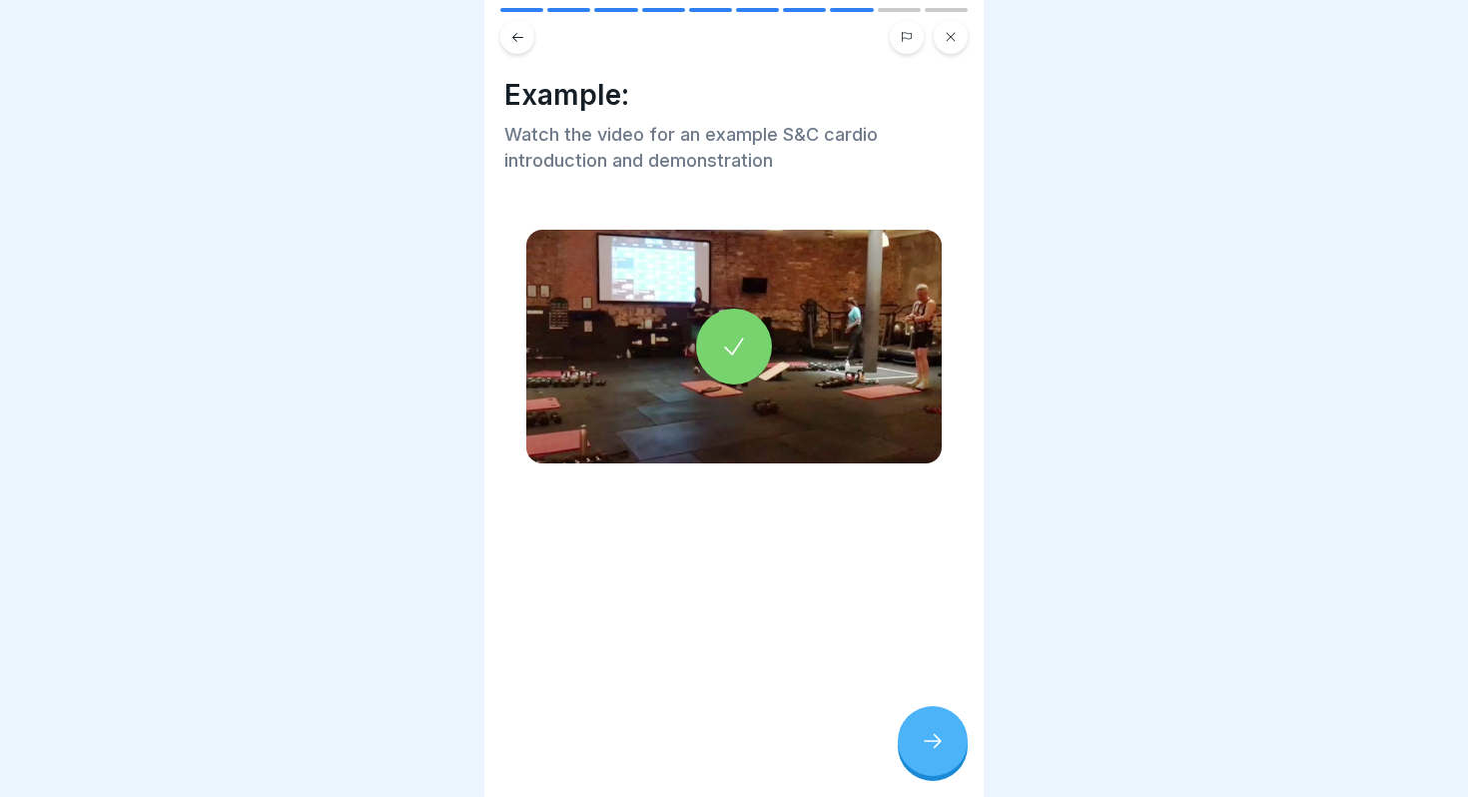
click at [922, 748] on icon at bounding box center [933, 741] width 24 height 24
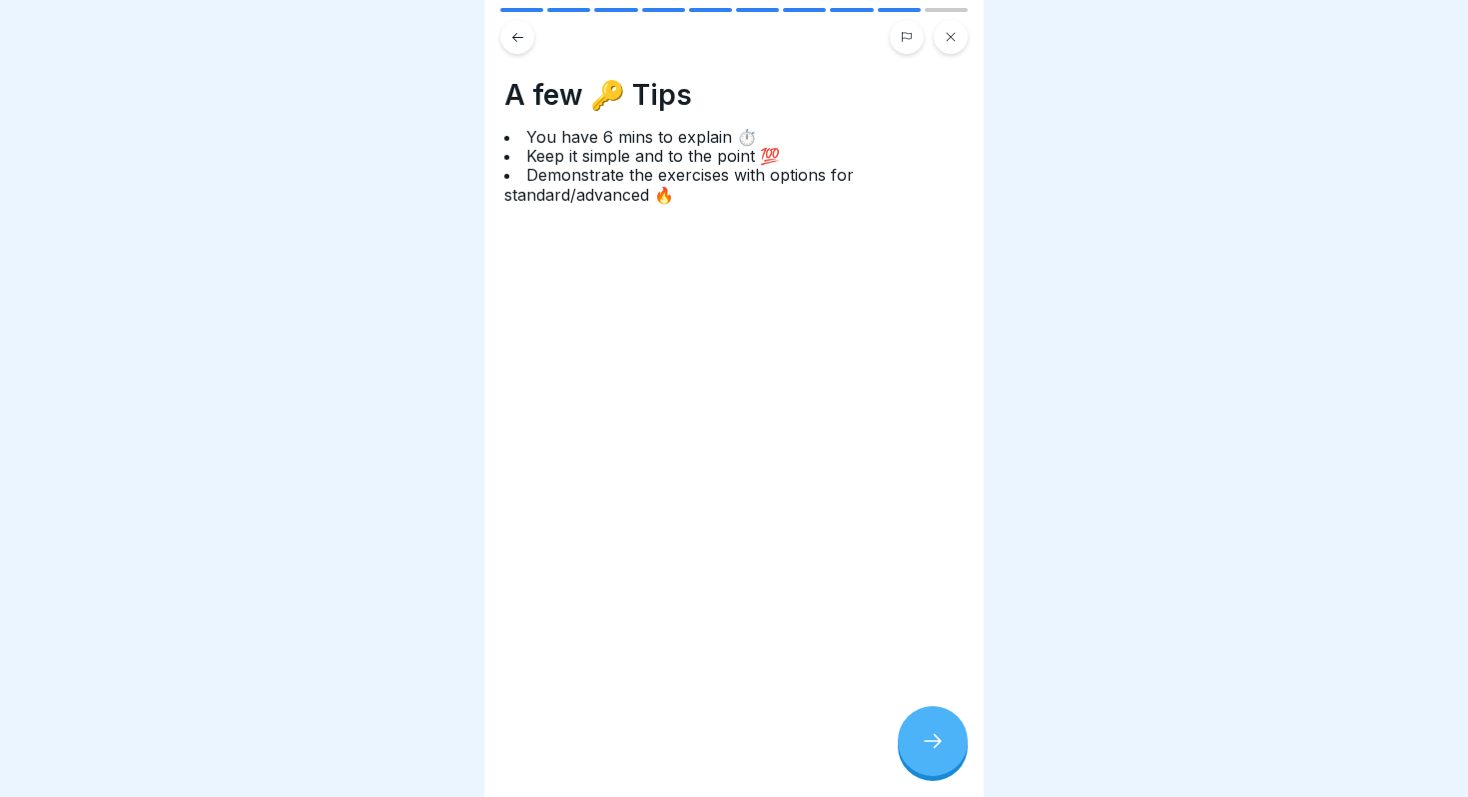
click at [922, 748] on icon at bounding box center [933, 741] width 24 height 24
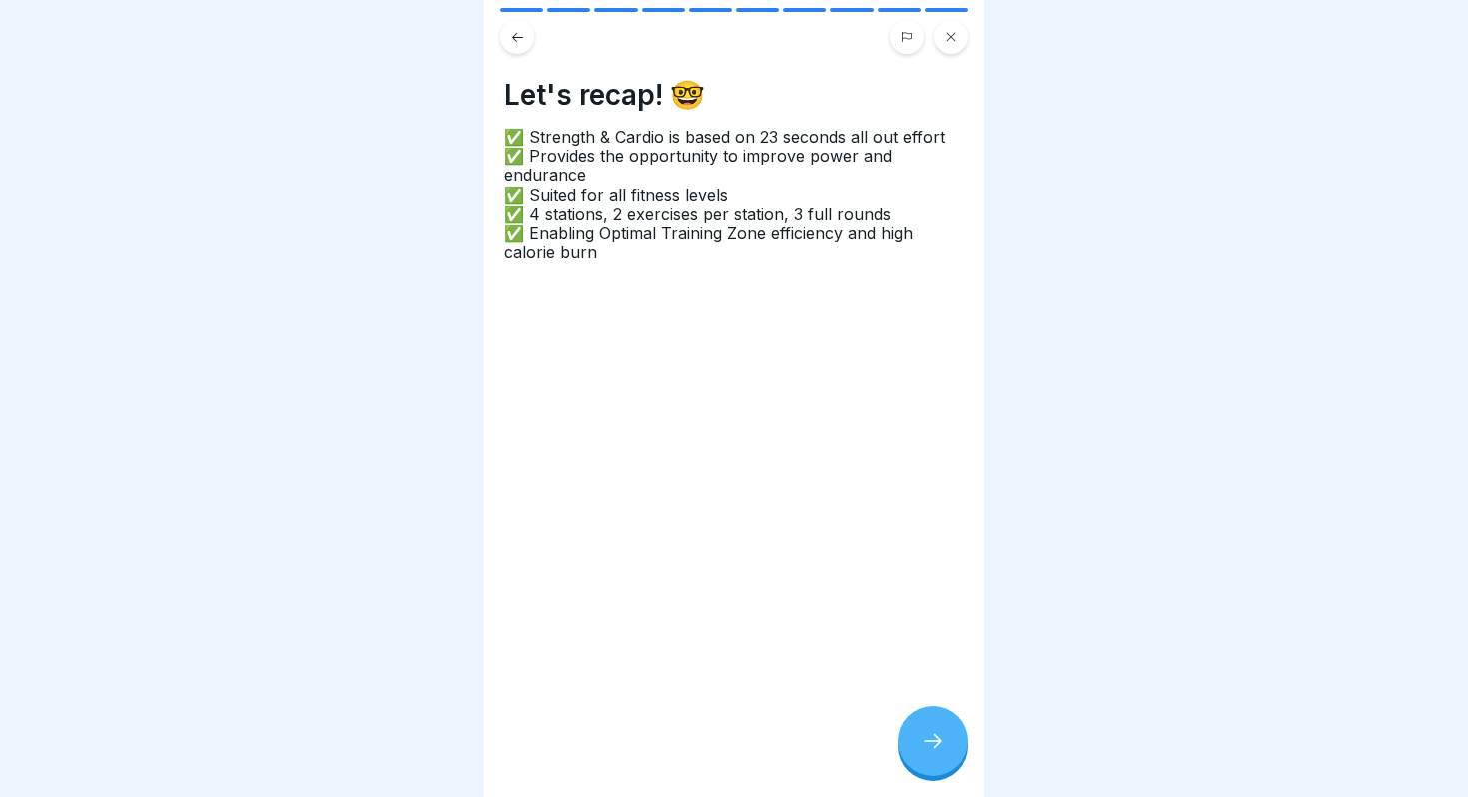
click at [922, 748] on icon at bounding box center [933, 741] width 24 height 24
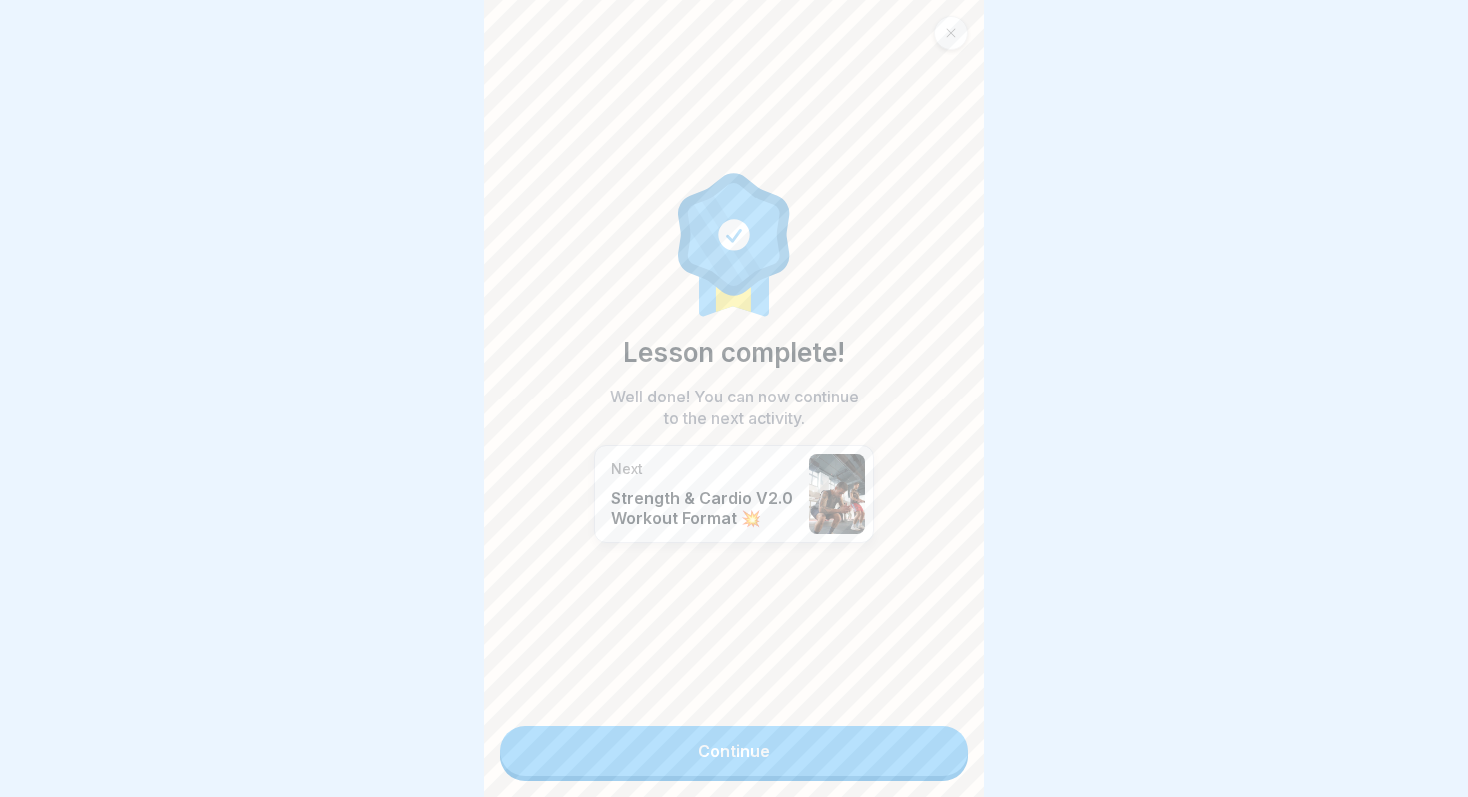
click at [955, 36] on icon at bounding box center [951, 33] width 12 height 12
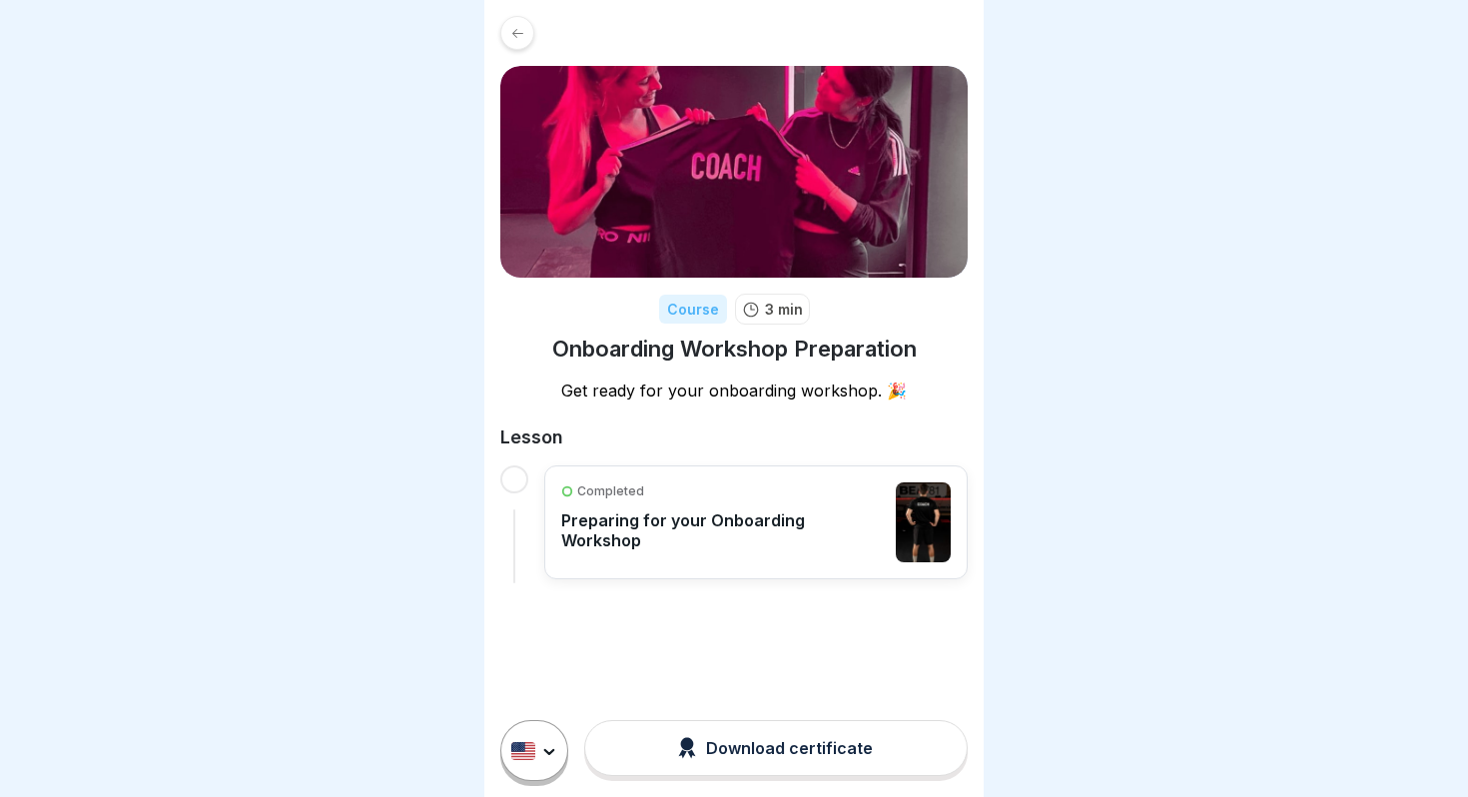
click at [732, 518] on p "Preparing for your Onboarding Workshop" at bounding box center [723, 530] width 325 height 40
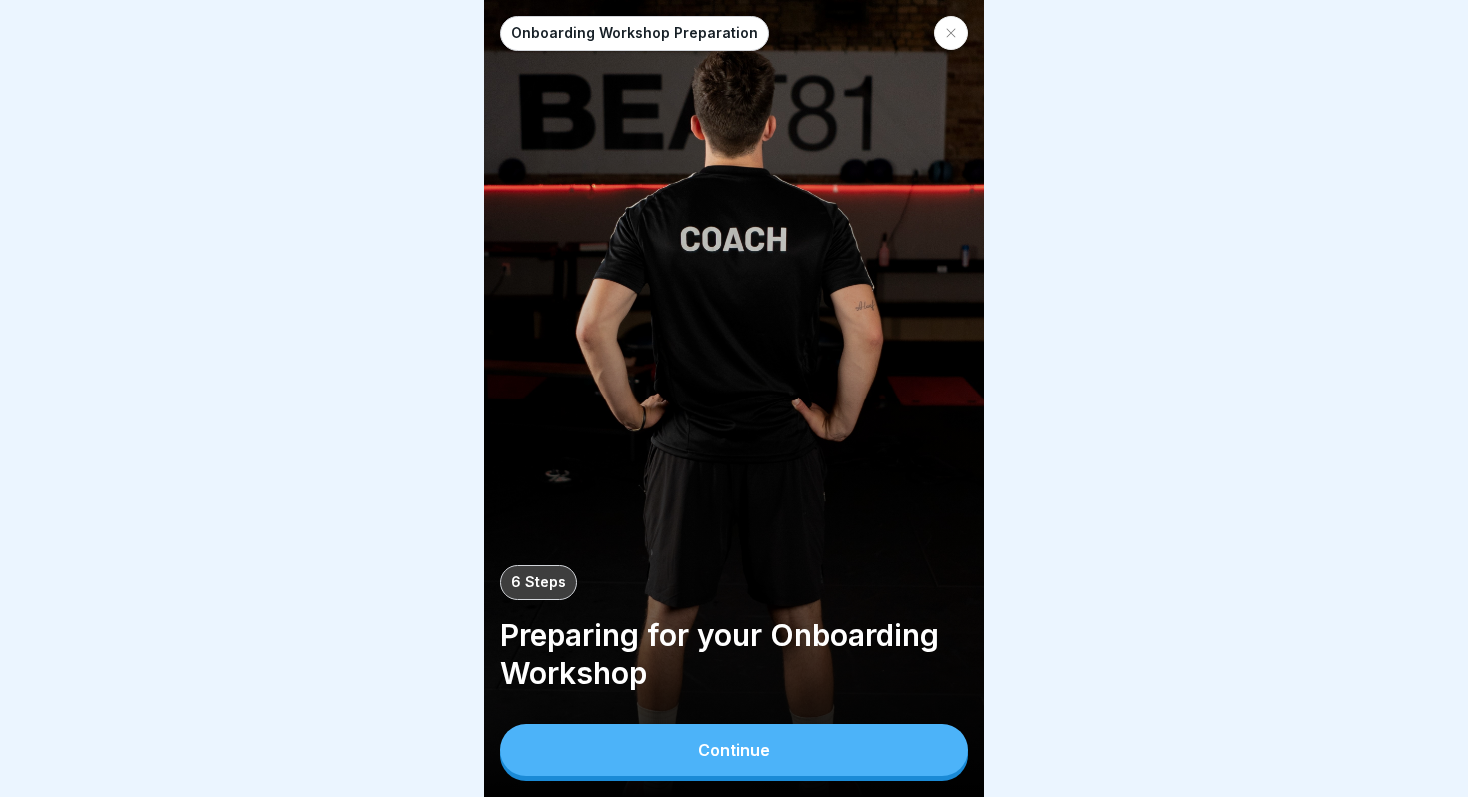
click at [728, 739] on button "Continue" at bounding box center [733, 750] width 467 height 52
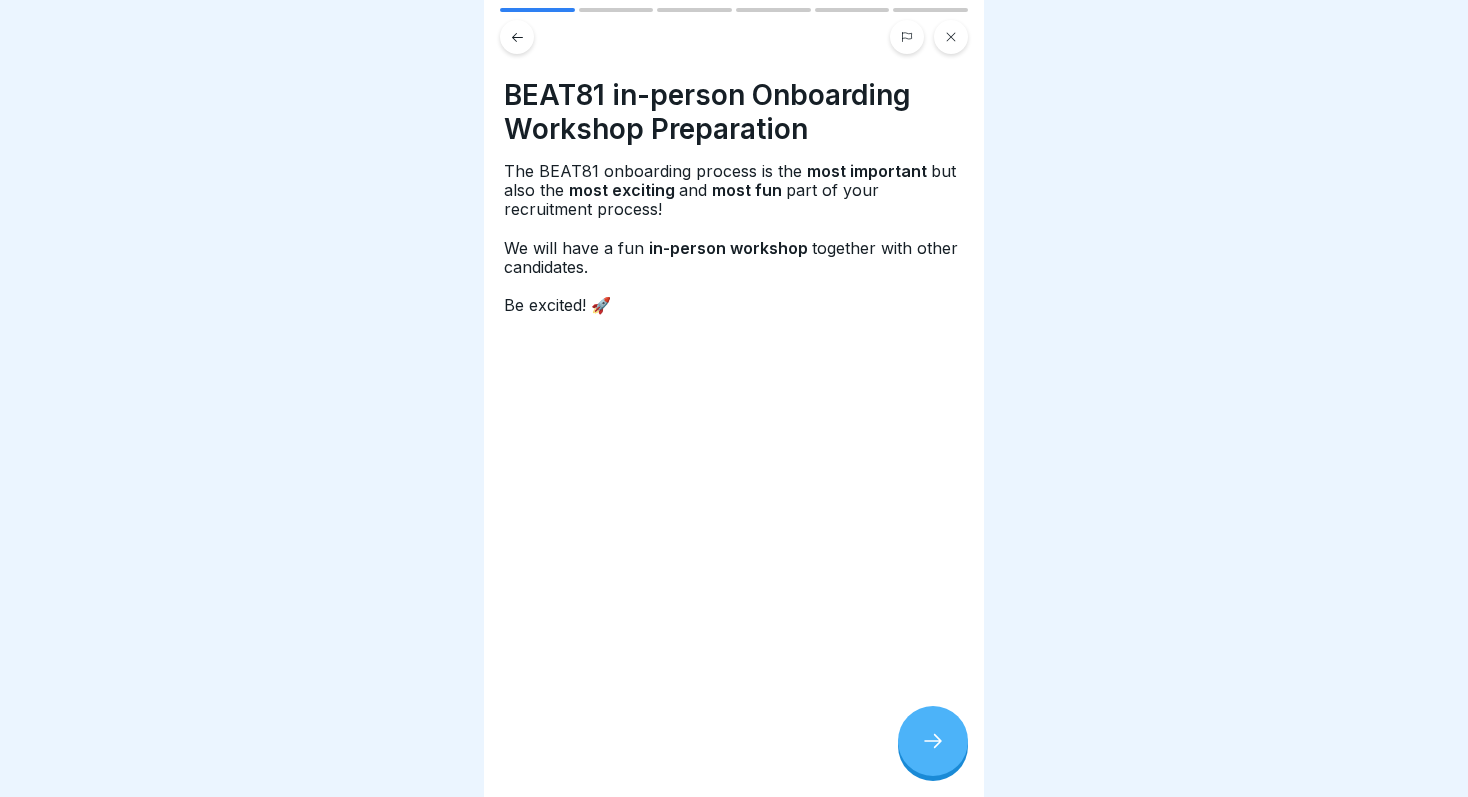
click at [945, 745] on div at bounding box center [933, 741] width 70 height 70
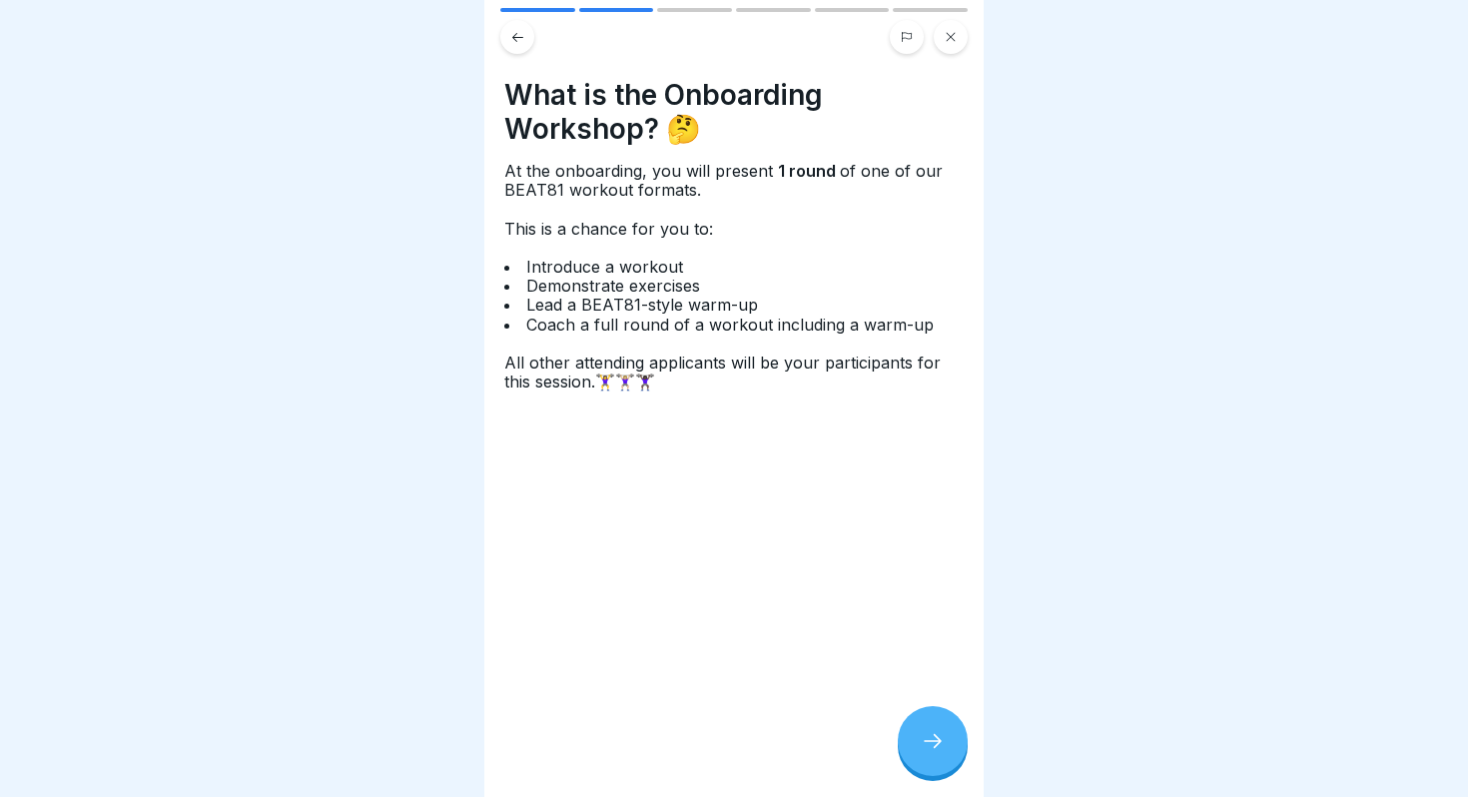
click at [938, 744] on icon at bounding box center [933, 741] width 18 height 14
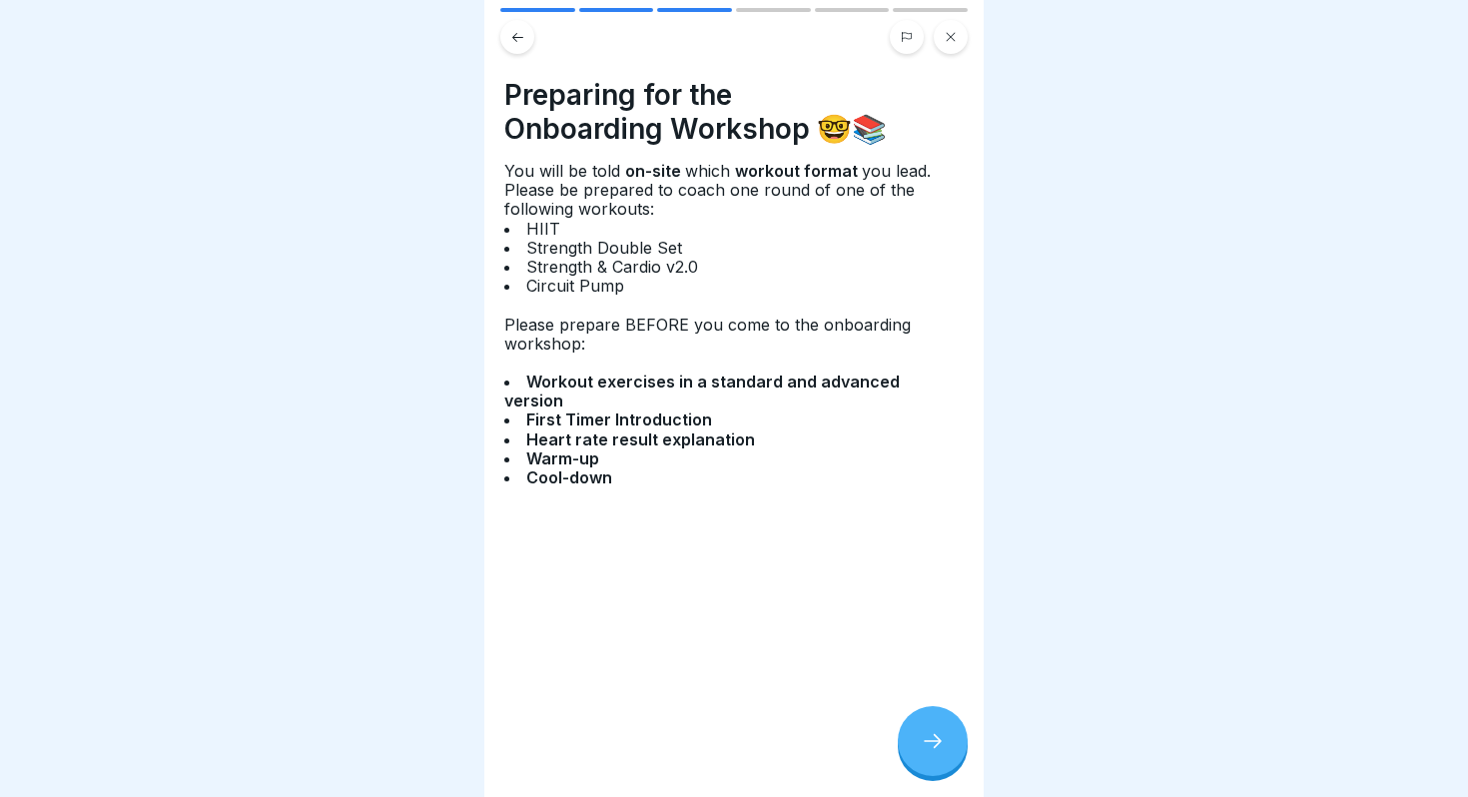
click at [938, 744] on icon at bounding box center [933, 741] width 18 height 14
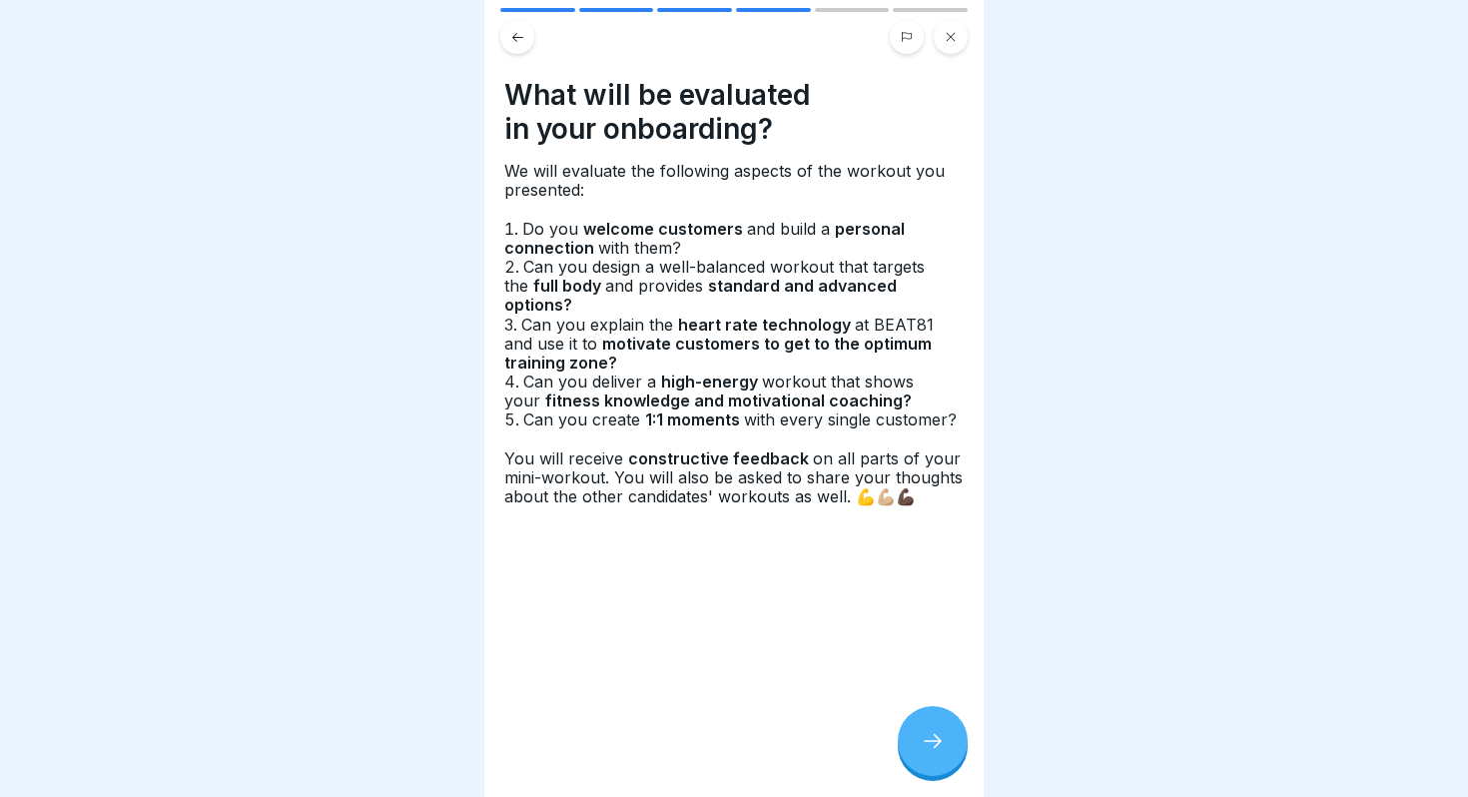
click at [934, 737] on icon at bounding box center [933, 741] width 24 height 24
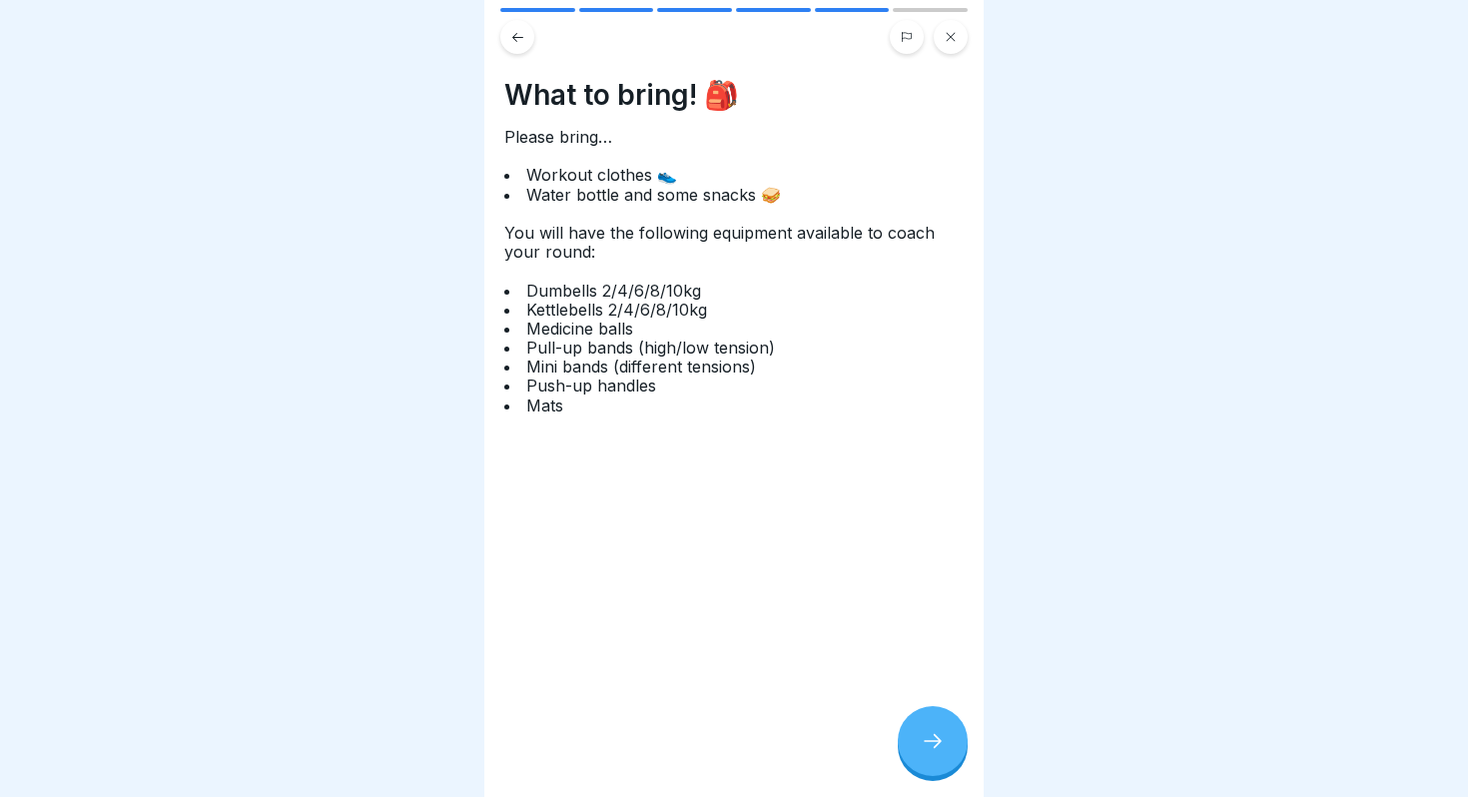
click at [934, 737] on icon at bounding box center [933, 741] width 24 height 24
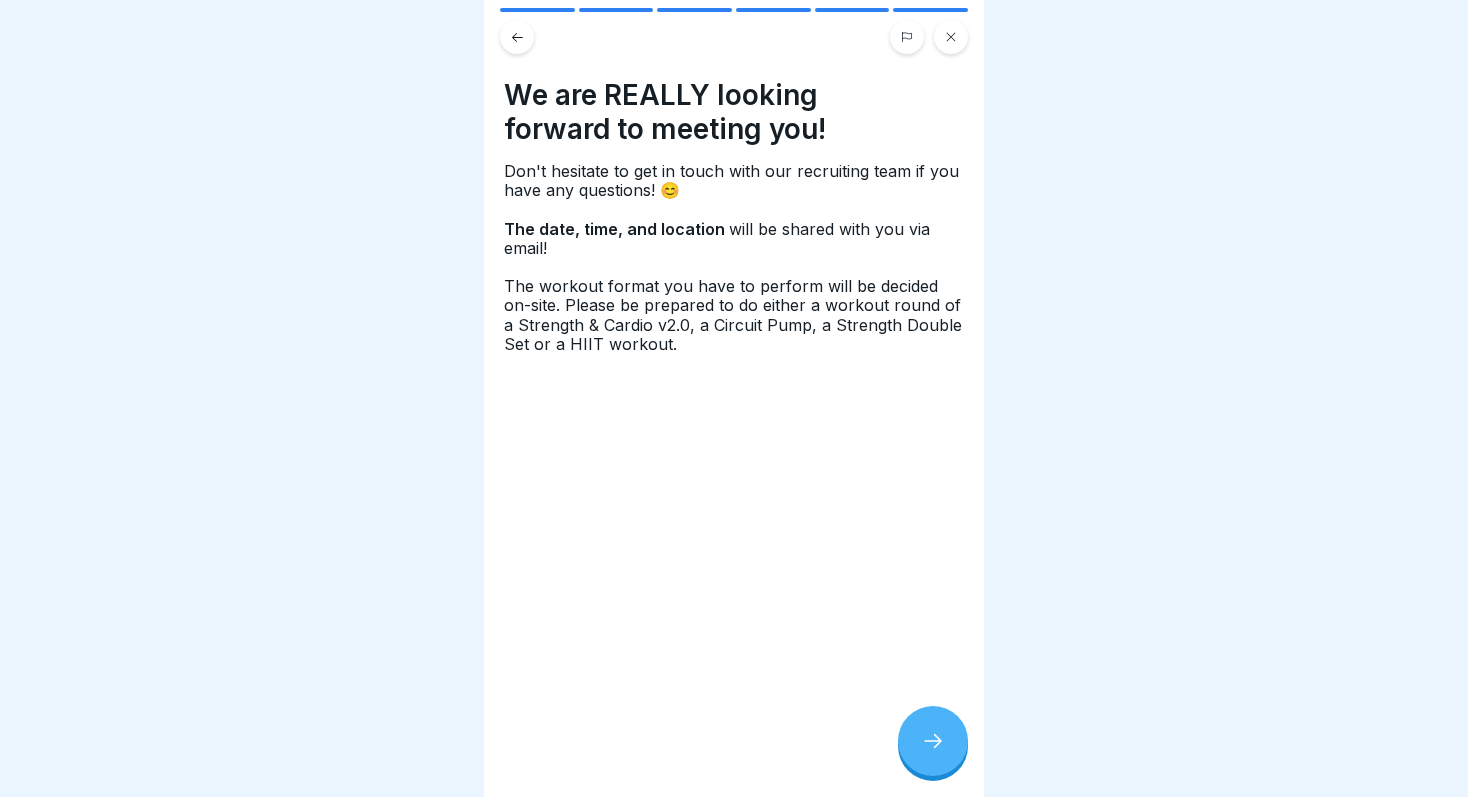
click at [933, 720] on div at bounding box center [933, 741] width 70 height 70
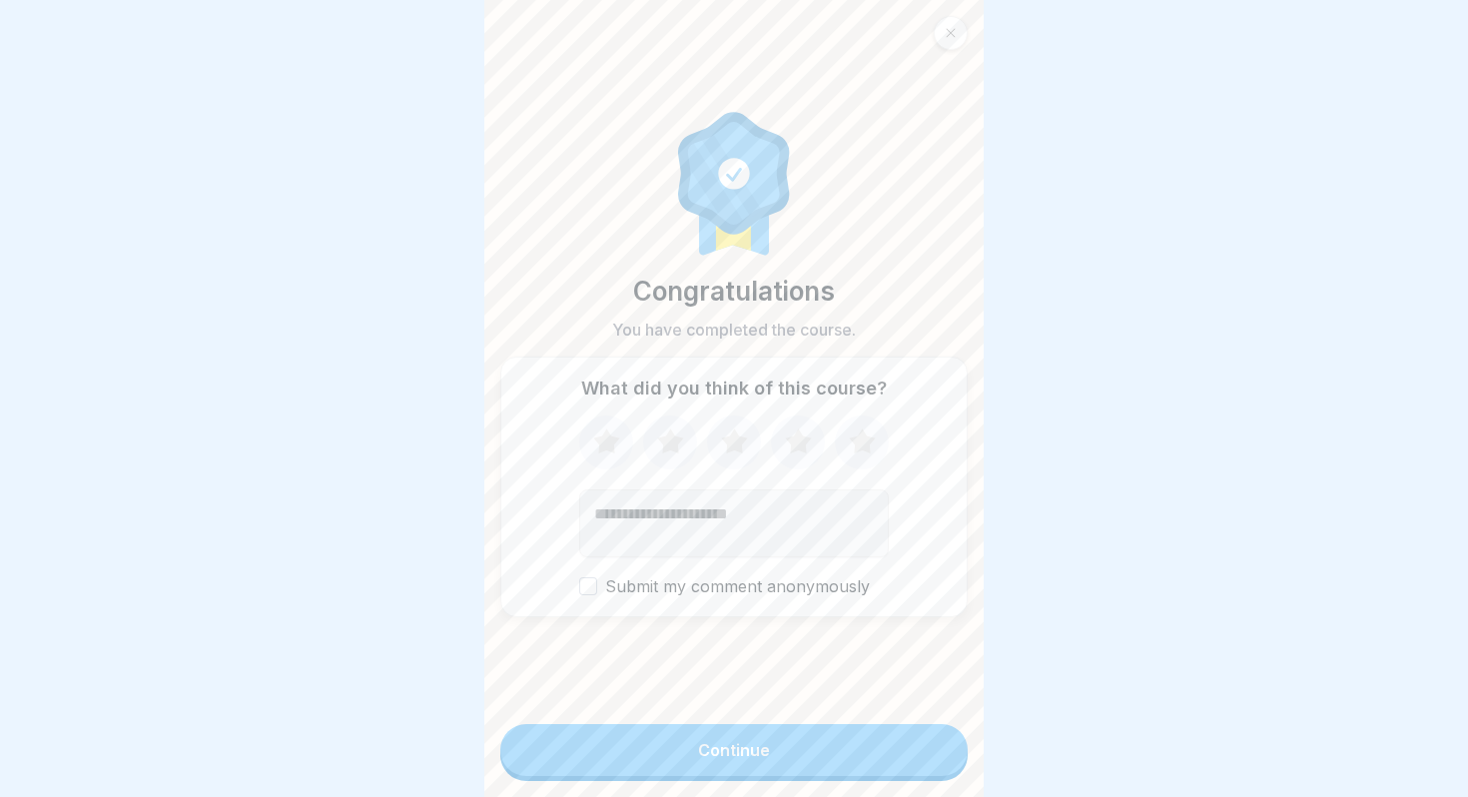
click at [955, 26] on div at bounding box center [951, 33] width 34 height 34
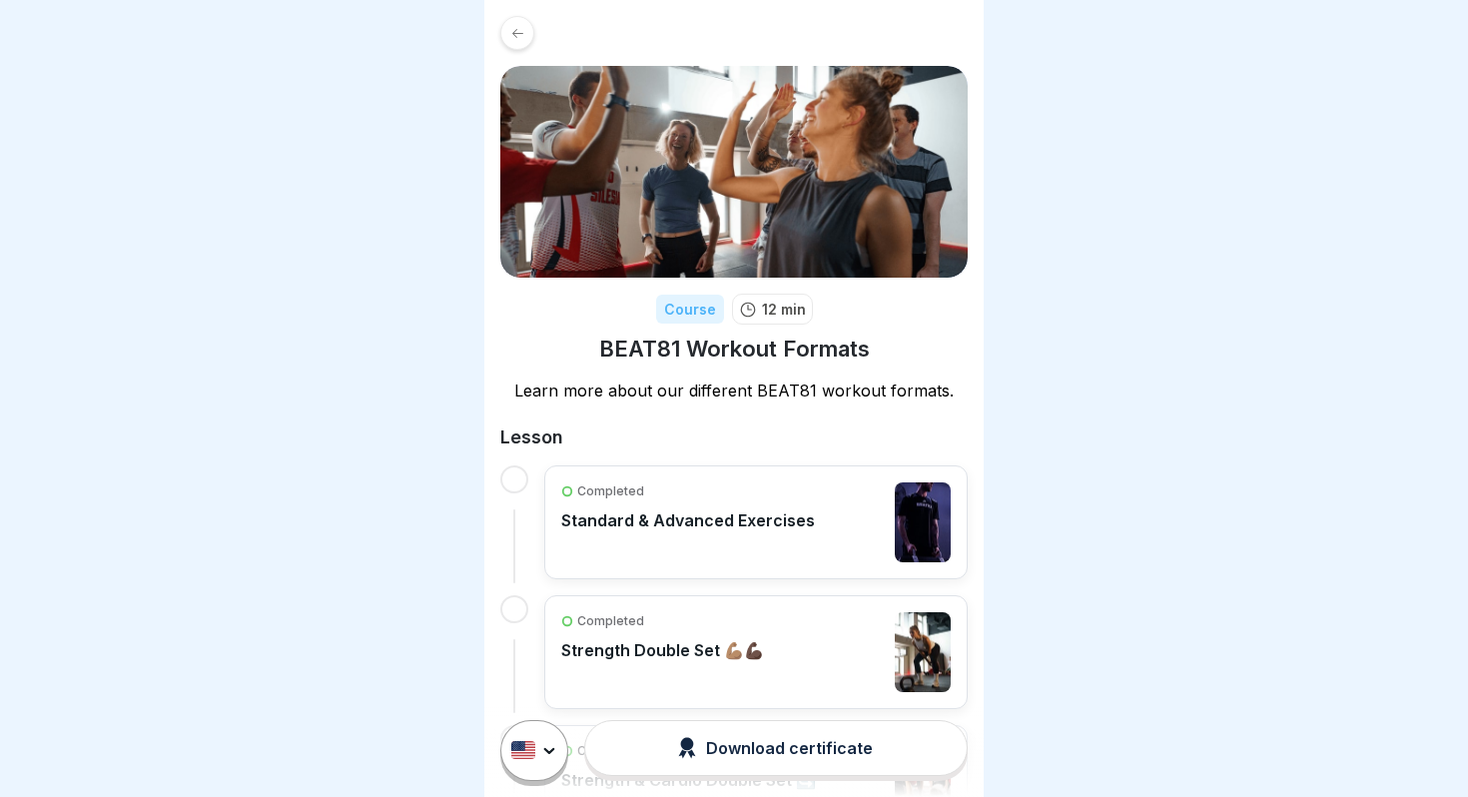
click at [517, 33] on icon at bounding box center [517, 32] width 11 height 9
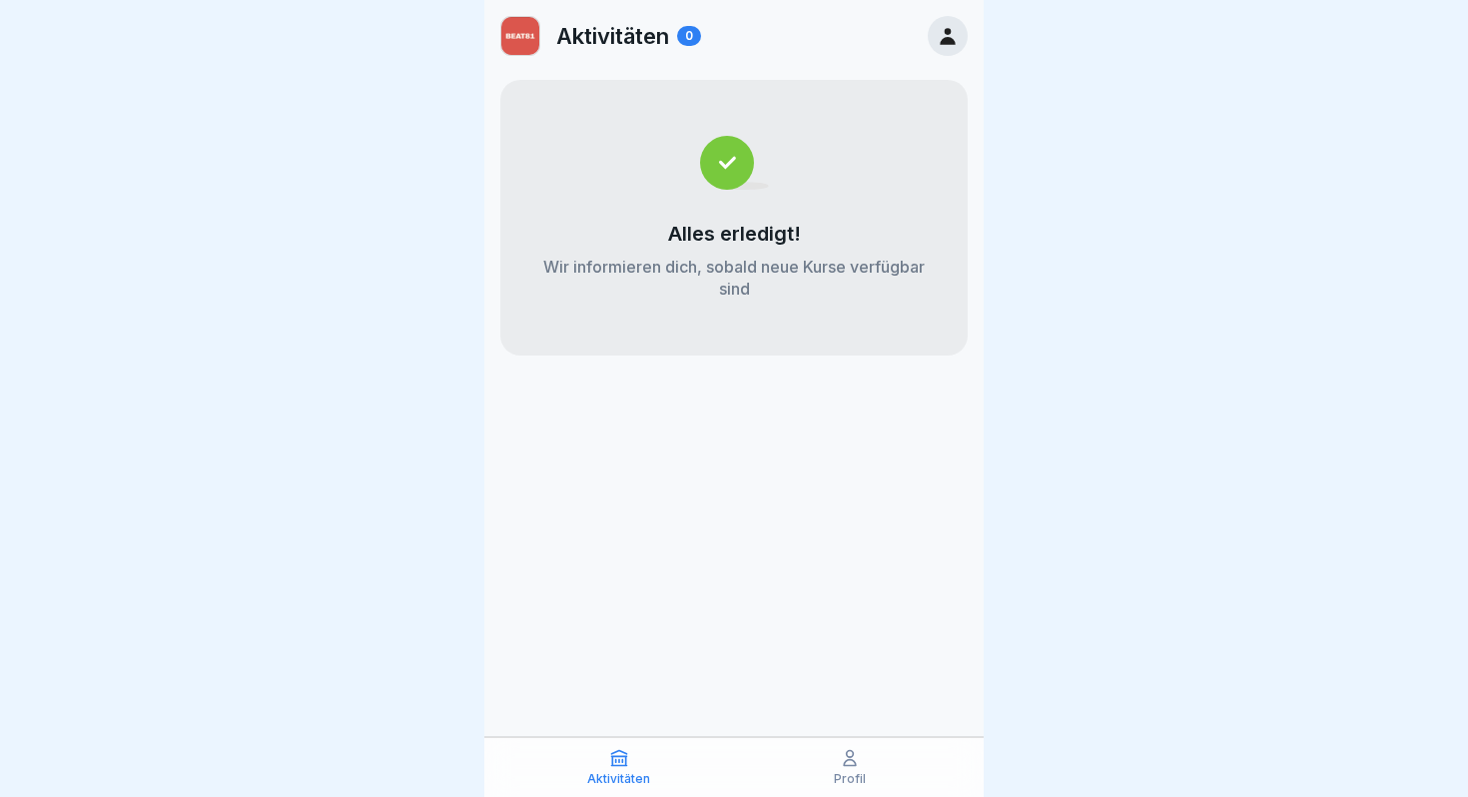
click at [943, 44] on icon at bounding box center [947, 36] width 15 height 17
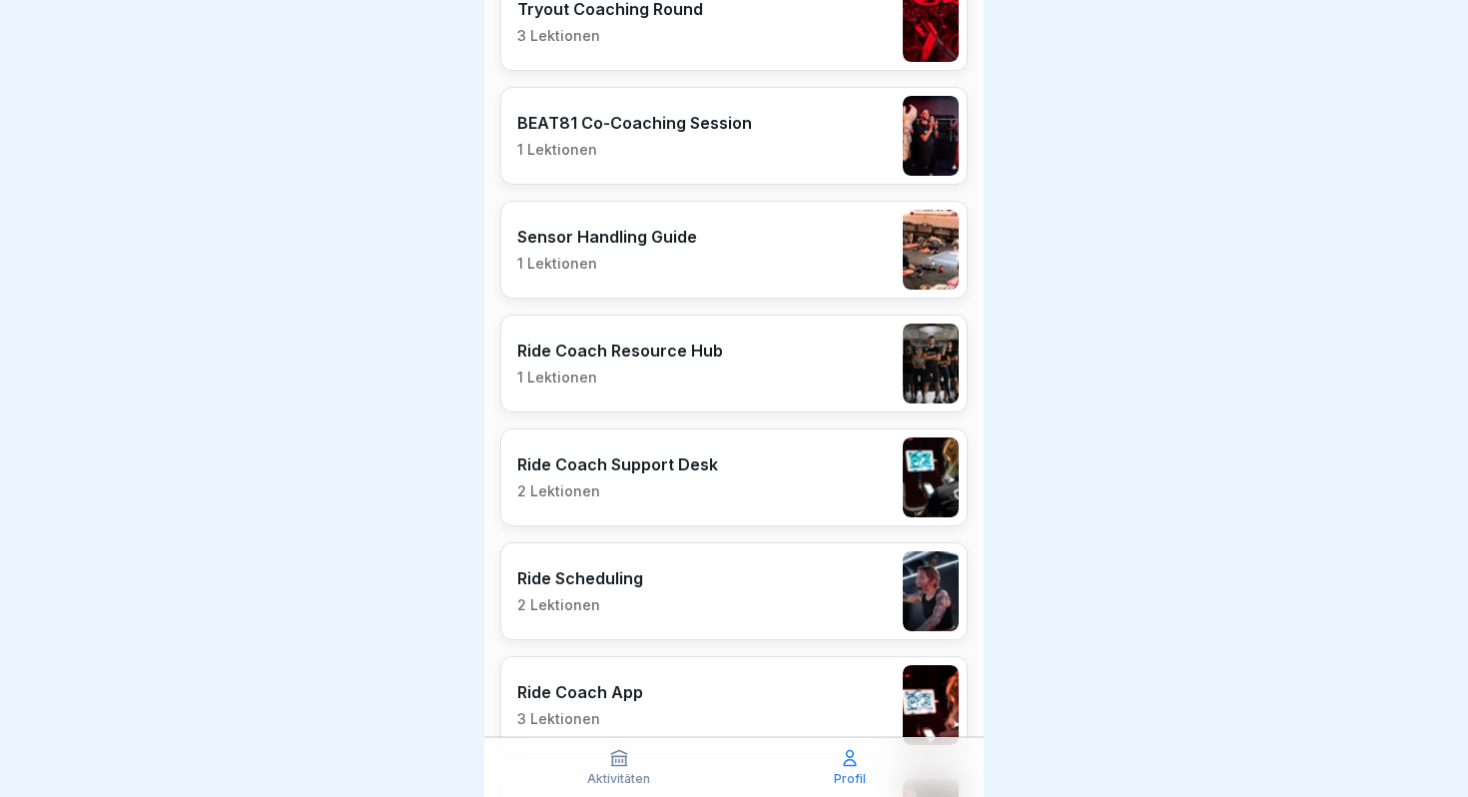
scroll to position [688, 0]
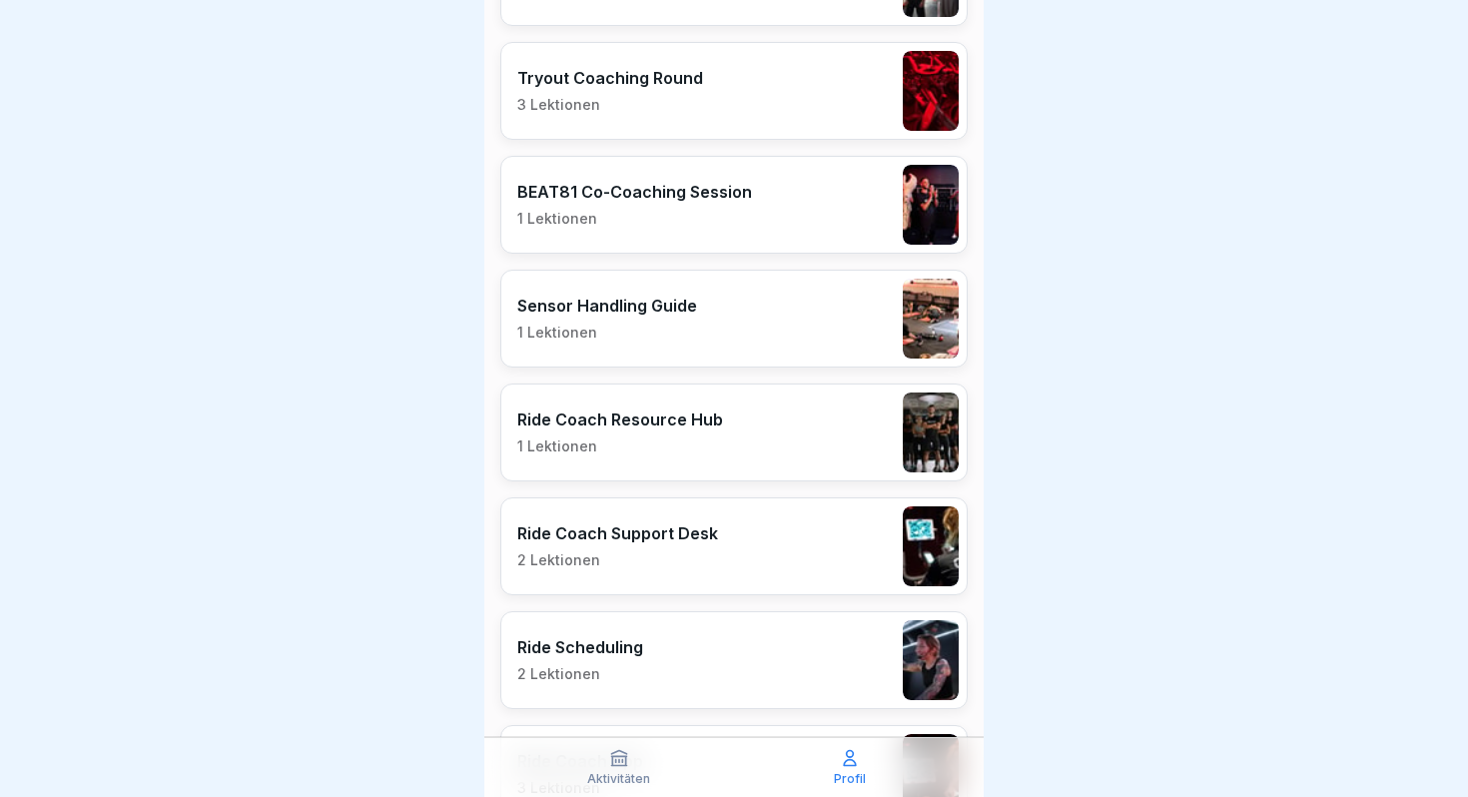
click at [685, 344] on div "Sensor Handling Guide 1 Lektionen" at bounding box center [733, 319] width 467 height 98
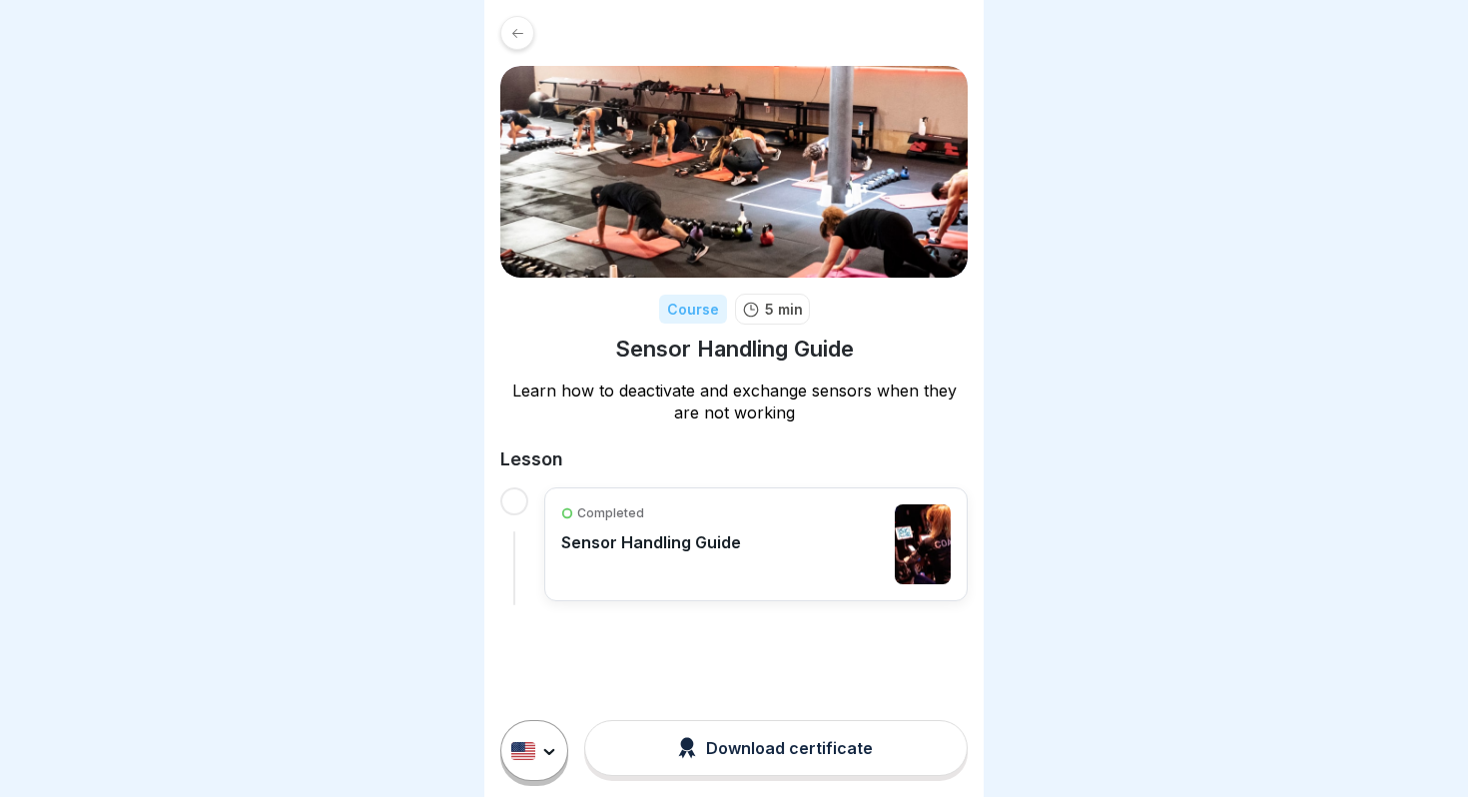
click at [684, 572] on div "Completed Sensor Handling Guide" at bounding box center [651, 544] width 180 height 80
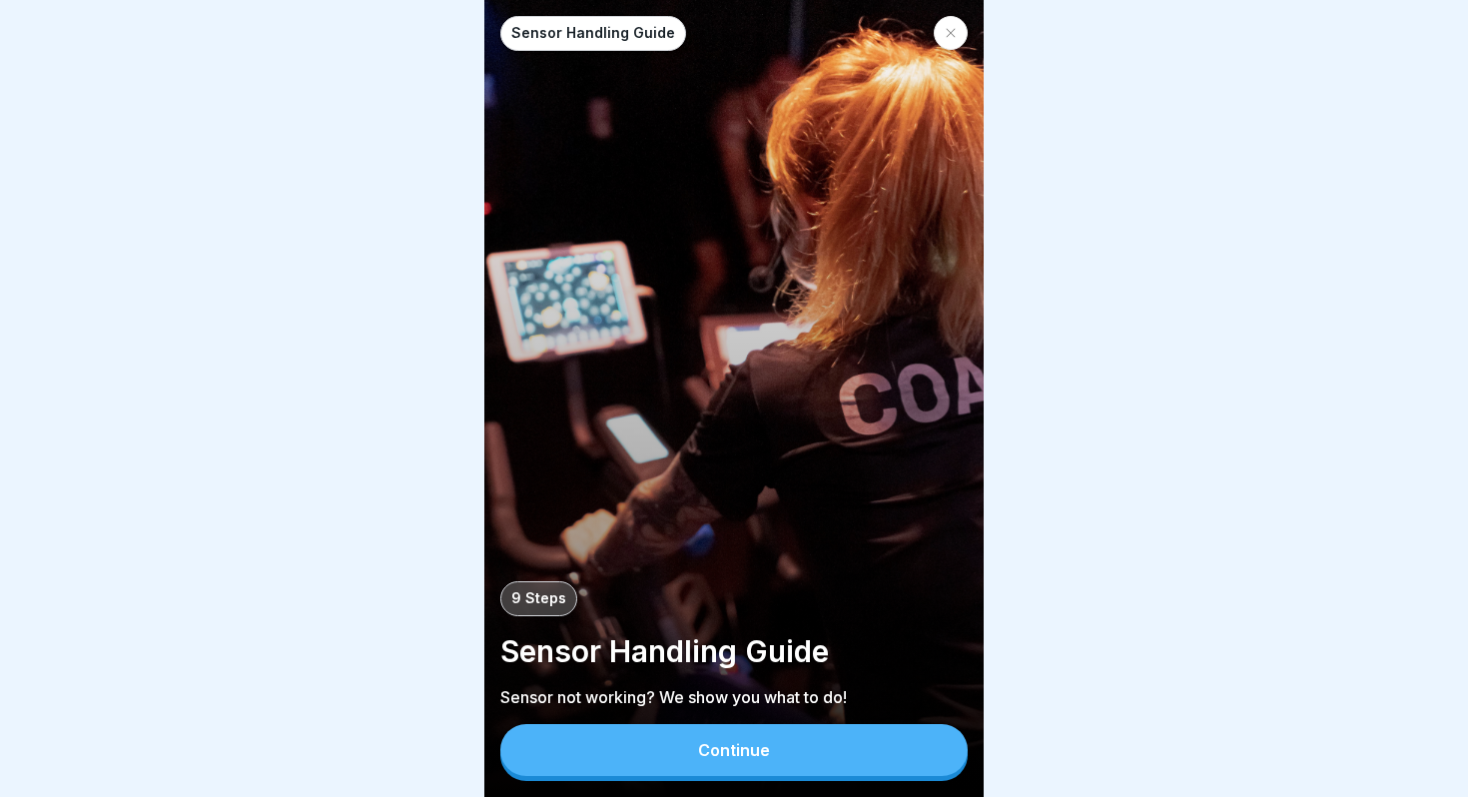
click at [791, 768] on button "Continue" at bounding box center [733, 750] width 467 height 52
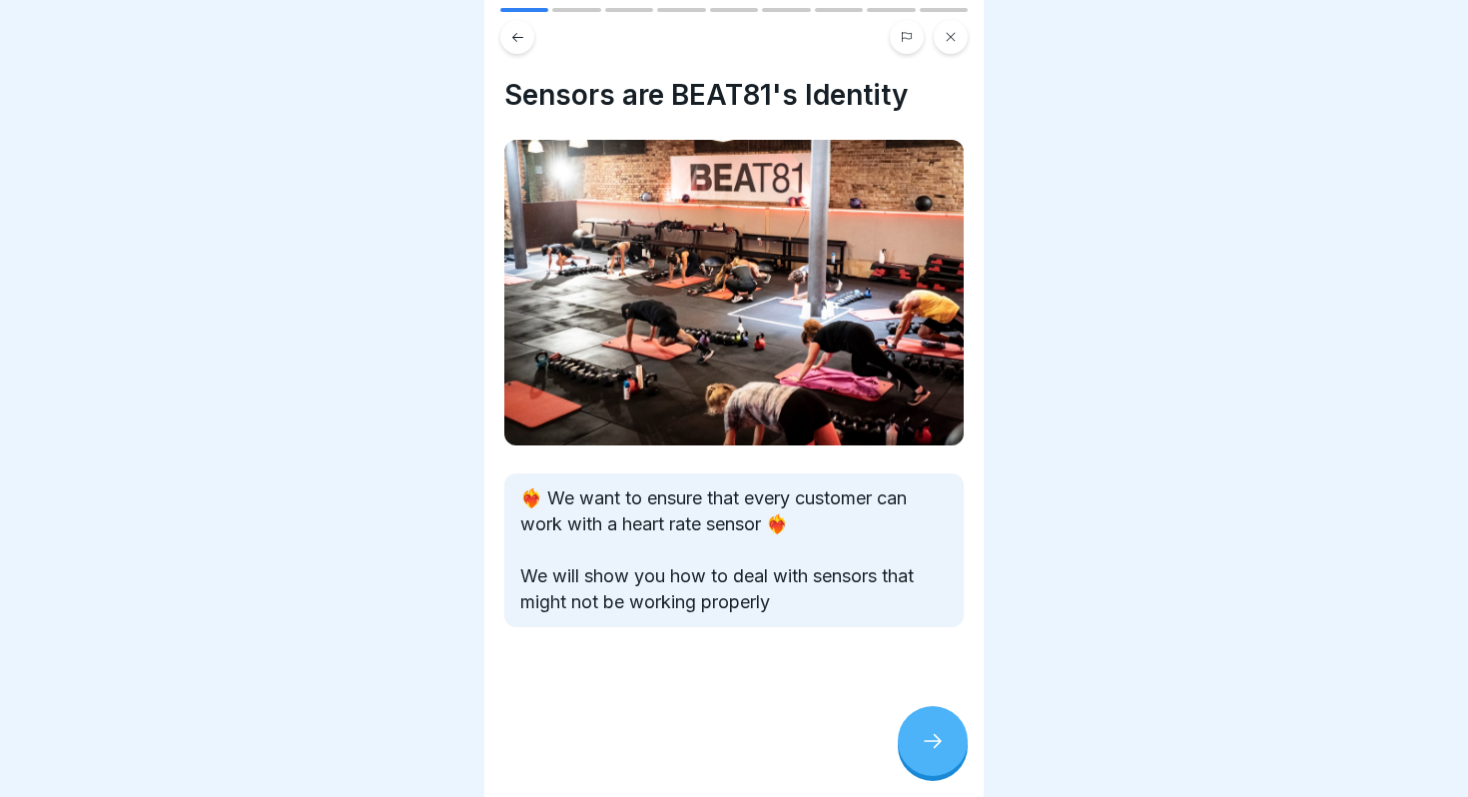
click at [936, 756] on div at bounding box center [933, 741] width 70 height 70
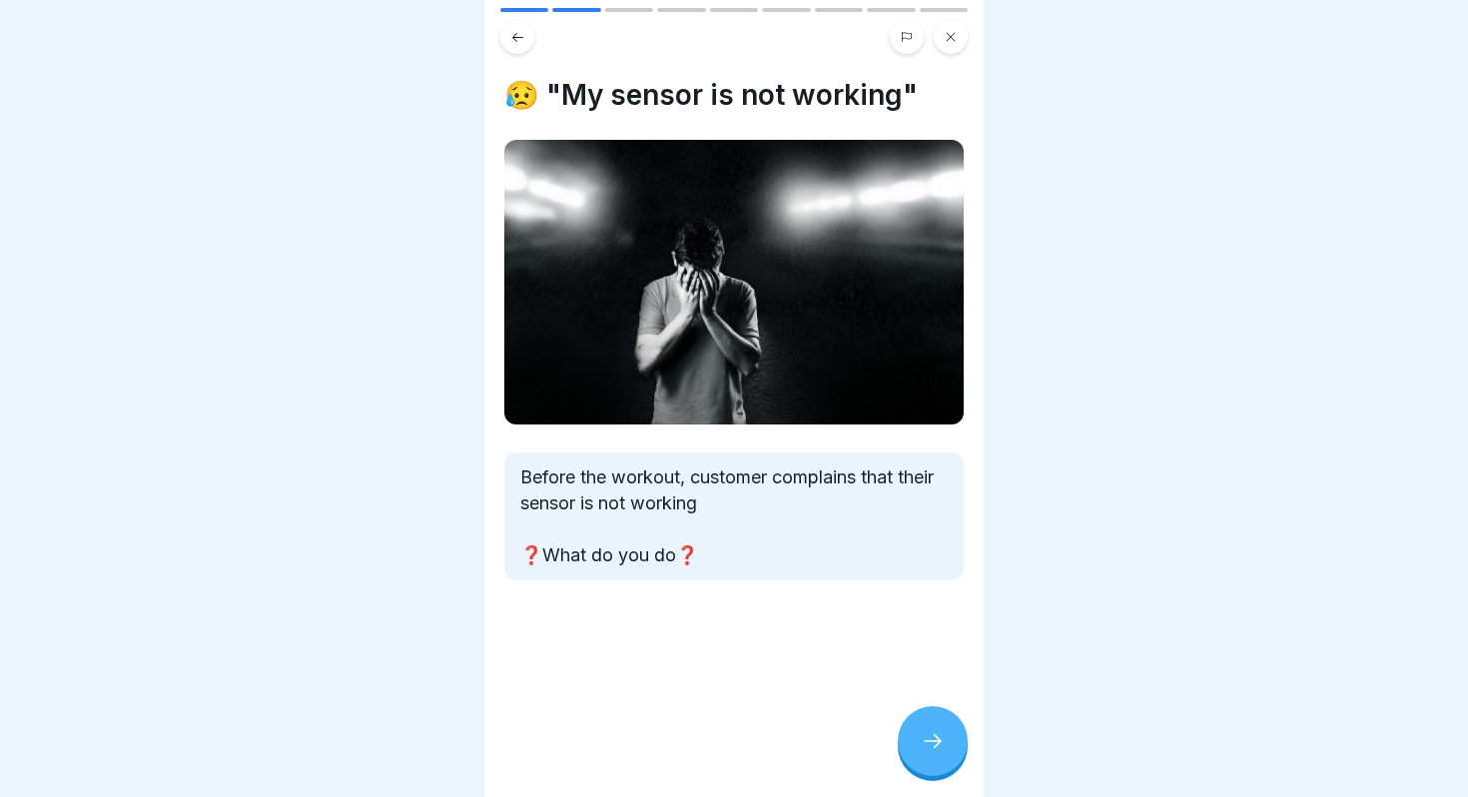
click at [931, 740] on icon at bounding box center [933, 741] width 24 height 24
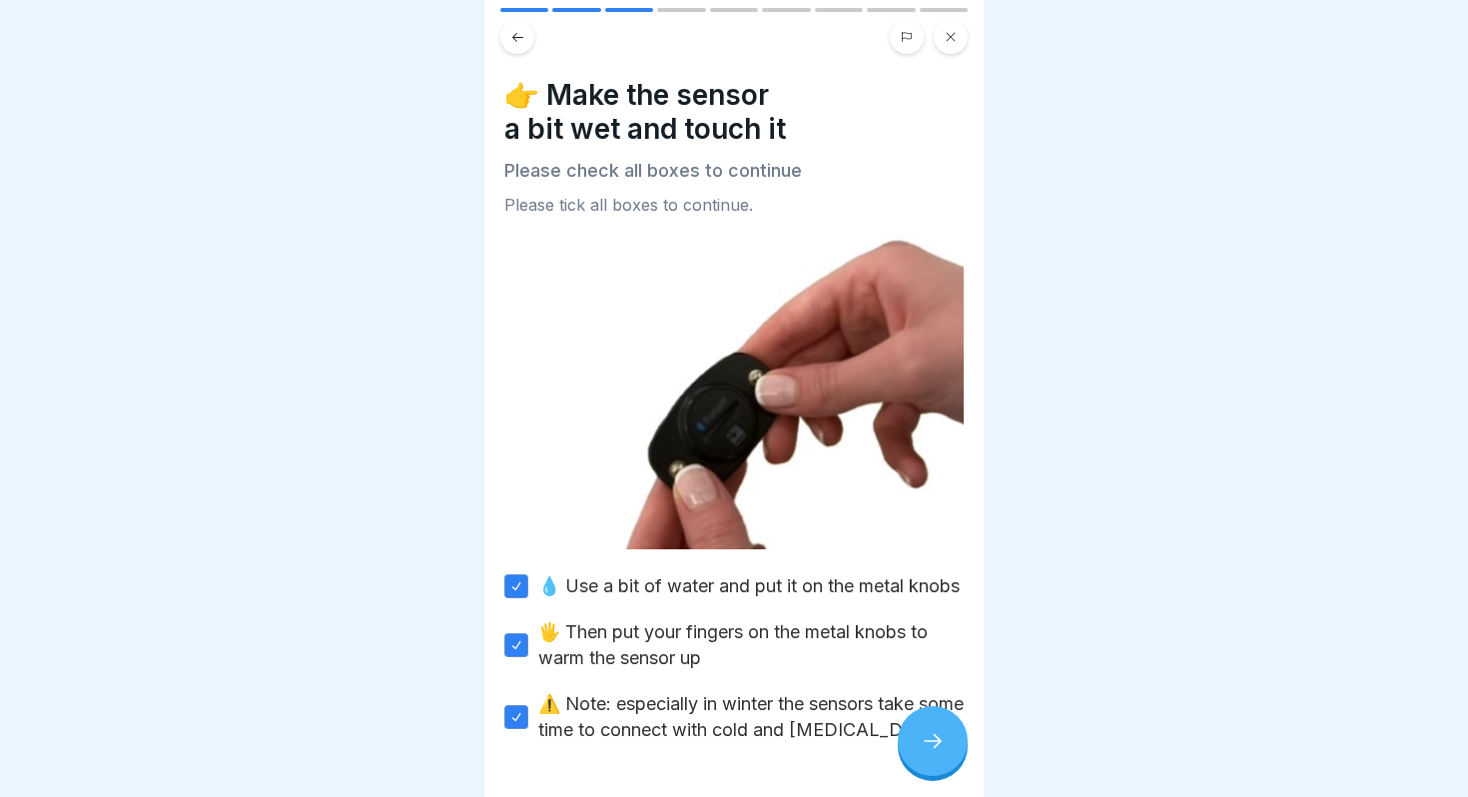
click at [931, 740] on icon at bounding box center [933, 741] width 24 height 24
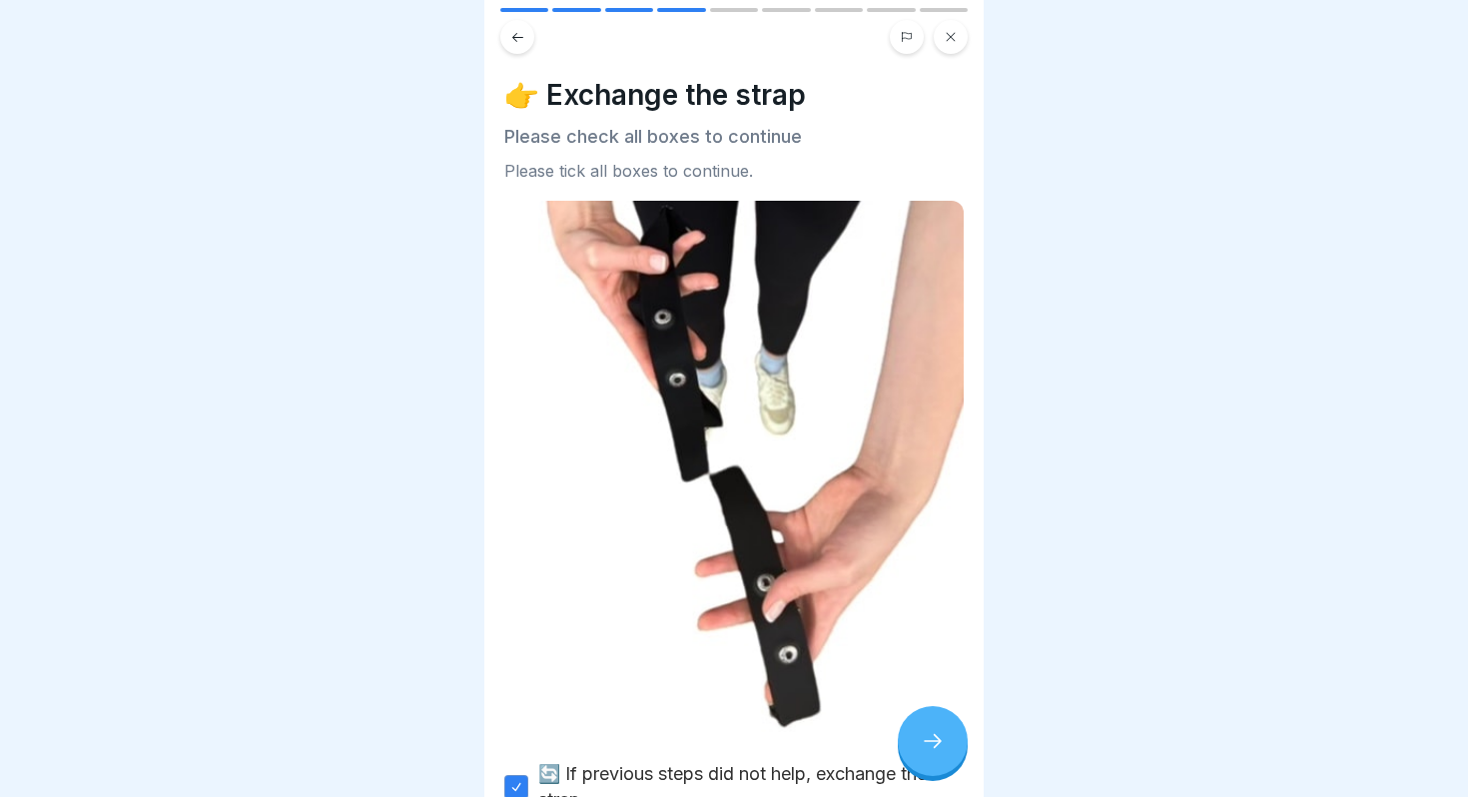
click at [931, 740] on icon at bounding box center [933, 741] width 24 height 24
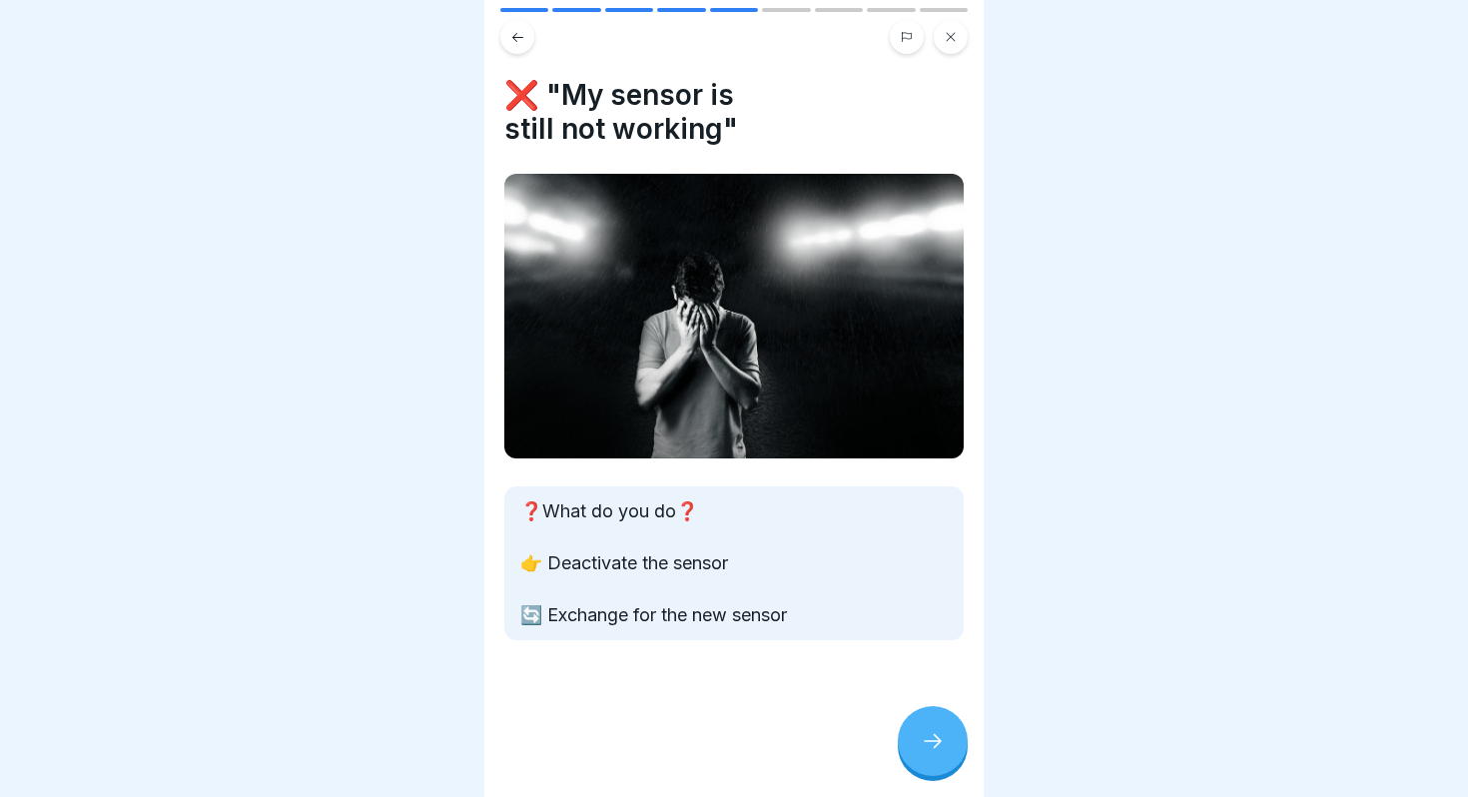
click at [931, 740] on icon at bounding box center [933, 741] width 24 height 24
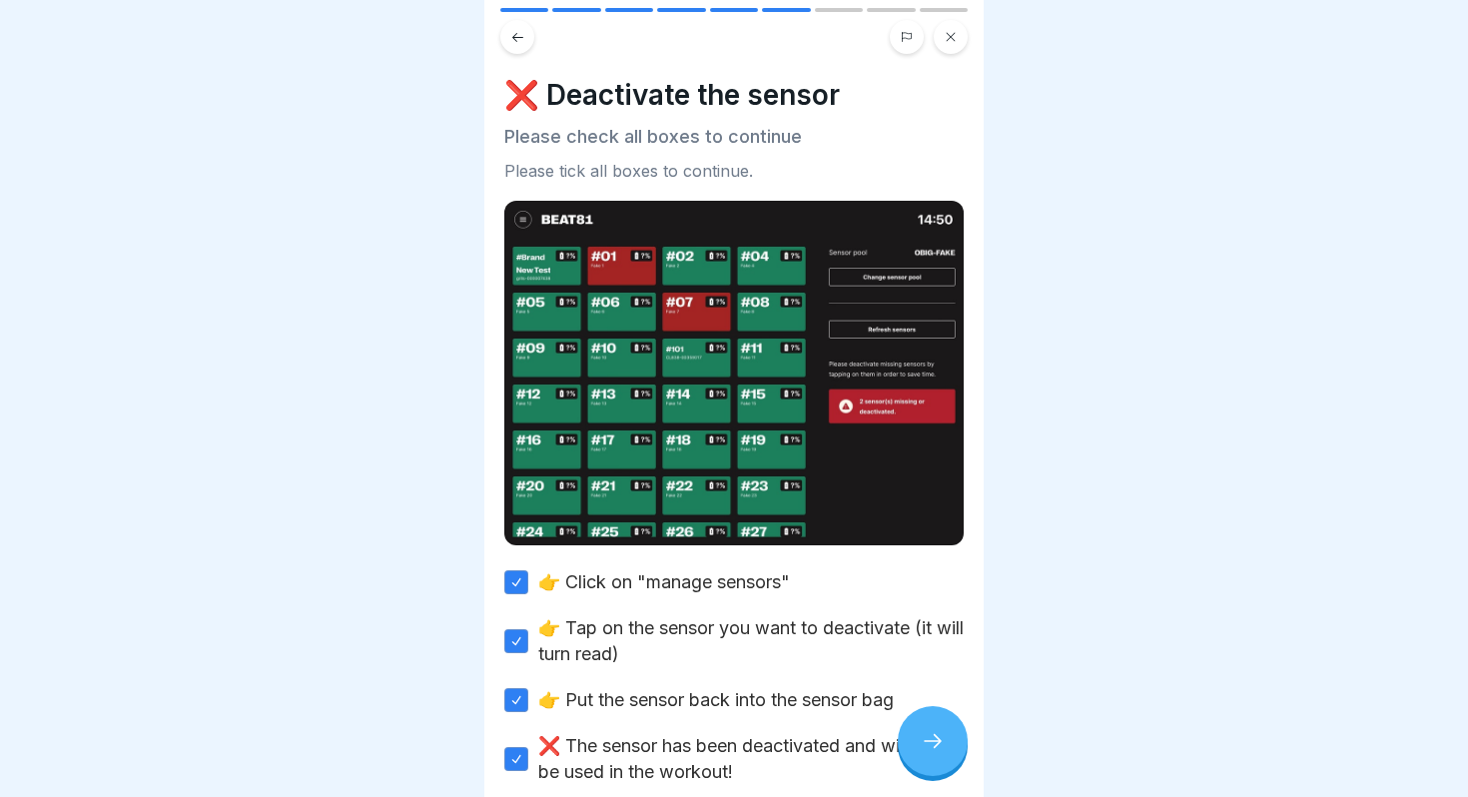
click at [931, 740] on icon at bounding box center [933, 741] width 24 height 24
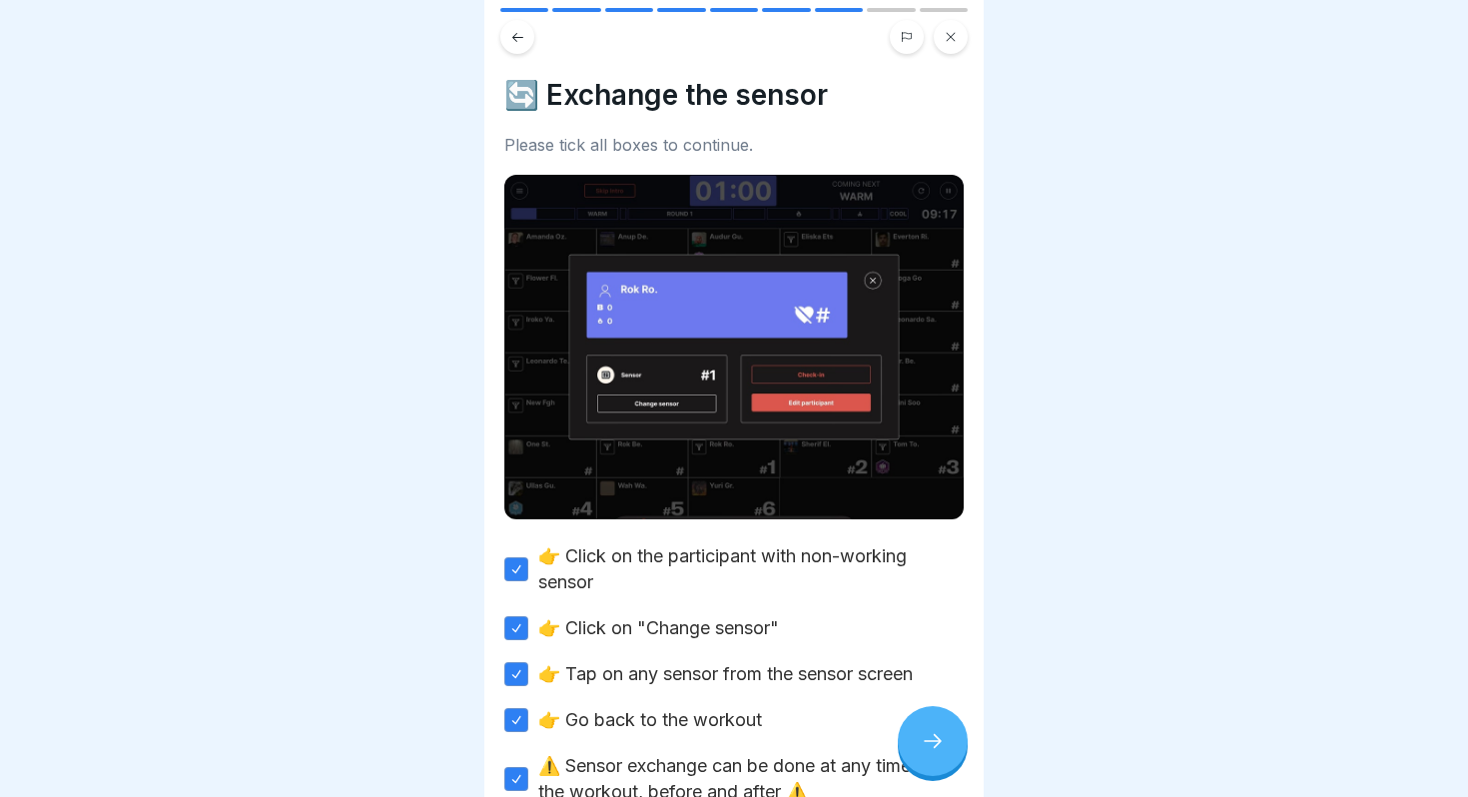
click at [931, 740] on icon at bounding box center [933, 741] width 24 height 24
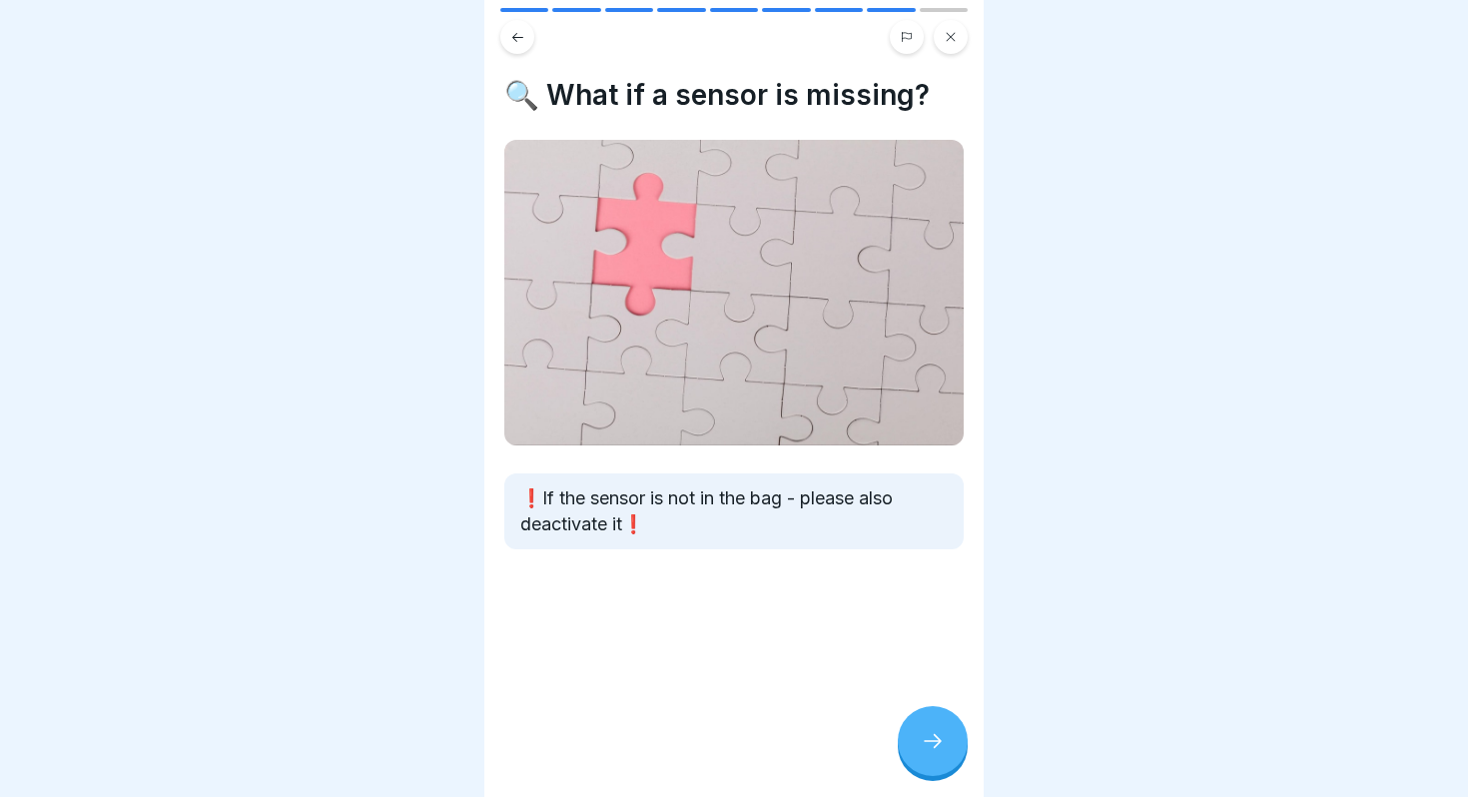
click at [931, 740] on icon at bounding box center [933, 741] width 24 height 24
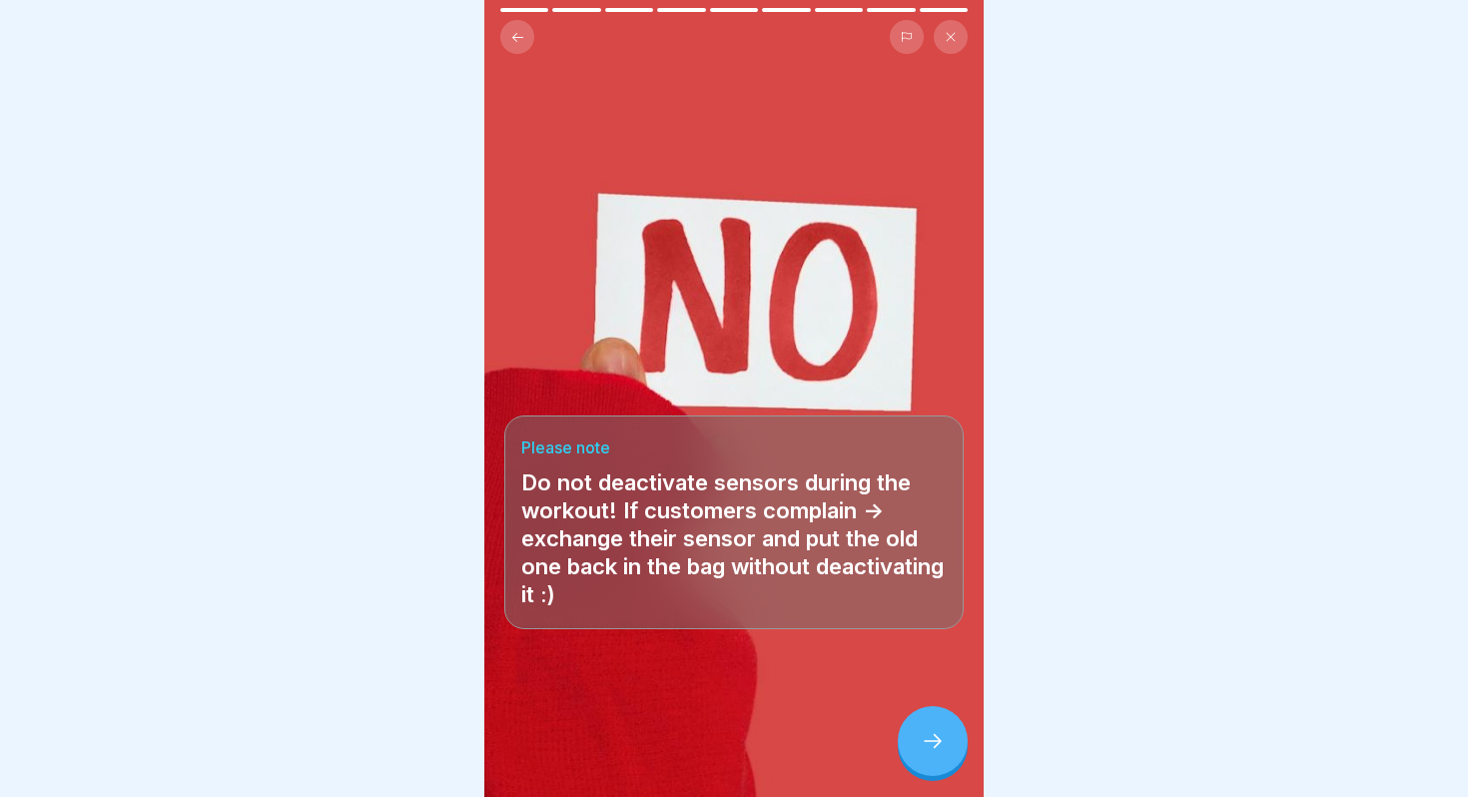
click at [947, 41] on icon at bounding box center [951, 37] width 12 height 12
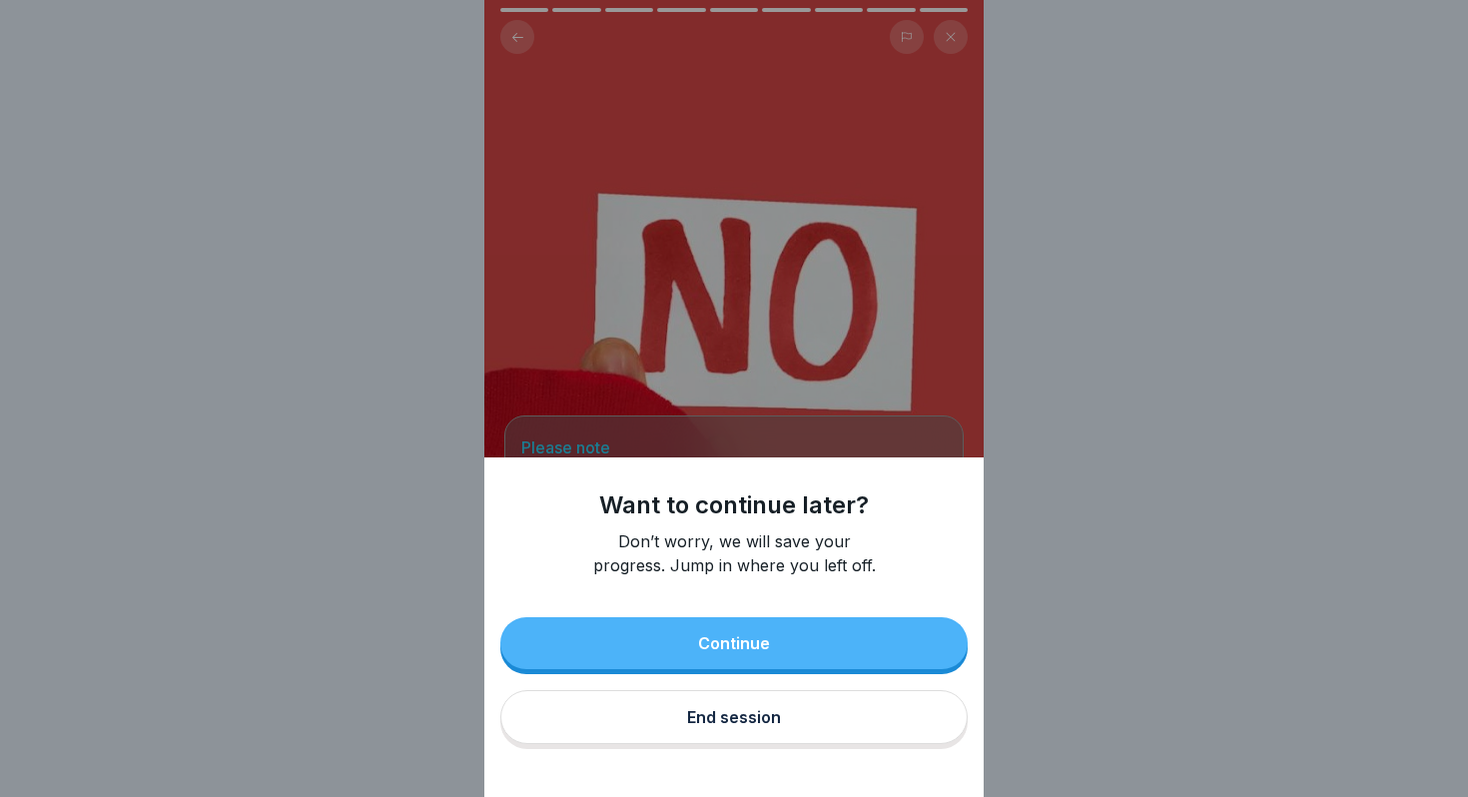
click at [752, 716] on div "End session" at bounding box center [734, 717] width 94 height 18
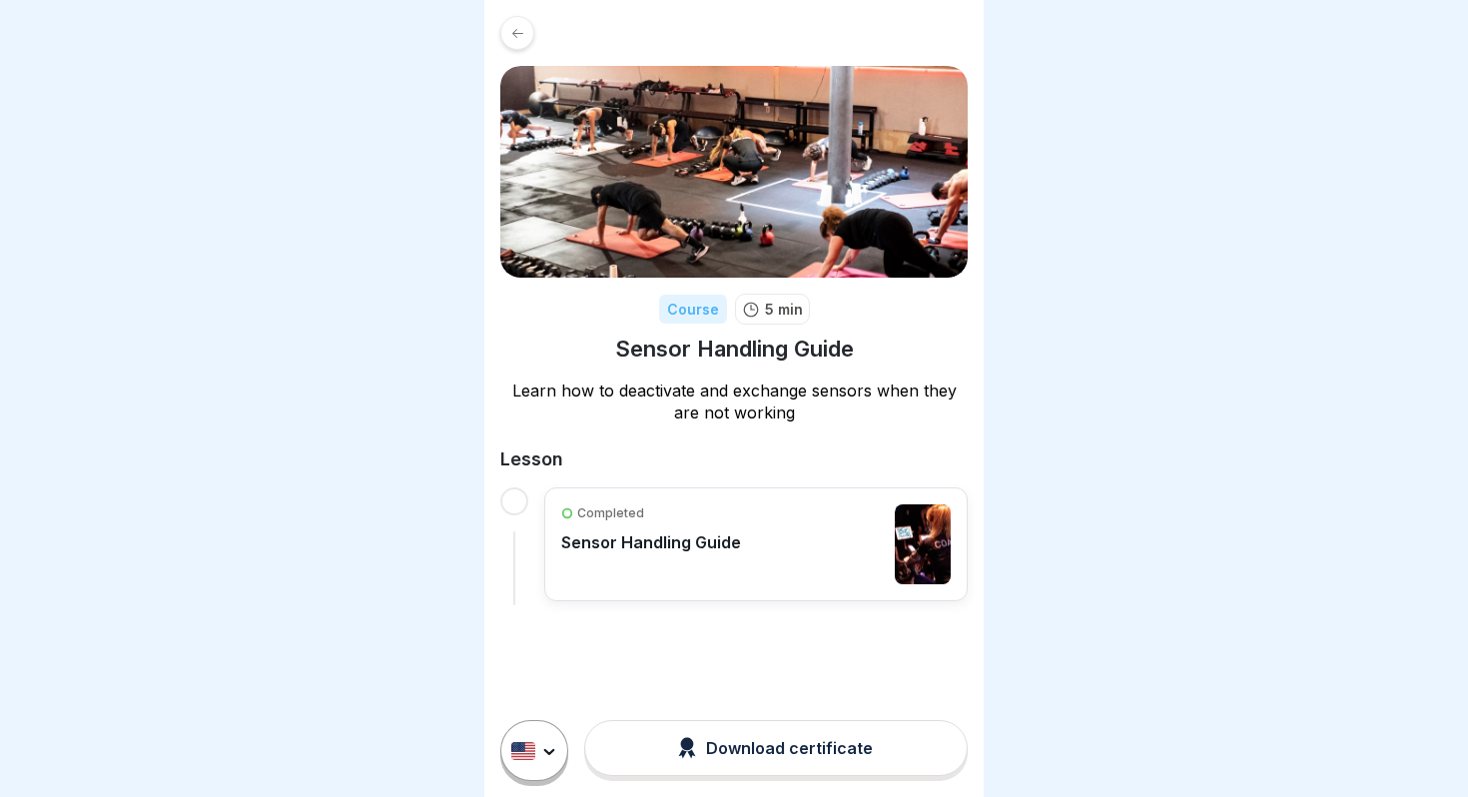
click at [527, 37] on div at bounding box center [517, 33] width 34 height 34
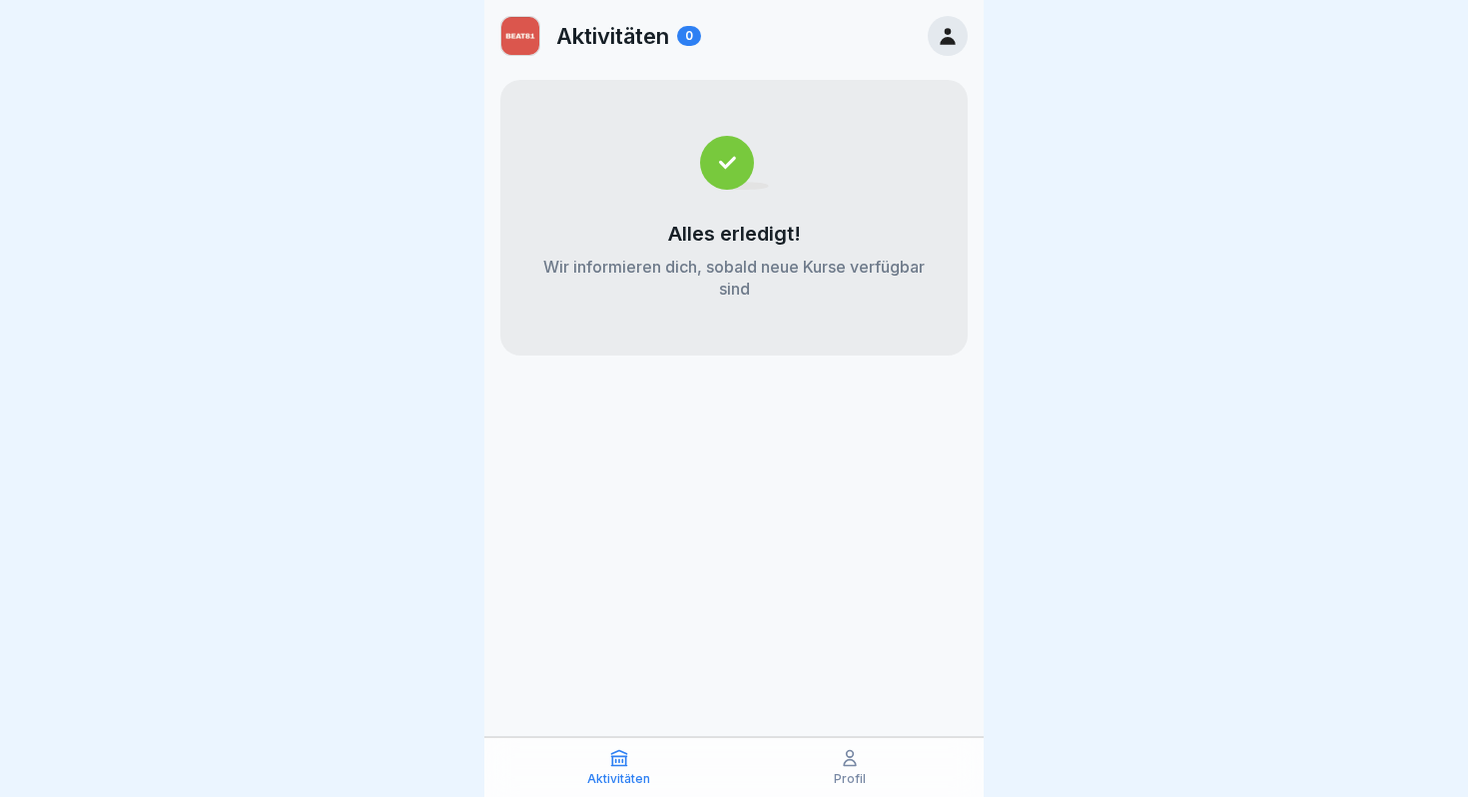
click at [933, 40] on div at bounding box center [948, 36] width 40 height 40
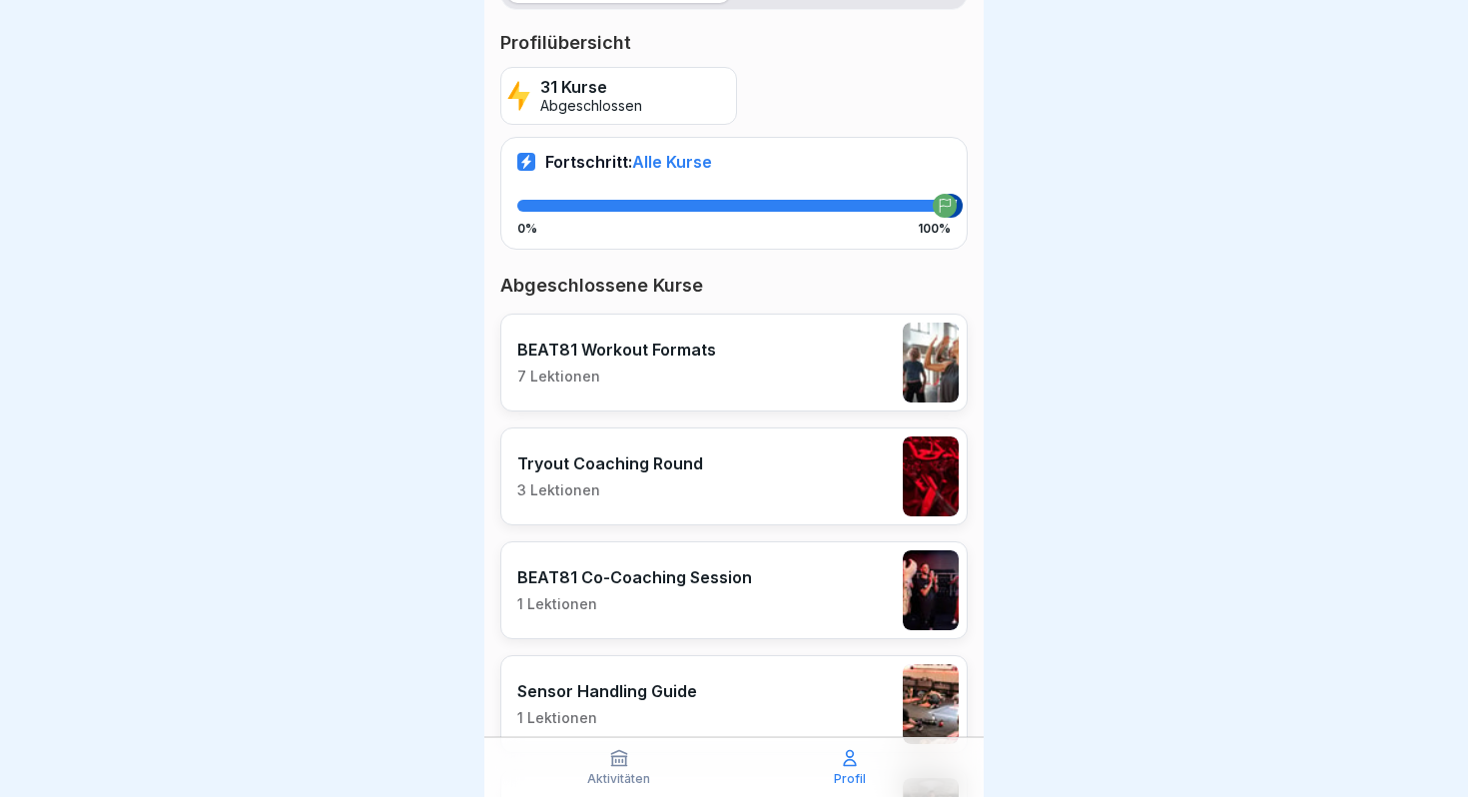
scroll to position [437, 0]
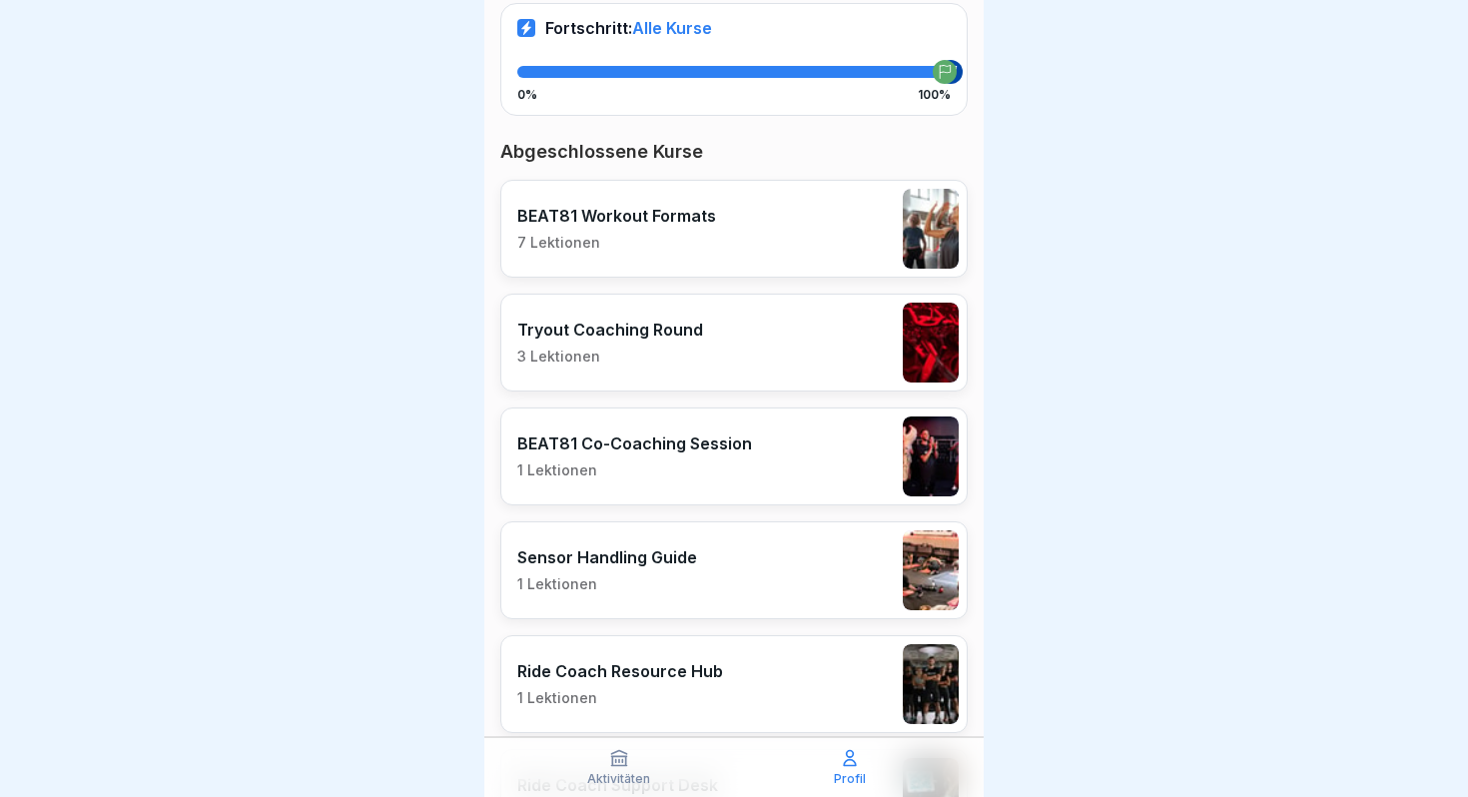
click at [668, 369] on div "Tryout Coaching Round 3 Lektionen" at bounding box center [733, 343] width 467 height 98
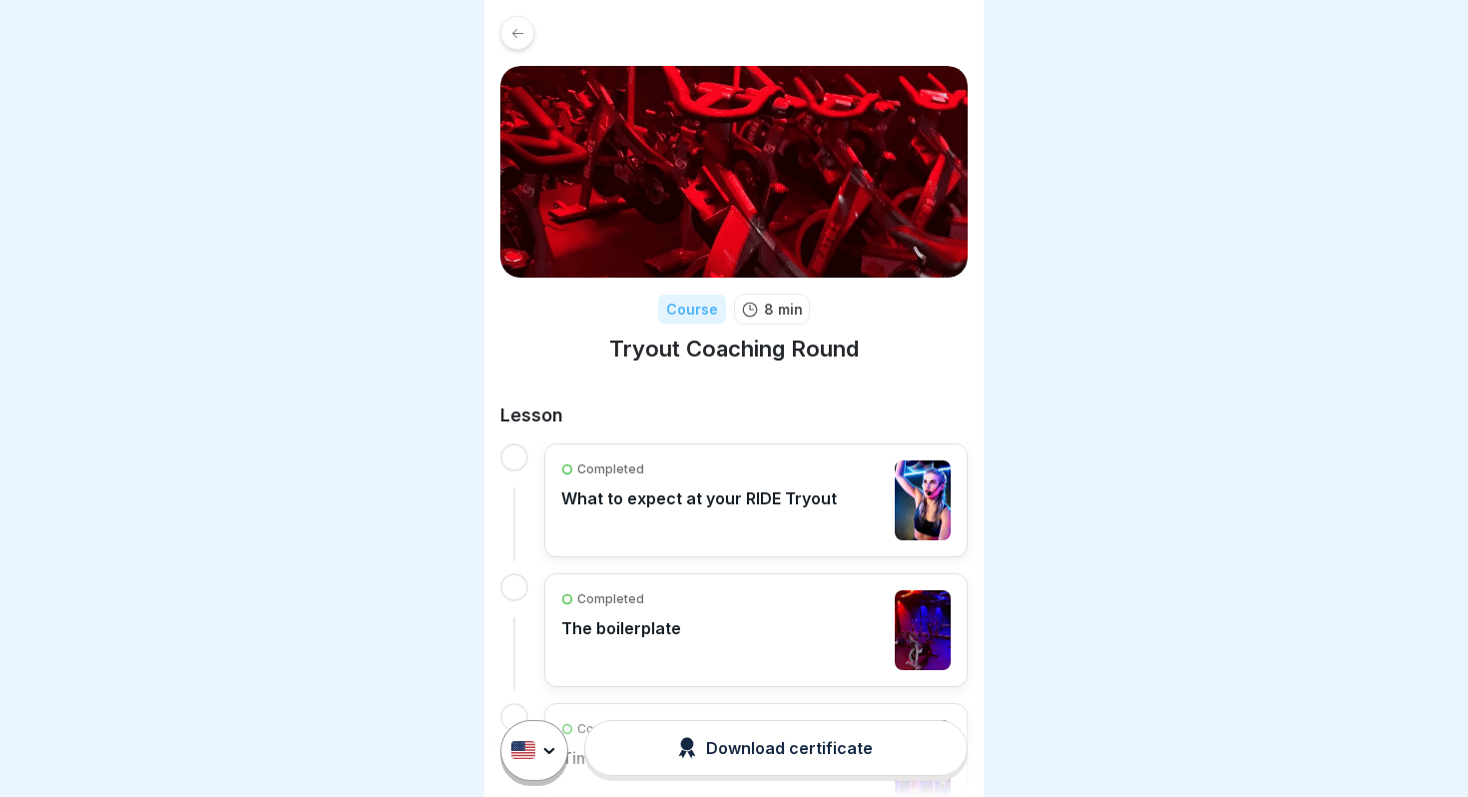
click at [512, 38] on icon at bounding box center [517, 33] width 15 height 15
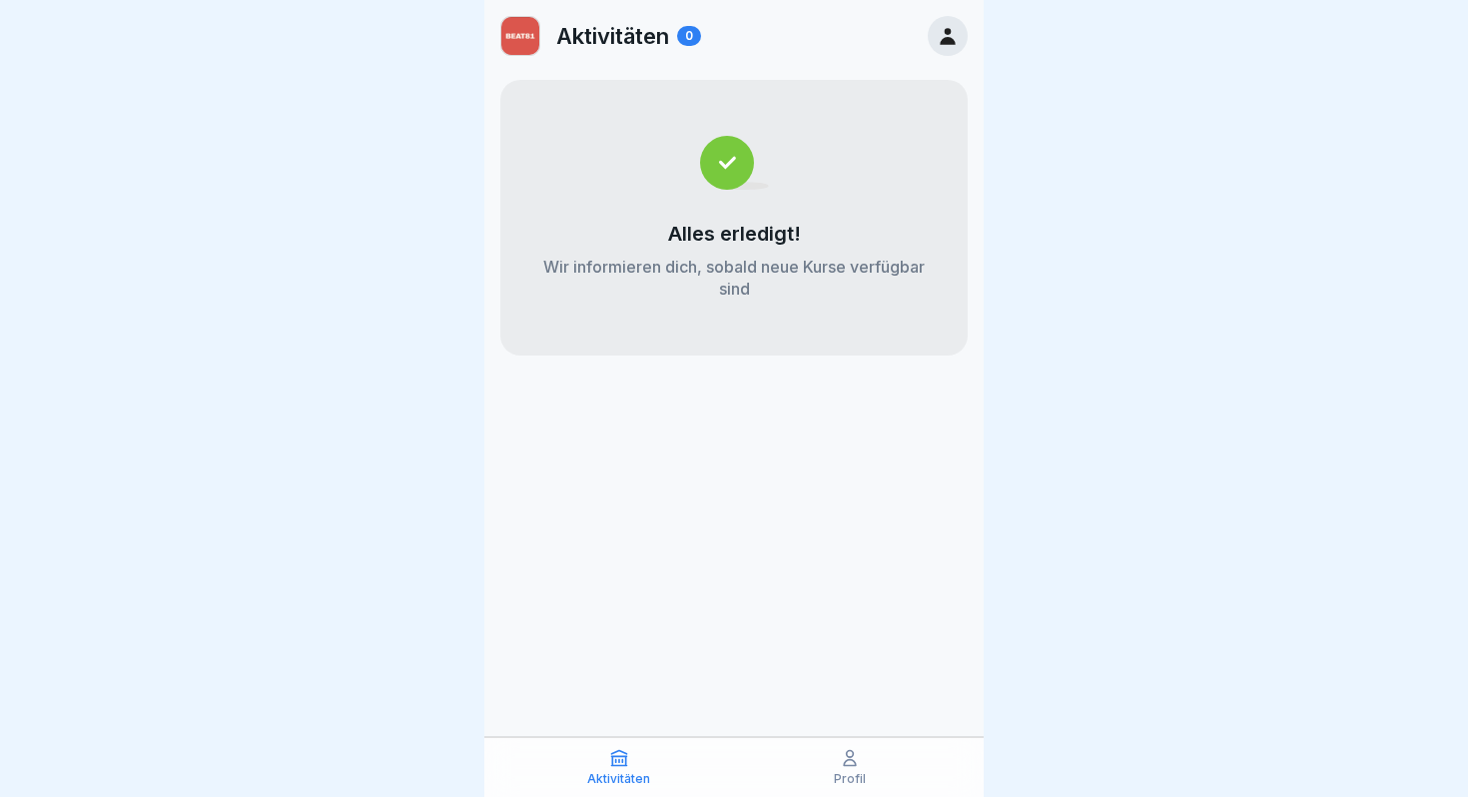
click at [950, 36] on icon at bounding box center [948, 36] width 22 height 22
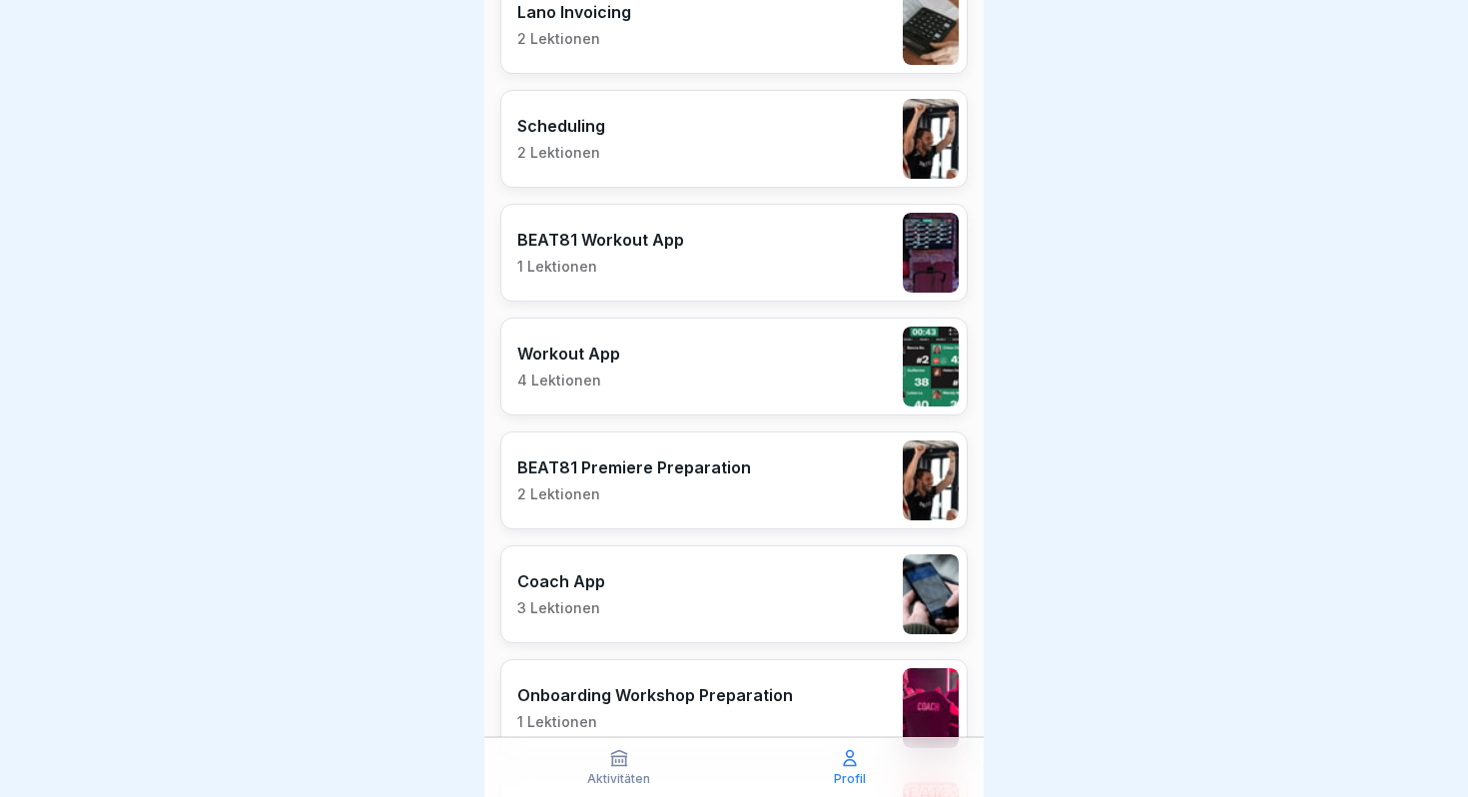
scroll to position [2889, 0]
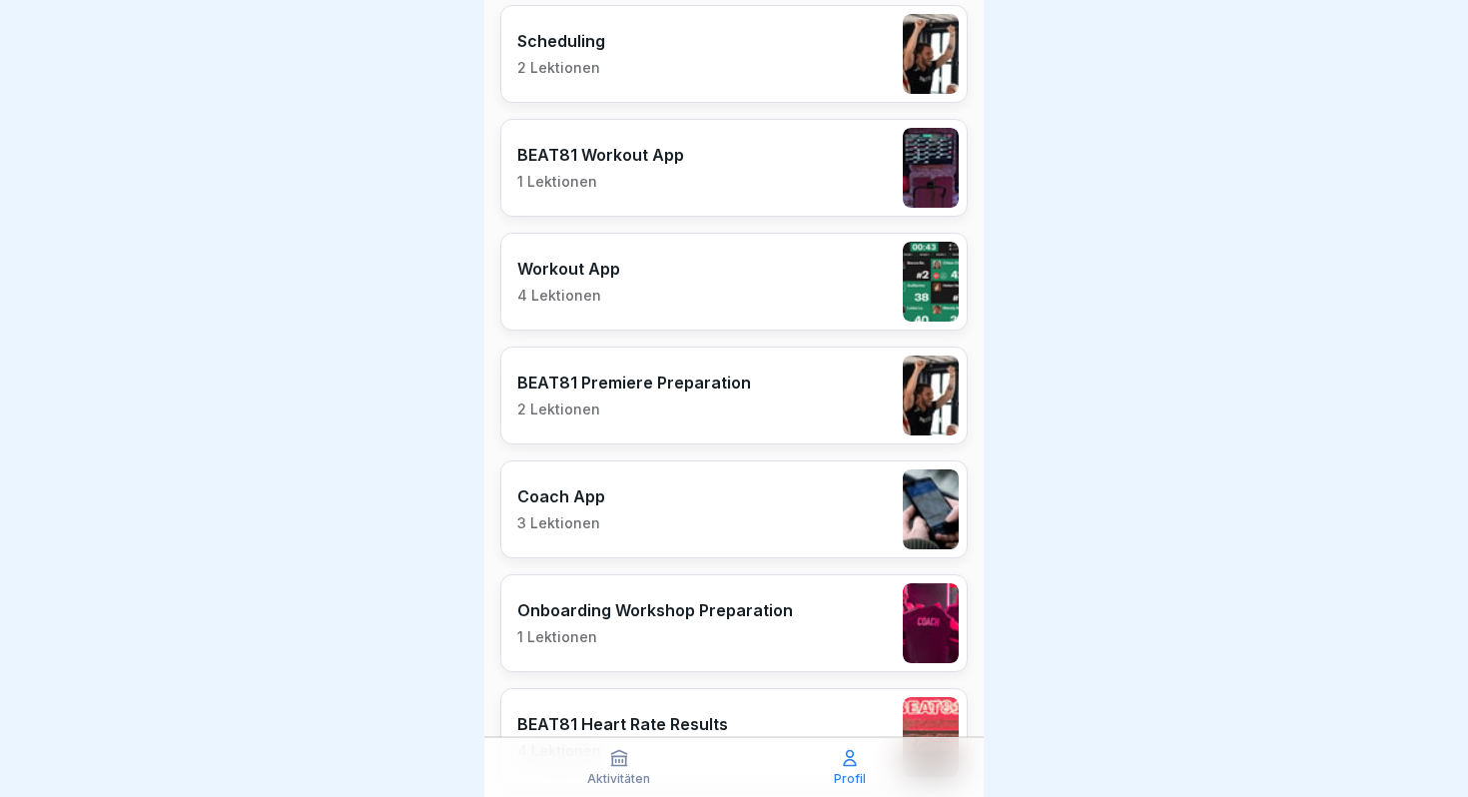
click at [689, 401] on p "2 Lektionen" at bounding box center [634, 410] width 234 height 18
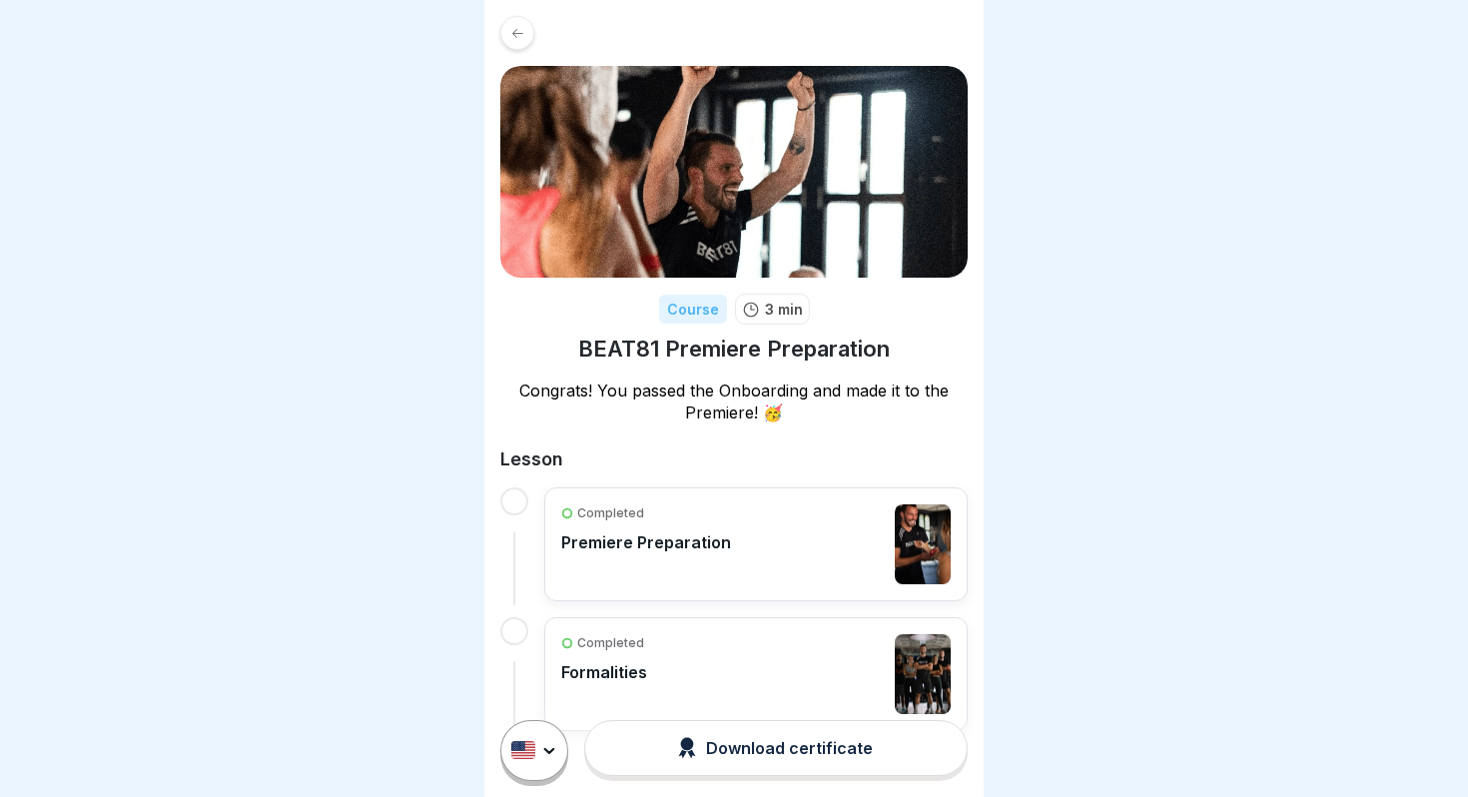
click at [644, 521] on div "Completed" at bounding box center [646, 513] width 170 height 18
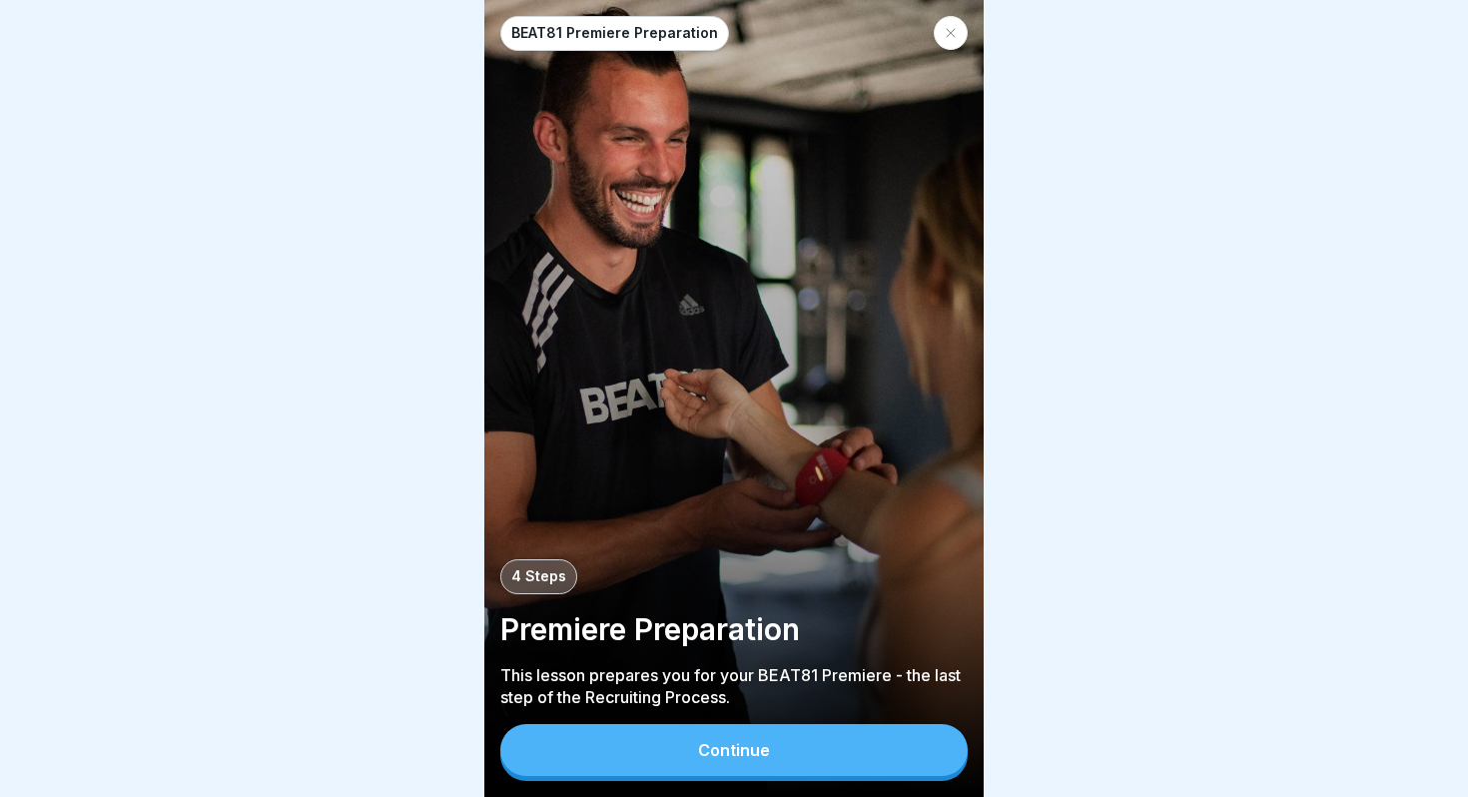
click at [787, 775] on button "Continue" at bounding box center [733, 750] width 467 height 52
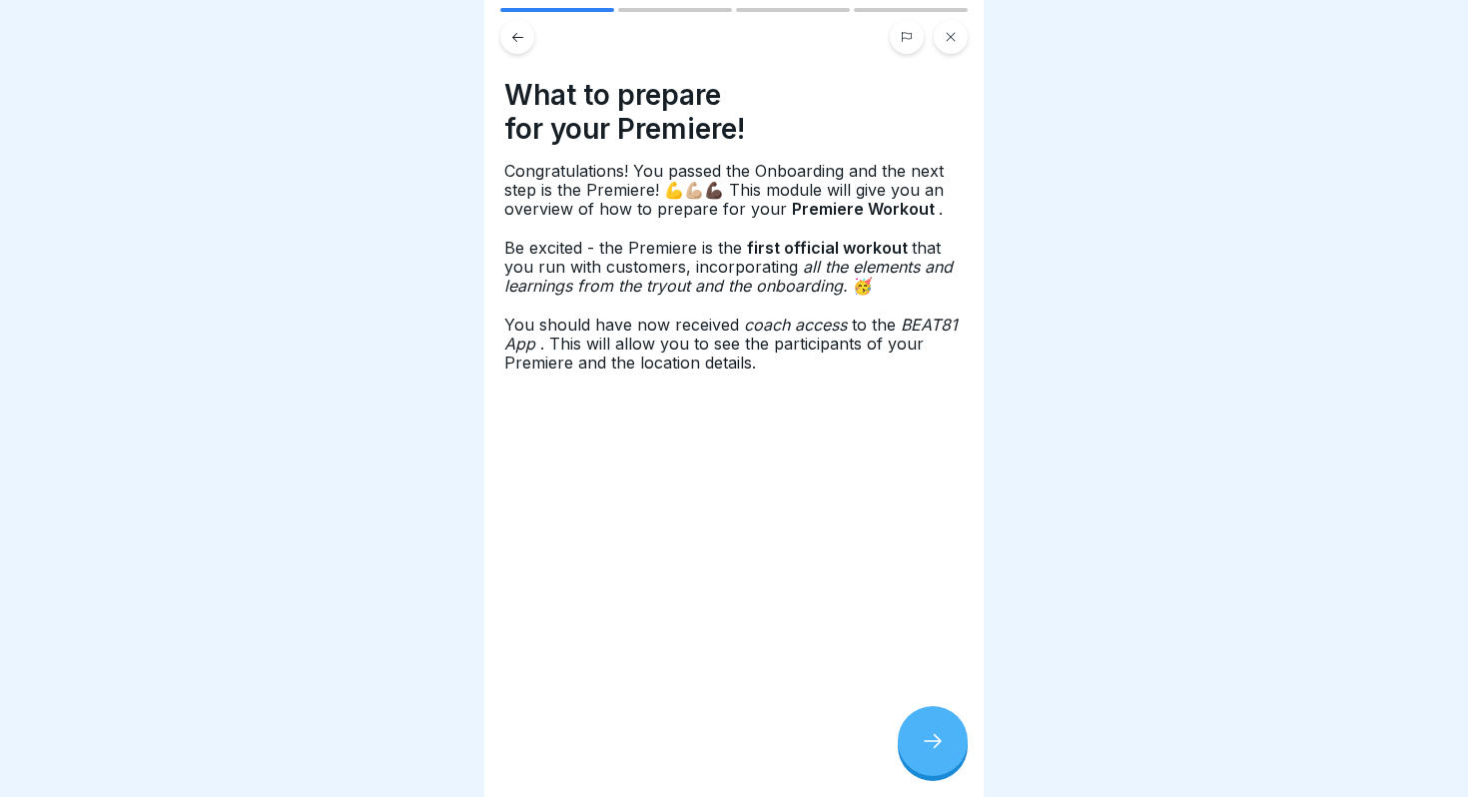
click at [923, 750] on icon at bounding box center [933, 741] width 24 height 24
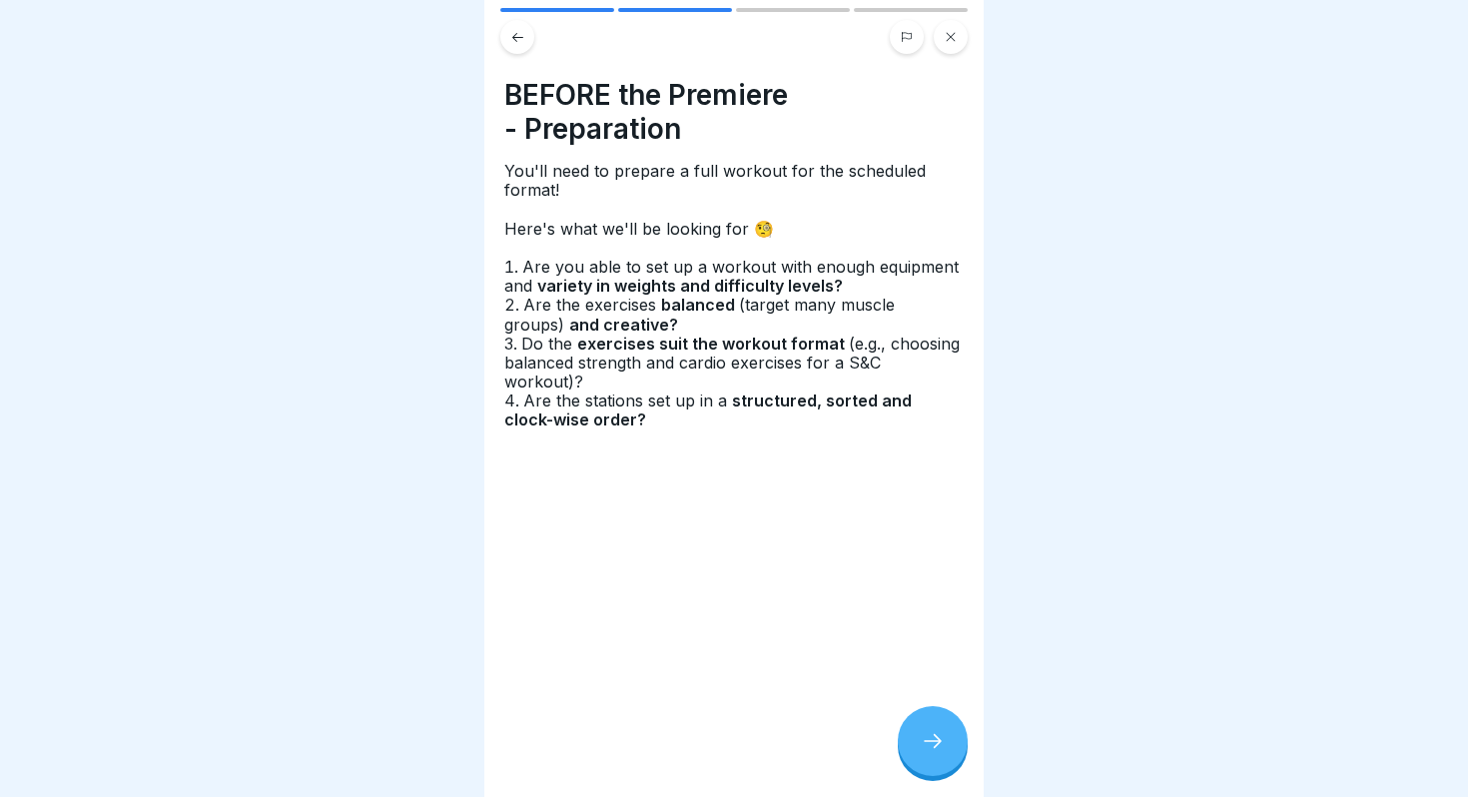
click at [922, 748] on icon at bounding box center [933, 741] width 24 height 24
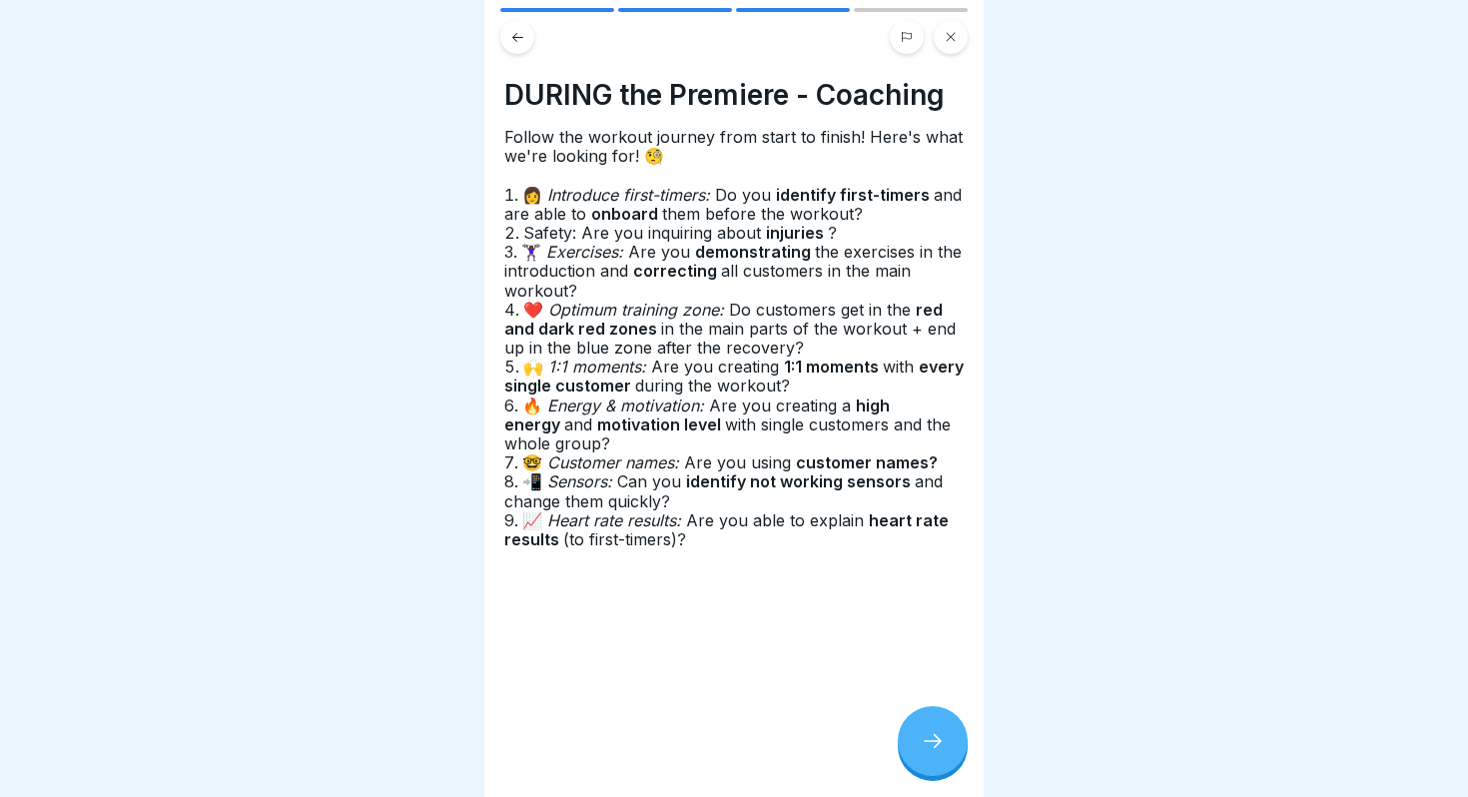
click at [922, 748] on icon at bounding box center [933, 741] width 24 height 24
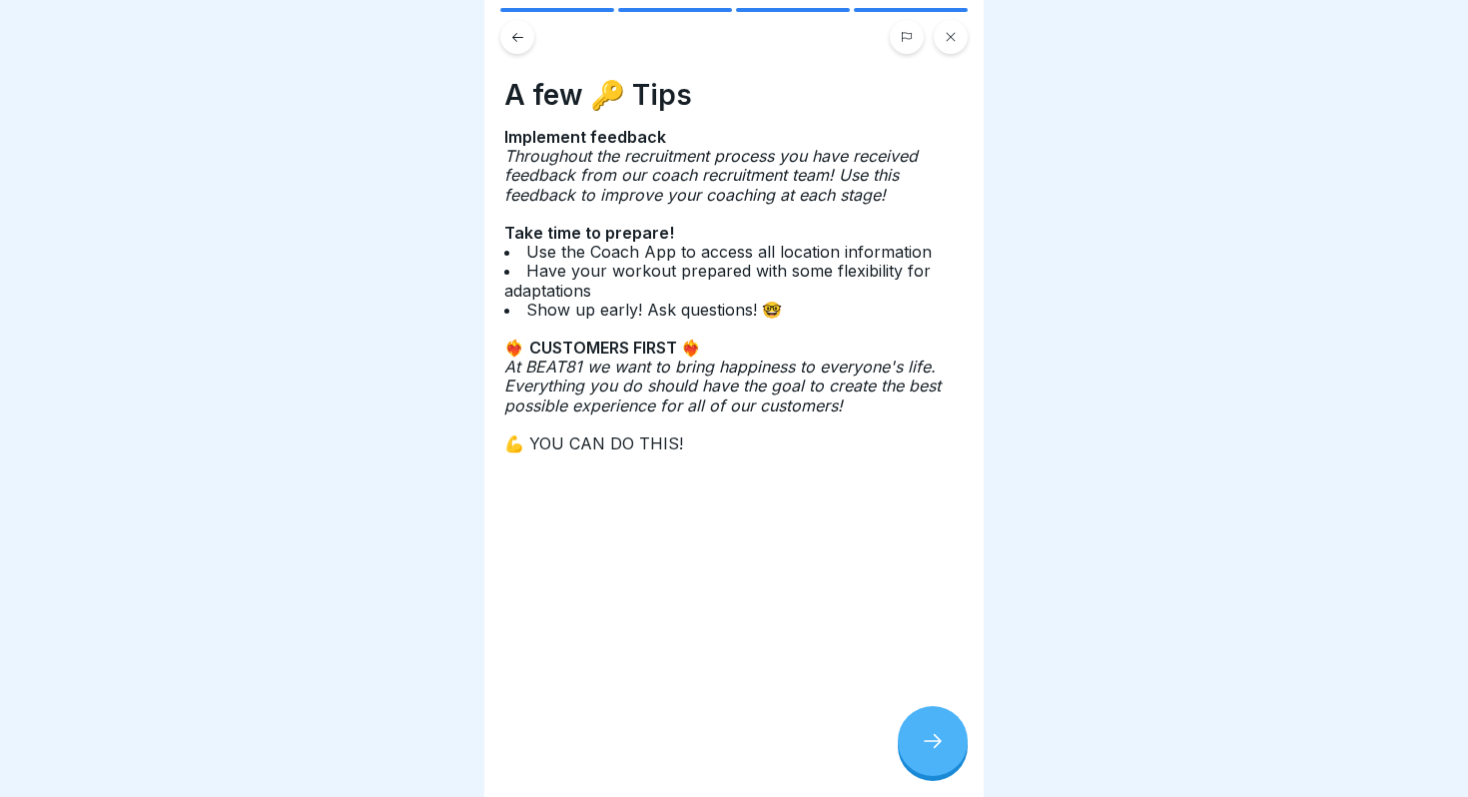
click at [922, 748] on icon at bounding box center [933, 741] width 24 height 24
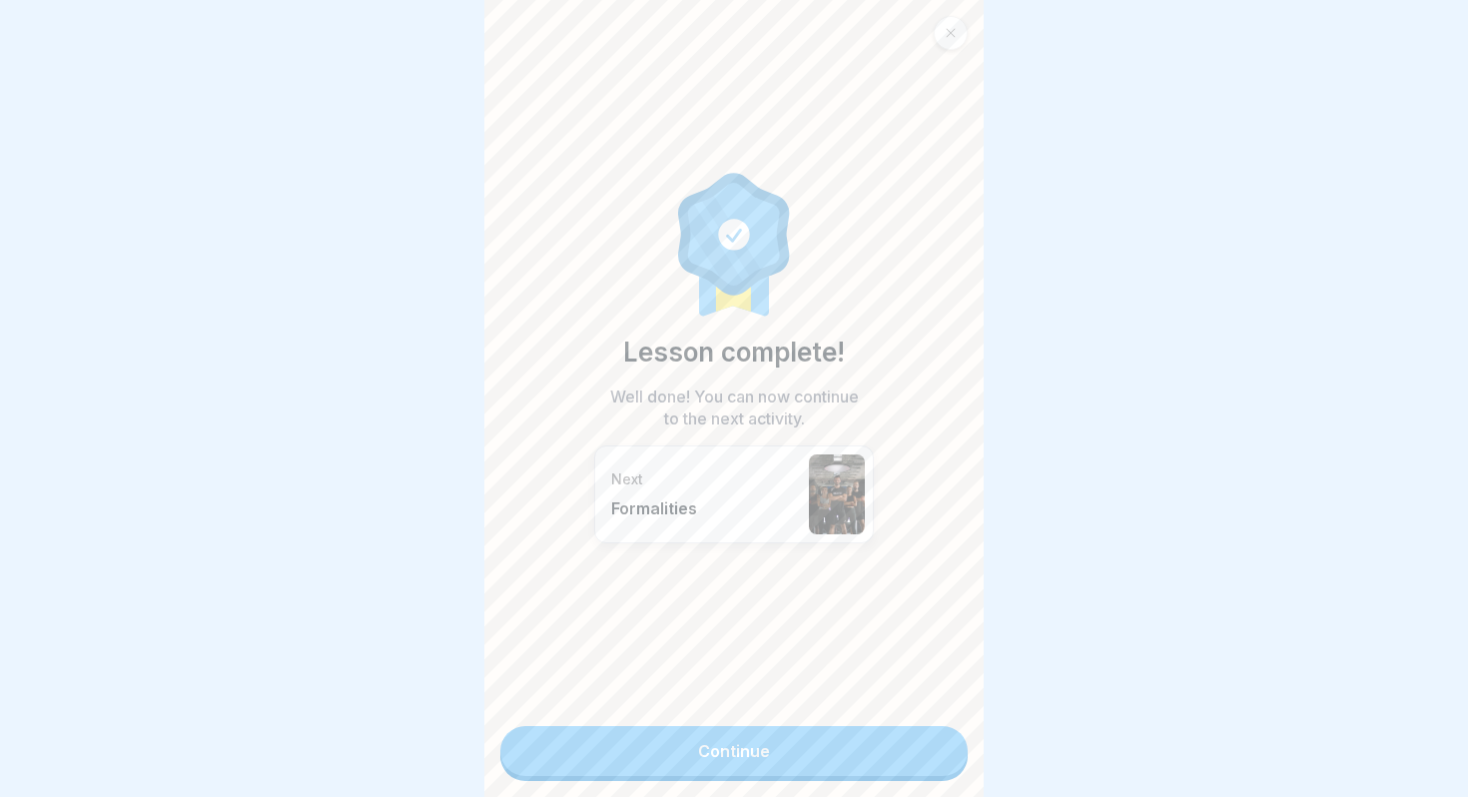
click at [901, 783] on div "Lesson complete! Well done! You can now continue to the next activity. Next For…" at bounding box center [733, 398] width 499 height 797
click at [901, 766] on link "Continue" at bounding box center [733, 751] width 467 height 50
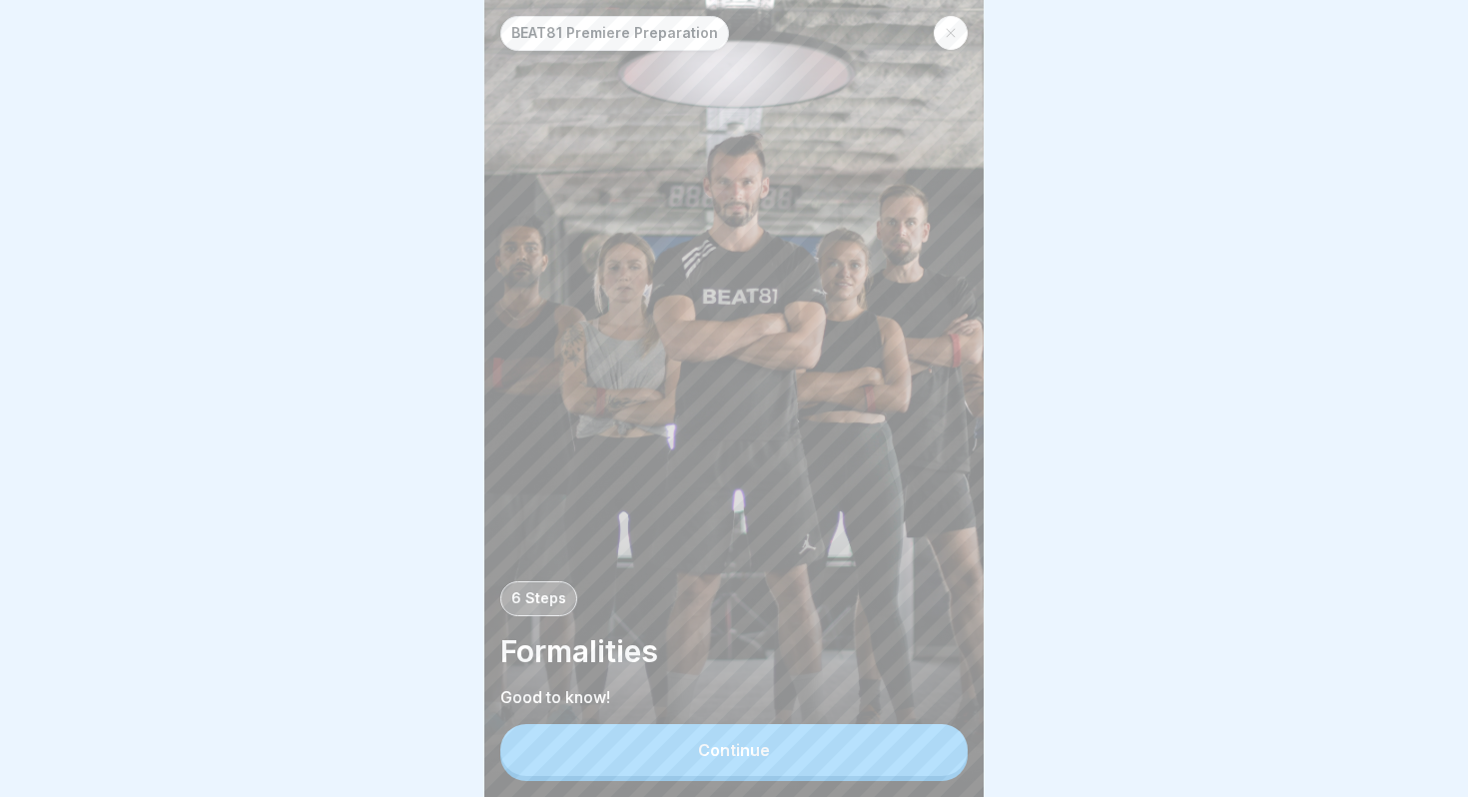
click at [889, 782] on div "BEAT81 Premiere Preparation 6 Steps Formalities Good to know! Continue" at bounding box center [733, 398] width 499 height 797
click at [888, 766] on button "Continue" at bounding box center [733, 750] width 467 height 52
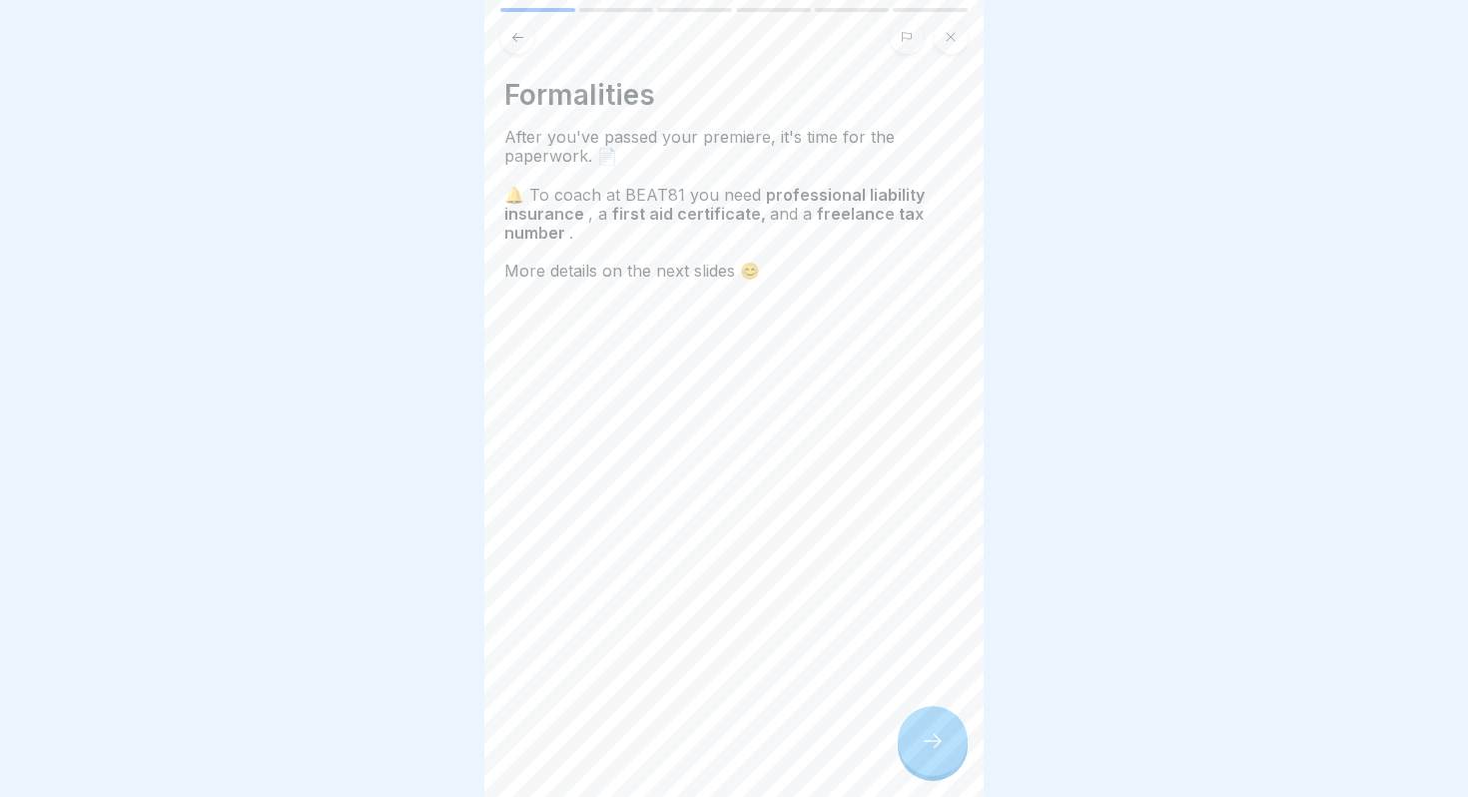
click at [931, 742] on icon at bounding box center [933, 741] width 24 height 24
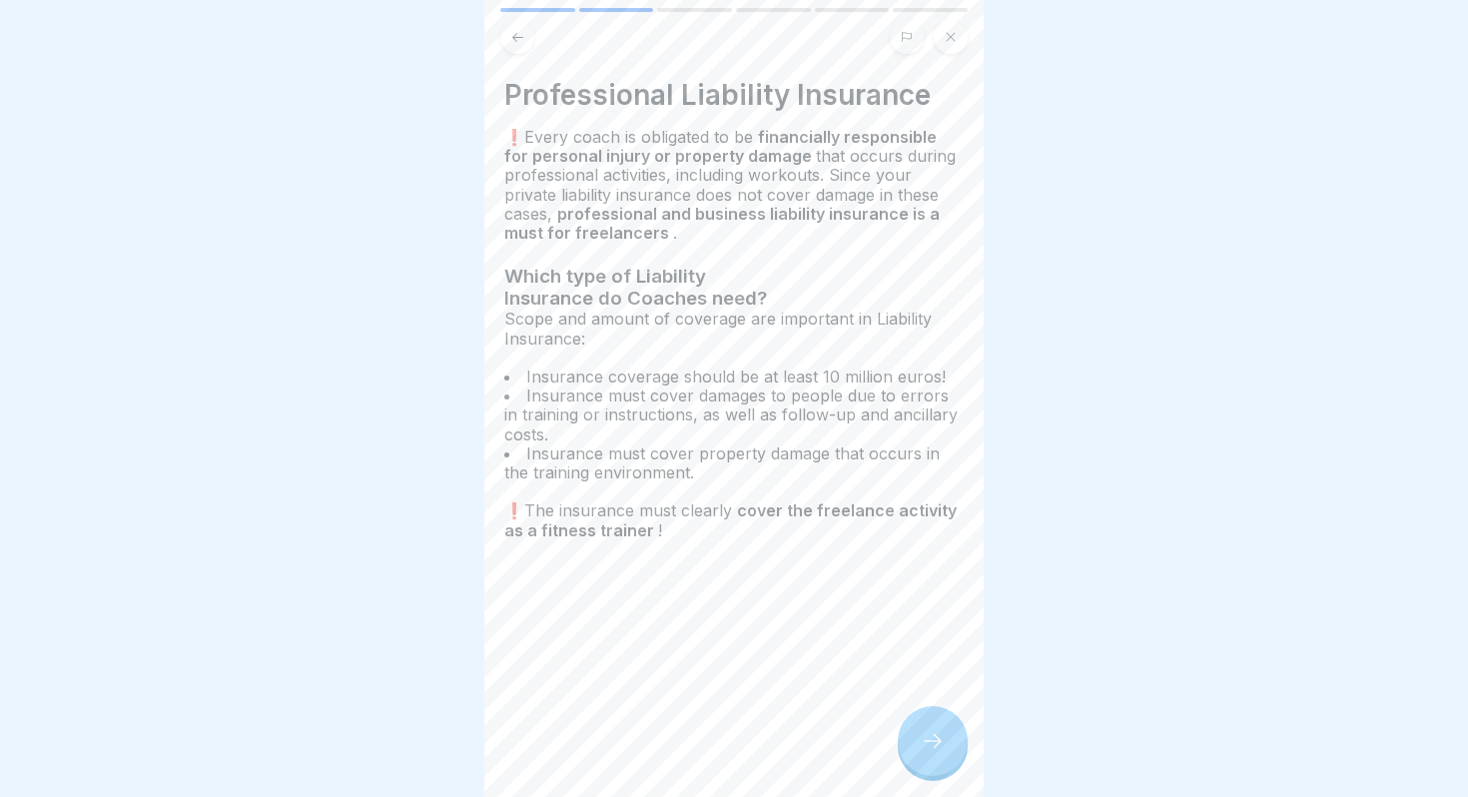
click at [937, 738] on icon at bounding box center [933, 741] width 24 height 24
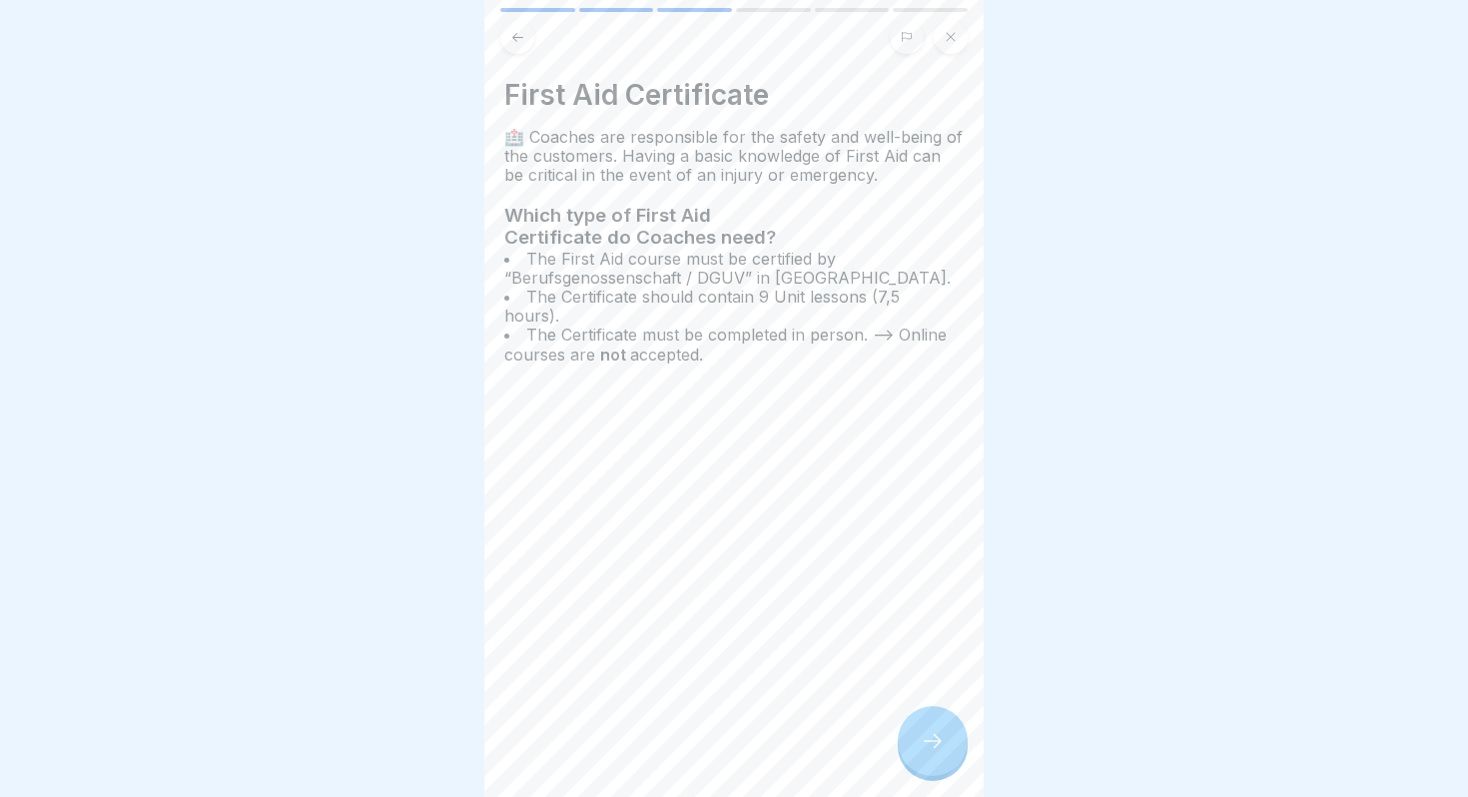
click at [937, 749] on icon at bounding box center [933, 741] width 24 height 24
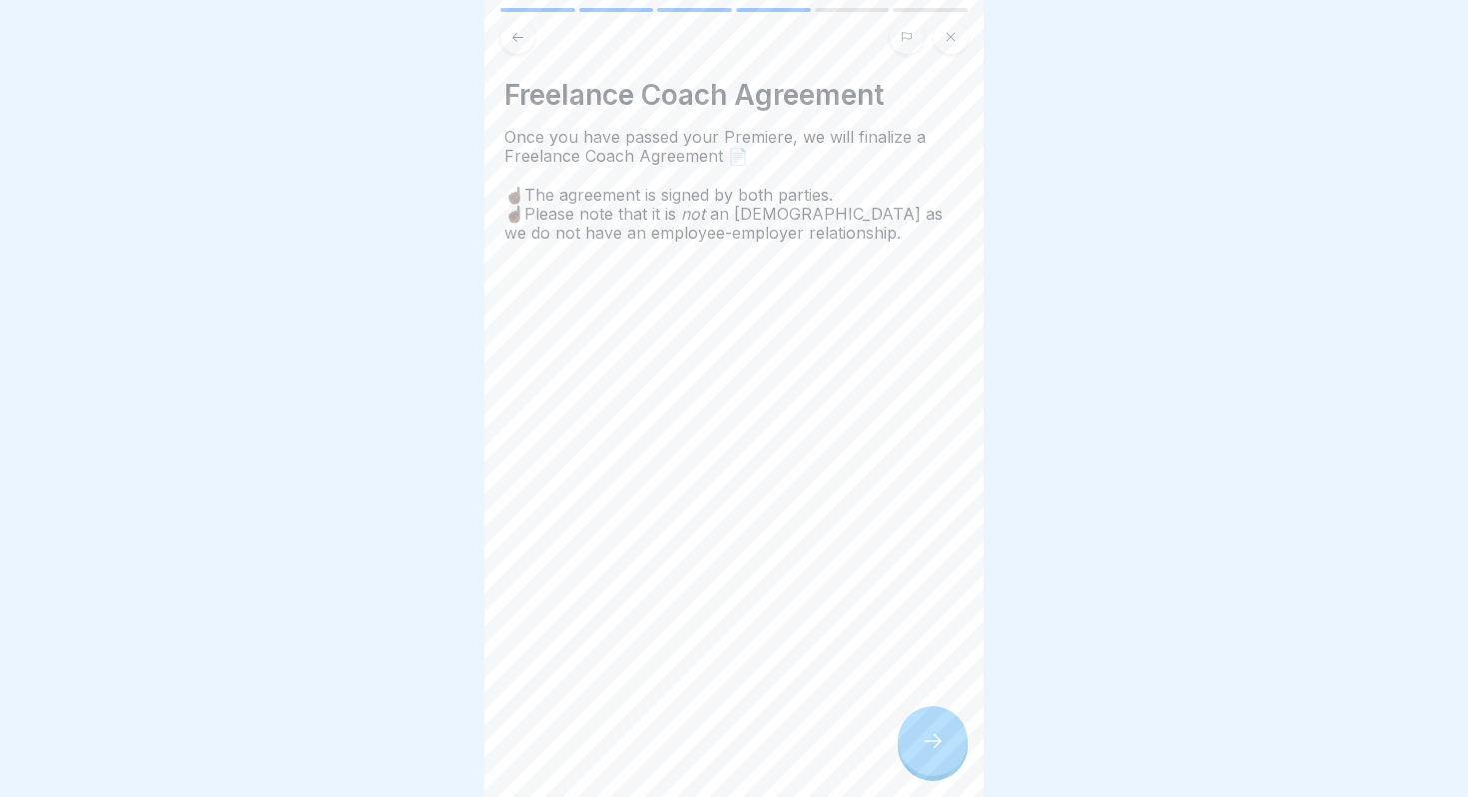
click at [937, 749] on icon at bounding box center [933, 741] width 24 height 24
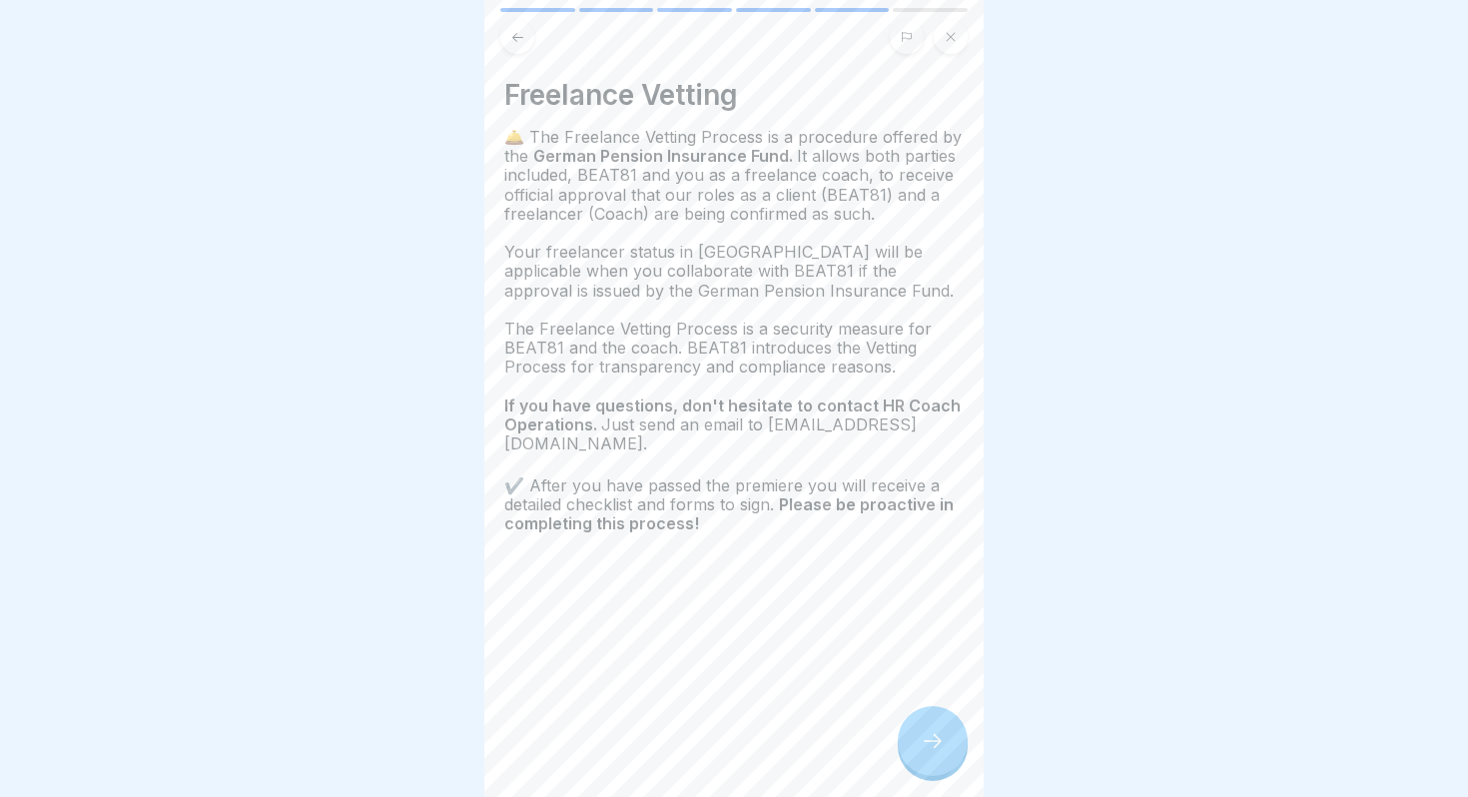
click at [931, 752] on icon at bounding box center [933, 741] width 24 height 24
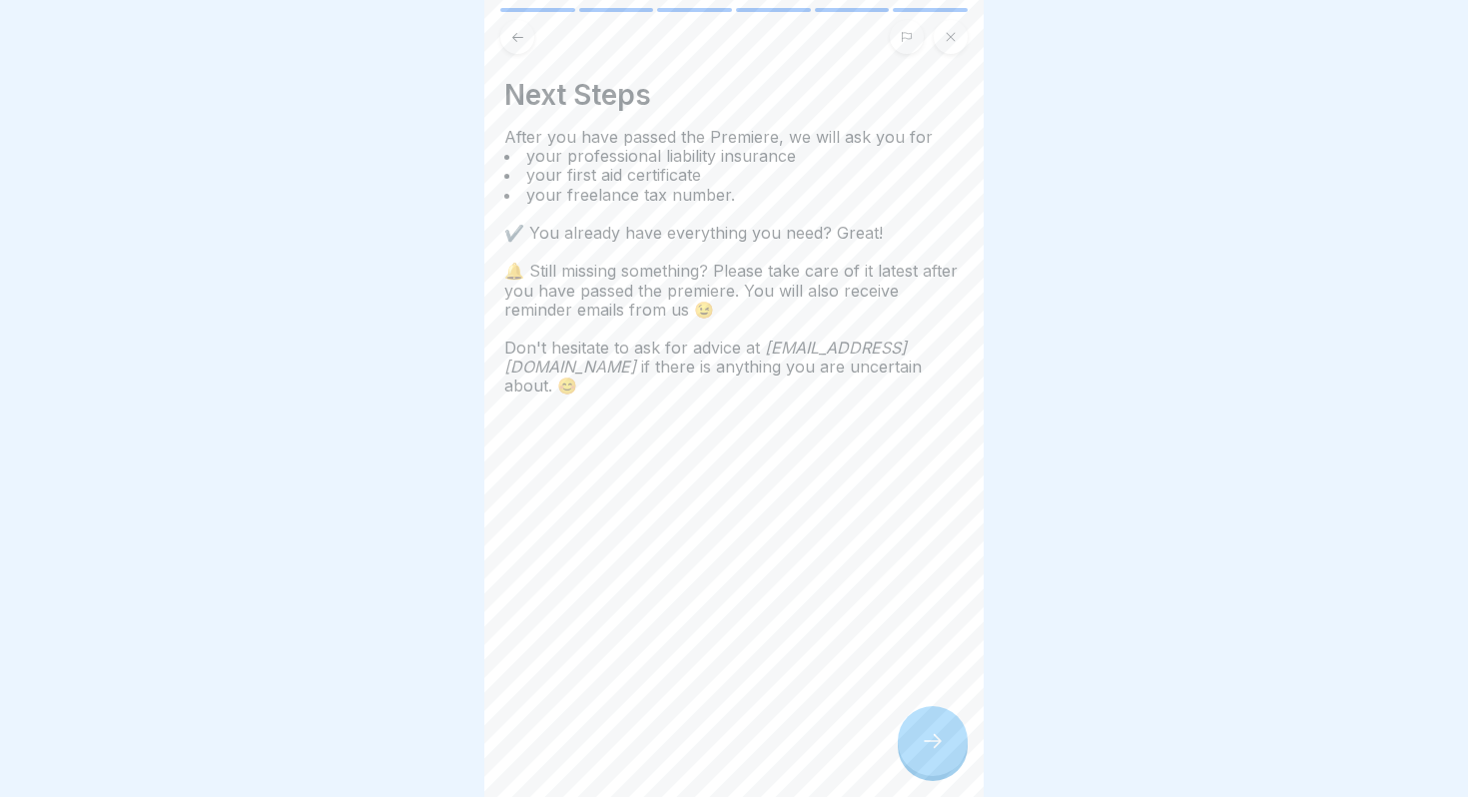
click at [669, 251] on p at bounding box center [733, 252] width 459 height 19
click at [936, 747] on icon at bounding box center [933, 741] width 24 height 24
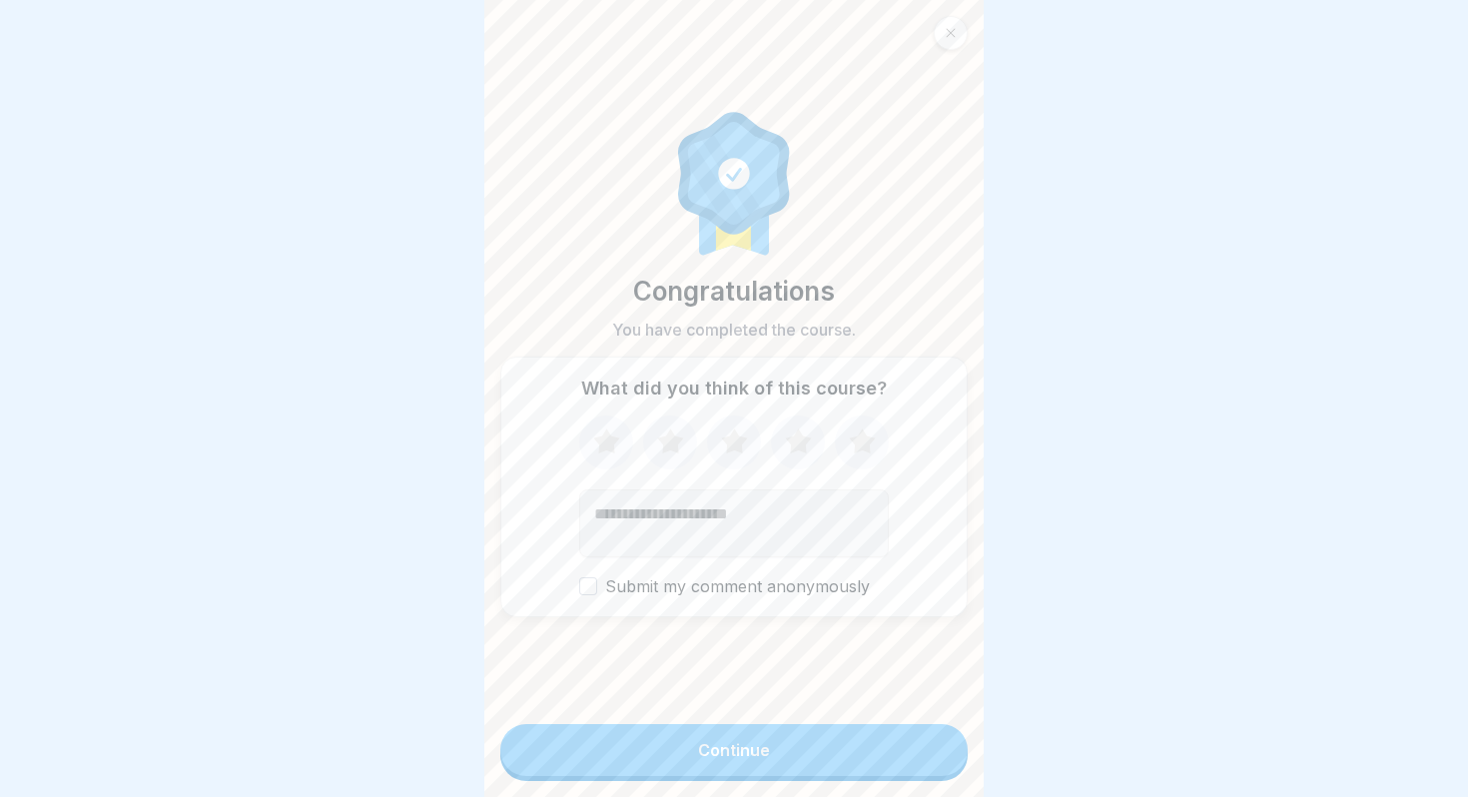
click at [929, 753] on button "Continue" at bounding box center [733, 750] width 467 height 52
click at [870, 746] on button "Continue" at bounding box center [733, 750] width 467 height 52
click at [958, 26] on div at bounding box center [951, 33] width 34 height 34
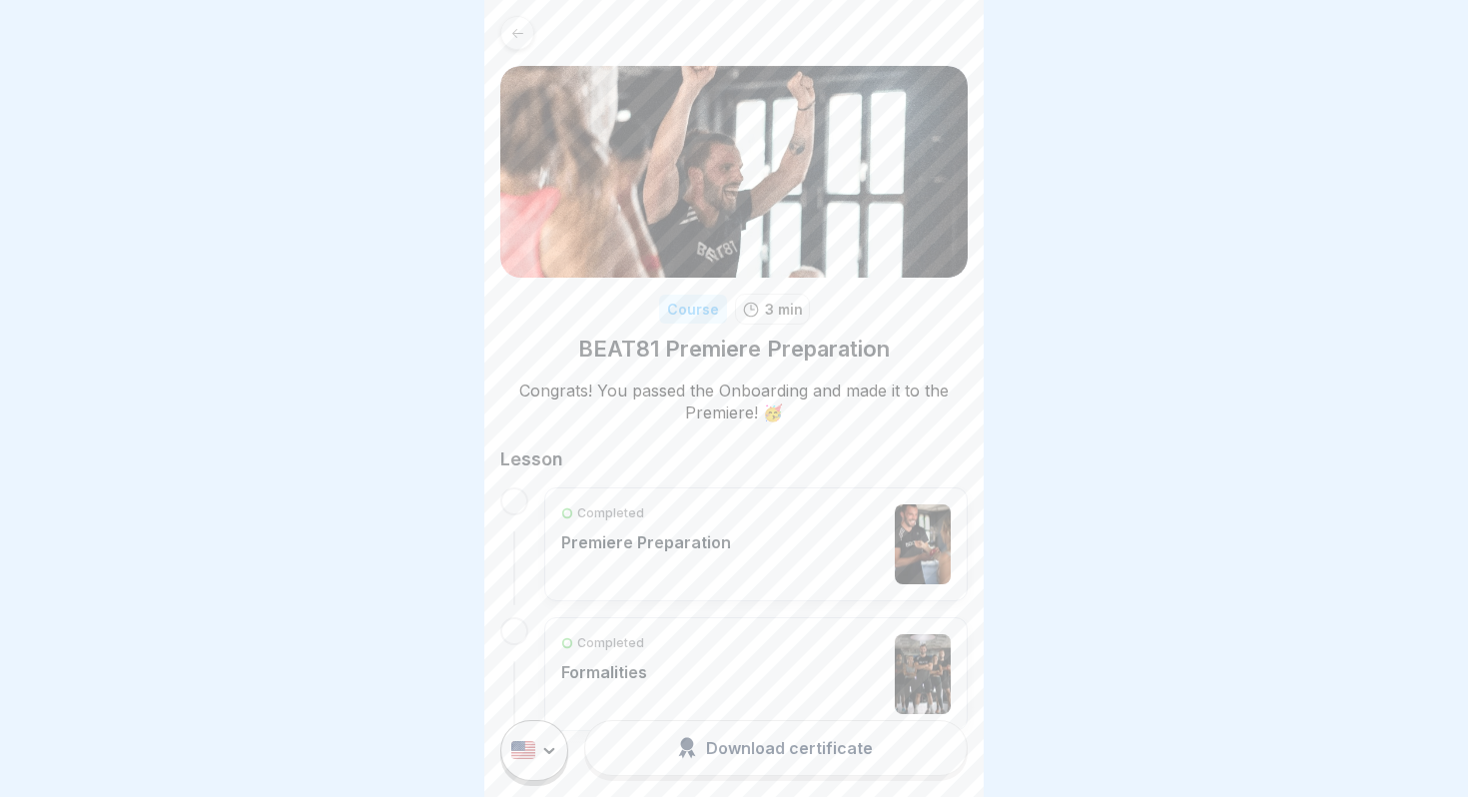
scroll to position [58, 0]
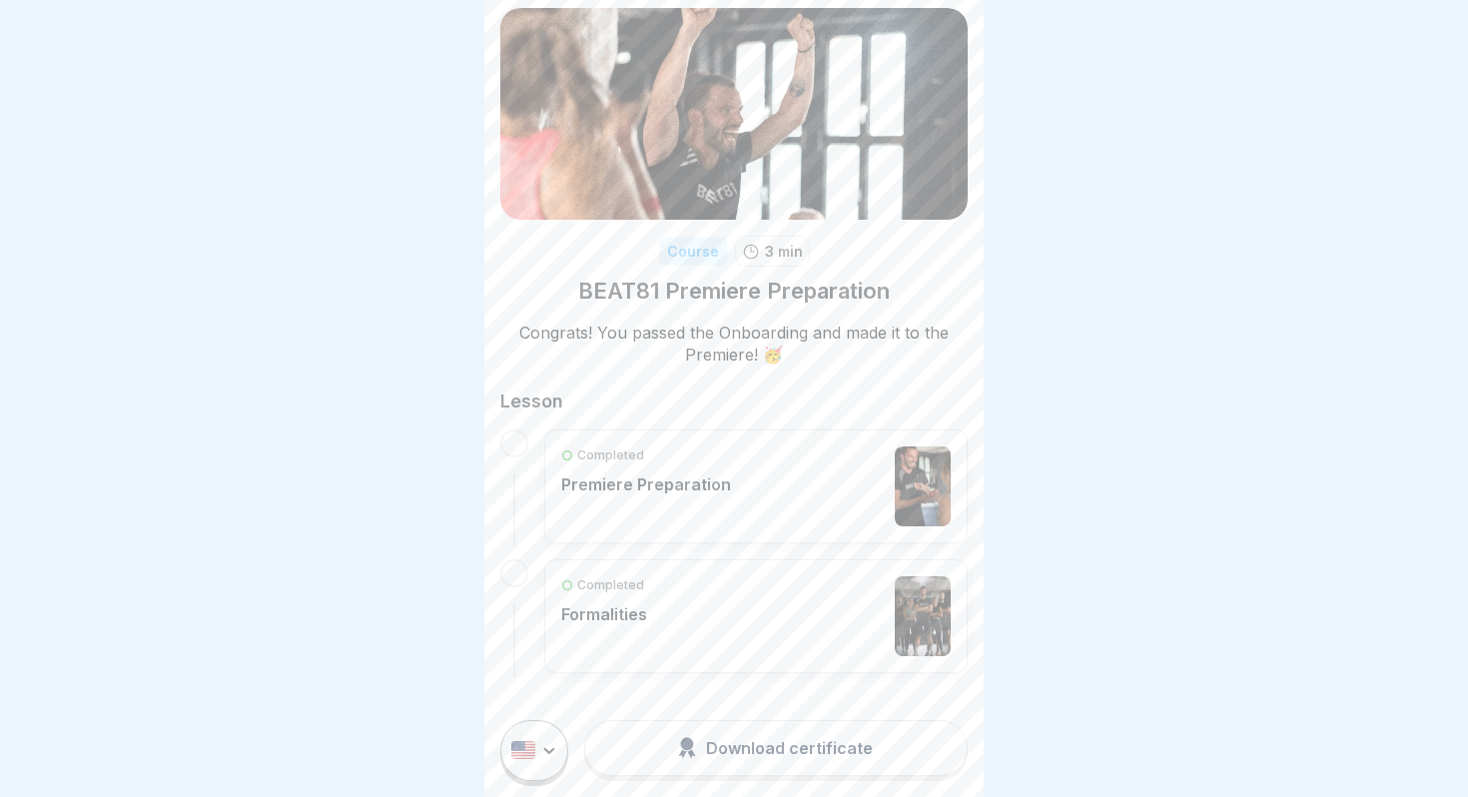
click at [727, 622] on div "Completed Formalities" at bounding box center [756, 616] width 390 height 80
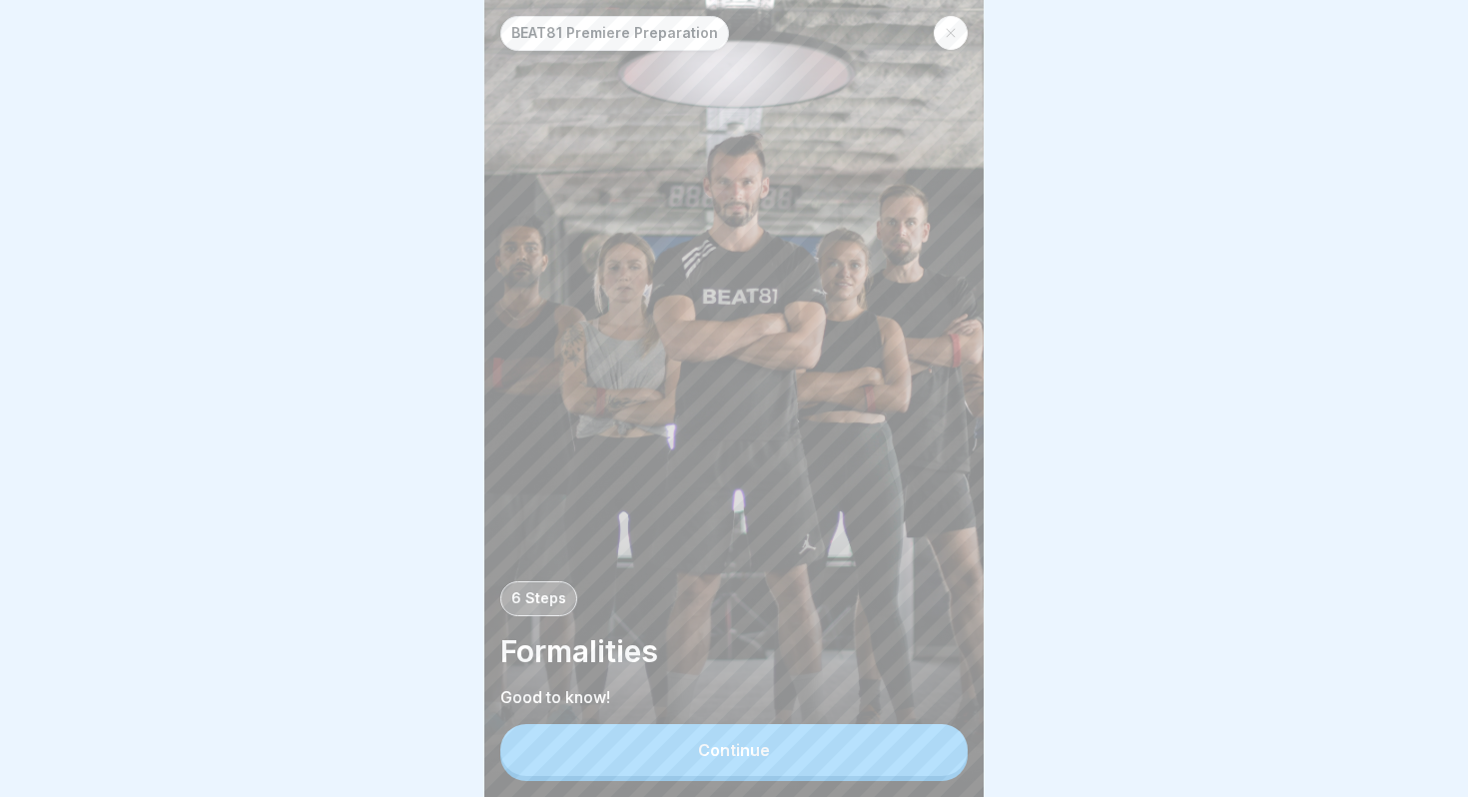
click at [838, 737] on button "Continue" at bounding box center [733, 750] width 467 height 52
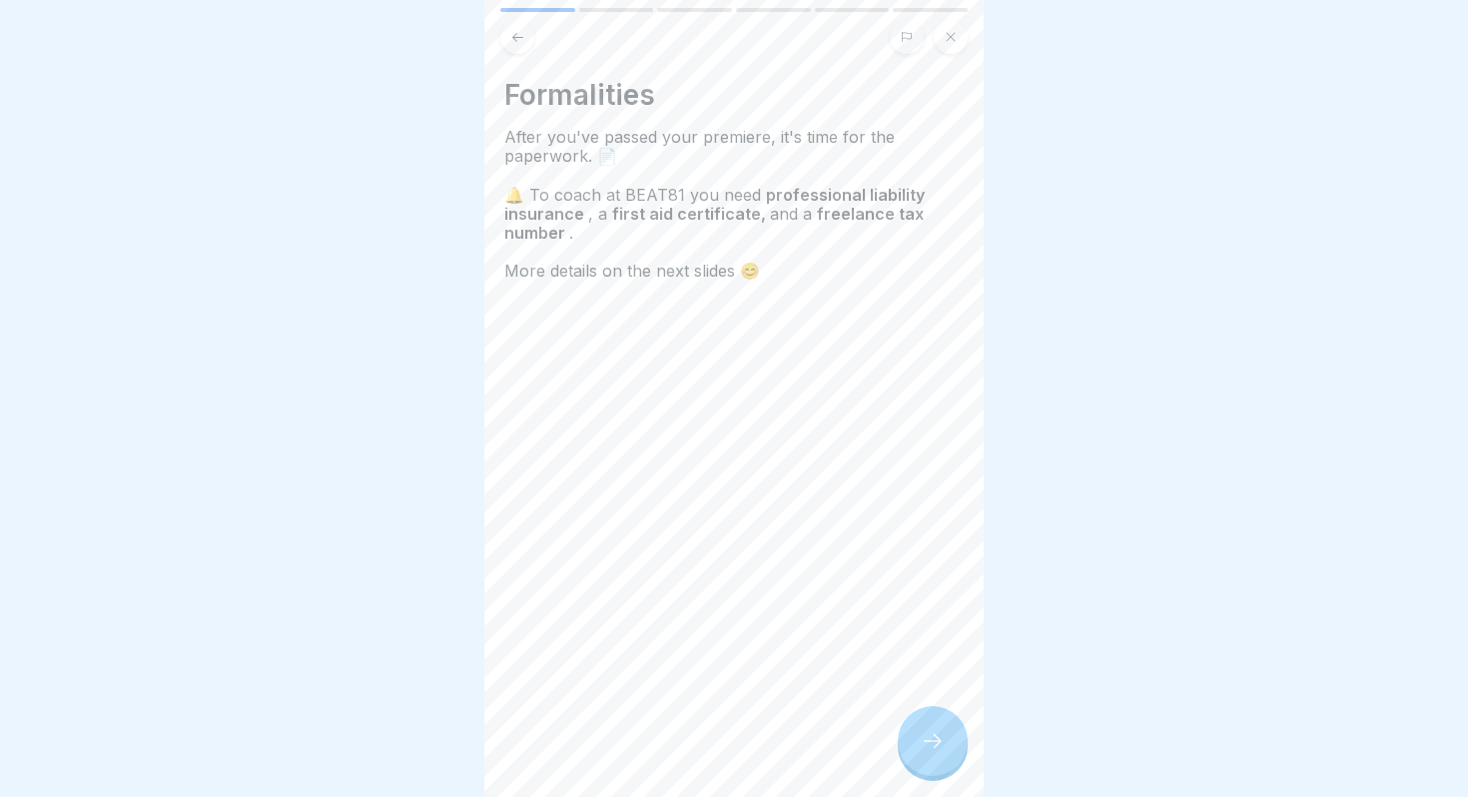
click at [922, 748] on icon at bounding box center [933, 741] width 24 height 24
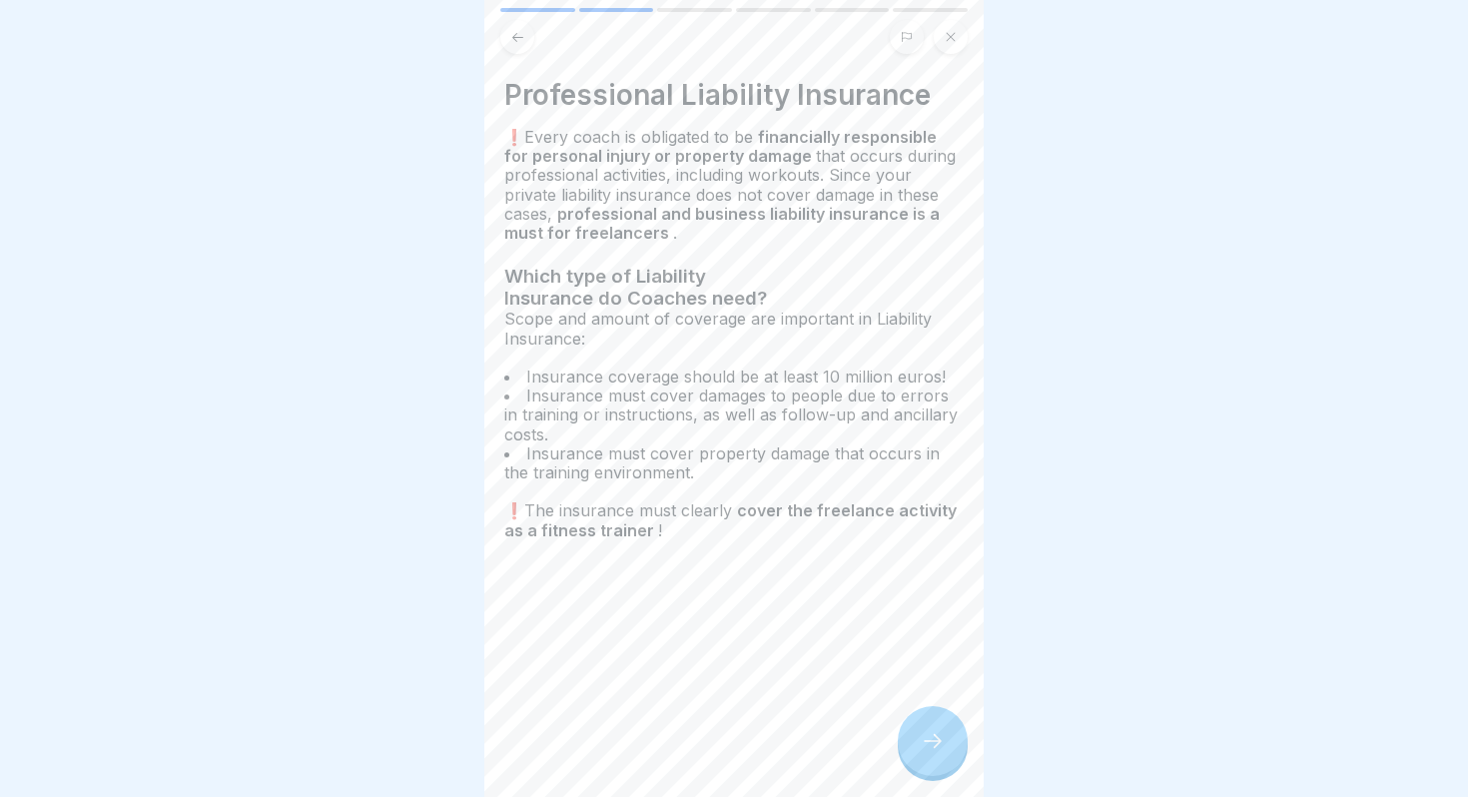
click at [922, 748] on icon at bounding box center [933, 741] width 24 height 24
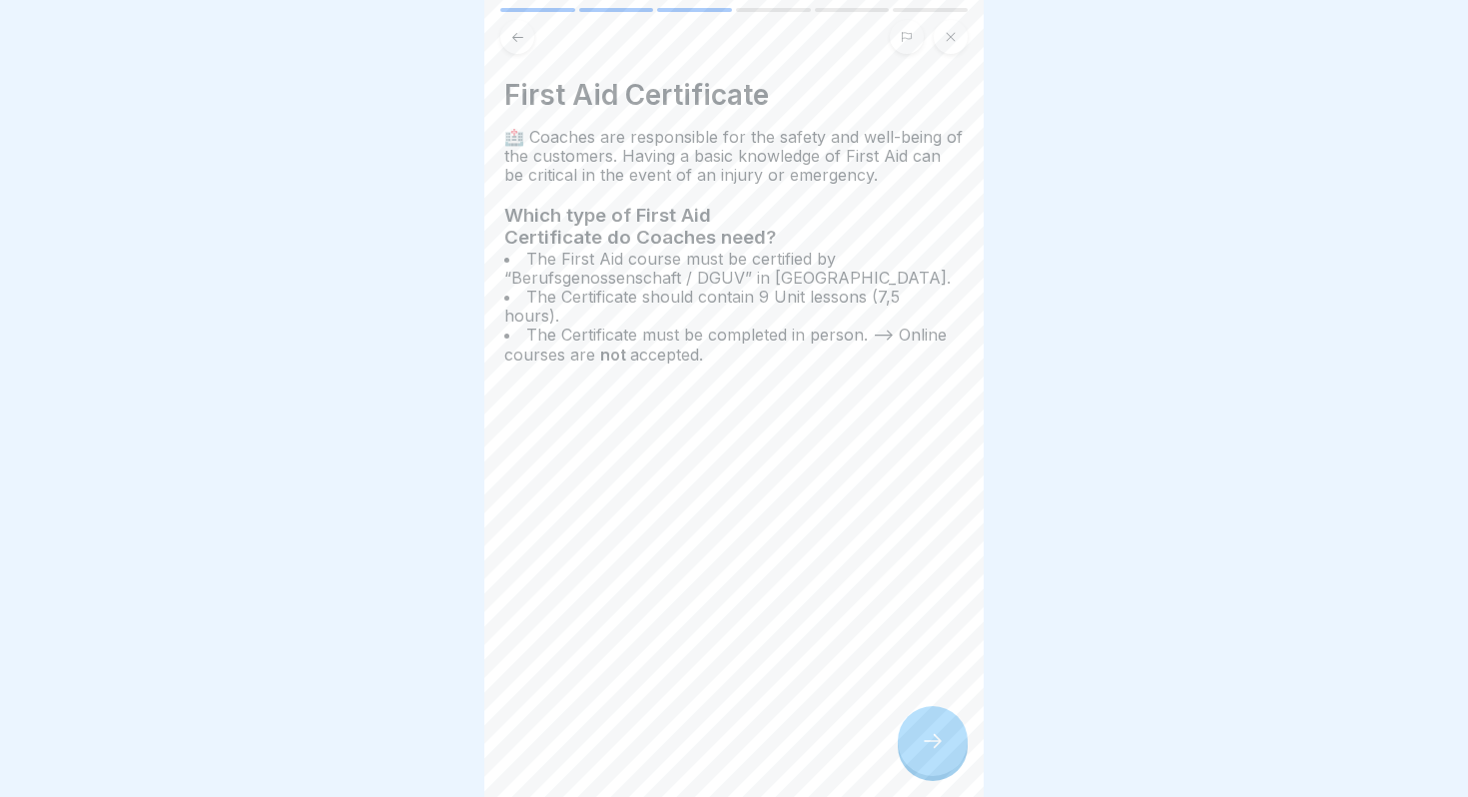
click at [922, 748] on icon at bounding box center [933, 741] width 24 height 24
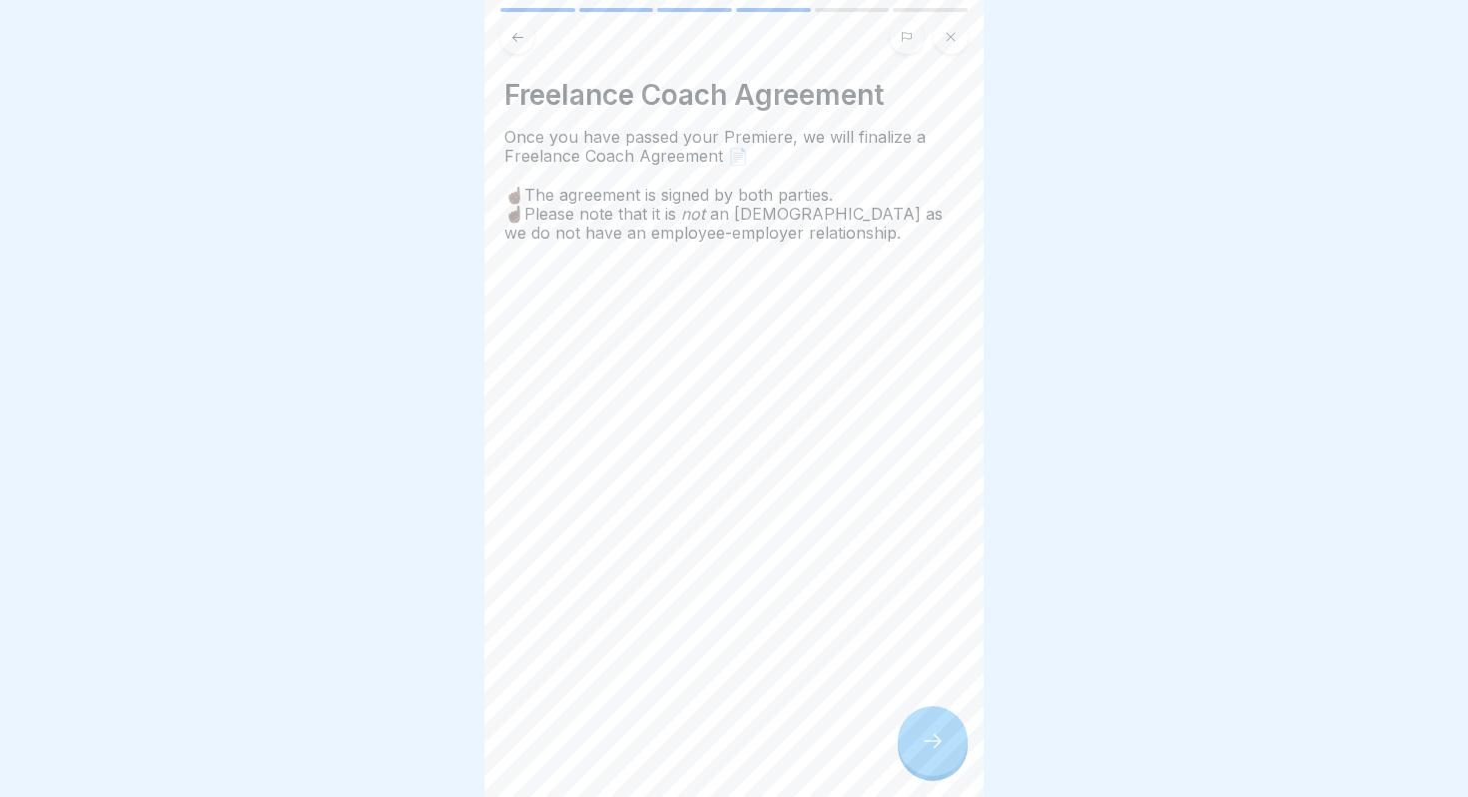
click at [922, 748] on icon at bounding box center [933, 741] width 24 height 24
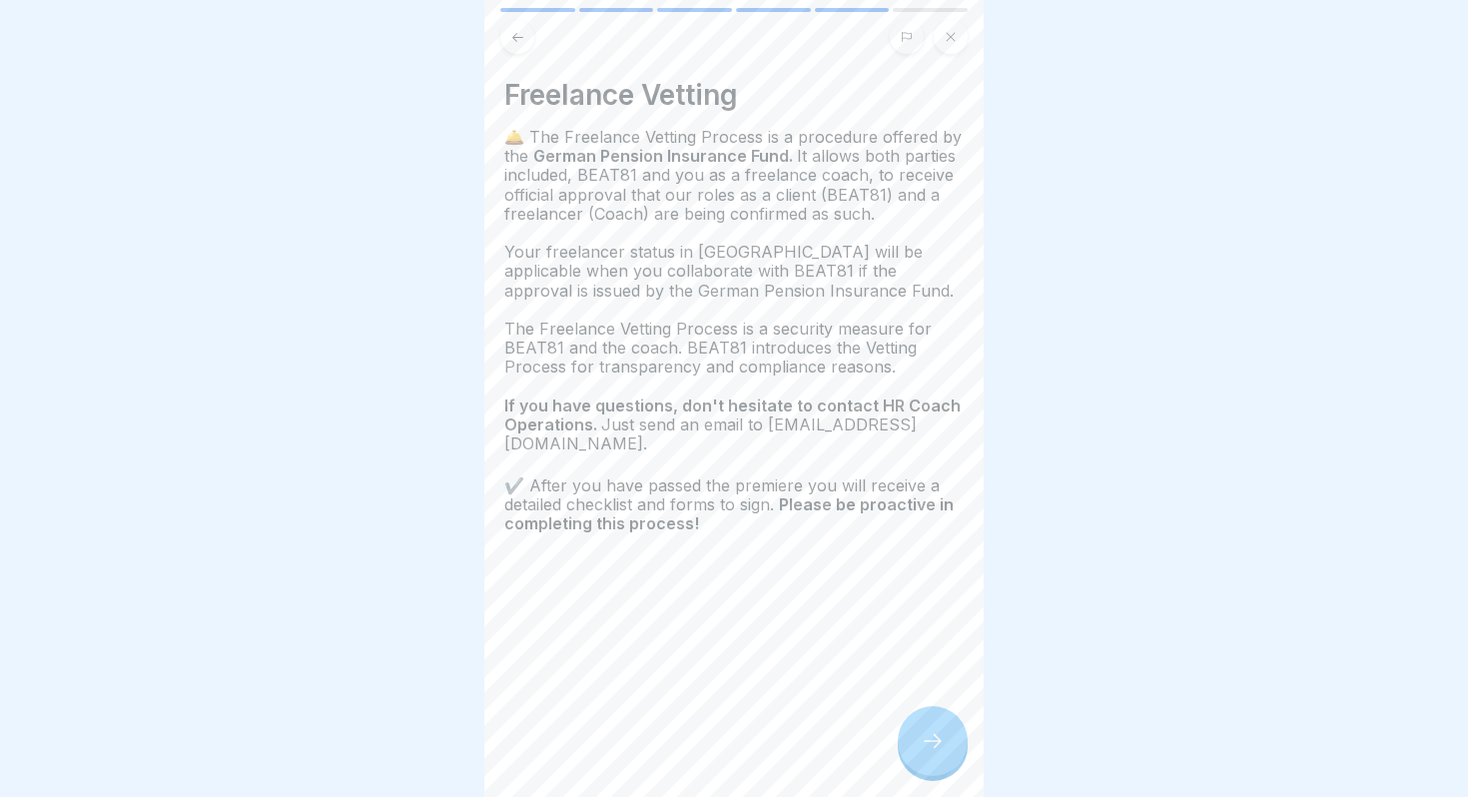
click at [922, 748] on icon at bounding box center [933, 741] width 24 height 24
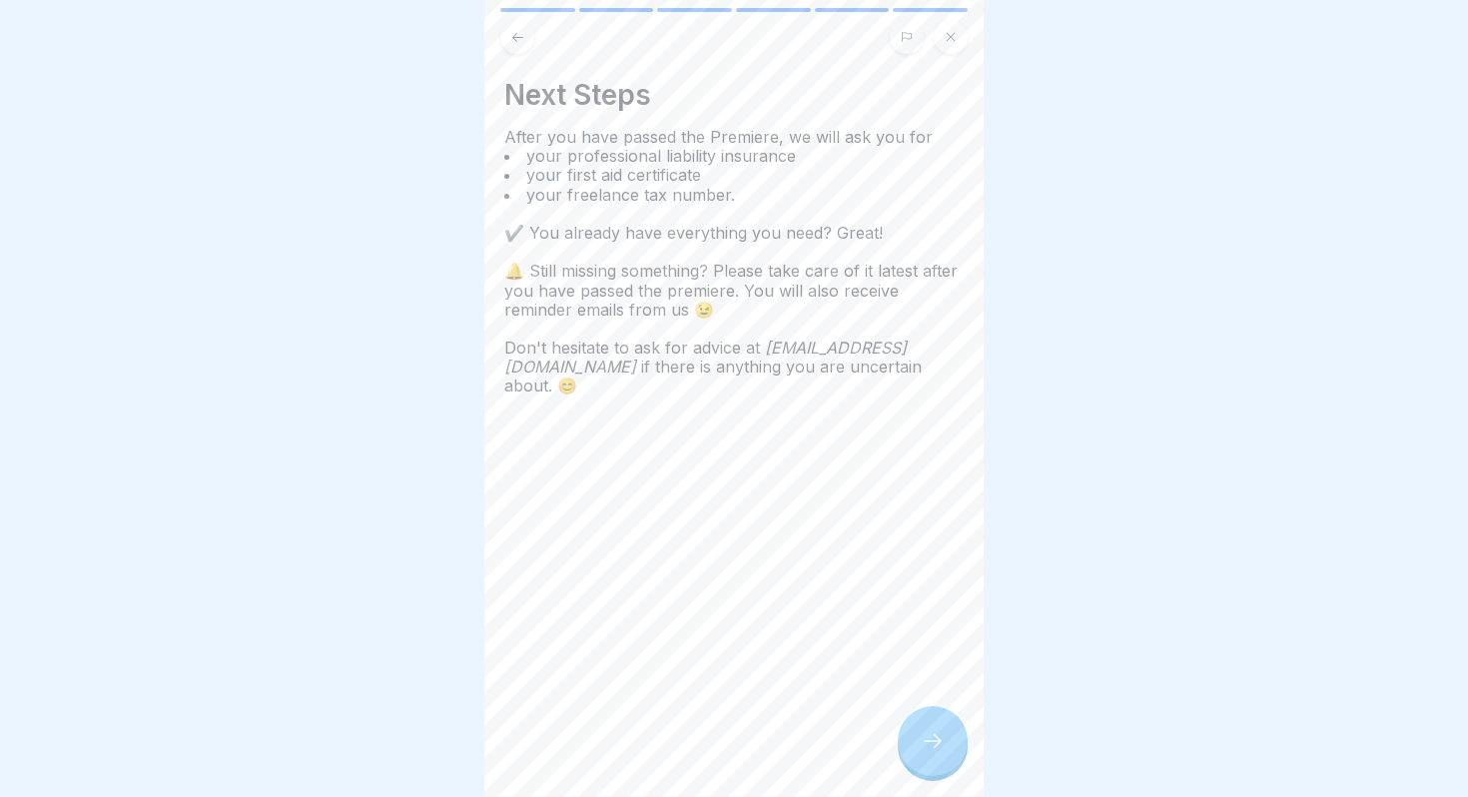
click at [922, 748] on icon at bounding box center [933, 741] width 24 height 24
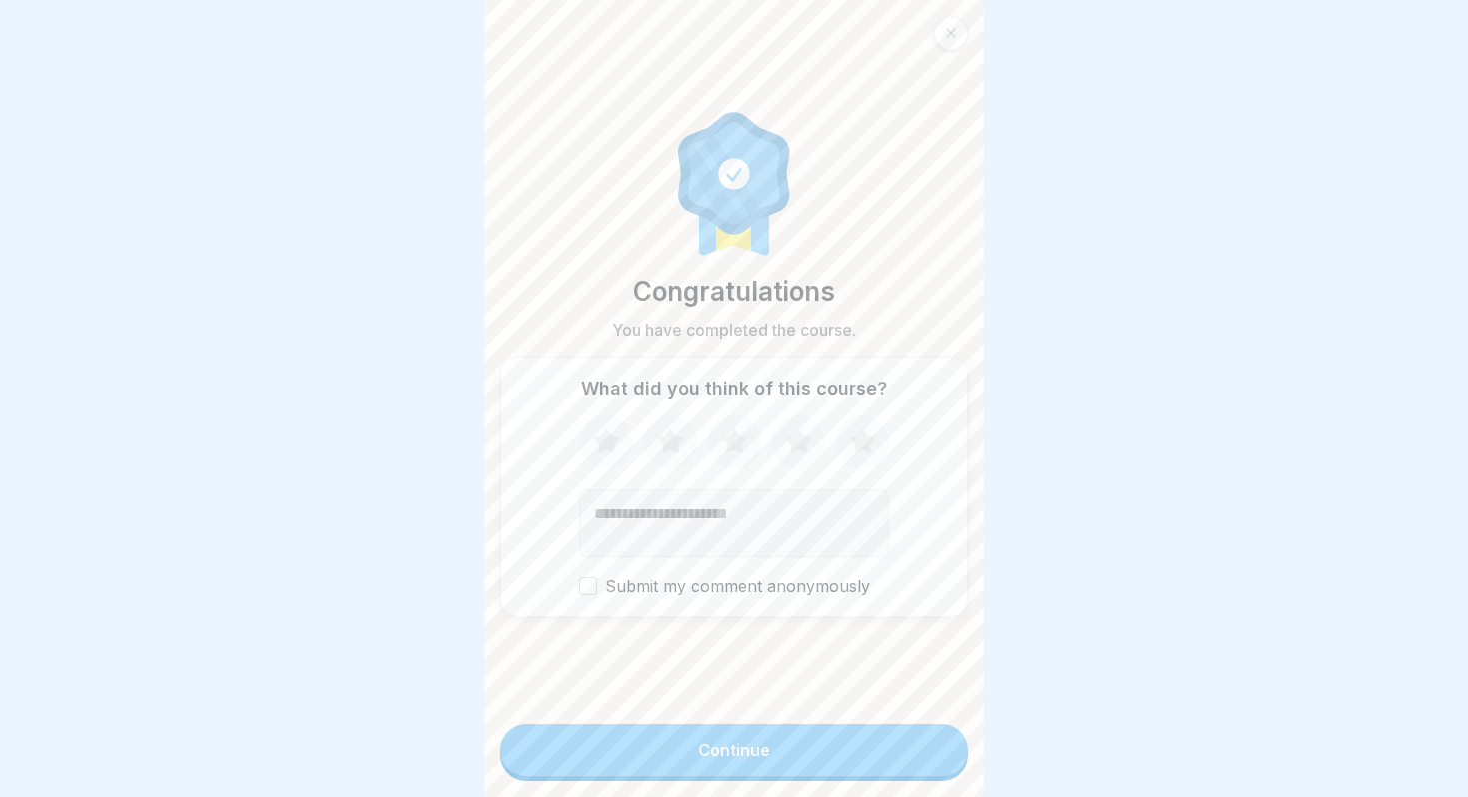
click at [952, 32] on icon at bounding box center [951, 33] width 12 height 12
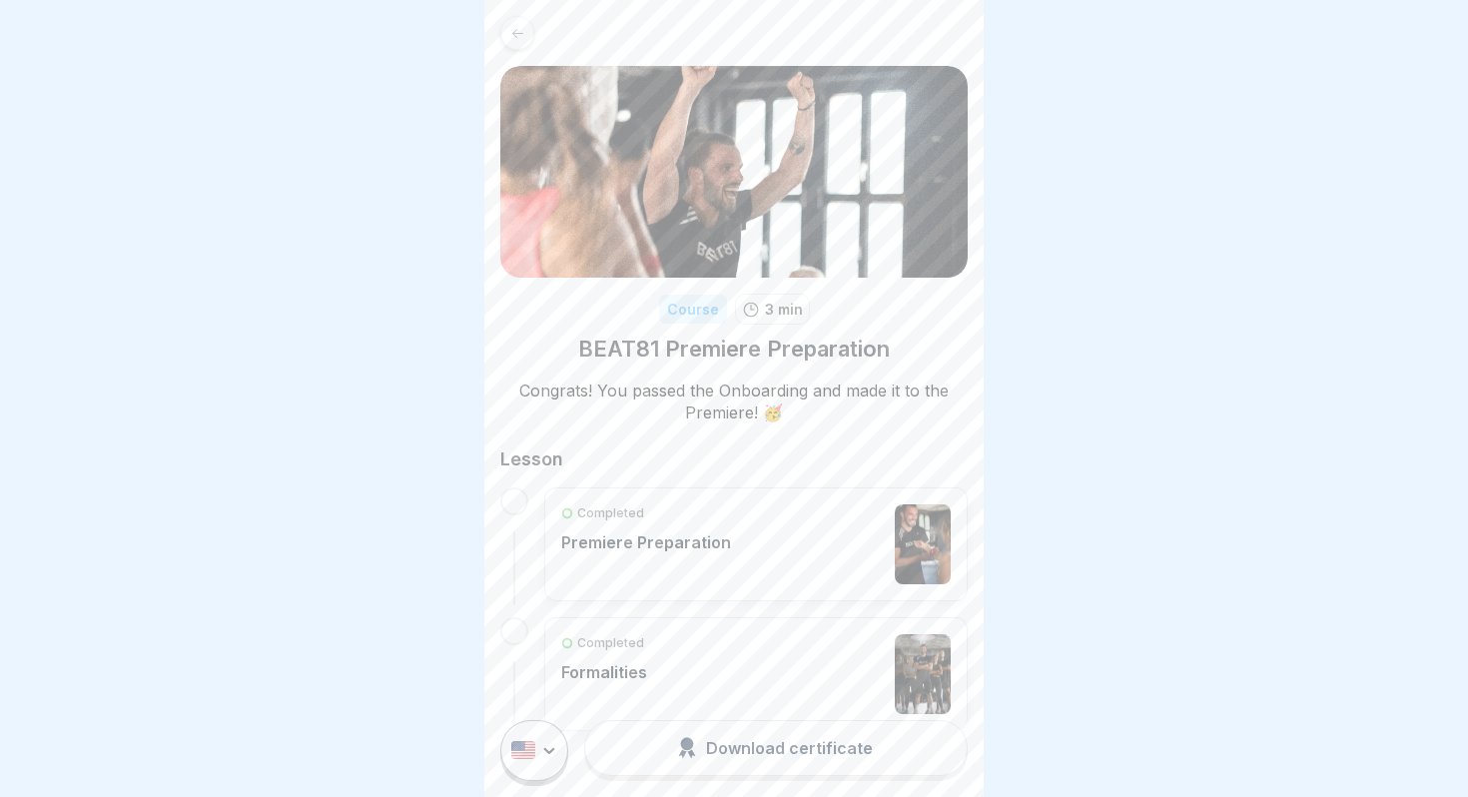
click at [518, 30] on icon at bounding box center [517, 33] width 15 height 15
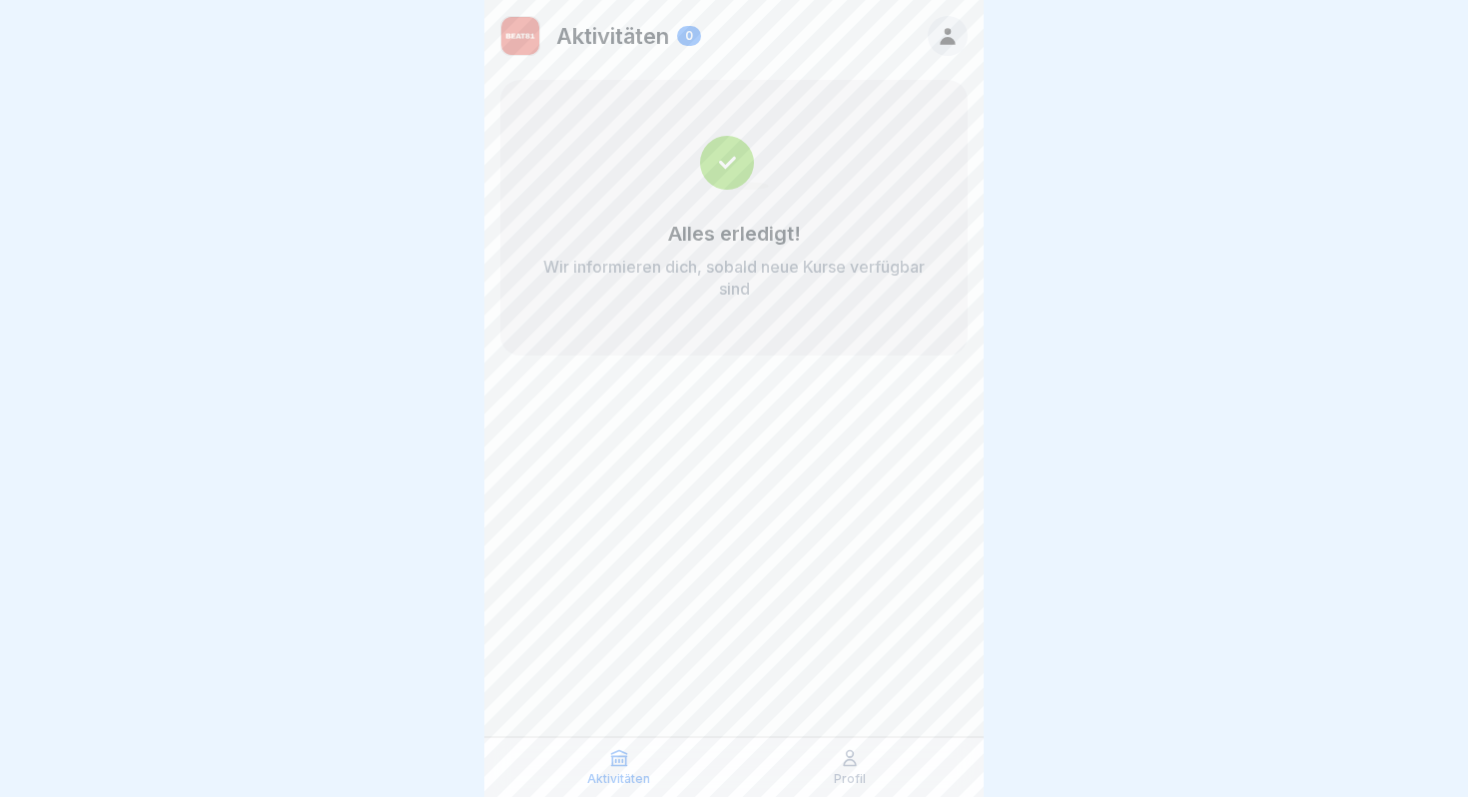
click at [957, 39] on icon at bounding box center [948, 36] width 22 height 22
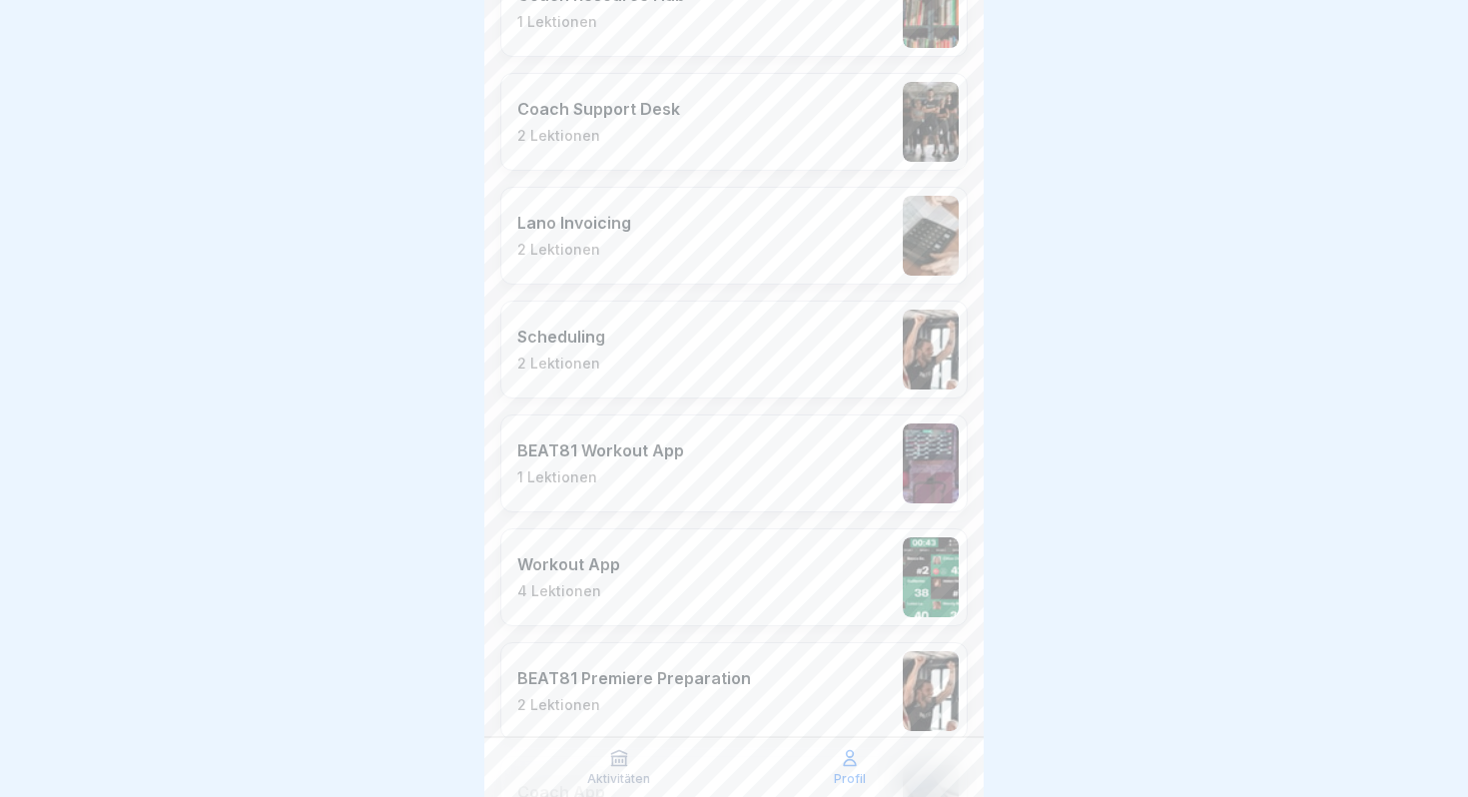
scroll to position [3244, 0]
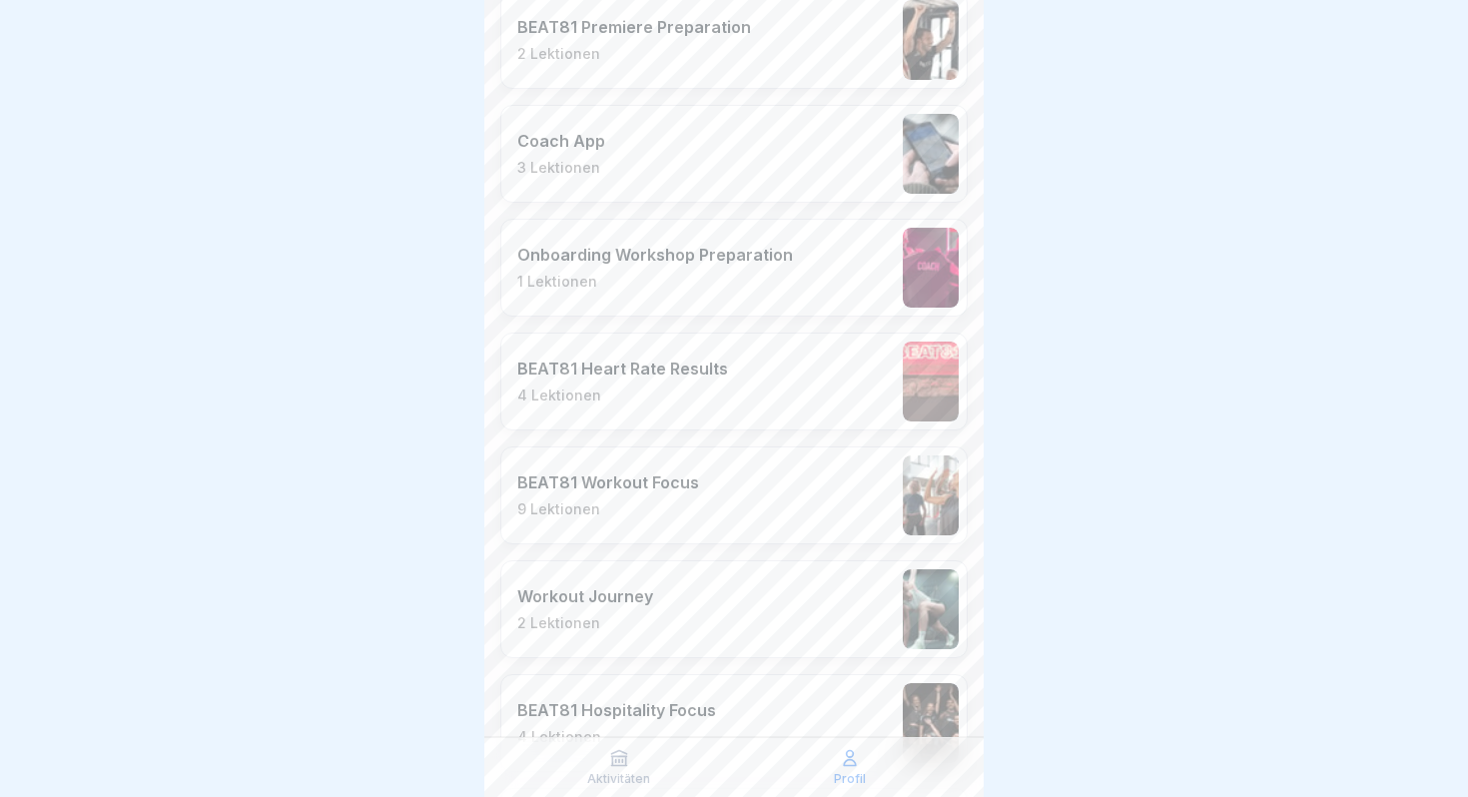
click at [761, 386] on div "BEAT81 Heart Rate Results 4 Lektionen" at bounding box center [733, 382] width 467 height 98
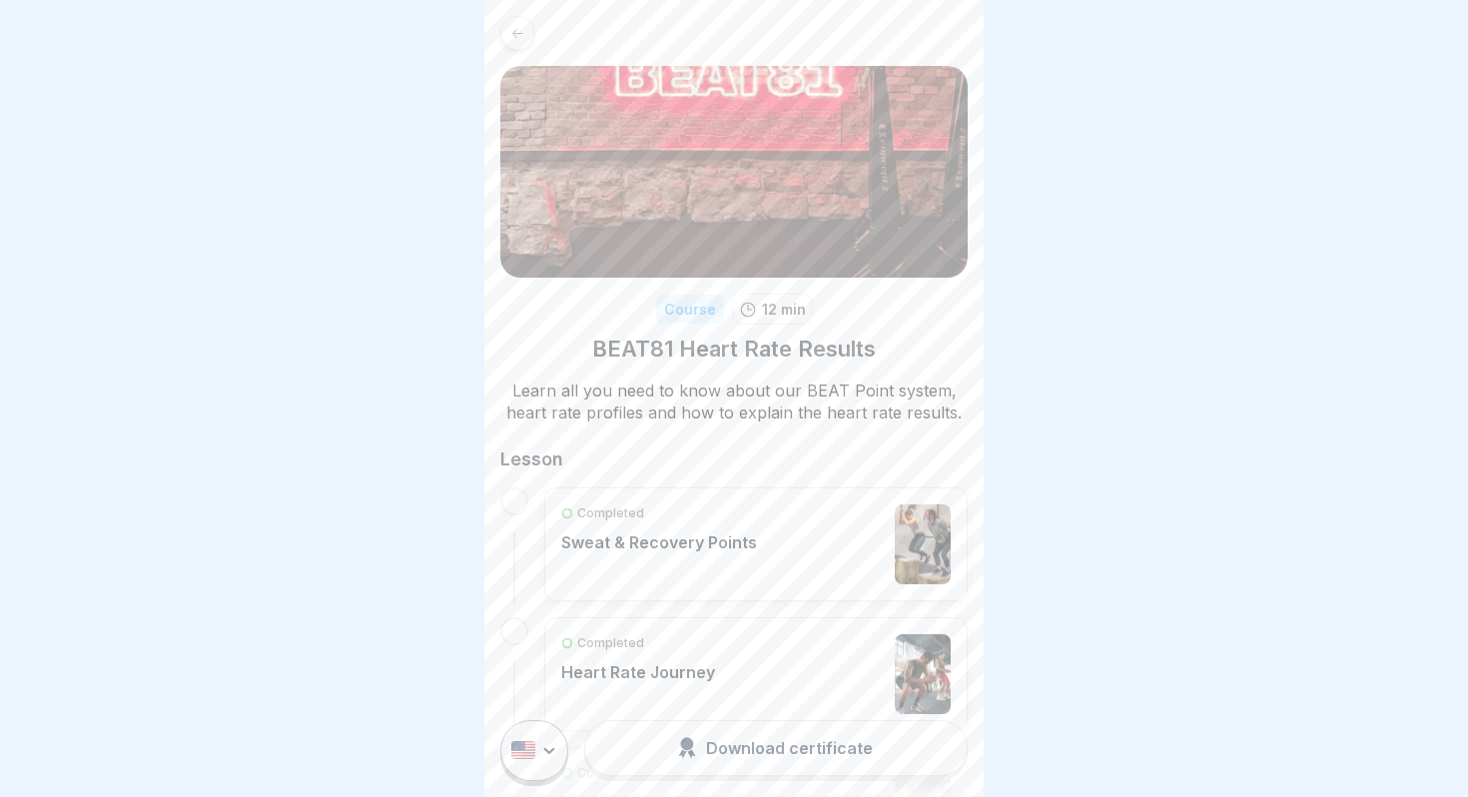
click at [639, 530] on div "Completed Sweat & Recovery Points" at bounding box center [659, 544] width 196 height 80
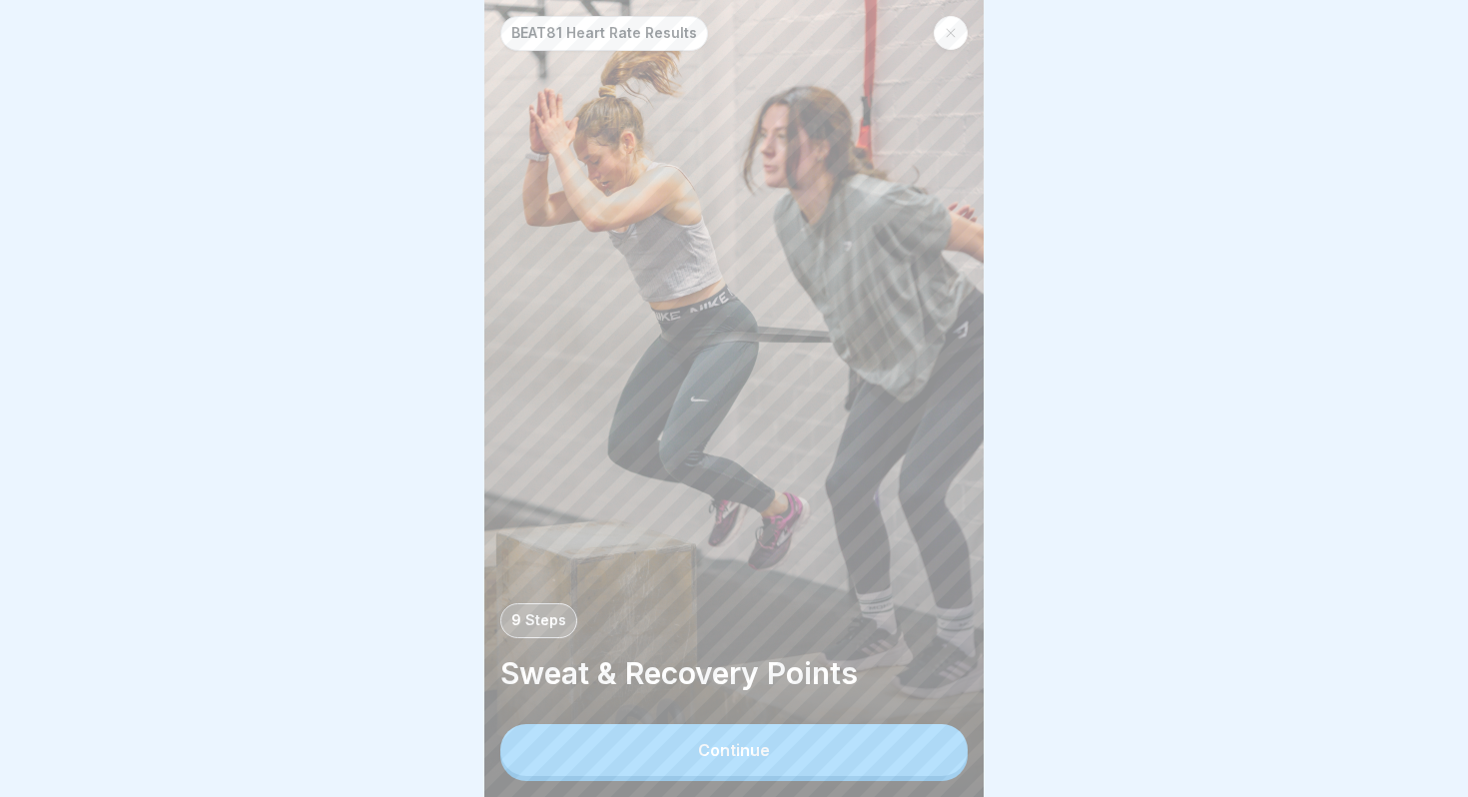
click at [784, 744] on button "Continue" at bounding box center [733, 750] width 467 height 52
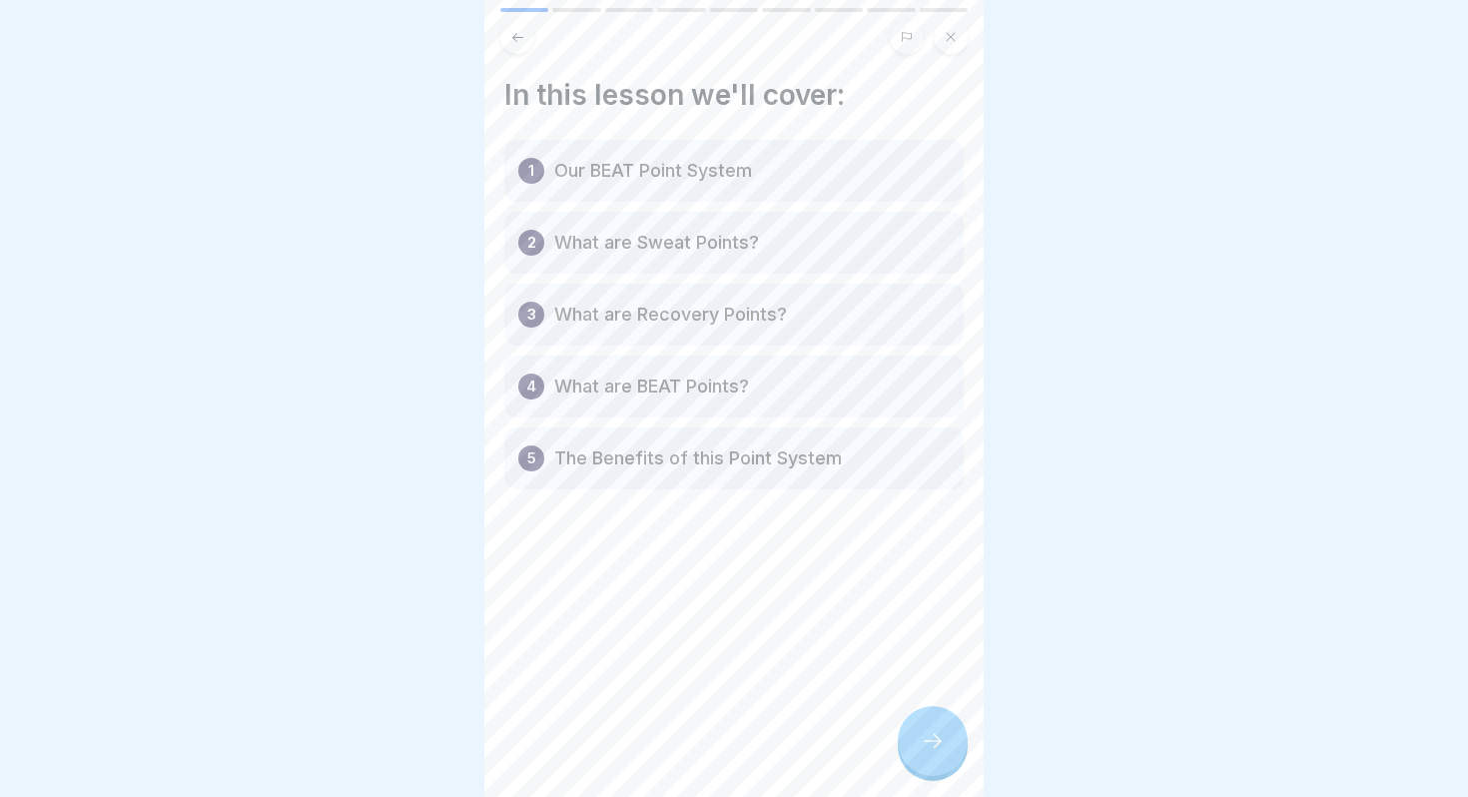
click at [954, 731] on div at bounding box center [933, 741] width 70 height 70
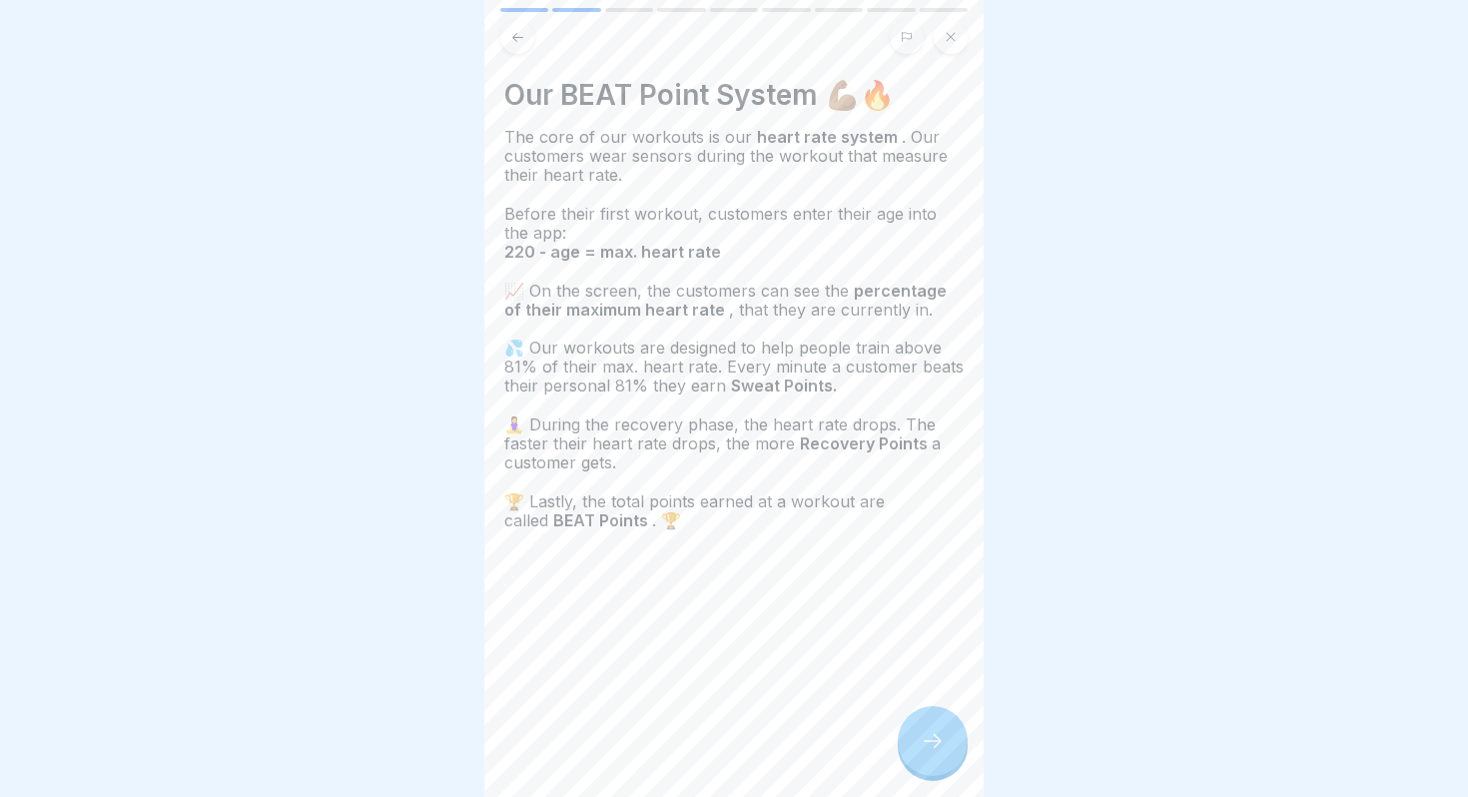
click at [945, 739] on div at bounding box center [933, 741] width 70 height 70
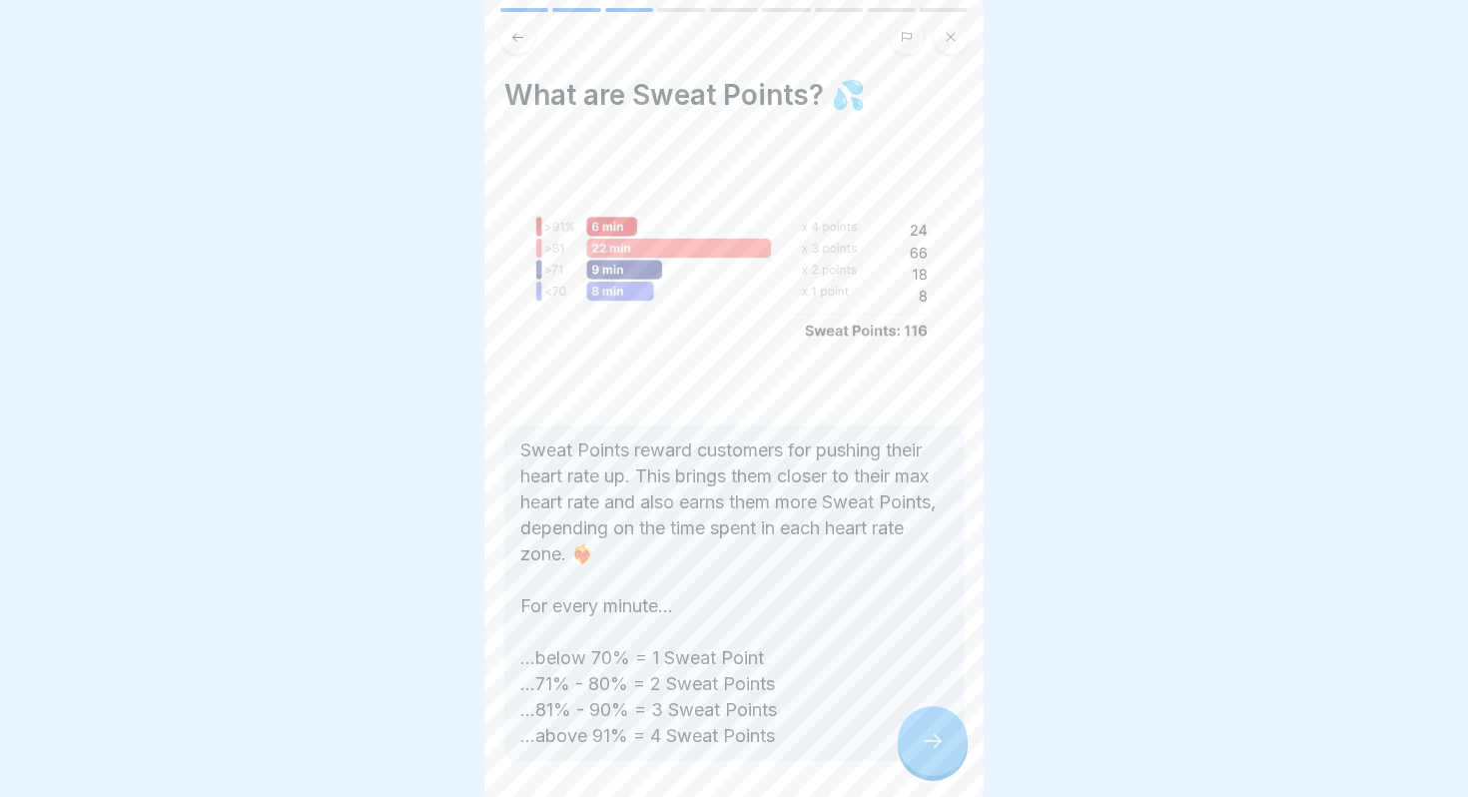
click at [945, 766] on div at bounding box center [933, 741] width 70 height 70
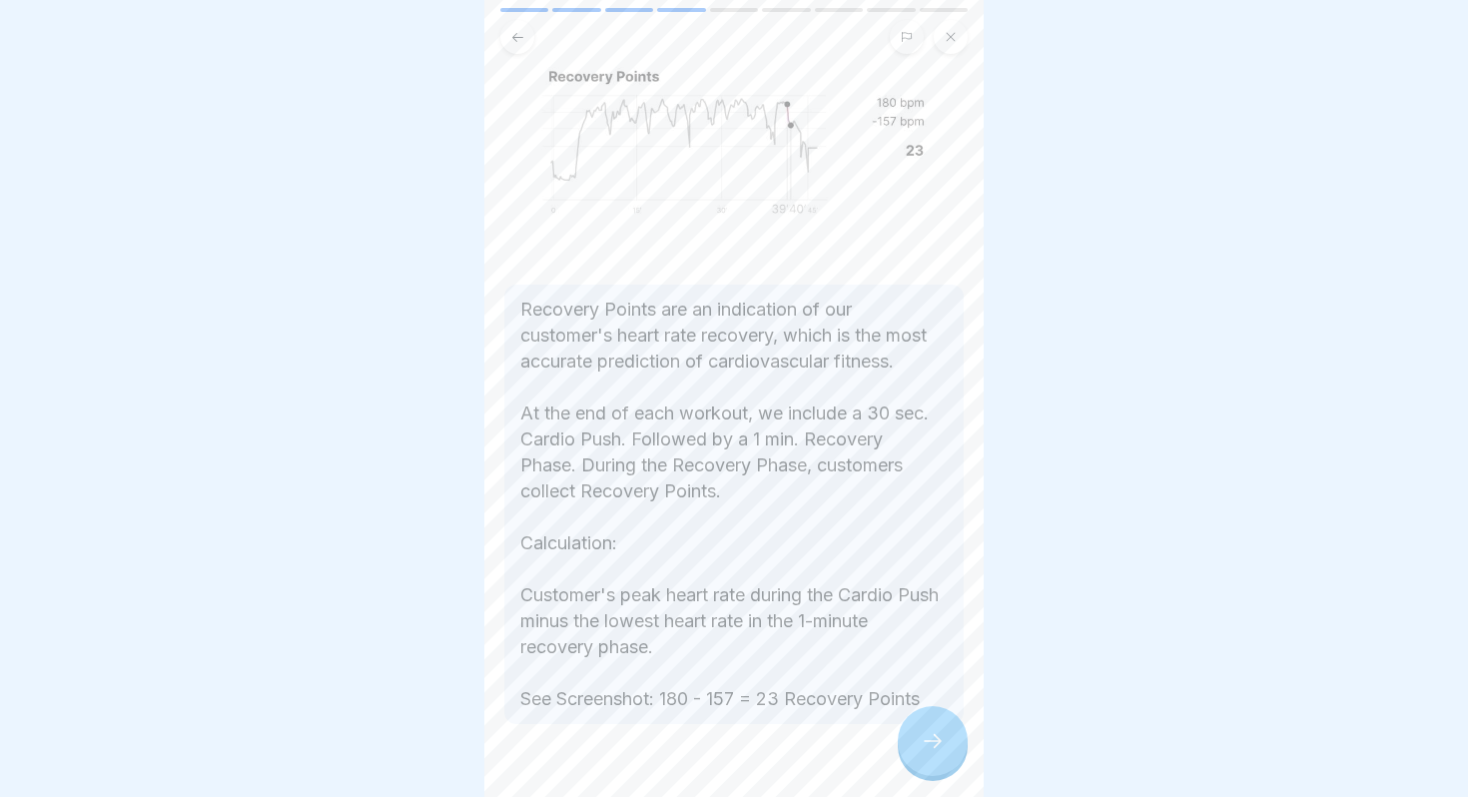
scroll to position [129, 0]
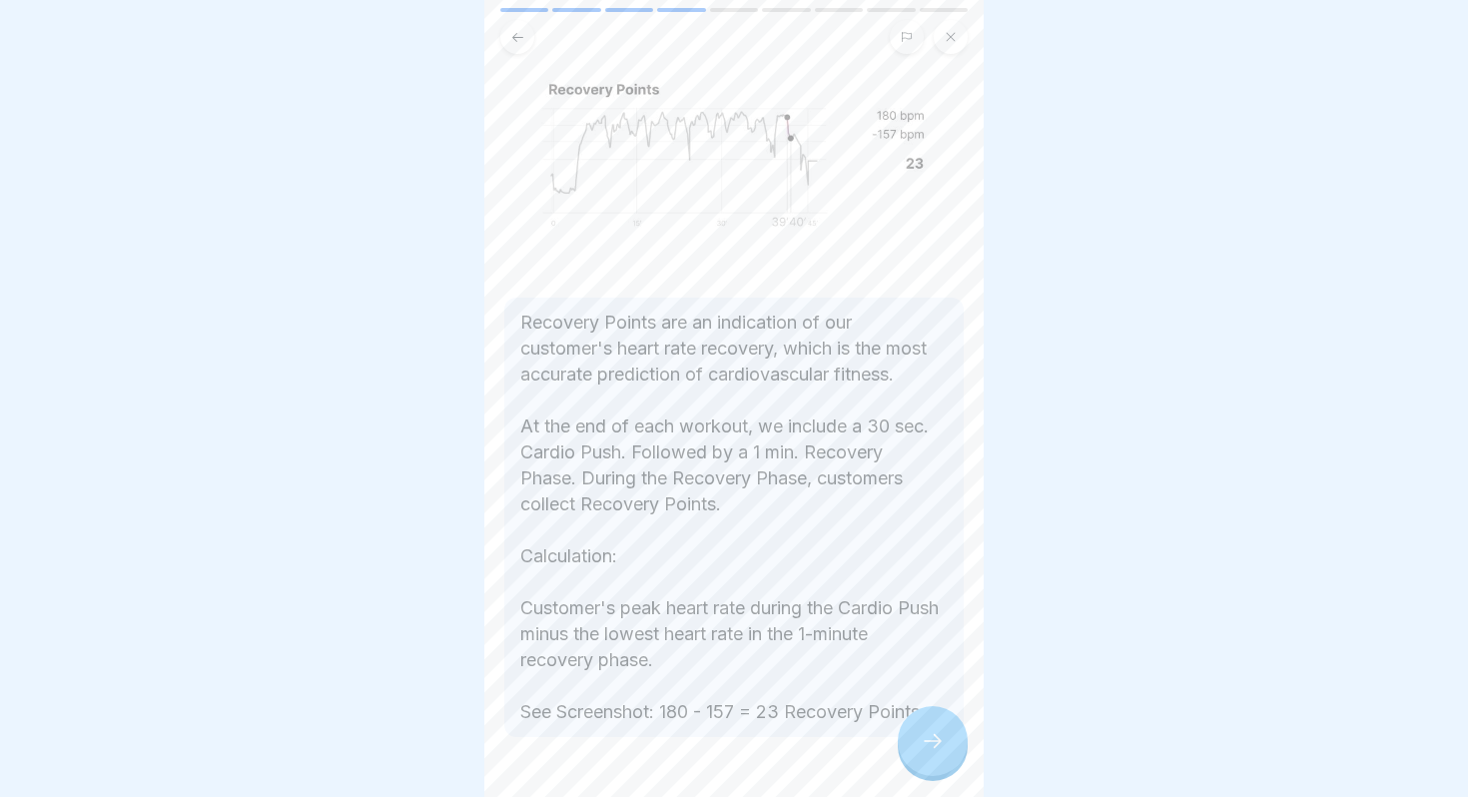
click at [942, 766] on div at bounding box center [933, 741] width 70 height 70
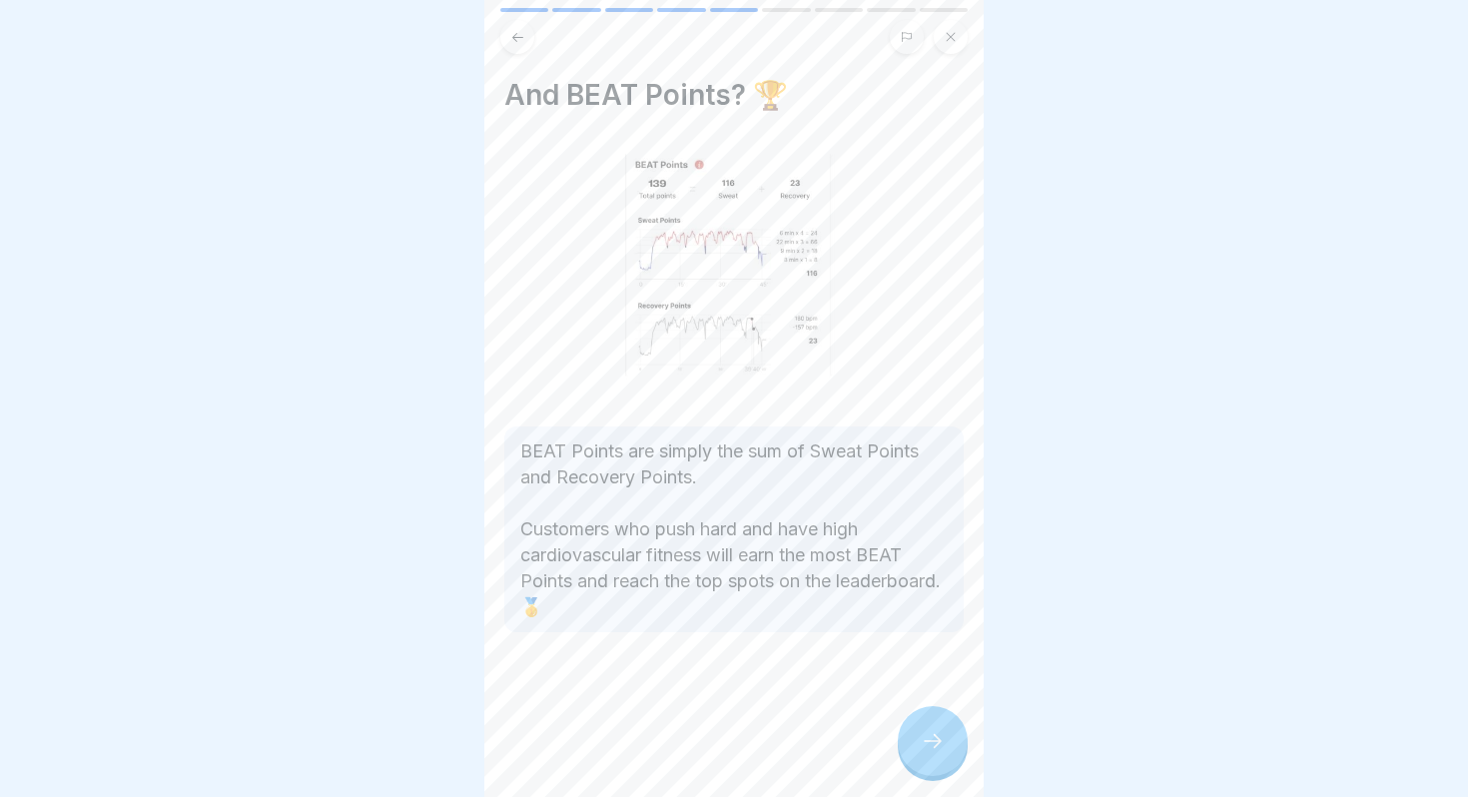
click at [928, 742] on icon at bounding box center [933, 741] width 24 height 24
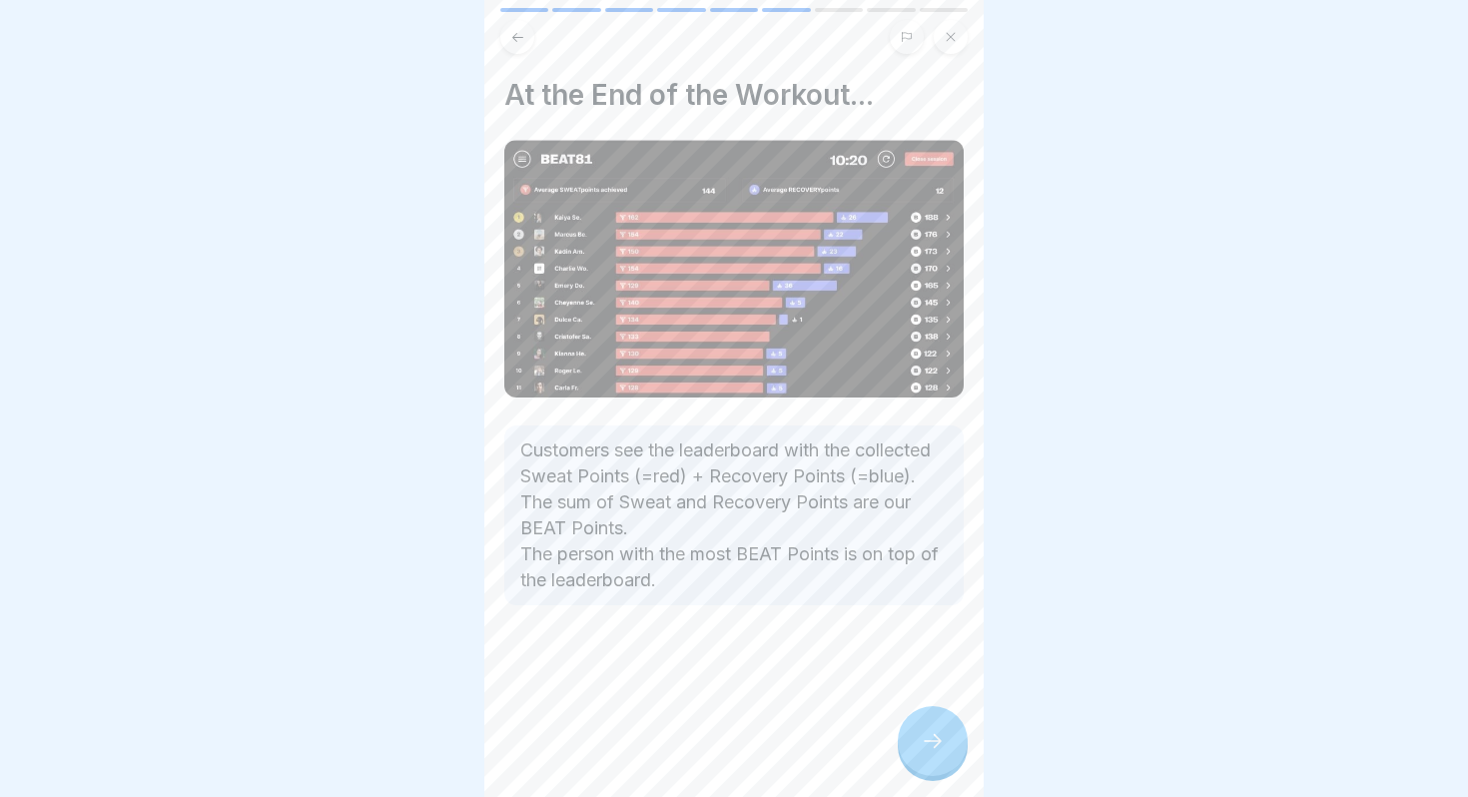
click at [942, 746] on icon at bounding box center [933, 741] width 24 height 24
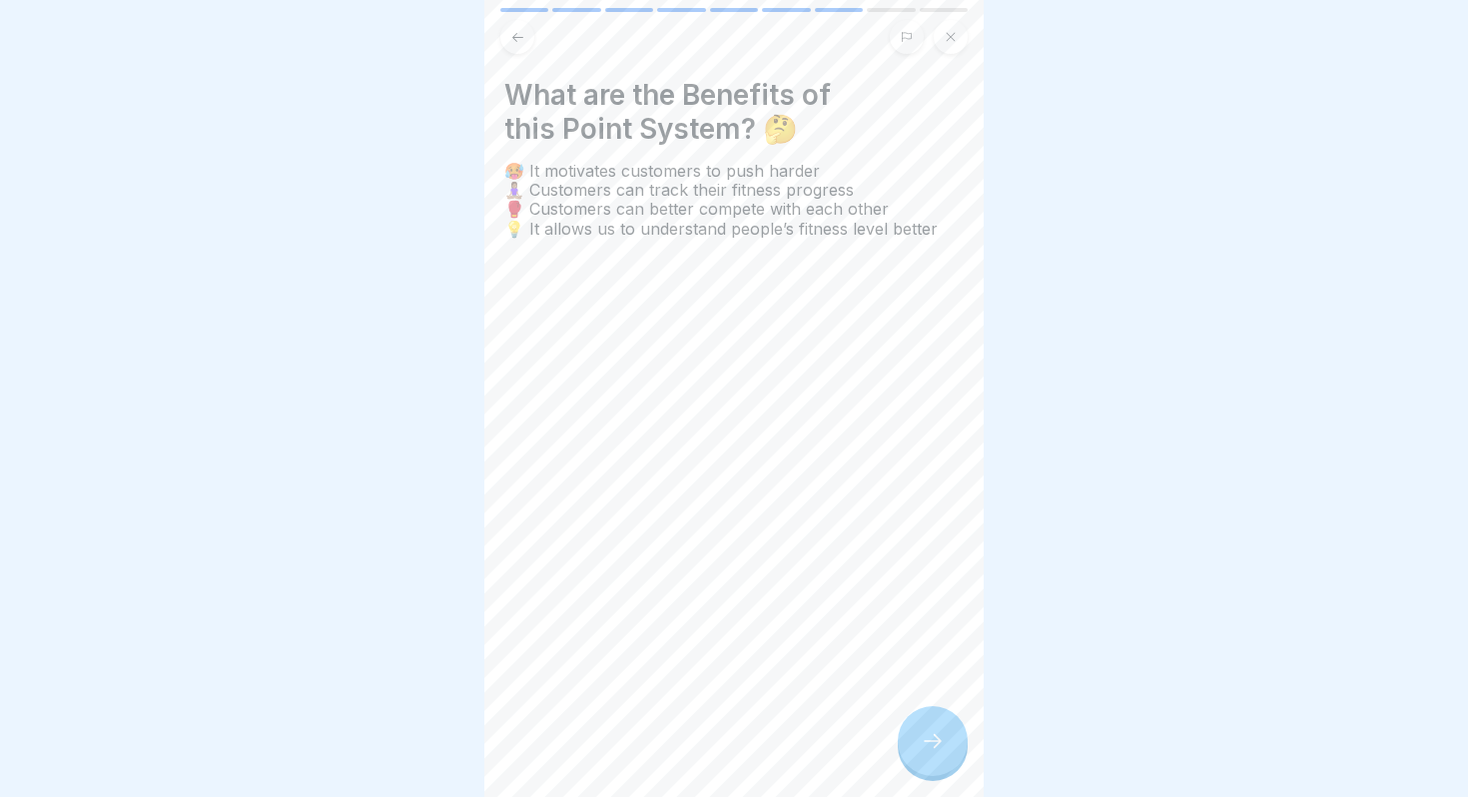
click at [932, 740] on icon at bounding box center [933, 741] width 24 height 24
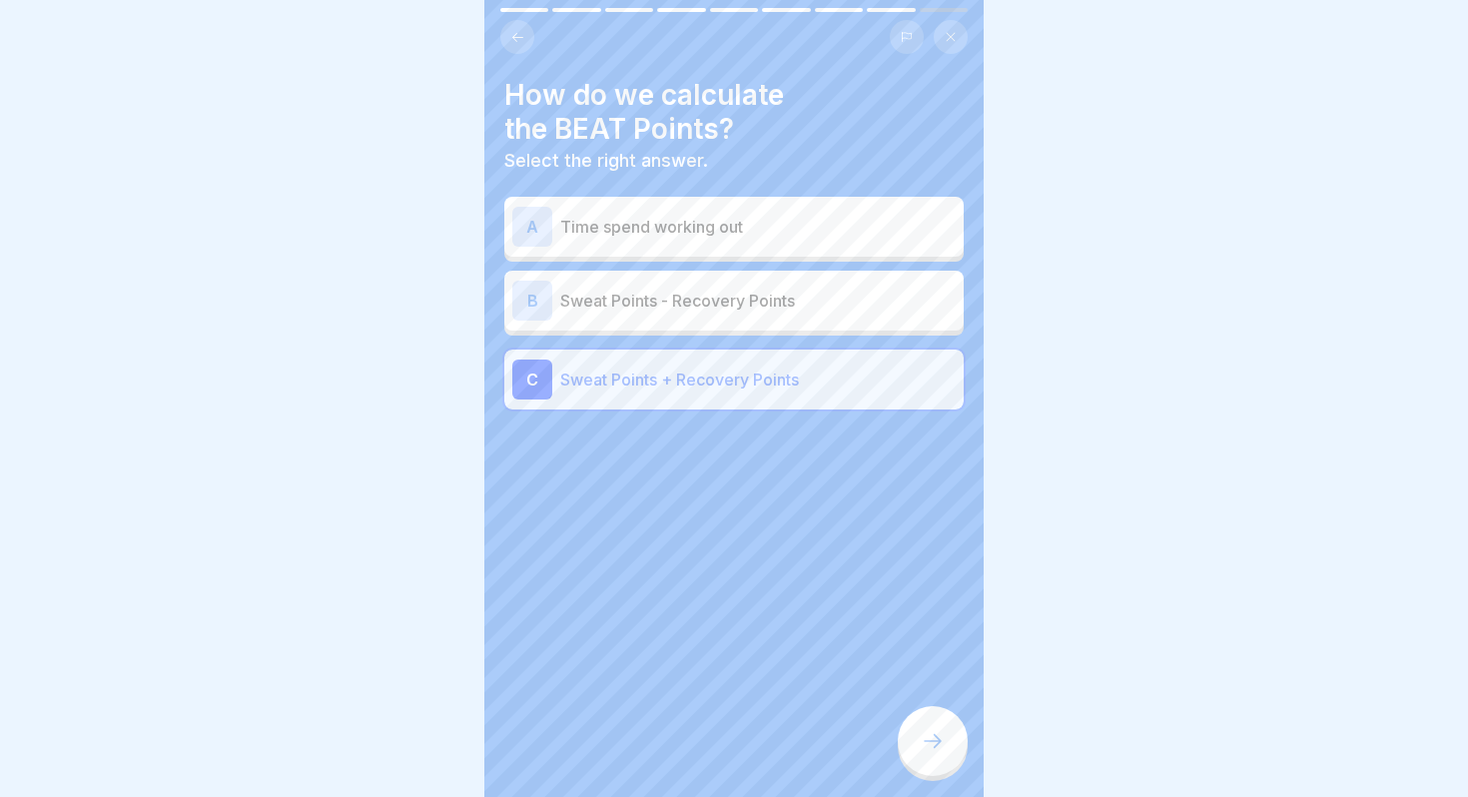
click at [932, 740] on icon at bounding box center [933, 741] width 24 height 24
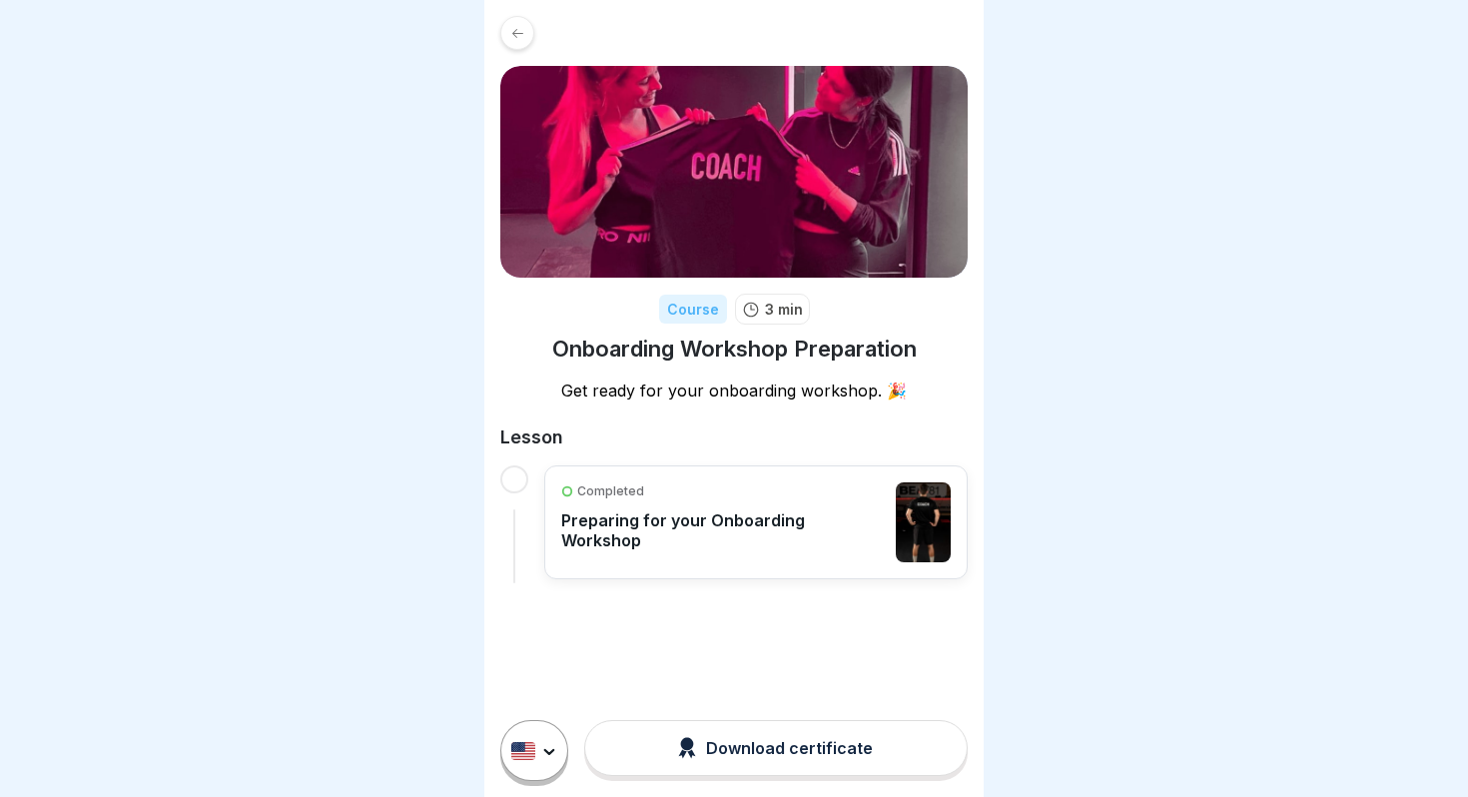
click at [722, 524] on p "Preparing for your Onboarding Workshop" at bounding box center [723, 530] width 325 height 40
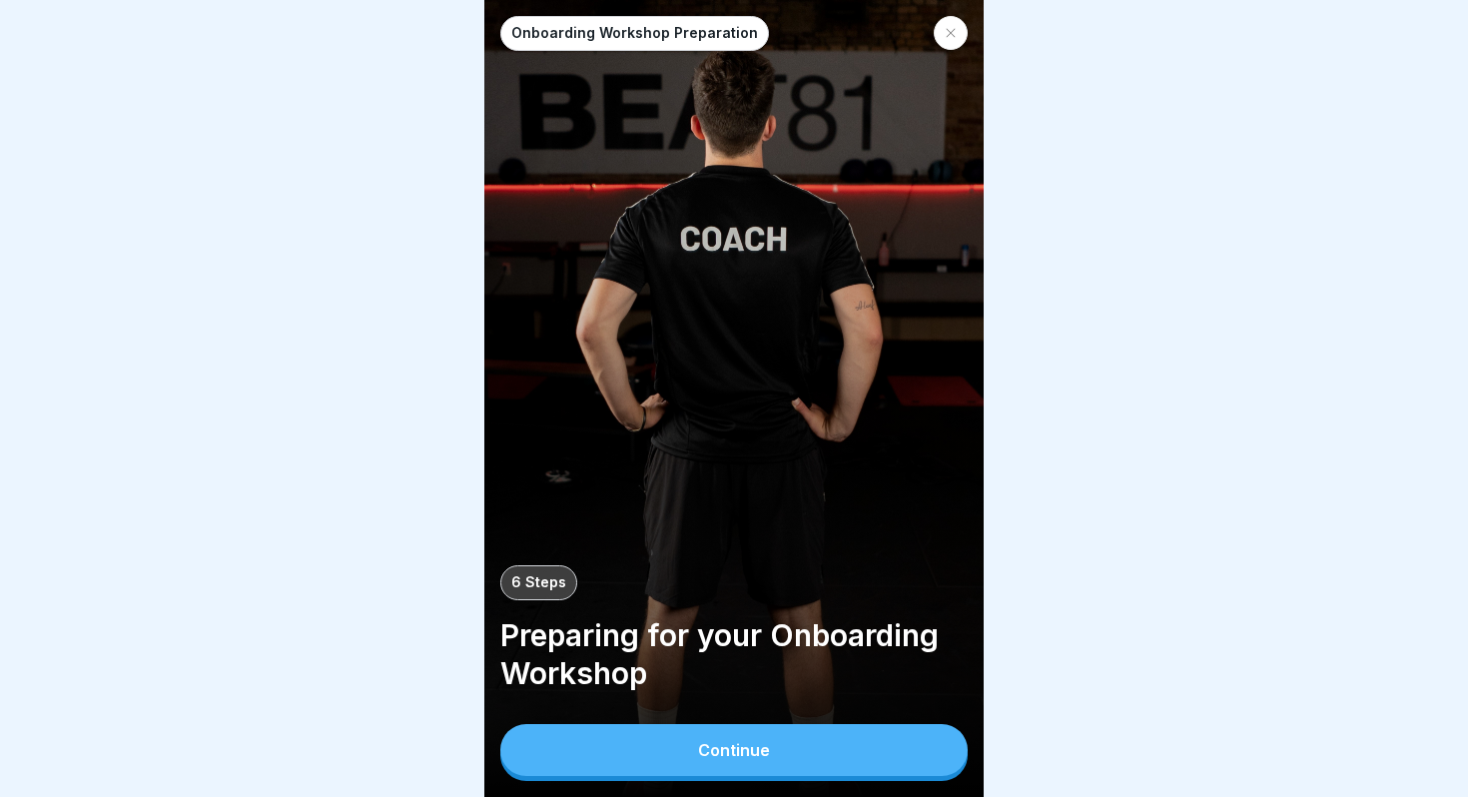
click at [809, 763] on button "Continue" at bounding box center [733, 750] width 467 height 52
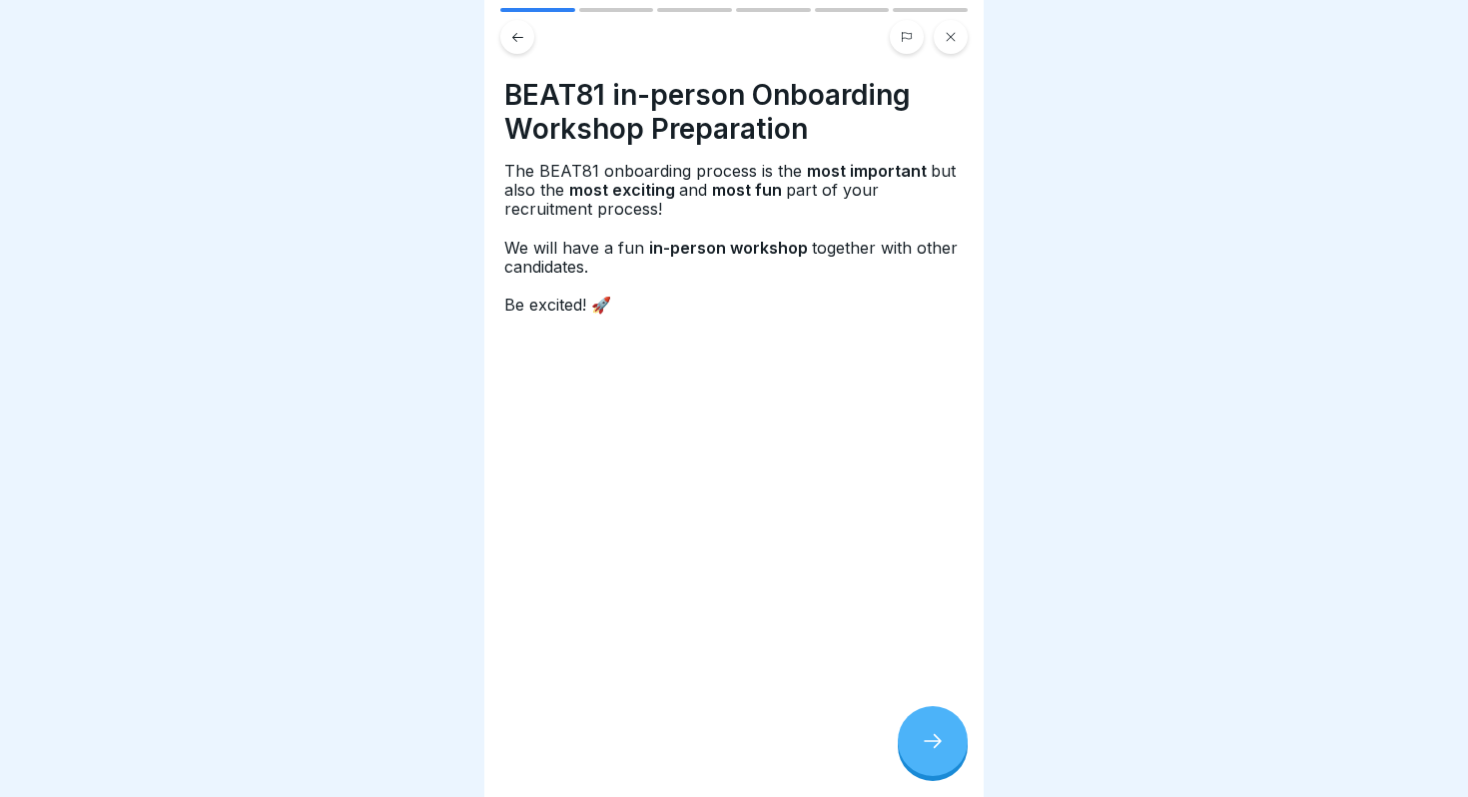
click at [951, 769] on div at bounding box center [933, 741] width 70 height 70
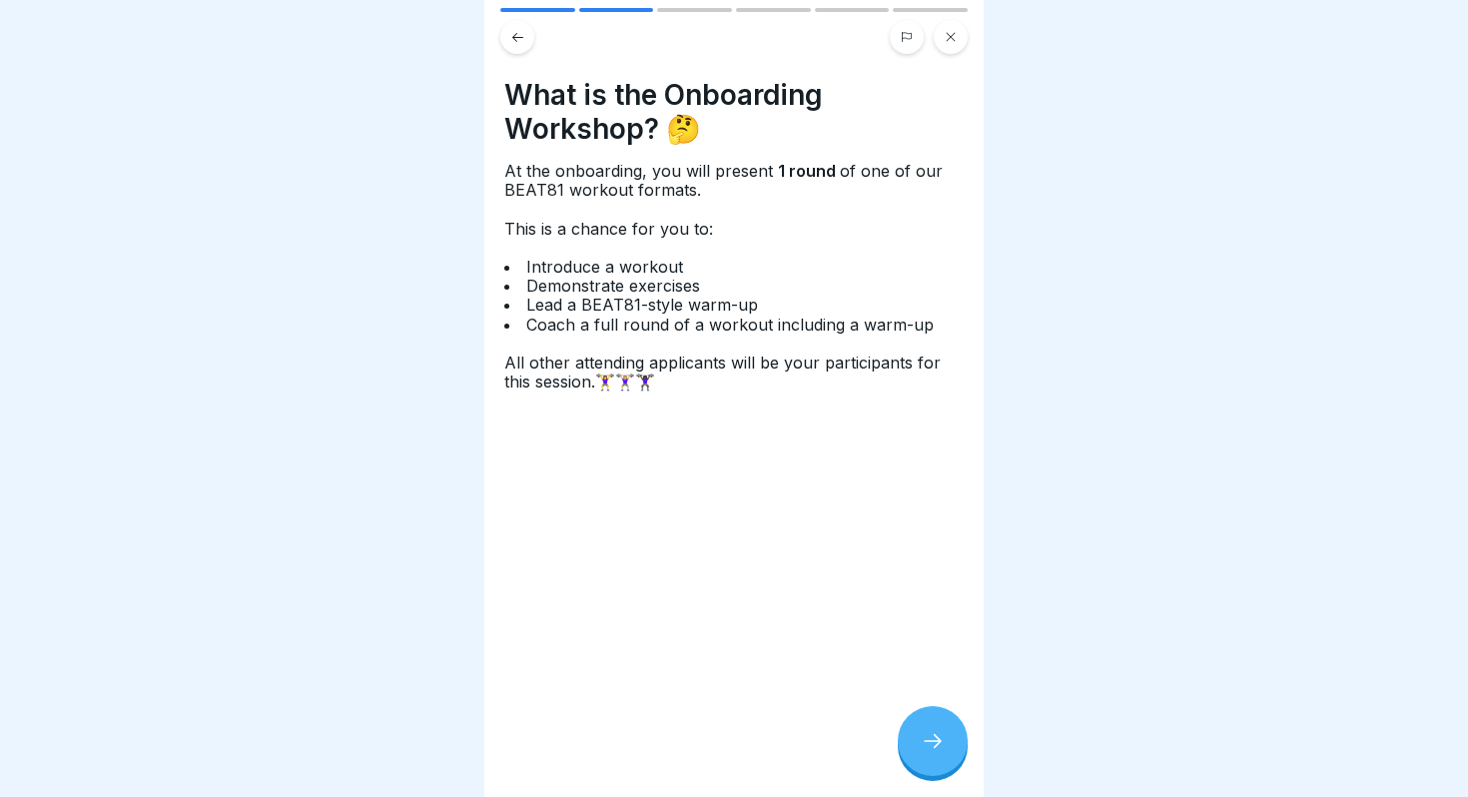
click at [950, 765] on div at bounding box center [933, 741] width 70 height 70
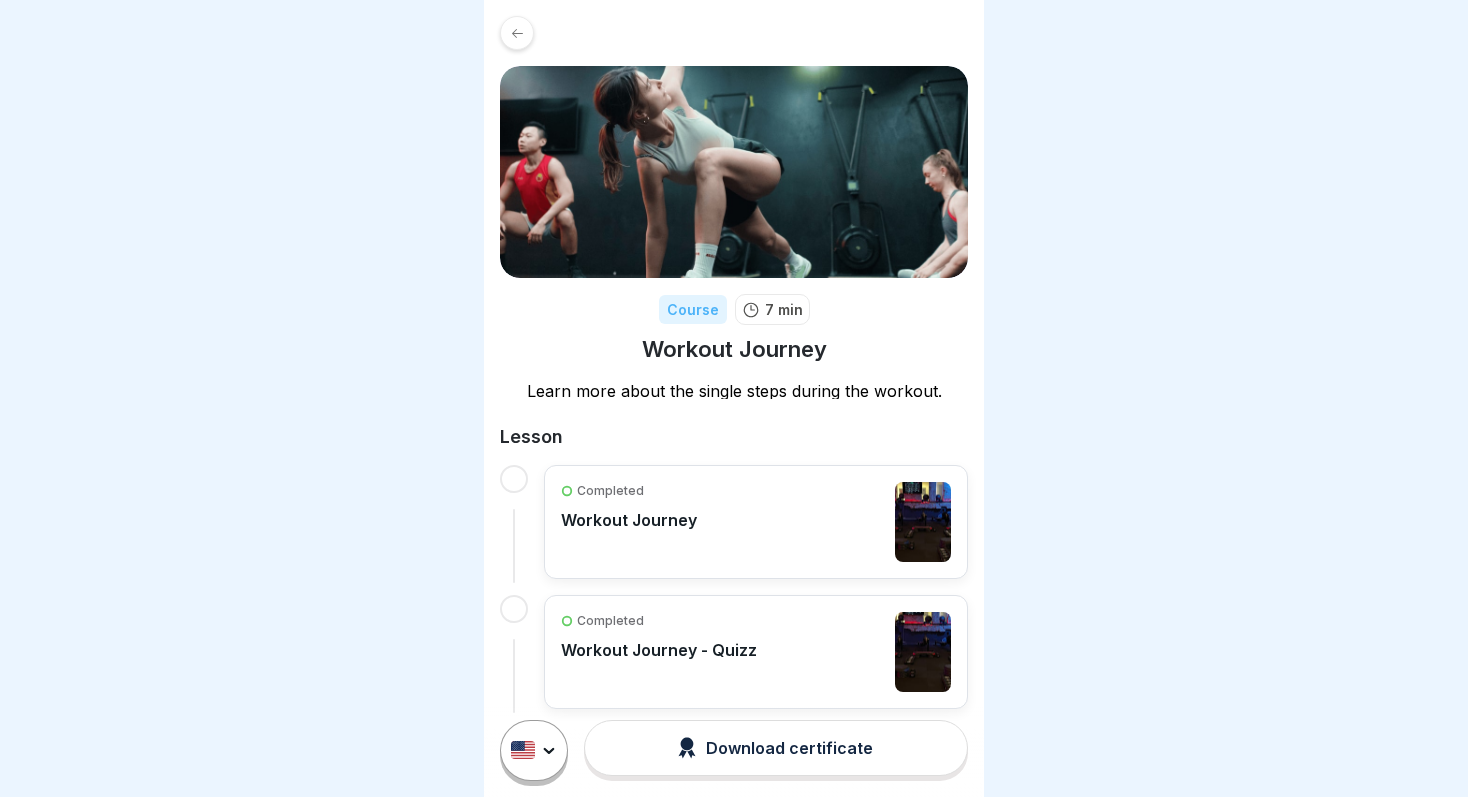
scroll to position [36, 0]
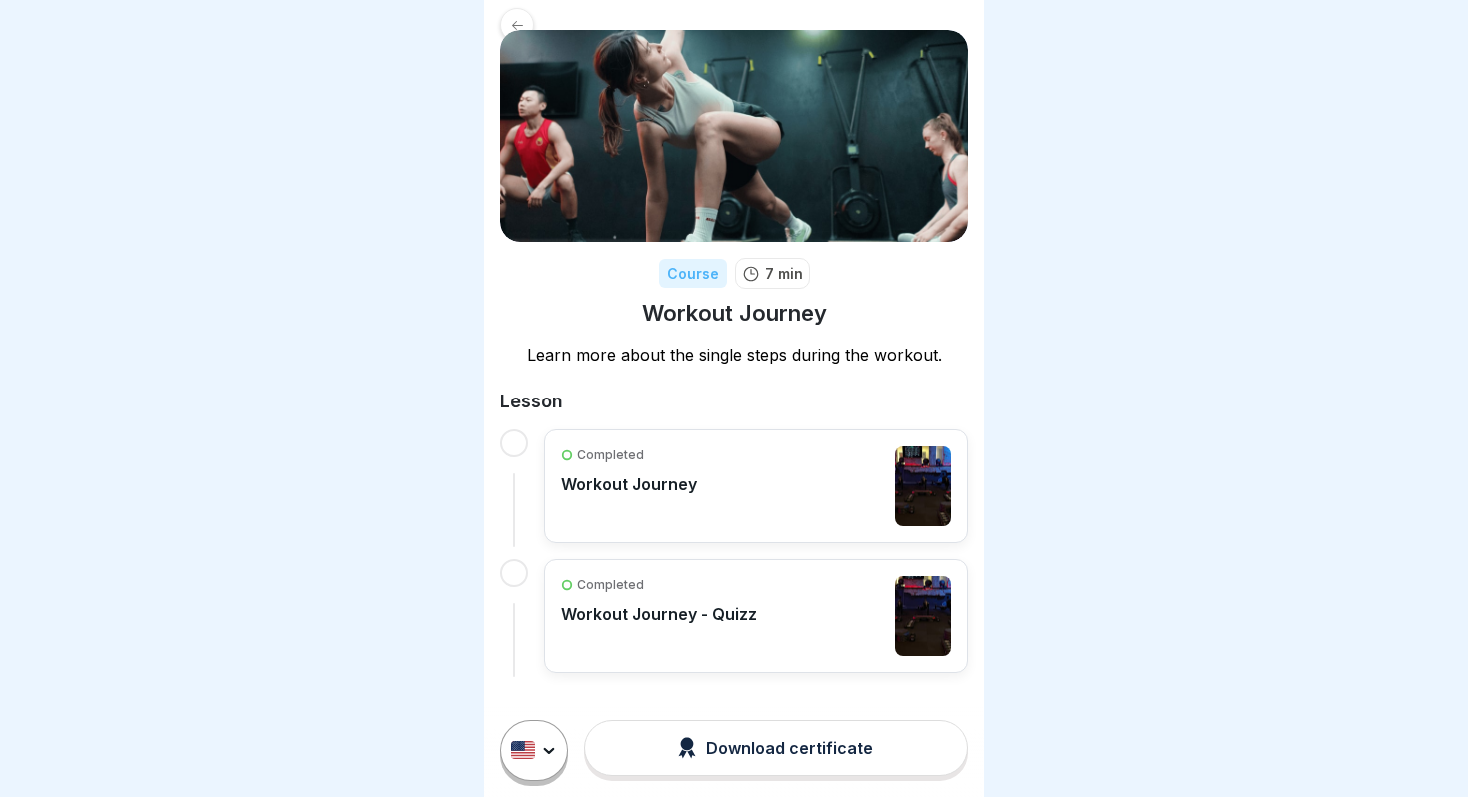
click at [727, 507] on div "Completed Workout Journey" at bounding box center [756, 487] width 390 height 80
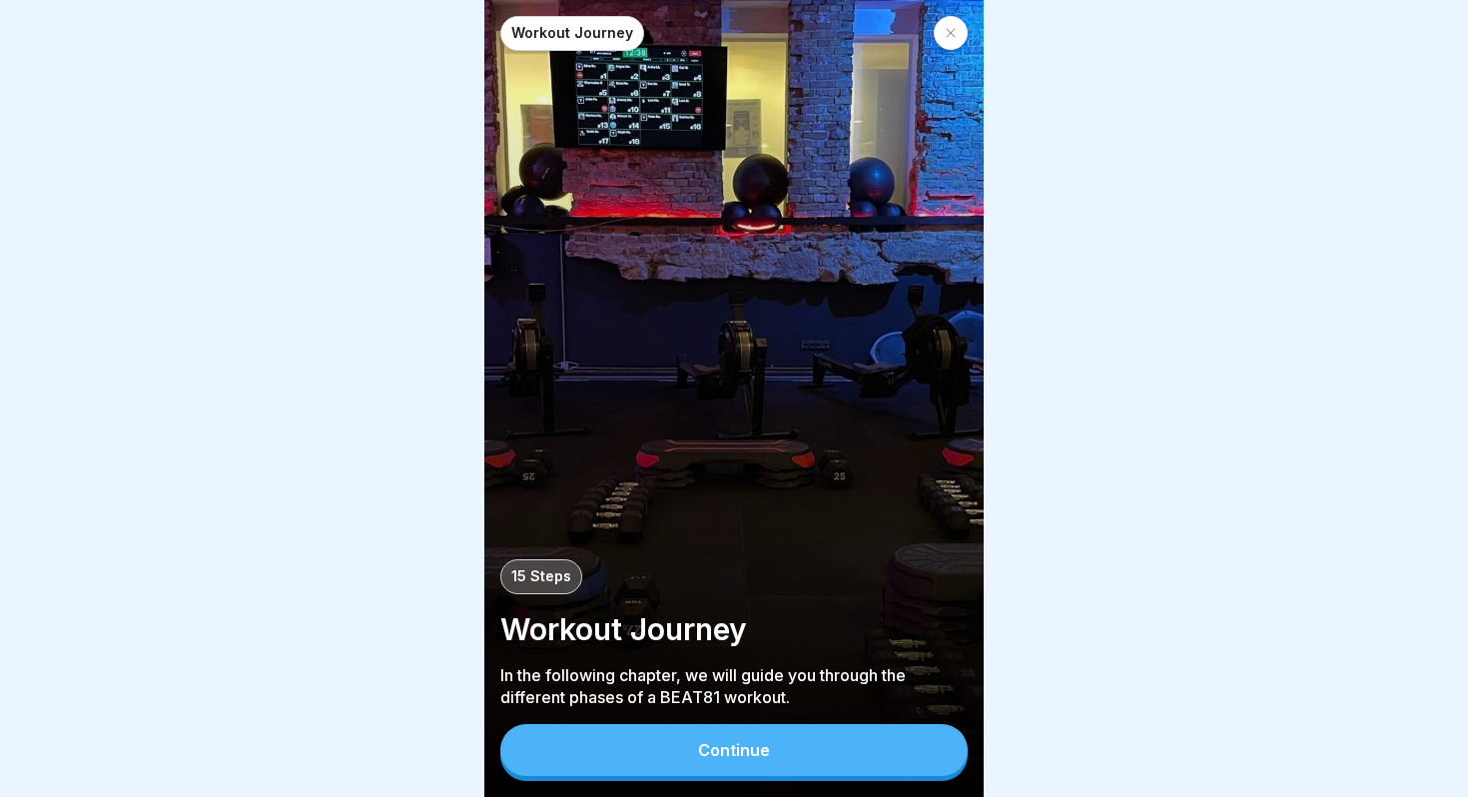
click at [889, 761] on button "Continue" at bounding box center [733, 750] width 467 height 52
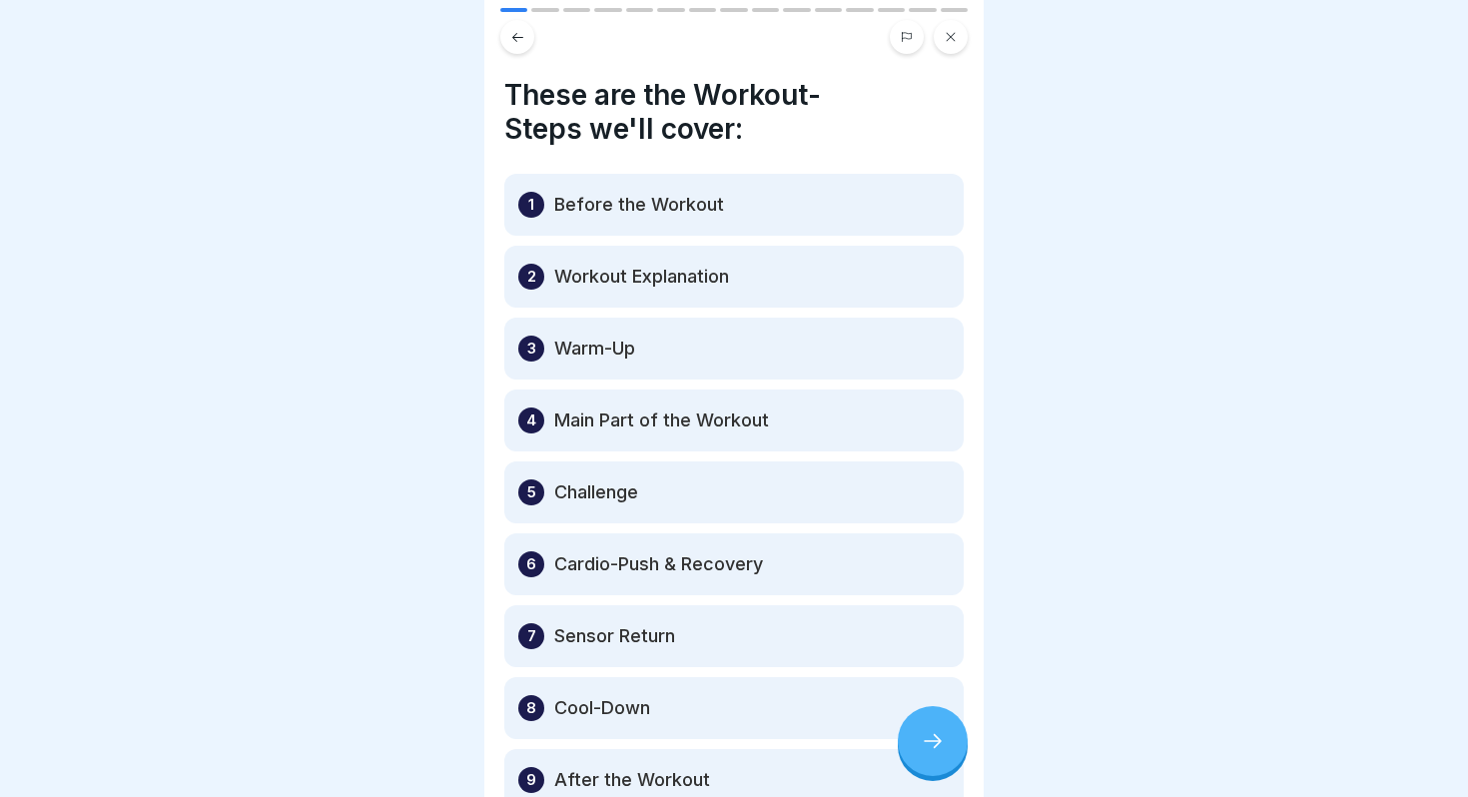
click at [939, 748] on icon at bounding box center [933, 741] width 24 height 24
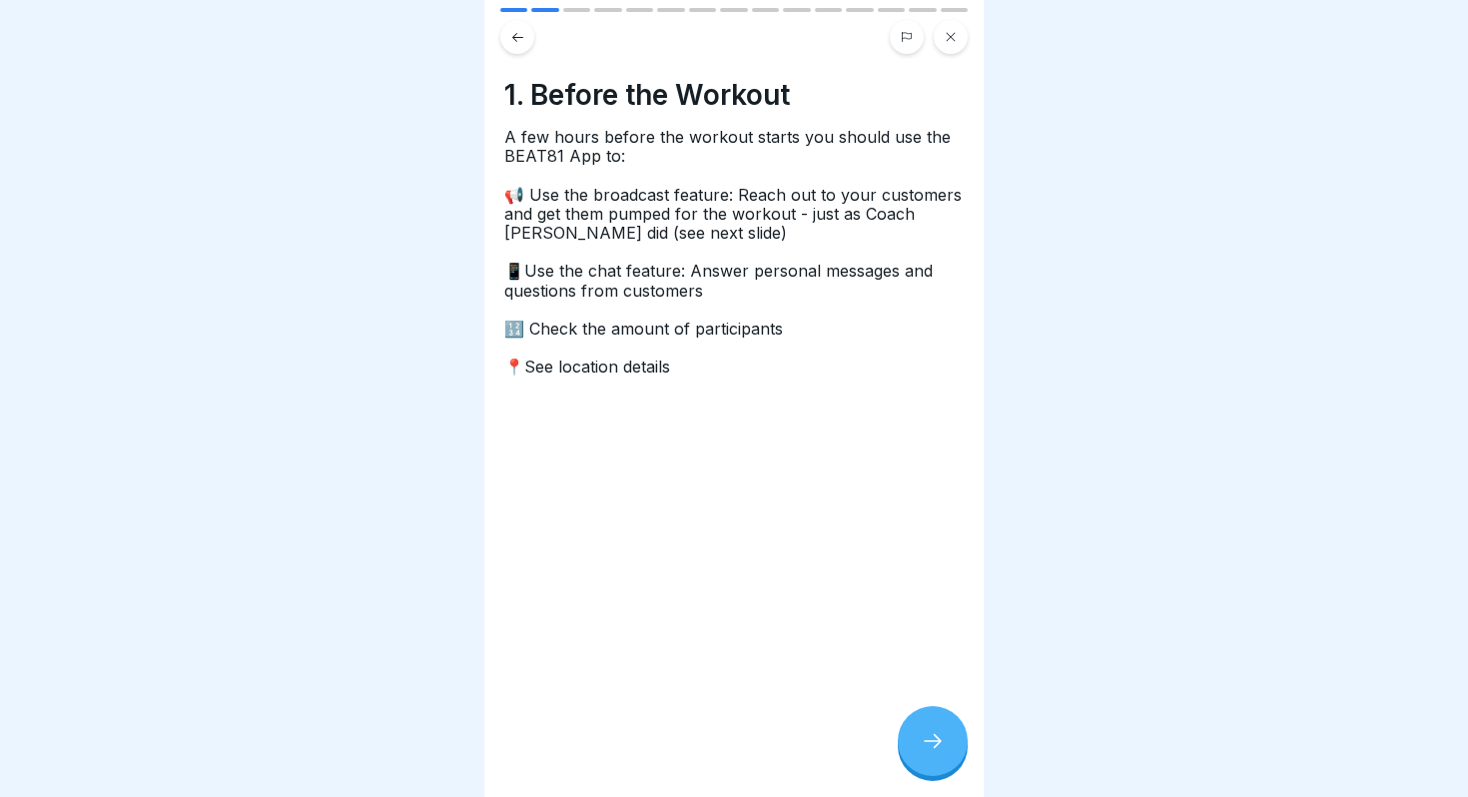
click at [939, 748] on icon at bounding box center [933, 741] width 24 height 24
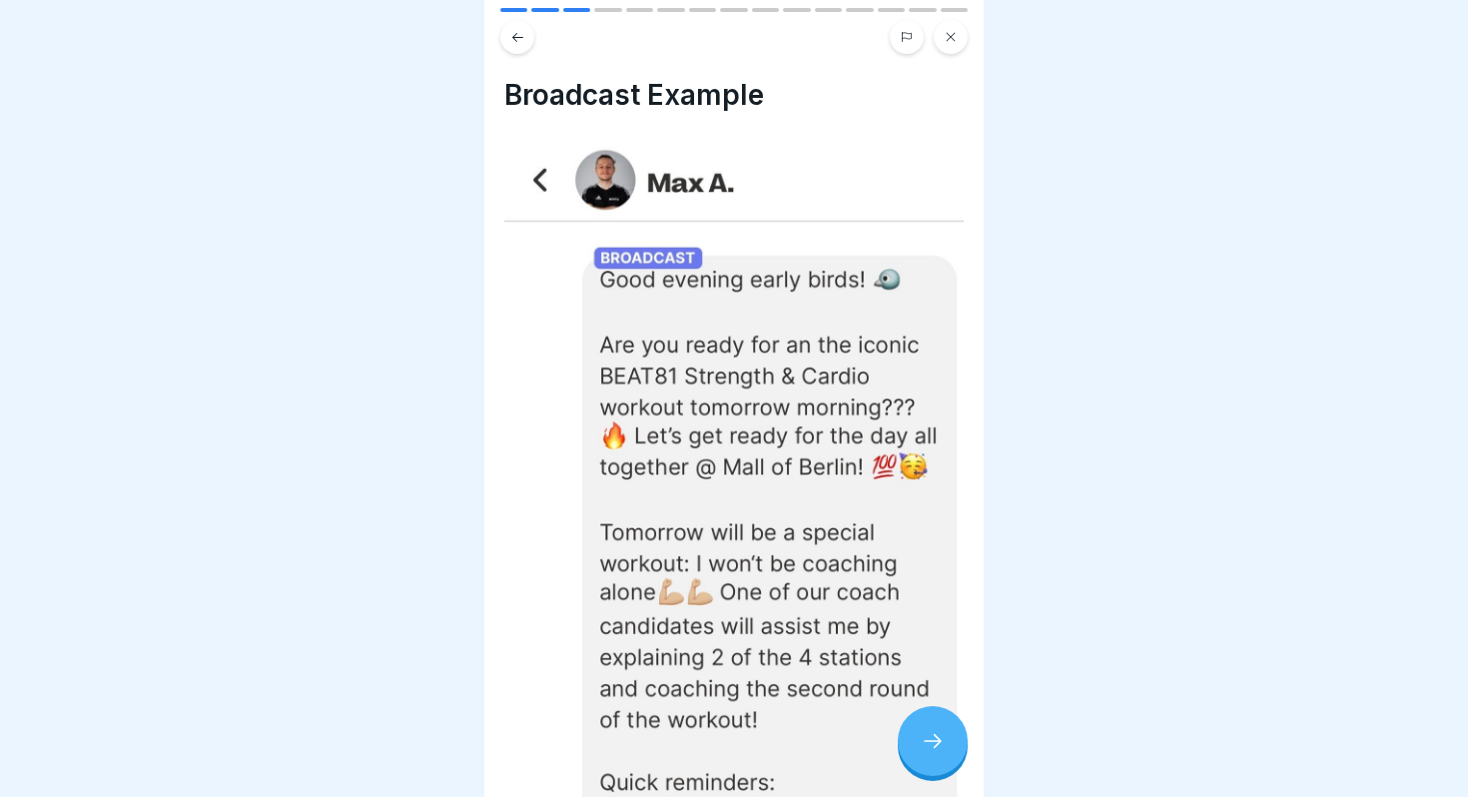
click at [939, 748] on icon at bounding box center [933, 741] width 24 height 24
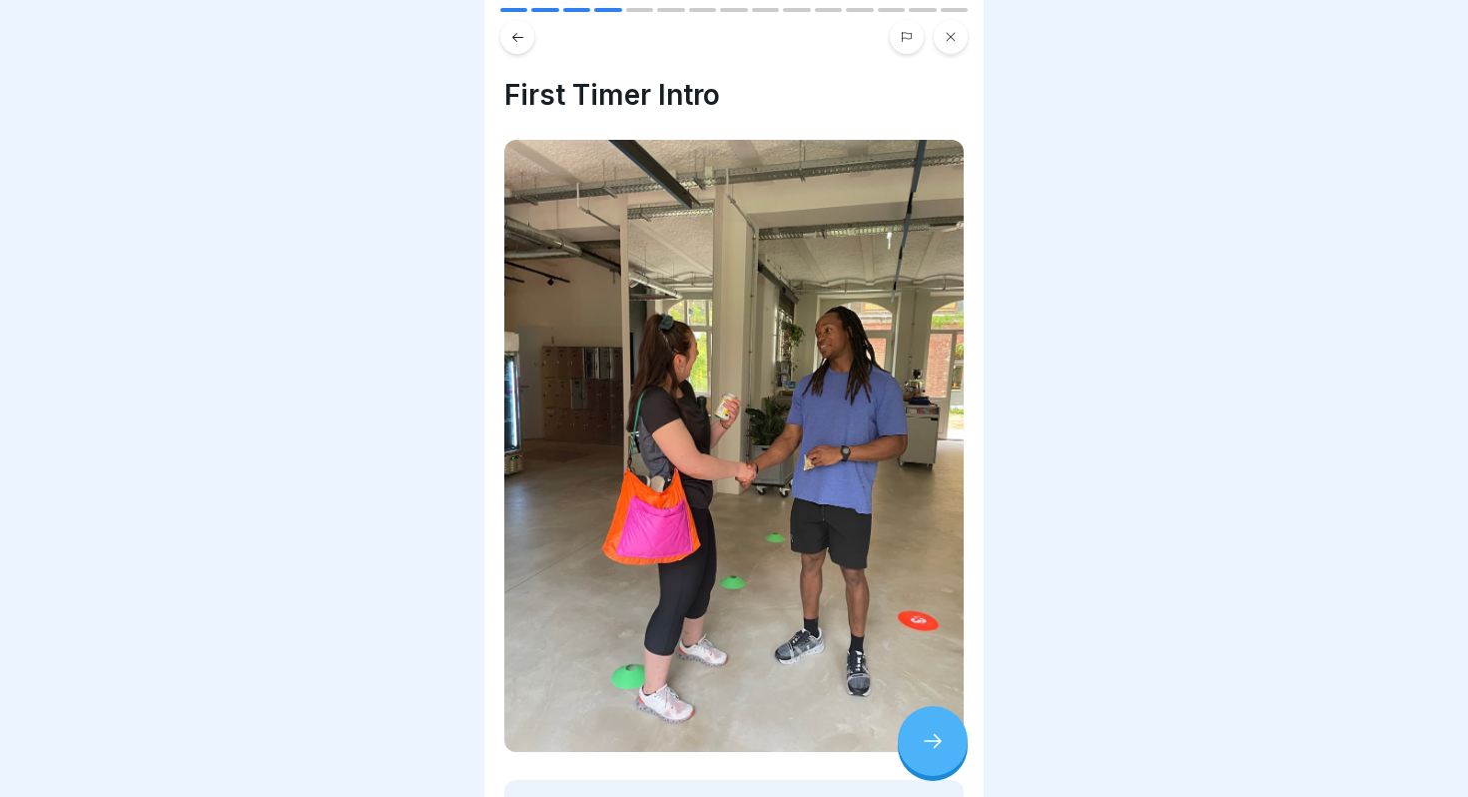
click at [939, 748] on icon at bounding box center [933, 741] width 24 height 24
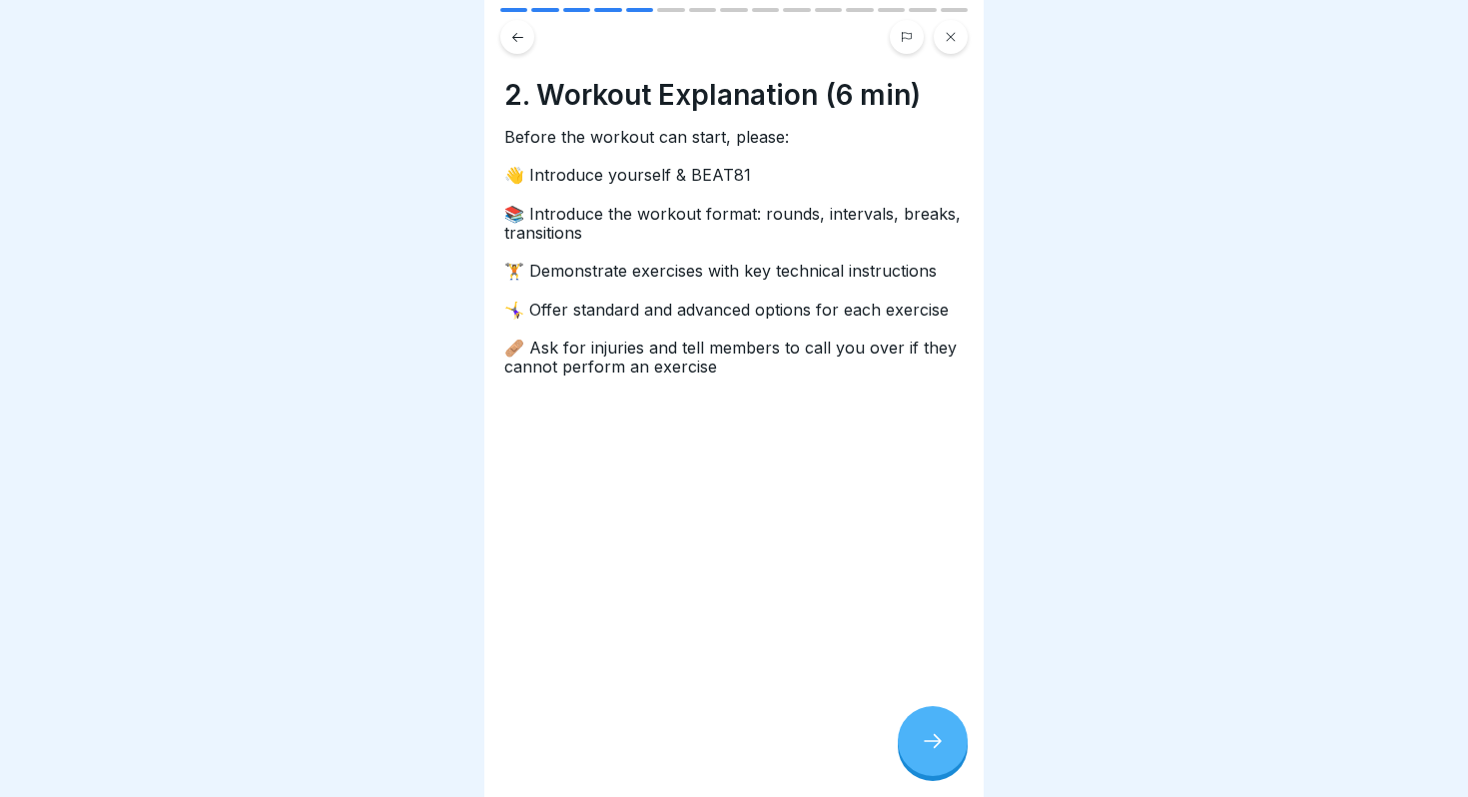
click at [521, 45] on button at bounding box center [517, 37] width 34 height 34
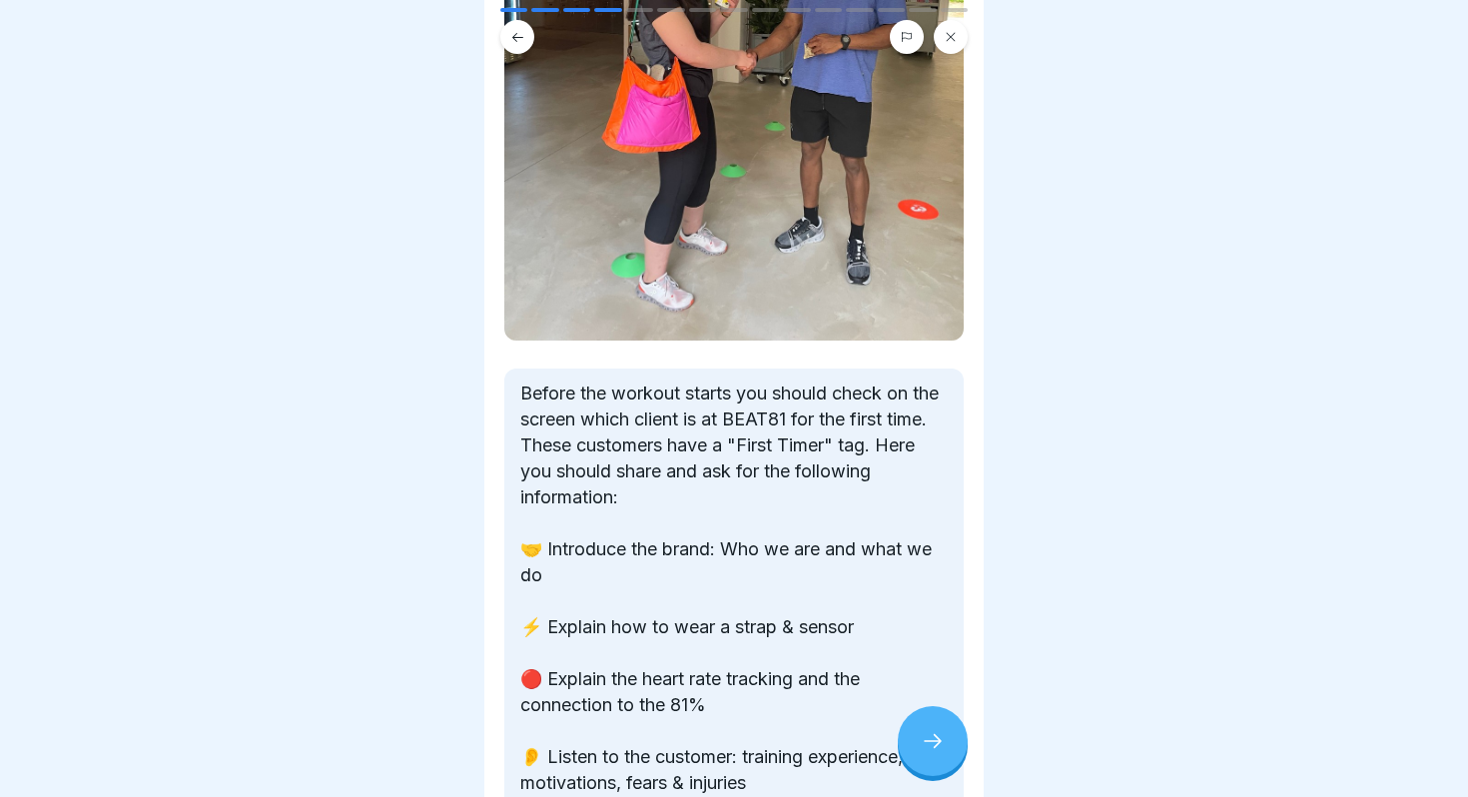
scroll to position [542, 0]
